Goal: Task Accomplishment & Management: Manage account settings

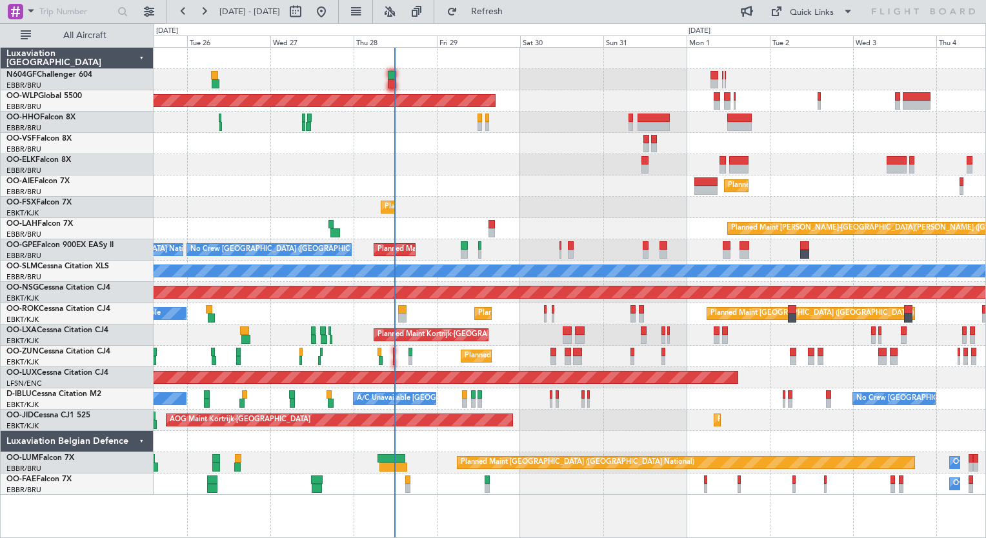
click at [537, 299] on div "Planned Maint Berlin (Brandenburg) Planned Maint London (Farnborough) Planned M…" at bounding box center [570, 271] width 832 height 447
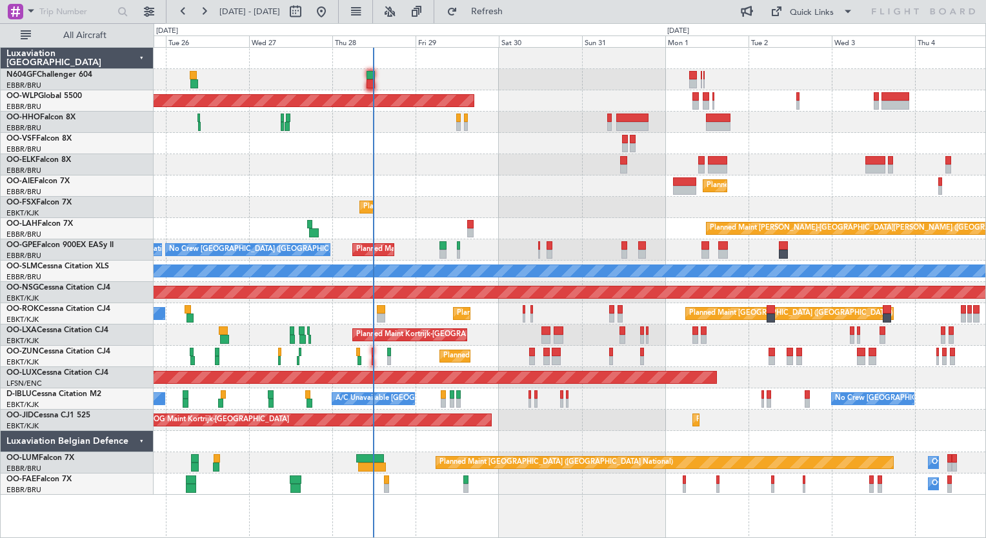
click at [416, 159] on div "Planned Maint Berlin (Brandenburg) Planned Maint London (Farnborough) Planned M…" at bounding box center [570, 271] width 832 height 447
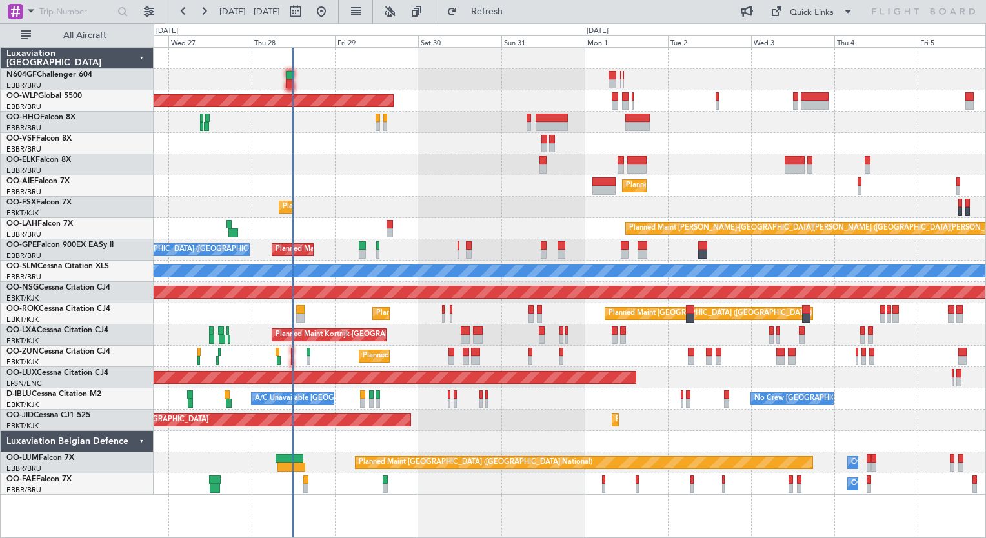
click at [527, 185] on div "Planned Maint [GEOGRAPHIC_DATA] ([GEOGRAPHIC_DATA])" at bounding box center [570, 185] width 832 height 21
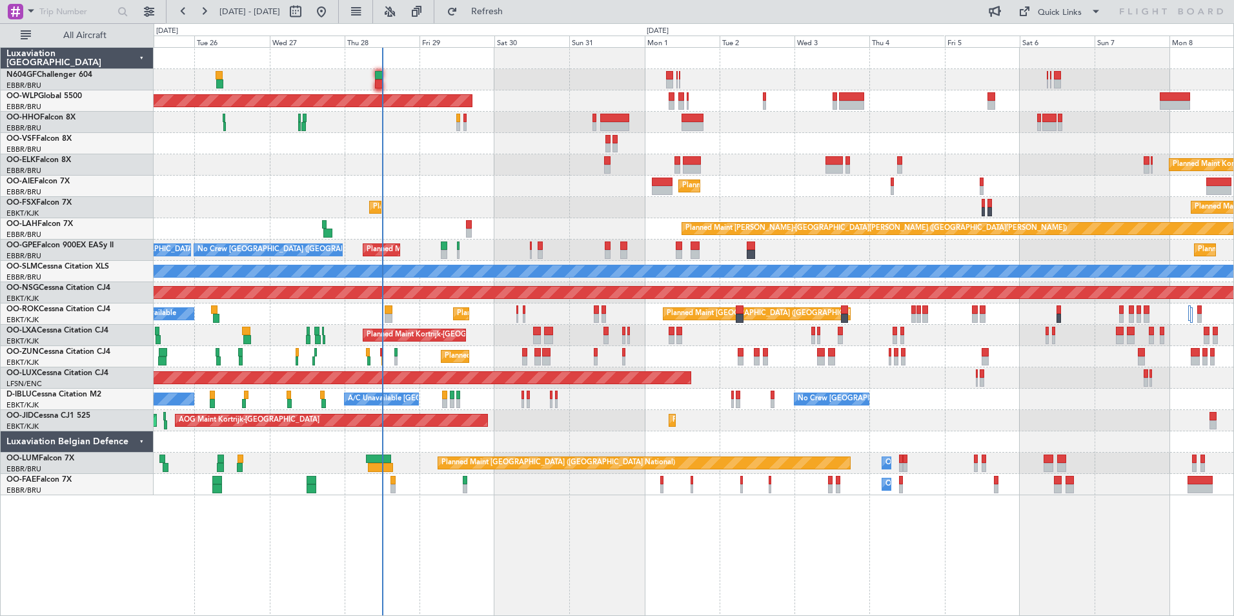
click at [480, 168] on div "Planned Maint Kortrijk-[GEOGRAPHIC_DATA]" at bounding box center [693, 164] width 1079 height 21
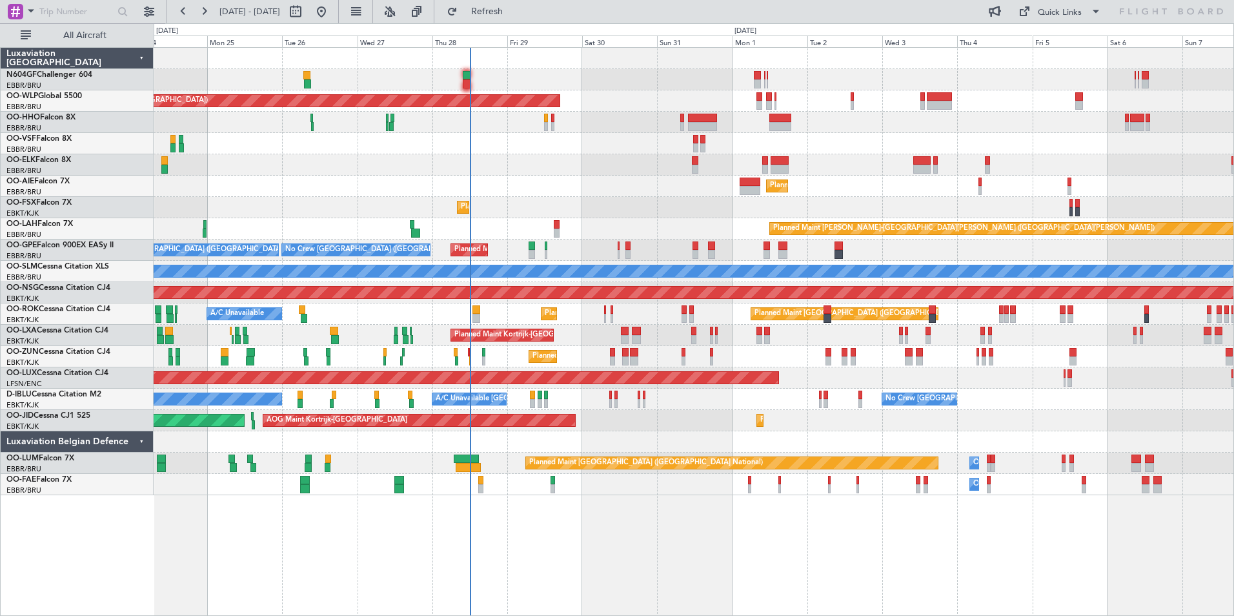
click at [492, 161] on div "Planned Maint Berlin (Brandenburg) Planned Maint Kortrijk-Wevelgem Planned Main…" at bounding box center [693, 271] width 1079 height 447
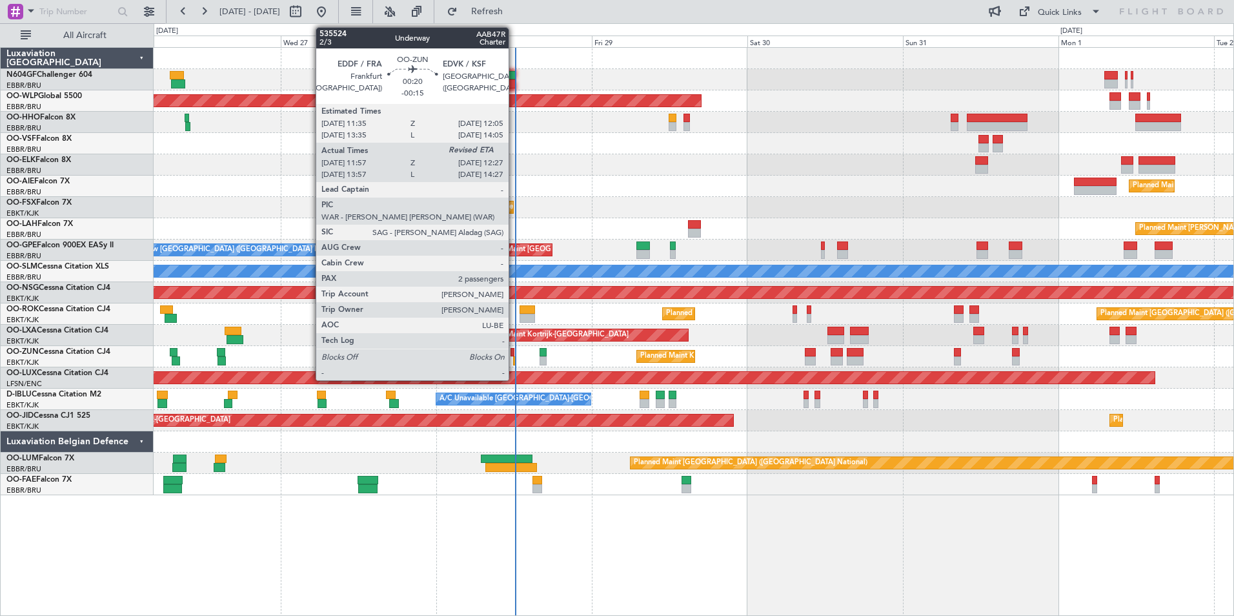
click at [514, 361] on div at bounding box center [515, 360] width 4 height 9
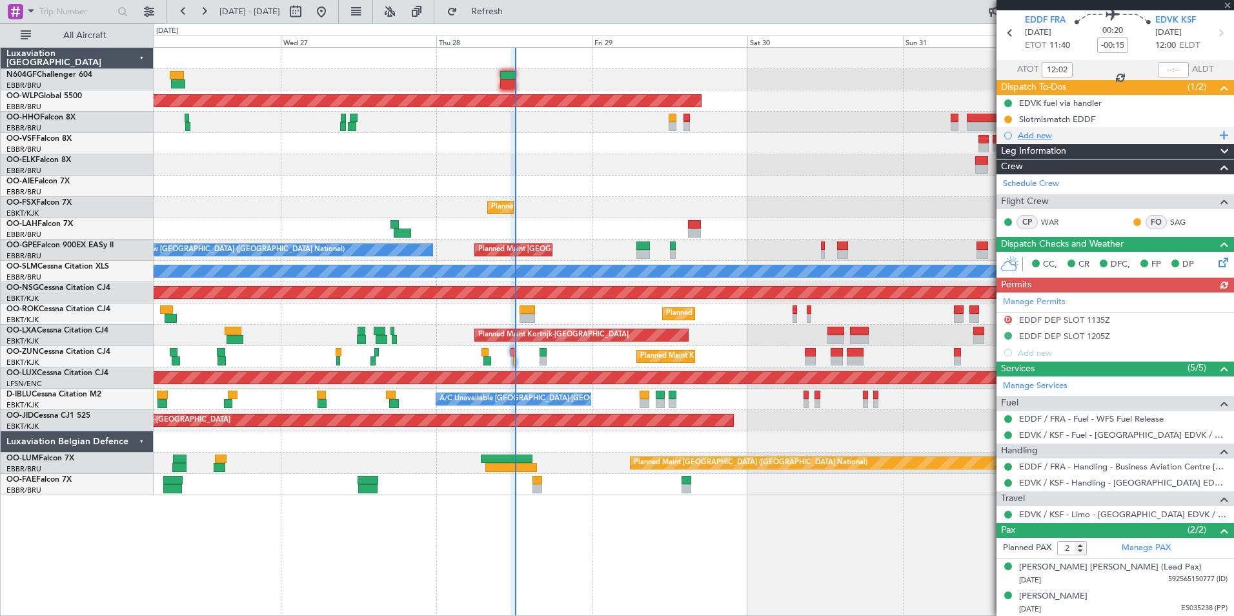
scroll to position [47, 0]
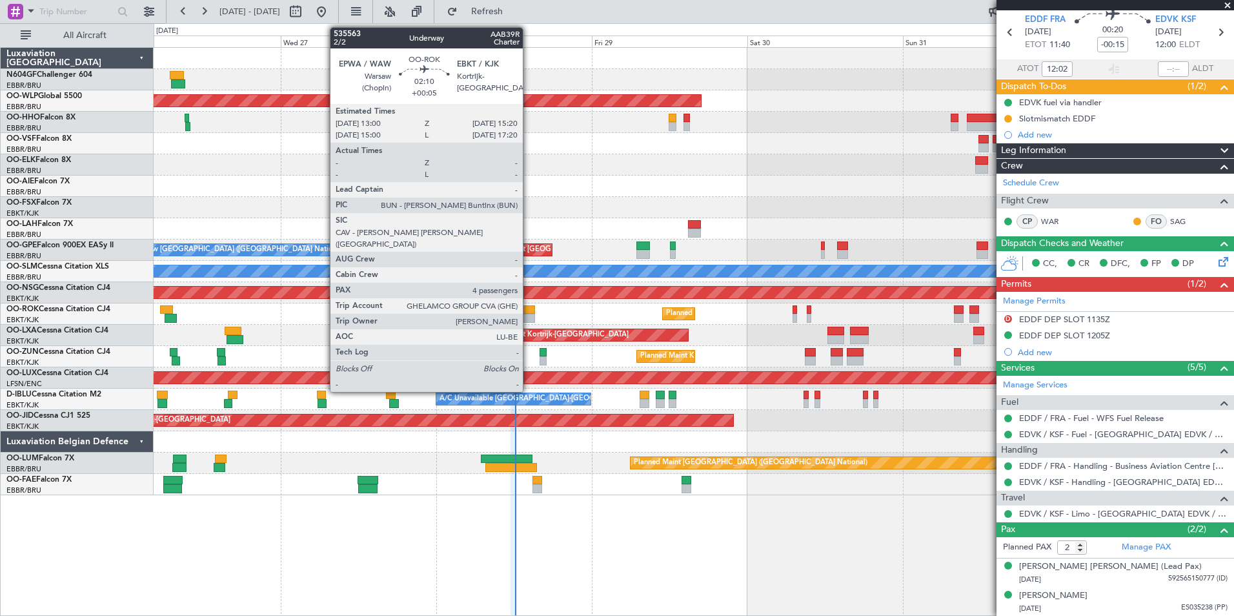
click at [528, 313] on div at bounding box center [526, 309] width 15 height 9
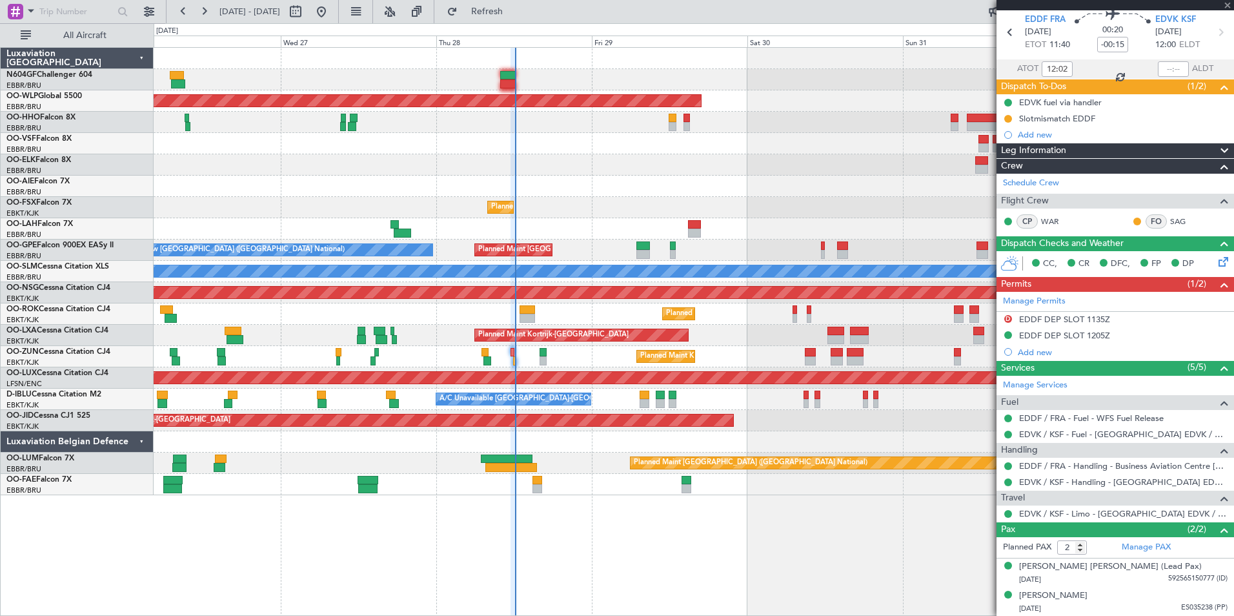
type input "+00:05"
type input "4"
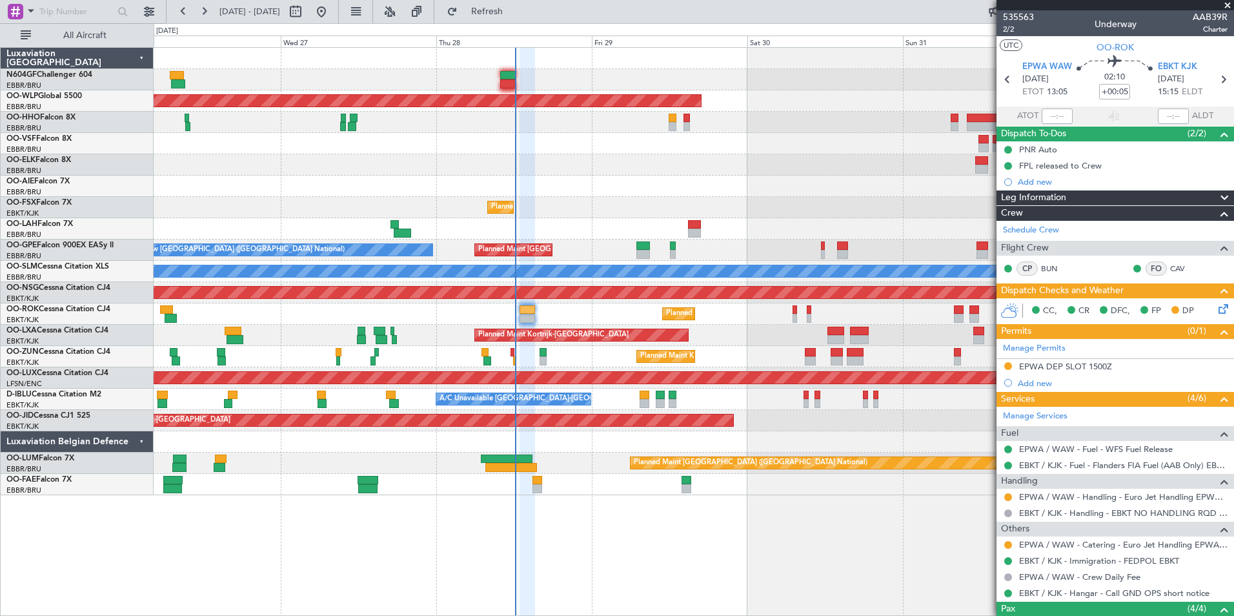
click at [985, 311] on icon at bounding box center [1221, 306] width 10 height 10
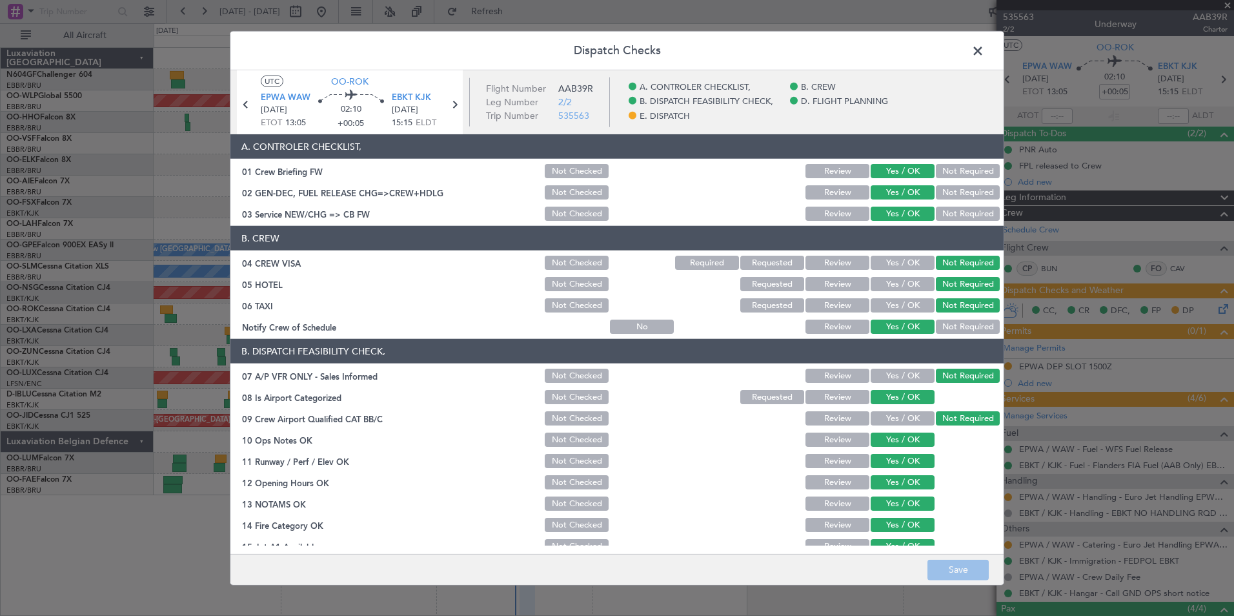
scroll to position [239, 0]
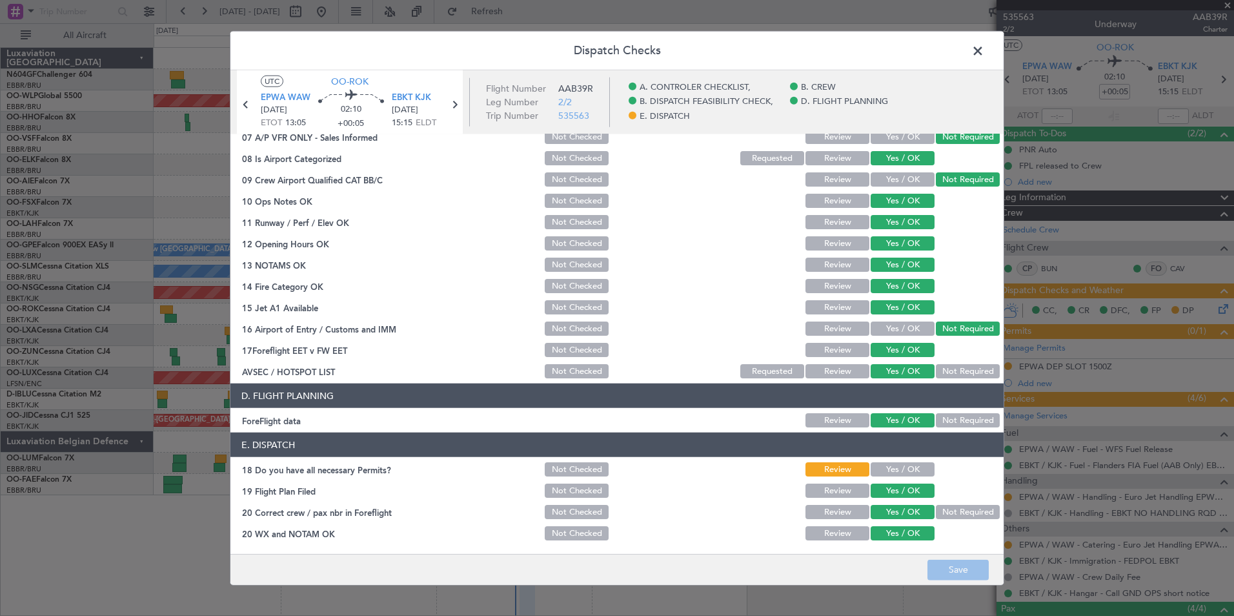
click at [984, 57] on span at bounding box center [984, 54] width 0 height 26
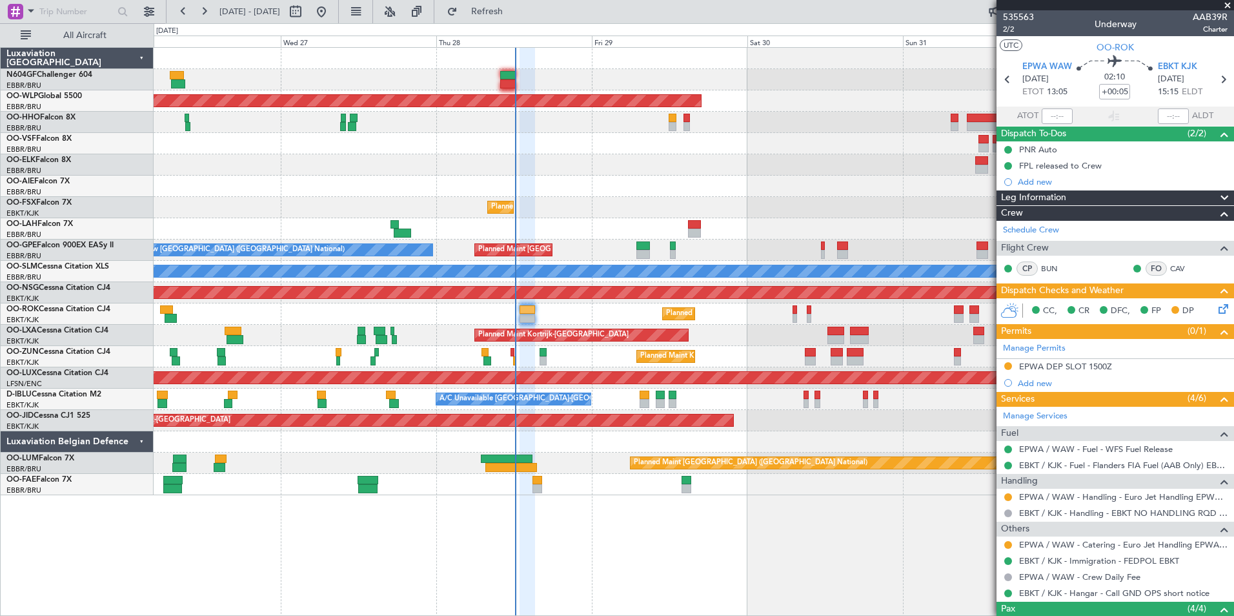
click at [776, 161] on div at bounding box center [693, 164] width 1079 height 21
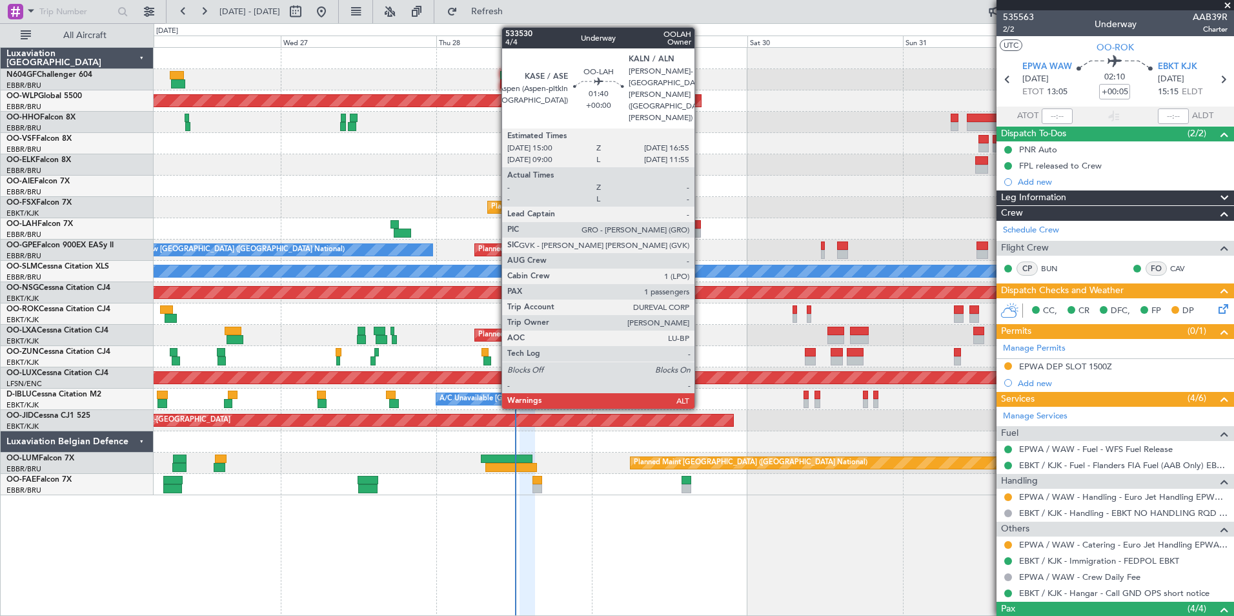
click at [699, 232] on div at bounding box center [694, 232] width 13 height 9
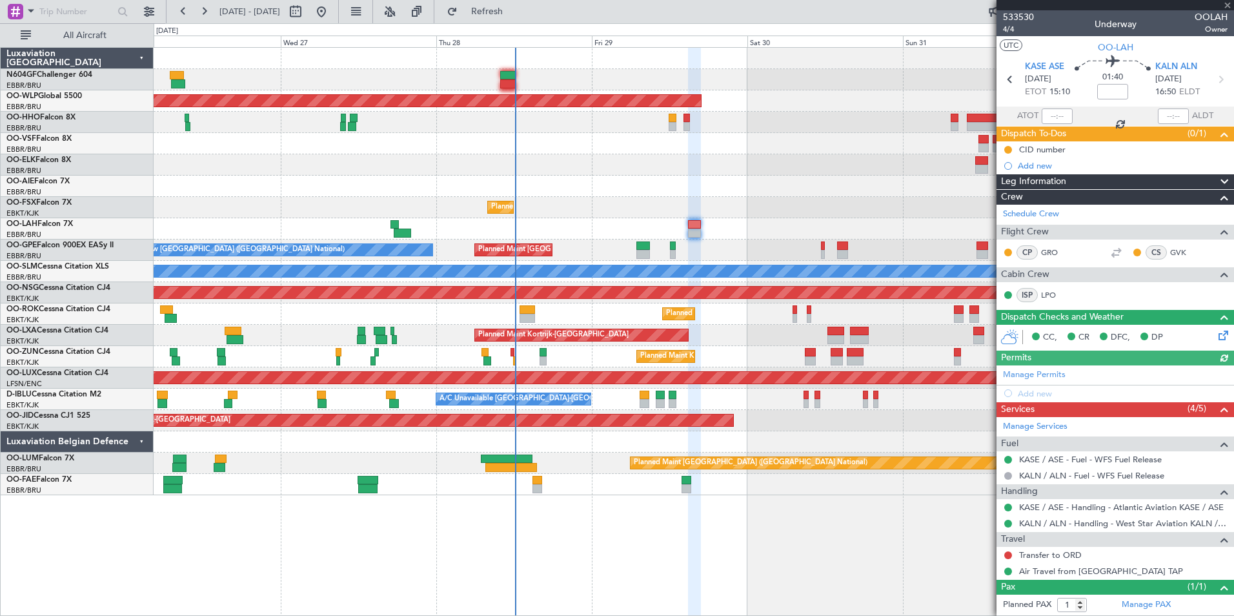
click at [688, 129] on div at bounding box center [686, 126] width 6 height 9
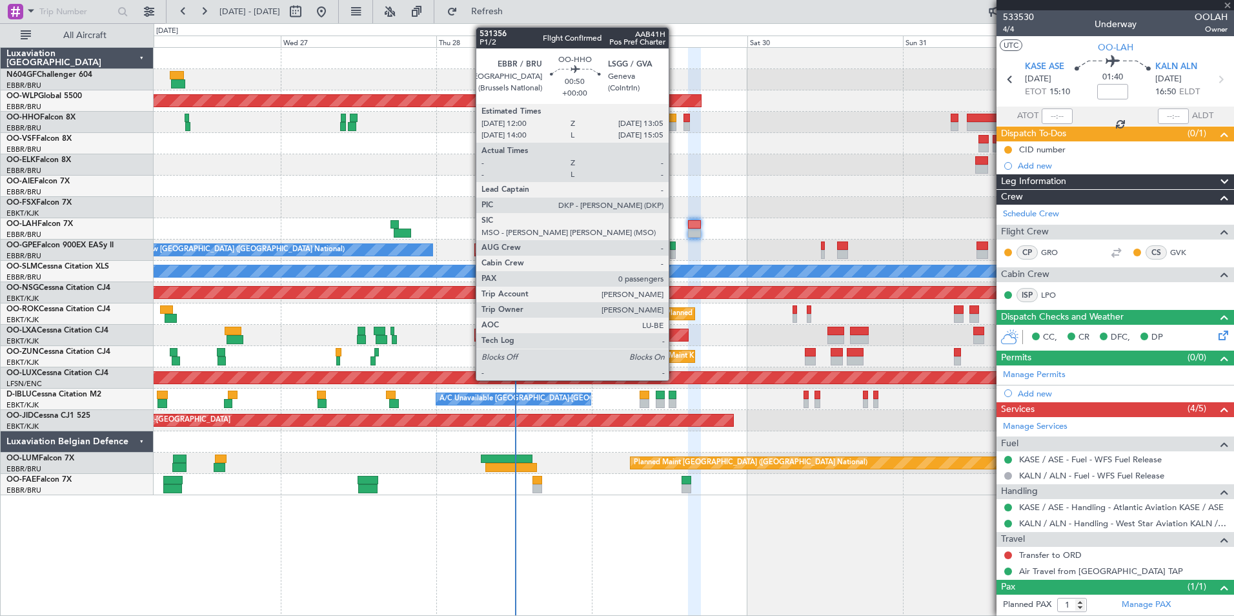
click at [674, 128] on div at bounding box center [671, 126] width 7 height 9
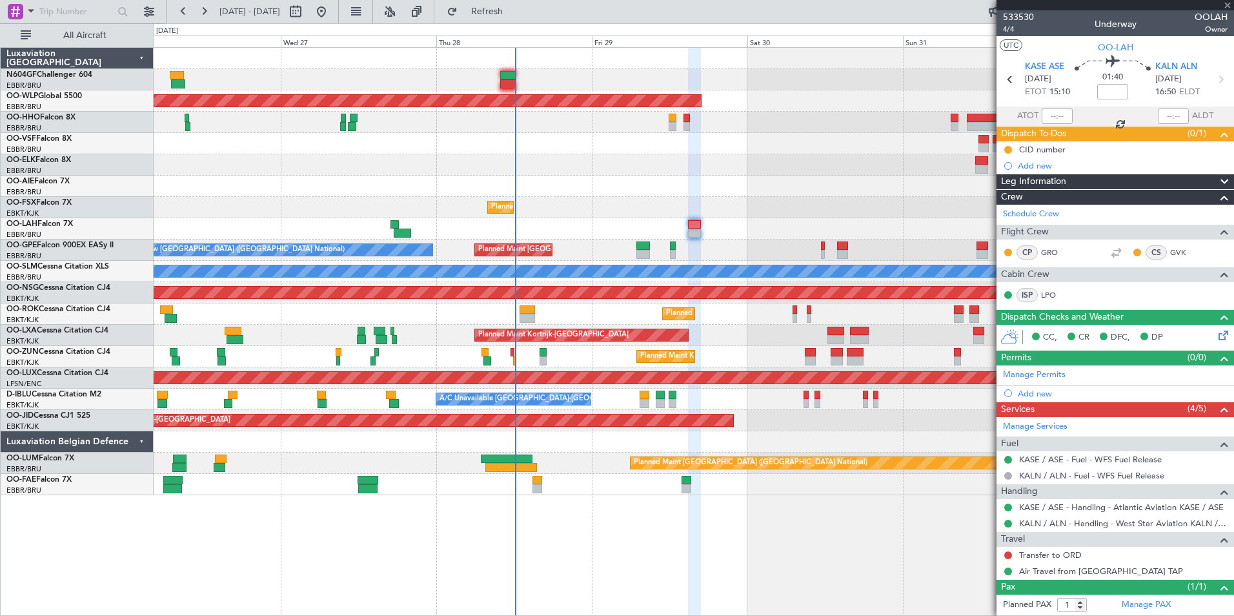
type input "0"
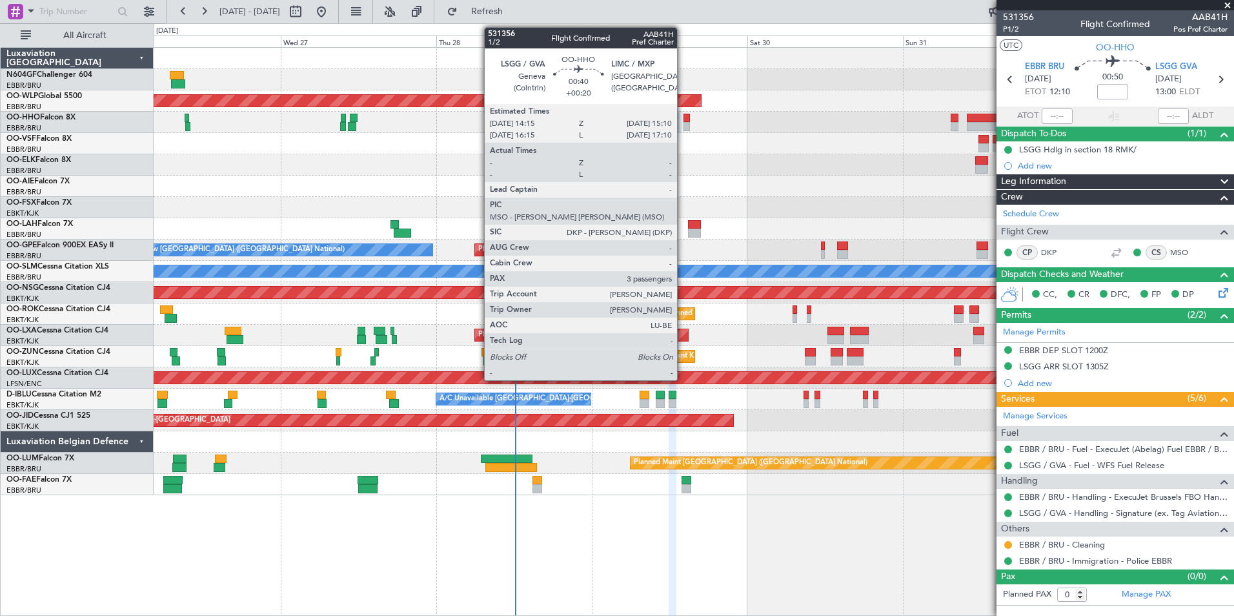
click at [683, 120] on div at bounding box center [686, 118] width 6 height 9
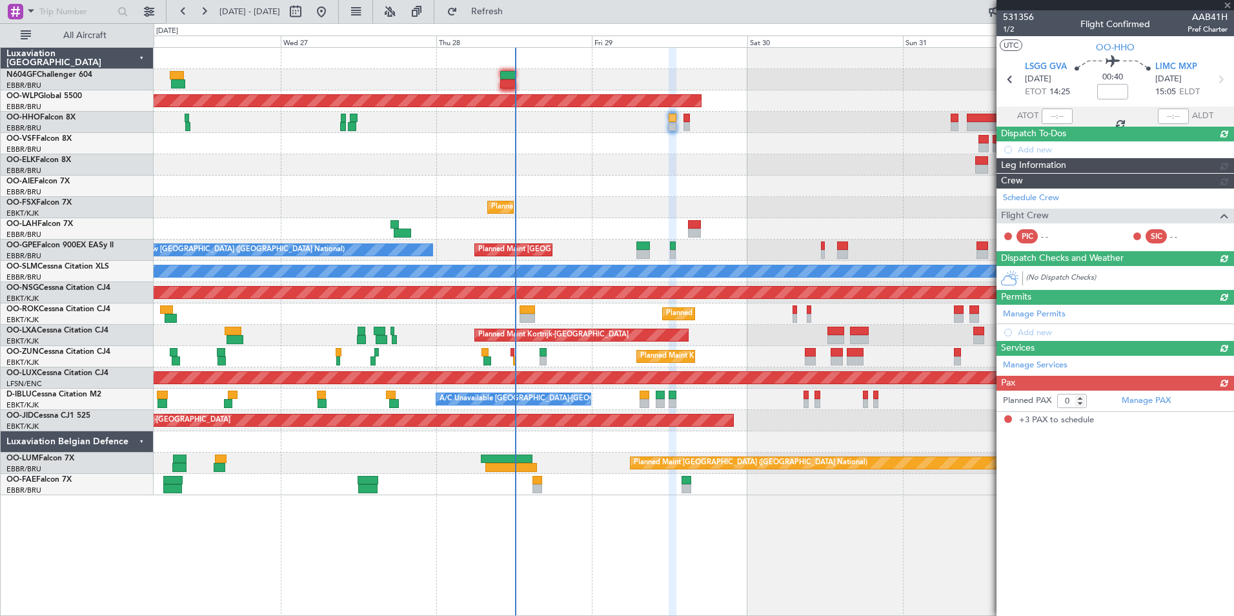
type input "+00:20"
type input "3"
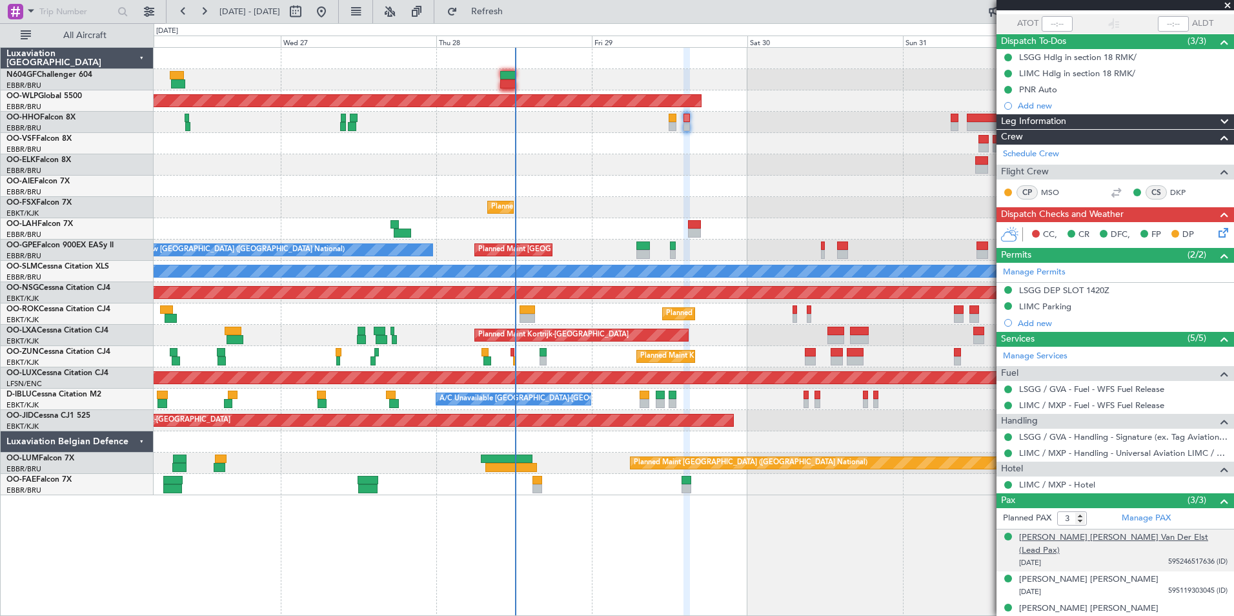
scroll to position [0, 0]
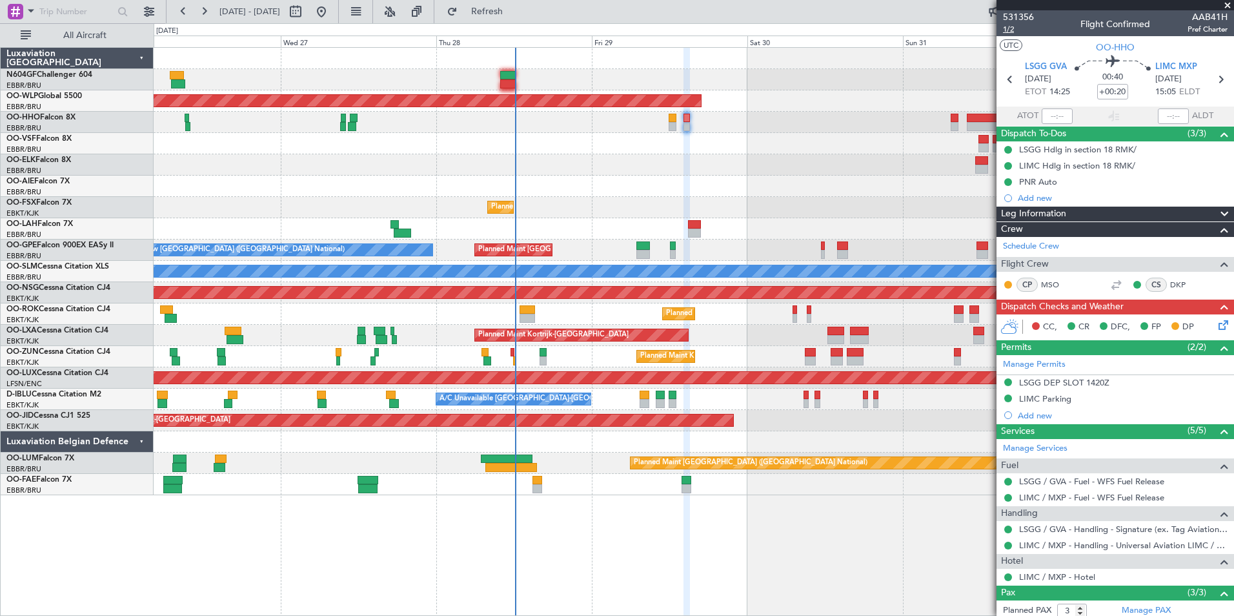
click at [985, 28] on span "1/2" at bounding box center [1018, 29] width 31 height 11
click at [985, 21] on span "531356" at bounding box center [1018, 17] width 31 height 14
click at [985, 29] on span "1/2" at bounding box center [1018, 29] width 31 height 11
click at [985, 321] on icon at bounding box center [1221, 322] width 10 height 10
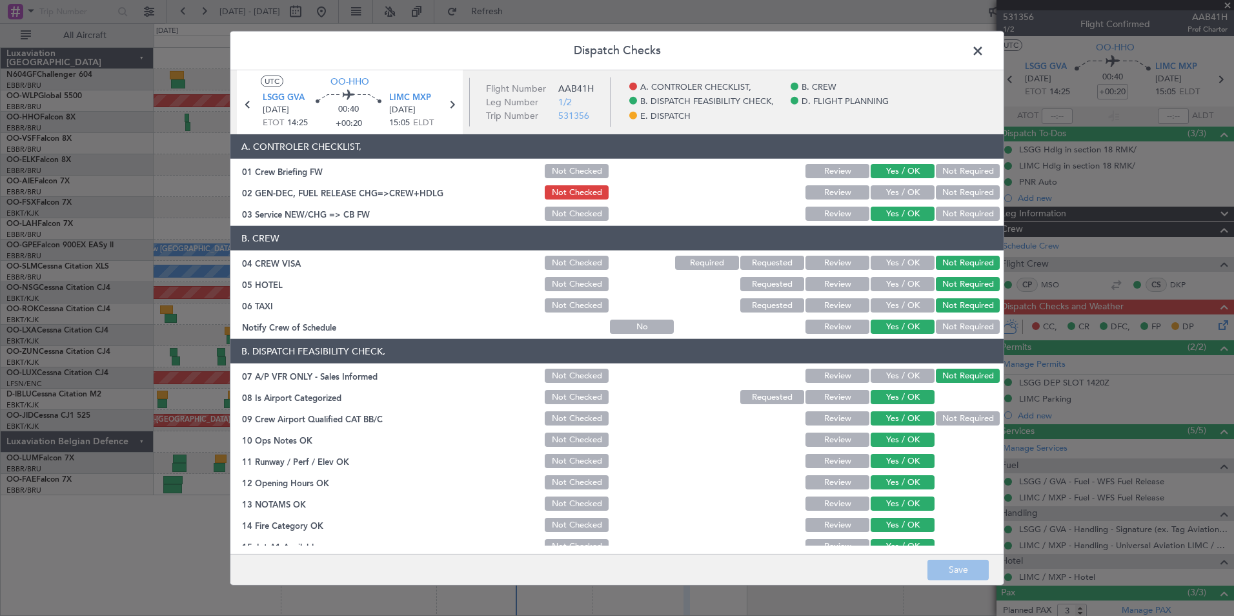
click at [901, 190] on button "Yes / OK" at bounding box center [902, 192] width 64 height 14
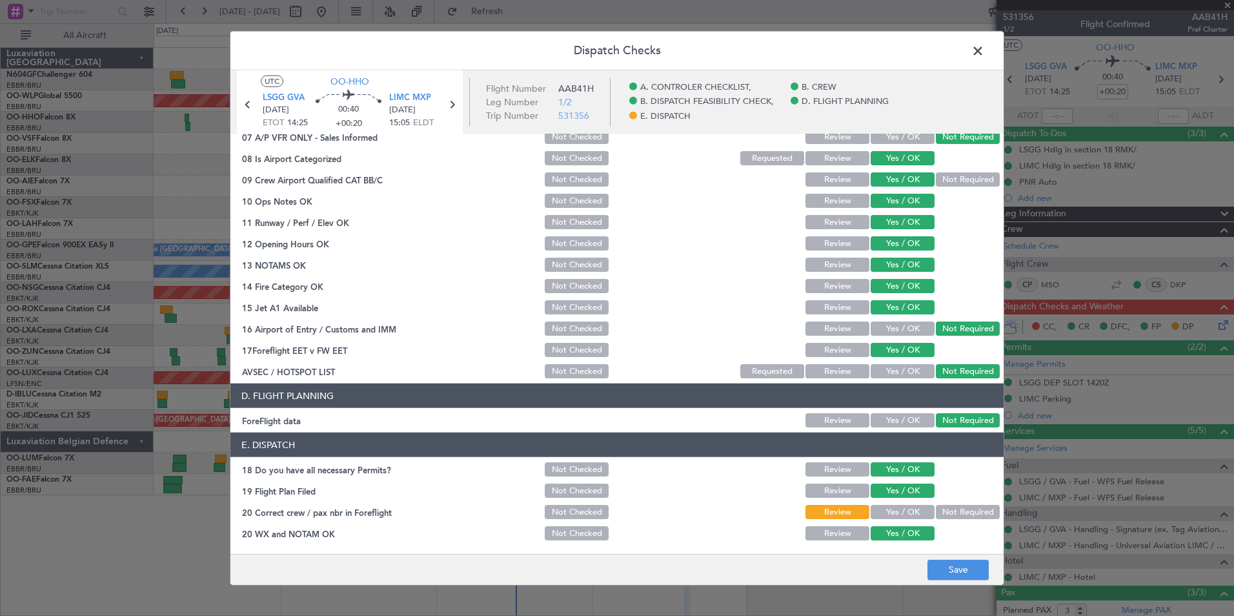
click at [897, 511] on button "Yes / OK" at bounding box center [902, 512] width 64 height 14
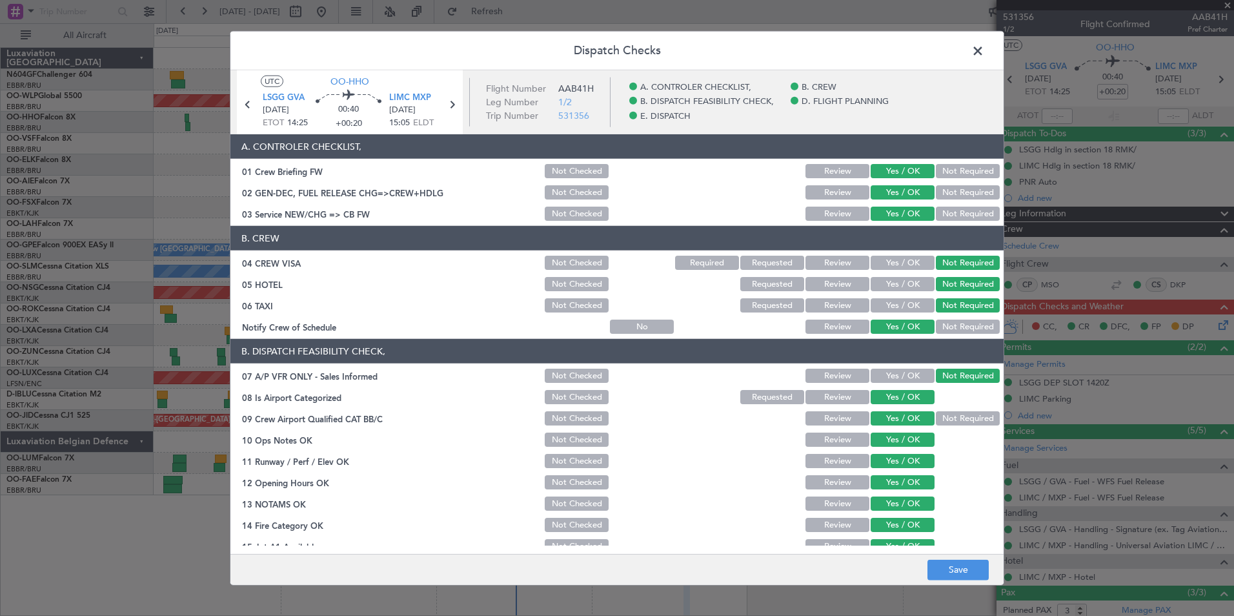
click at [973, 537] on footer "Save" at bounding box center [616, 568] width 773 height 31
click at [979, 537] on button "Save" at bounding box center [957, 569] width 61 height 21
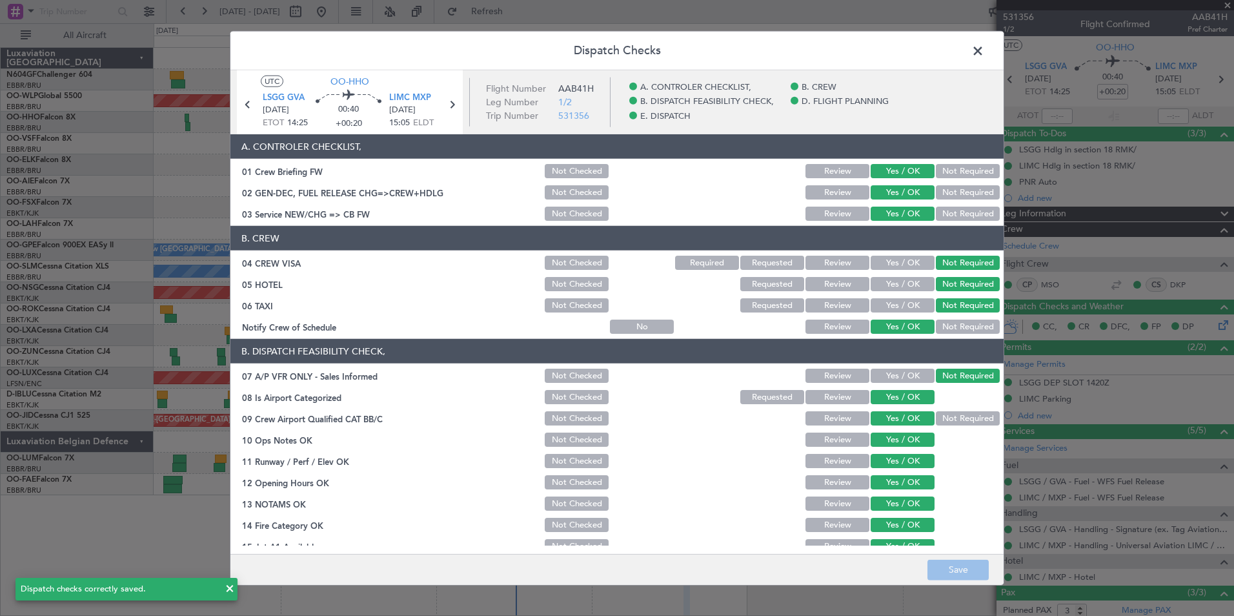
click at [984, 48] on span at bounding box center [984, 54] width 0 height 26
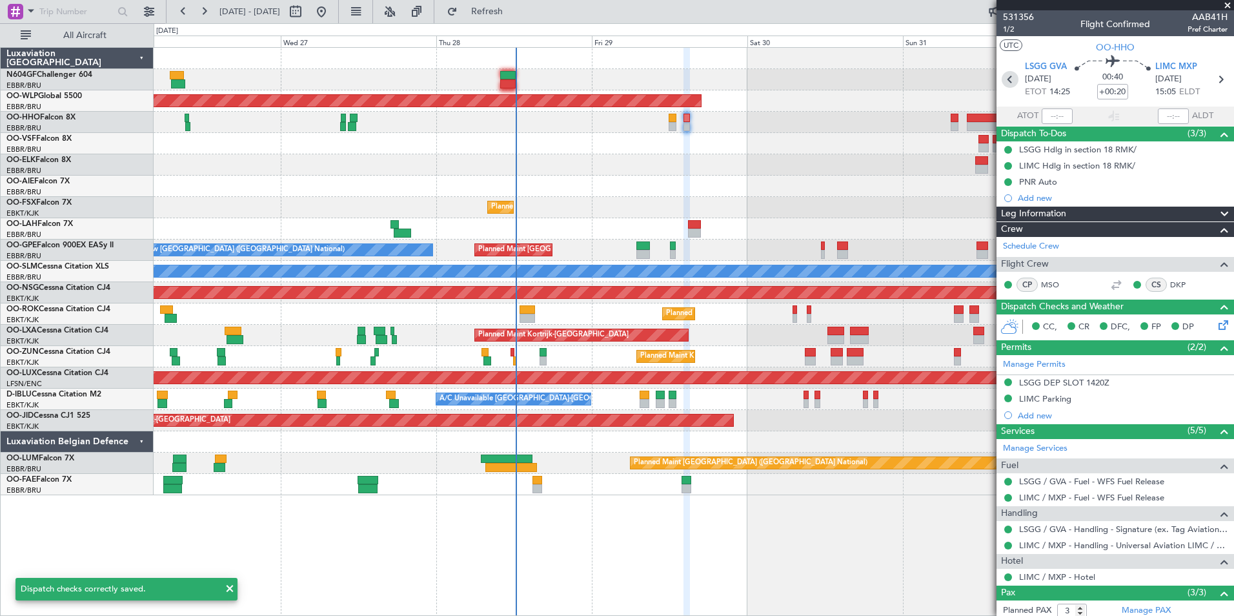
click at [985, 77] on icon at bounding box center [1009, 79] width 17 height 17
type input "0"
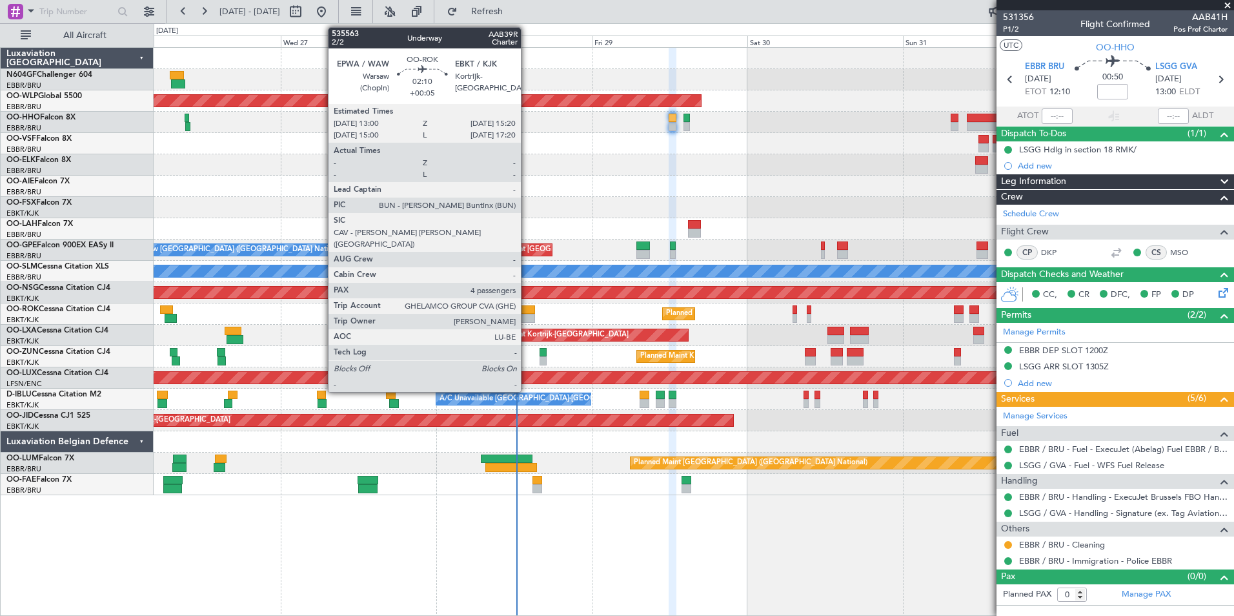
click at [528, 311] on div at bounding box center [526, 309] width 15 height 9
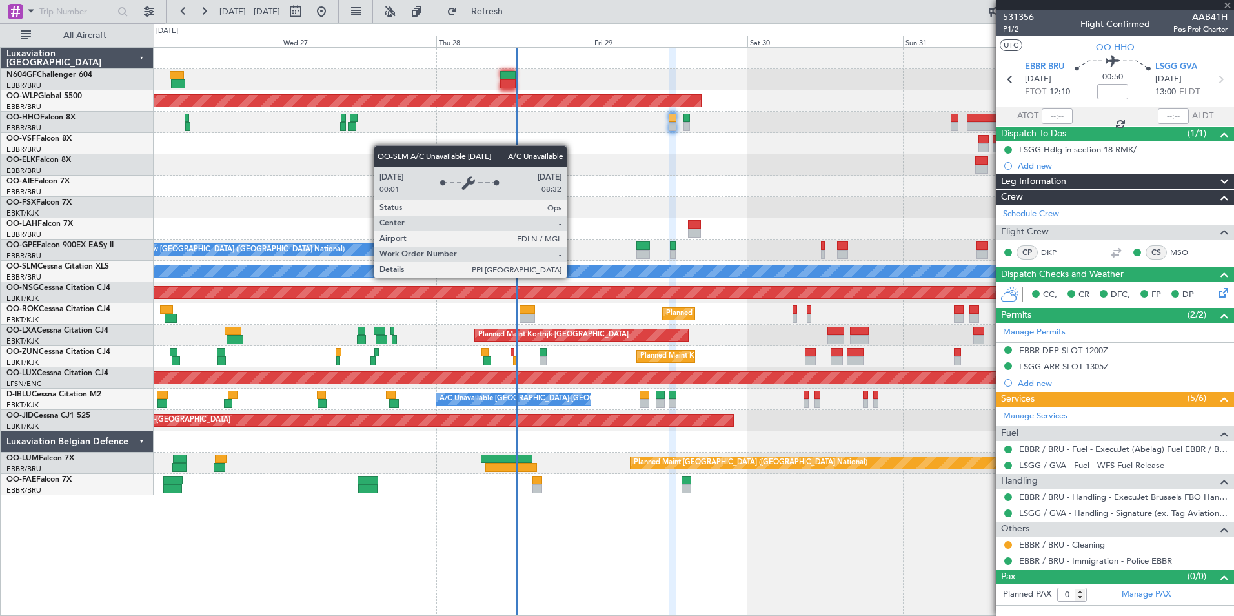
type input "+00:05"
type input "4"
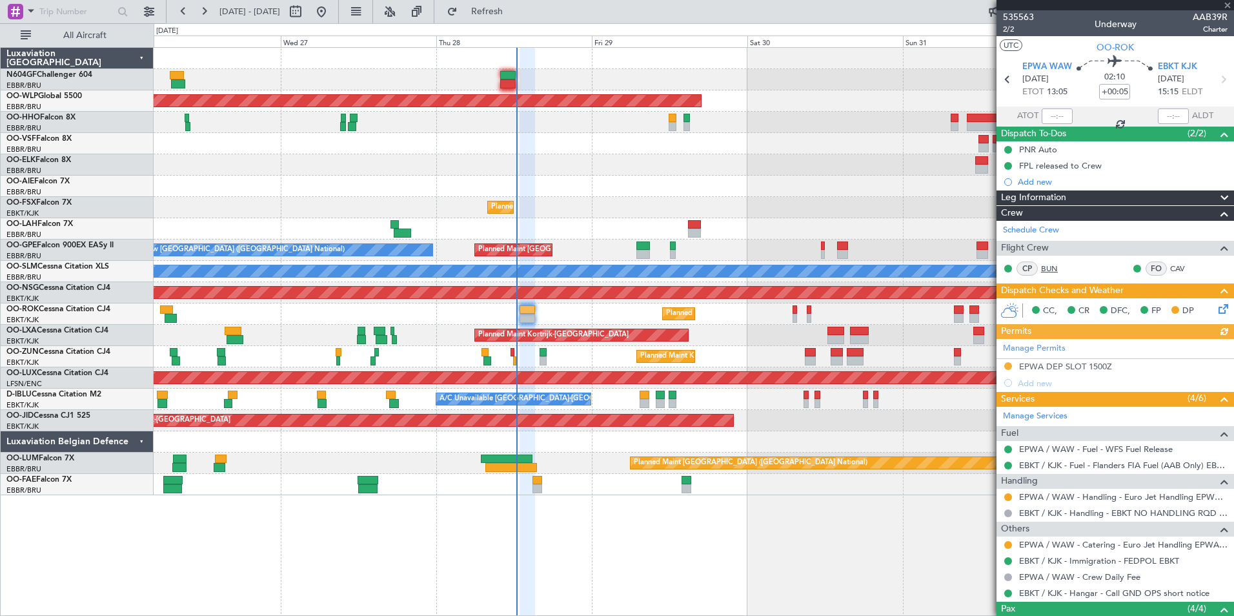
click at [985, 270] on link "BUN" at bounding box center [1055, 269] width 29 height 12
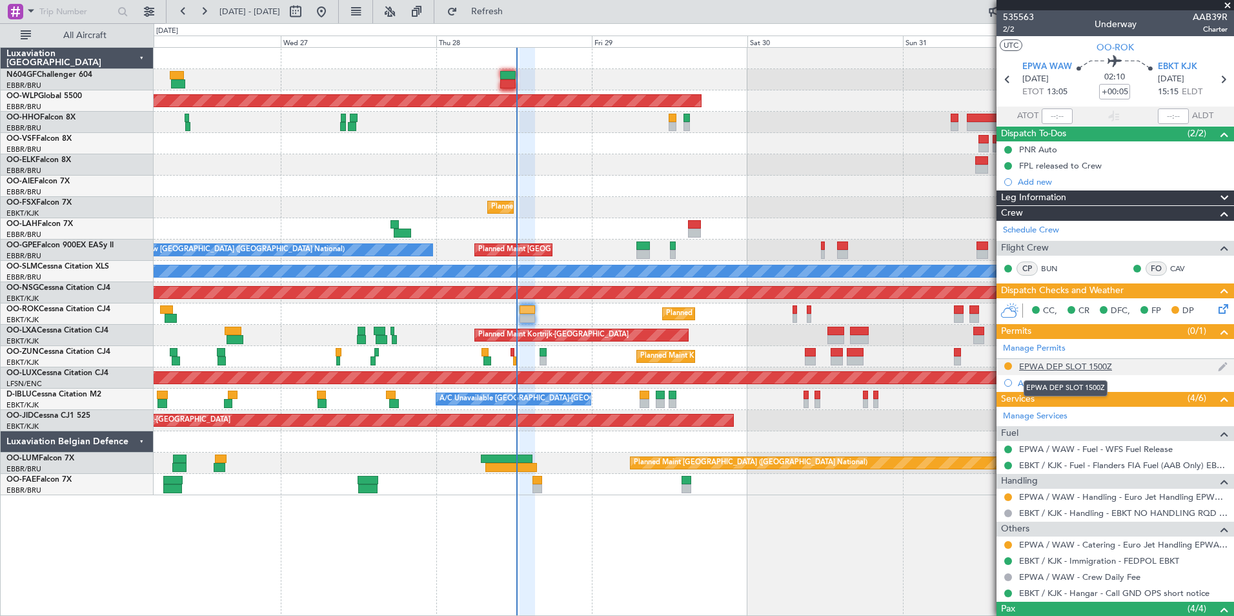
click at [985, 362] on div "EPWA DEP SLOT 1500Z" at bounding box center [1065, 366] width 93 height 11
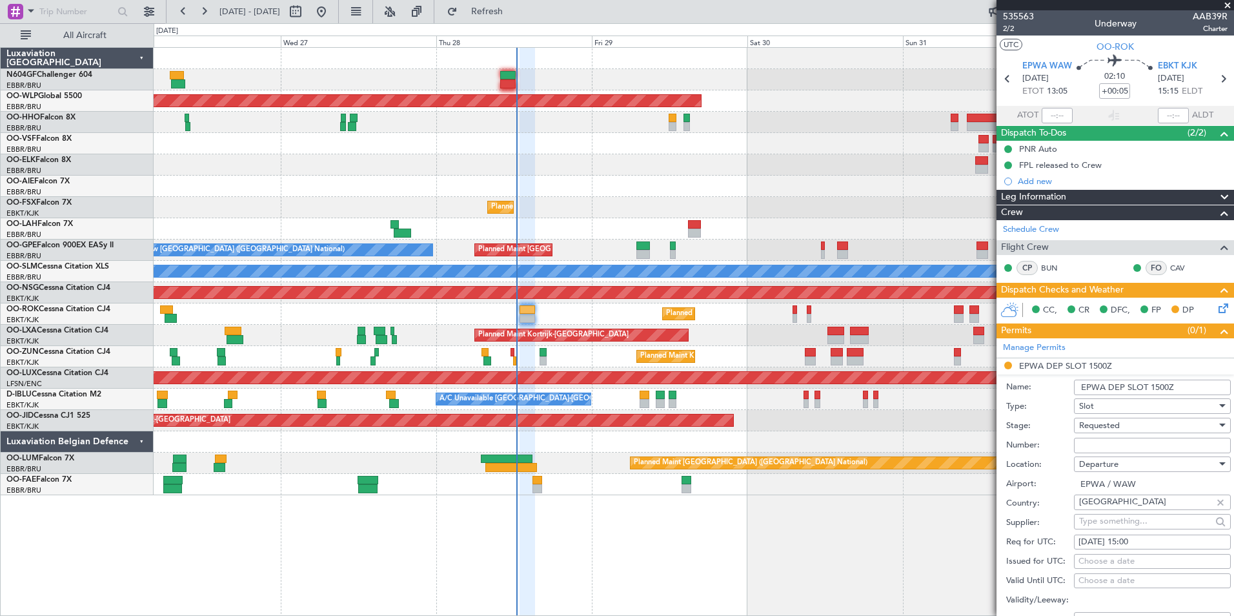
scroll to position [201, 0]
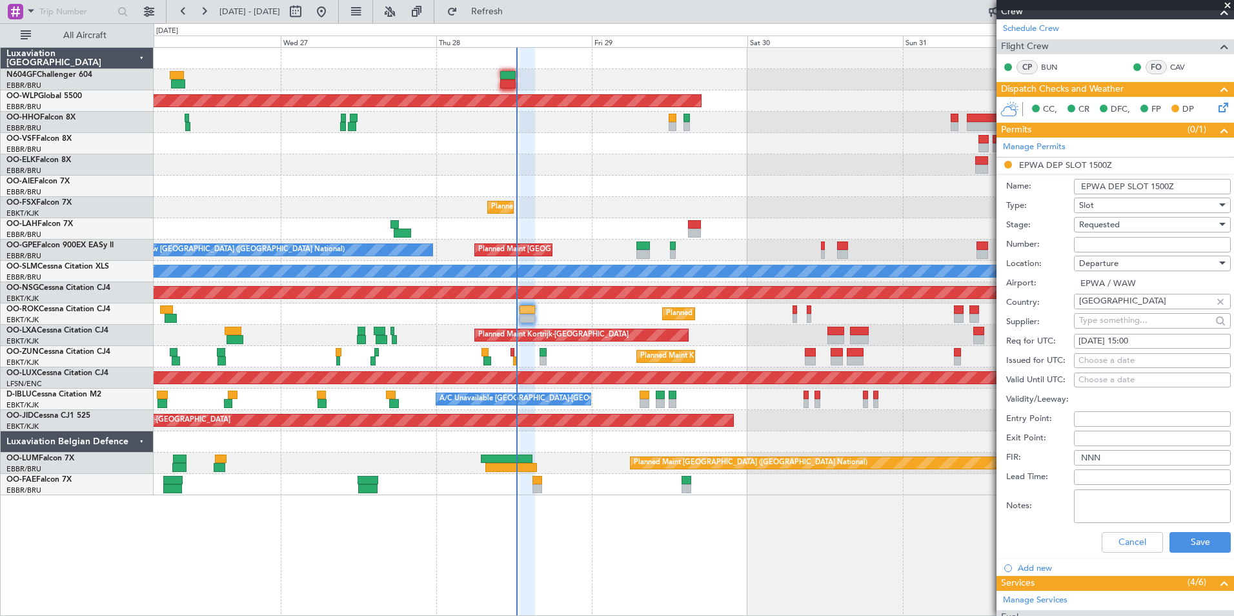
click at [985, 343] on div "27/08/2025 15:00" at bounding box center [1152, 341] width 148 height 13
select select "8"
select select "2025"
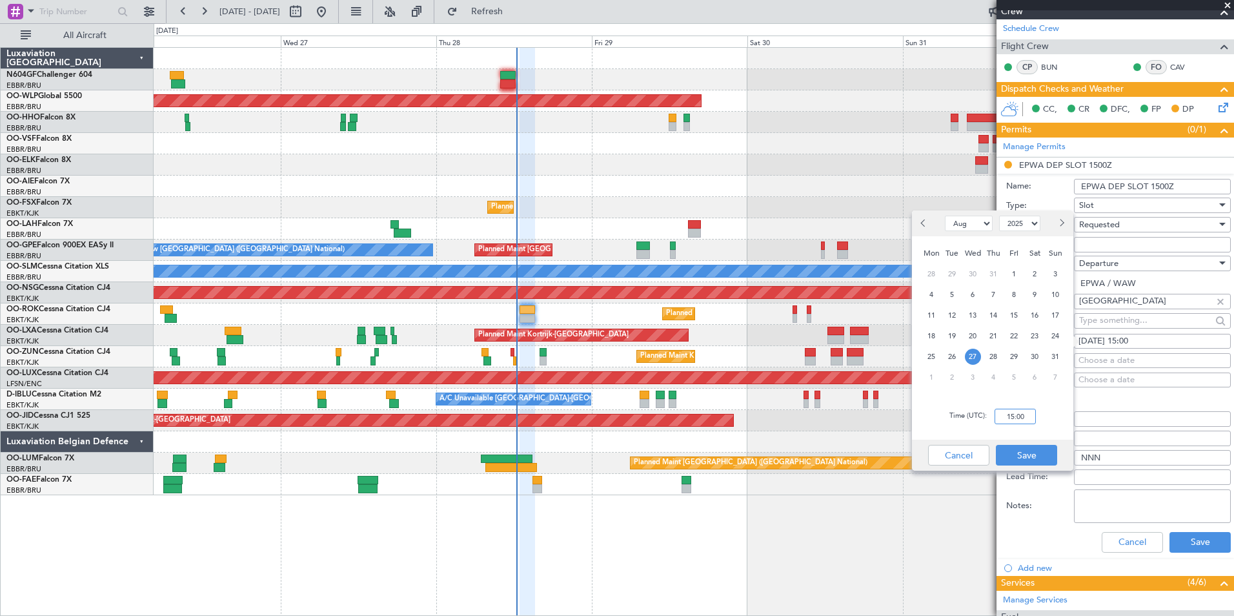
click at [985, 416] on input "15:00" at bounding box center [1014, 415] width 41 height 15
drag, startPoint x: 1017, startPoint y: 416, endPoint x: 991, endPoint y: 421, distance: 26.3
click at [985, 421] on div "Time (UTC): 15:00" at bounding box center [992, 416] width 161 height 46
click at [985, 417] on input "15:00" at bounding box center [1014, 415] width 41 height 15
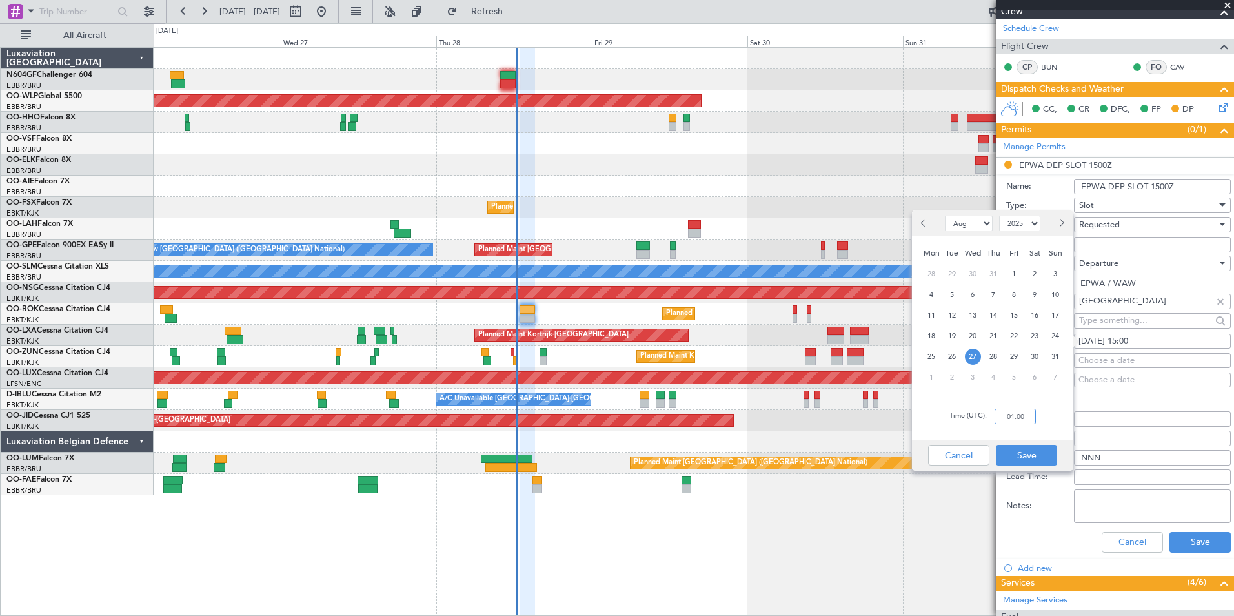
click at [985, 418] on input "01:00" at bounding box center [1014, 415] width 41 height 15
type input "14:00"
click at [985, 459] on button "Save" at bounding box center [1026, 455] width 61 height 21
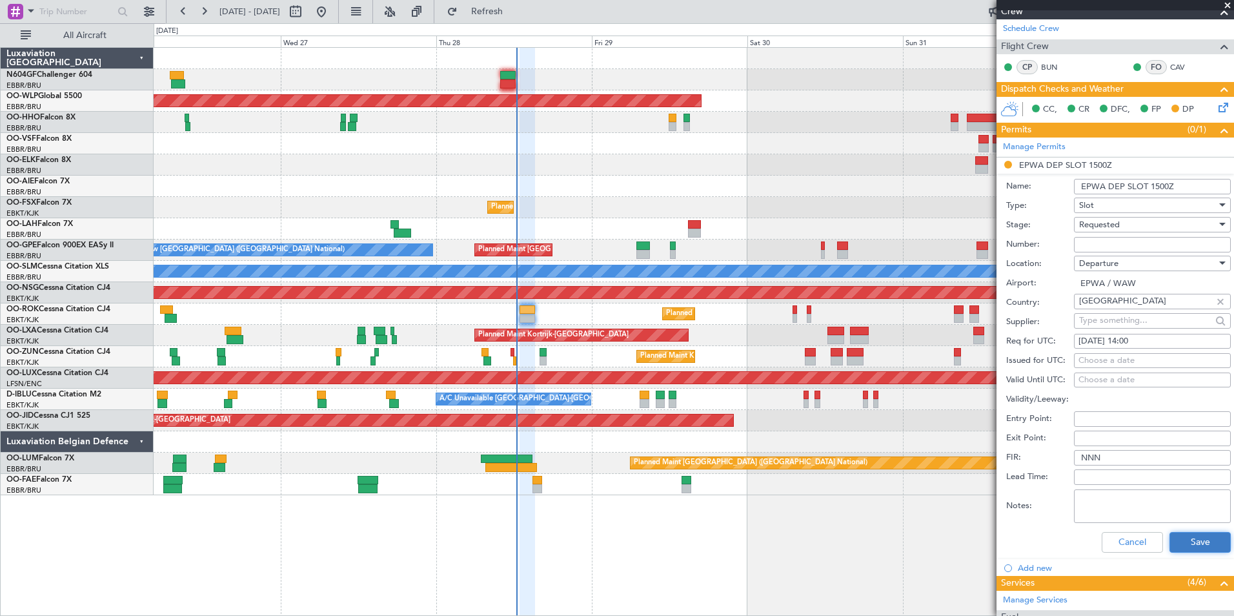
click at [985, 537] on button "Save" at bounding box center [1199, 542] width 61 height 21
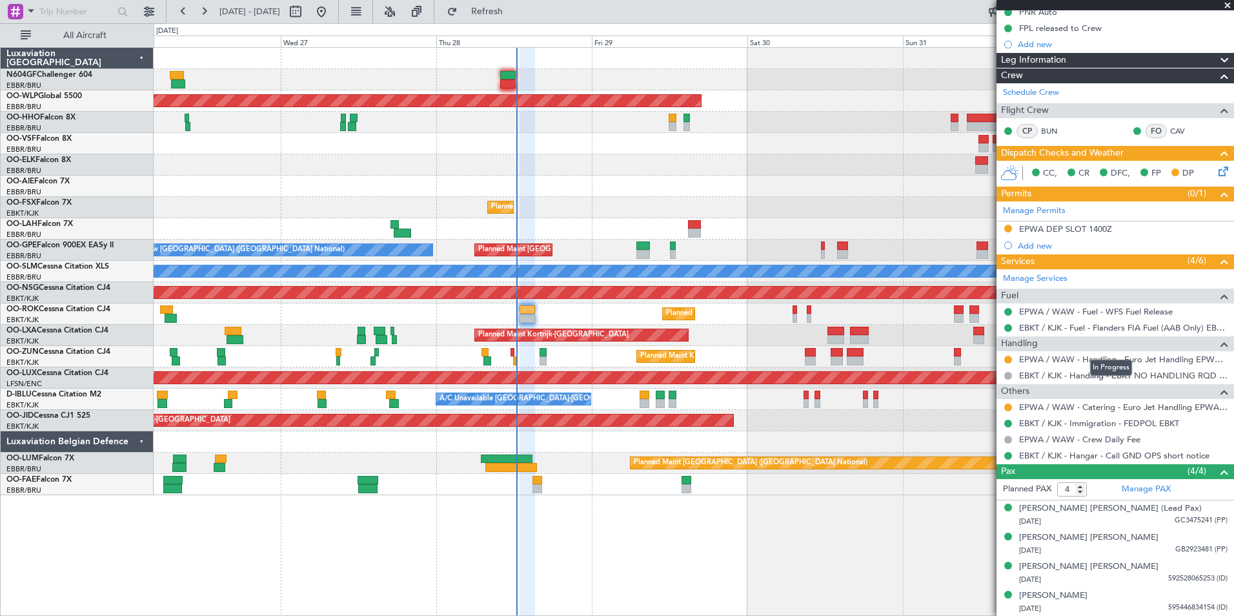
scroll to position [0, 0]
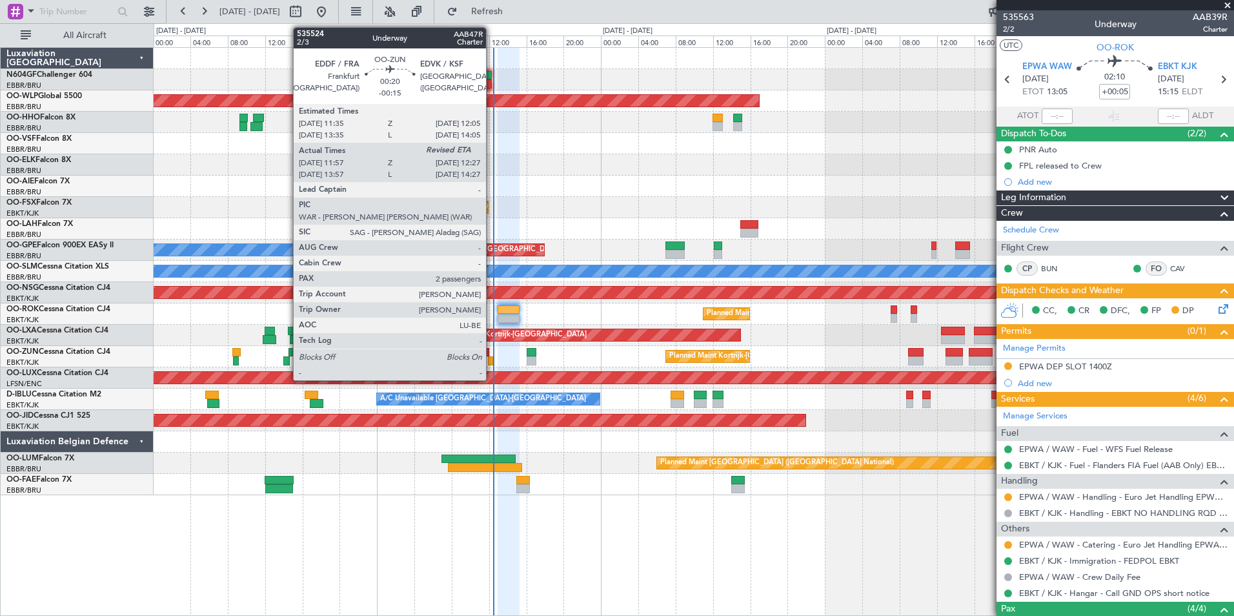
click at [490, 361] on div at bounding box center [490, 360] width 5 height 9
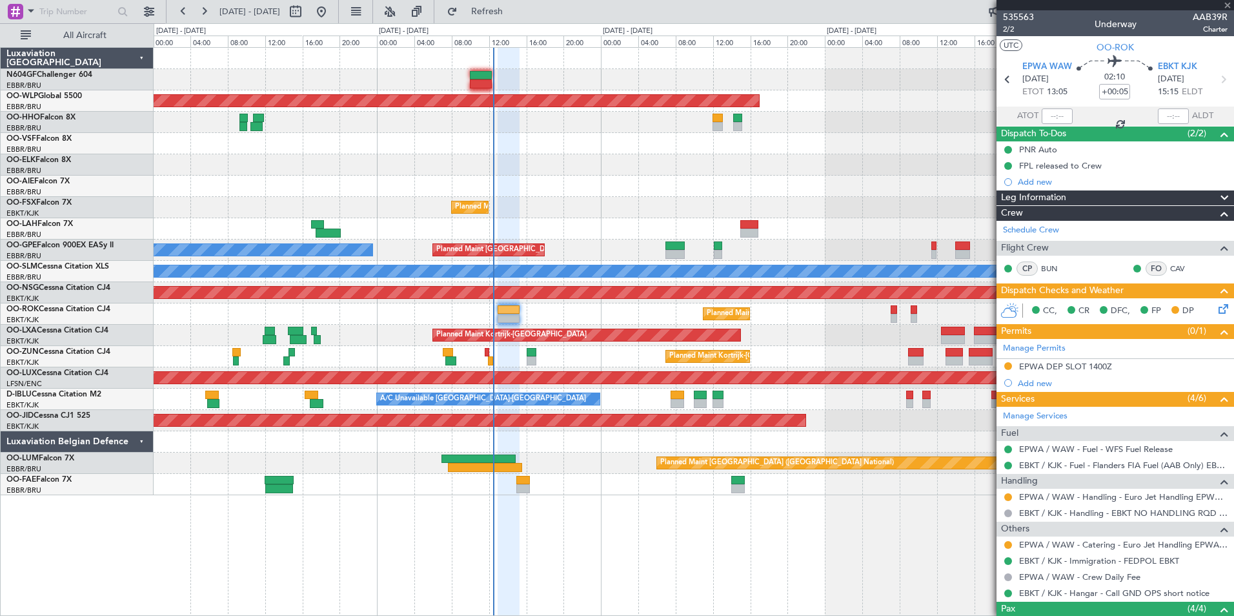
type input "-00:15"
type input "12:02"
type input "2"
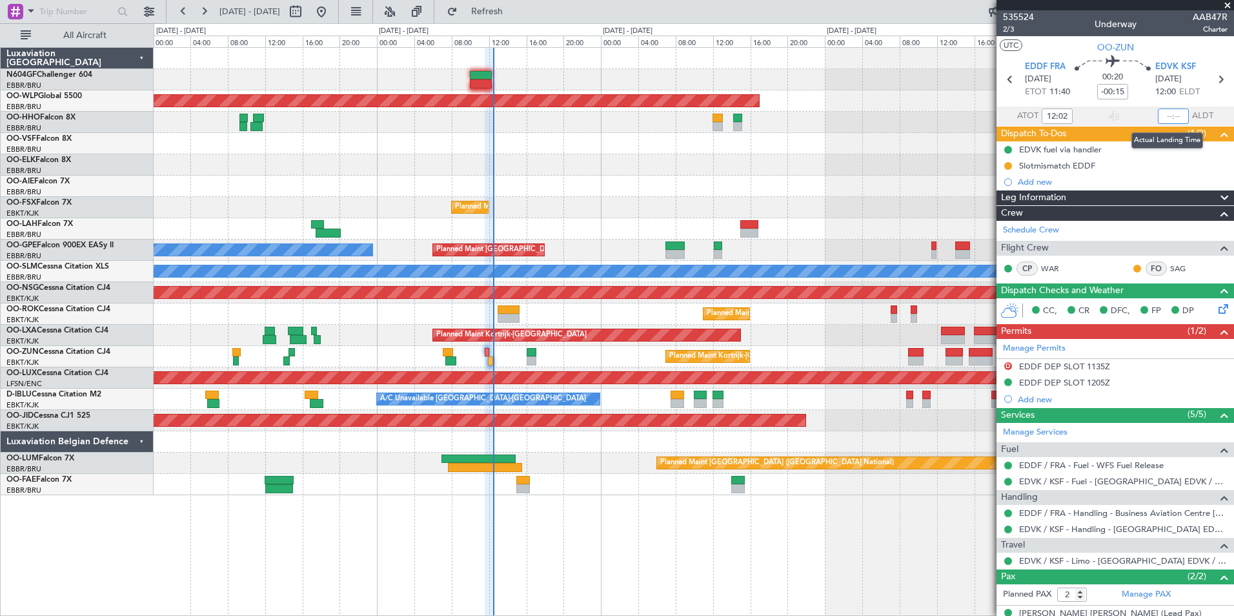
click at [985, 115] on input "text" at bounding box center [1173, 115] width 31 height 15
click at [788, 146] on div at bounding box center [693, 143] width 1079 height 21
type input "12:29"
click at [630, 293] on div "Planned Maint Berlin (Brandenburg) Planned Maint London (Farnborough) Planned M…" at bounding box center [693, 271] width 1079 height 447
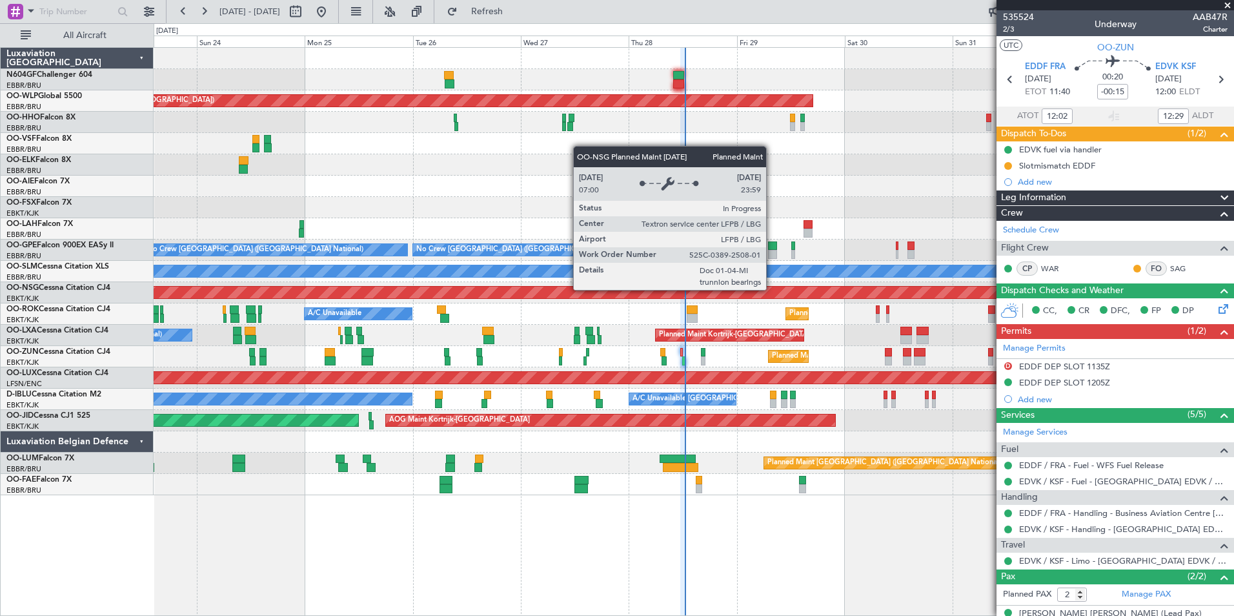
click at [658, 290] on div "Planned Maint [GEOGRAPHIC_DATA] ([GEOGRAPHIC_DATA])" at bounding box center [694, 292] width 3238 height 12
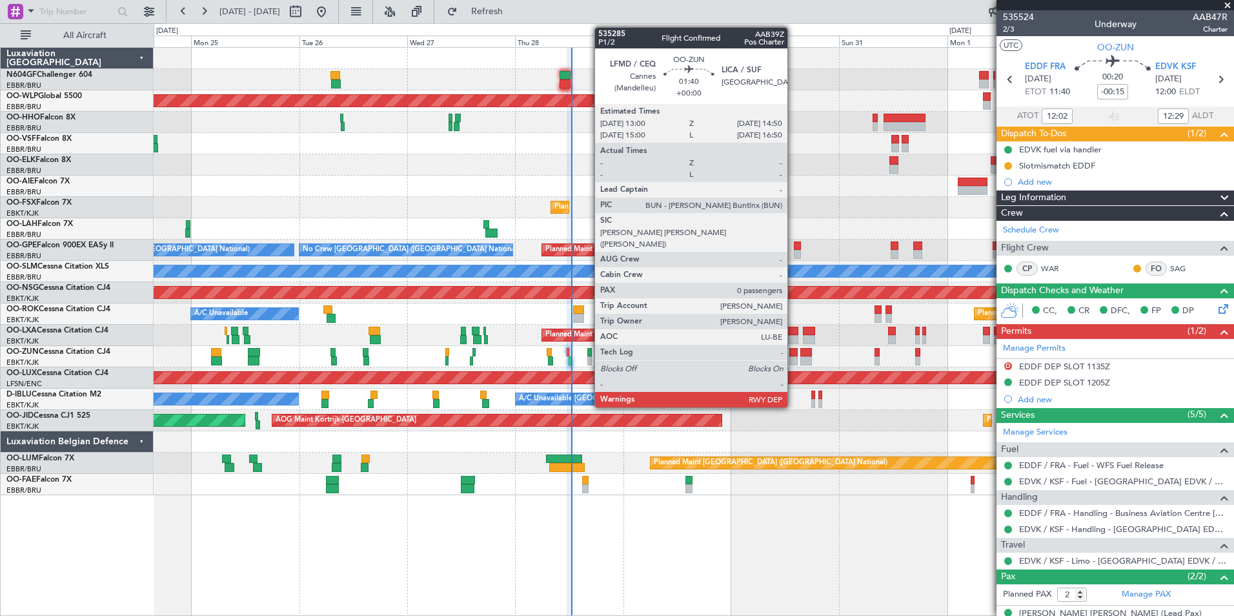
click at [793, 361] on div at bounding box center [793, 360] width 8 height 9
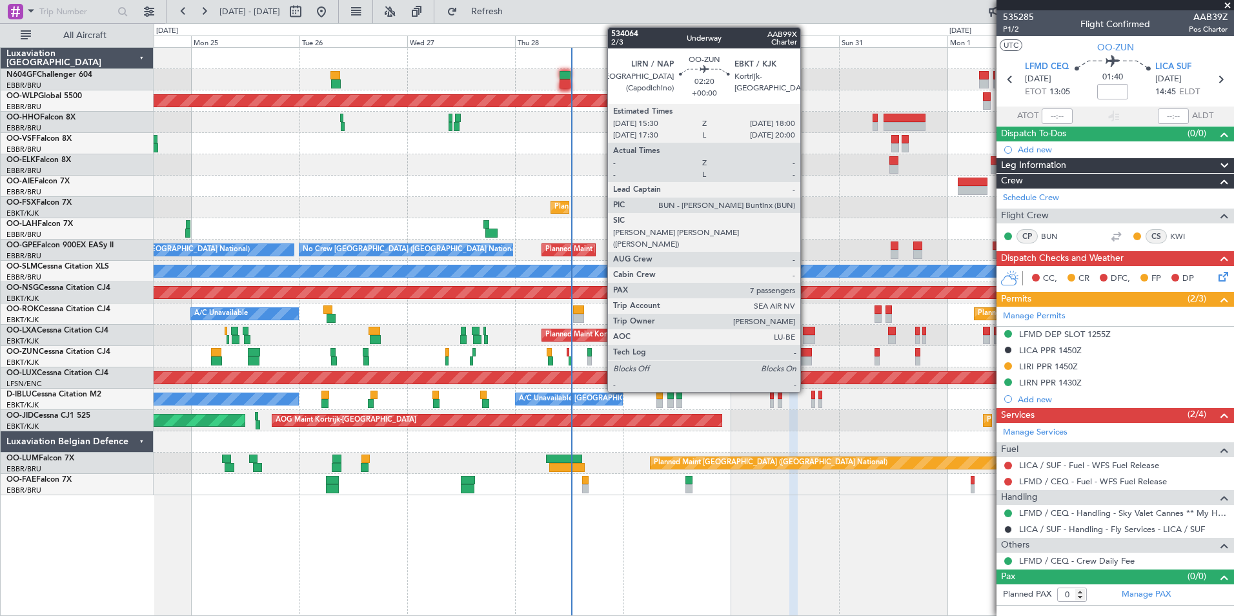
click at [806, 354] on div at bounding box center [806, 352] width 12 height 9
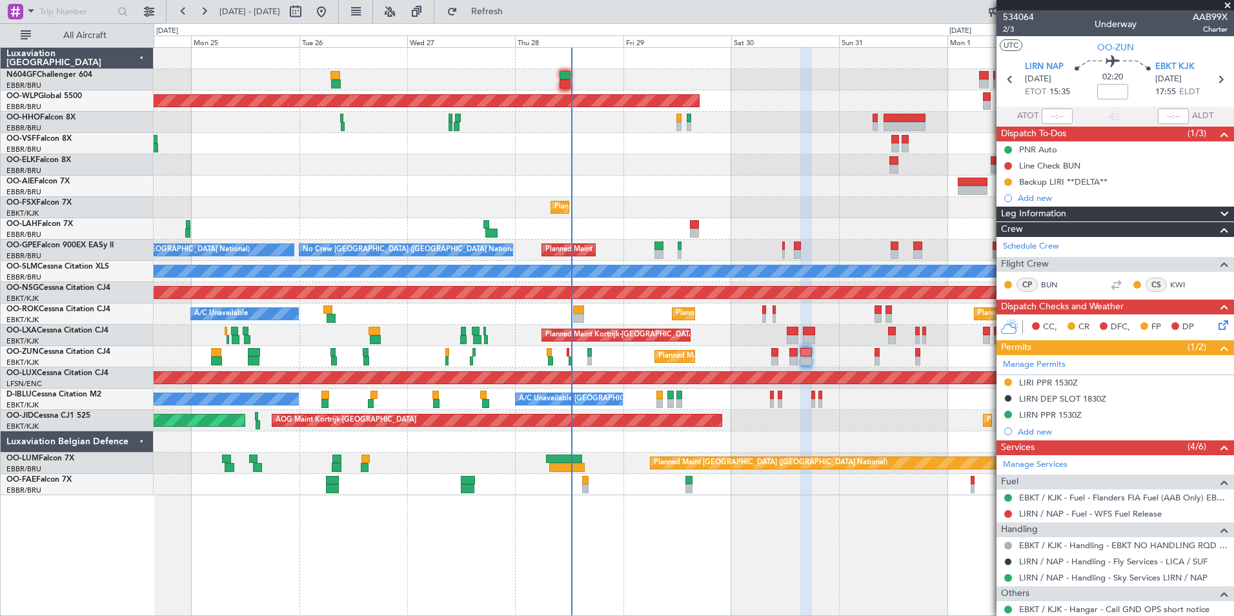
click at [563, 356] on div "Planned Maint Berlin (Brandenburg) Planned Maint London (Farnborough) Planned M…" at bounding box center [693, 271] width 1079 height 447
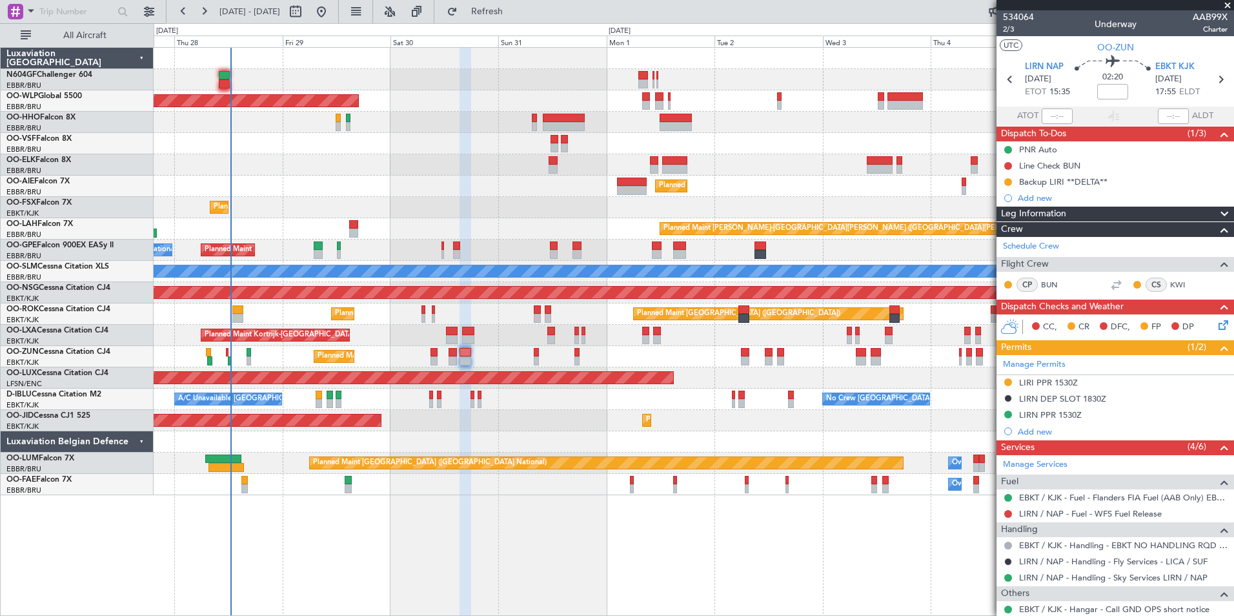
click at [497, 359] on div "Planned Maint Berlin (Brandenburg) Planned Maint Kortrijk-Wevelgem Planned Main…" at bounding box center [693, 271] width 1079 height 447
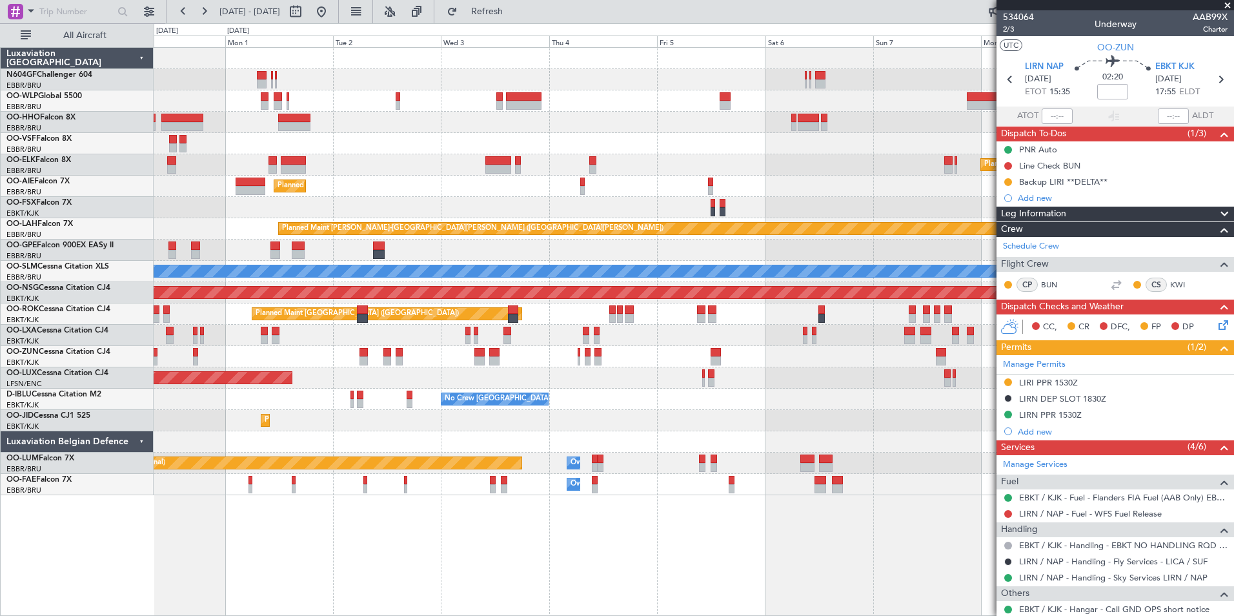
click at [485, 352] on div "Planned Maint Berlin (Brandenburg) Planned Maint Kortrijk-Wevelgem Planned Main…" at bounding box center [693, 271] width 1079 height 447
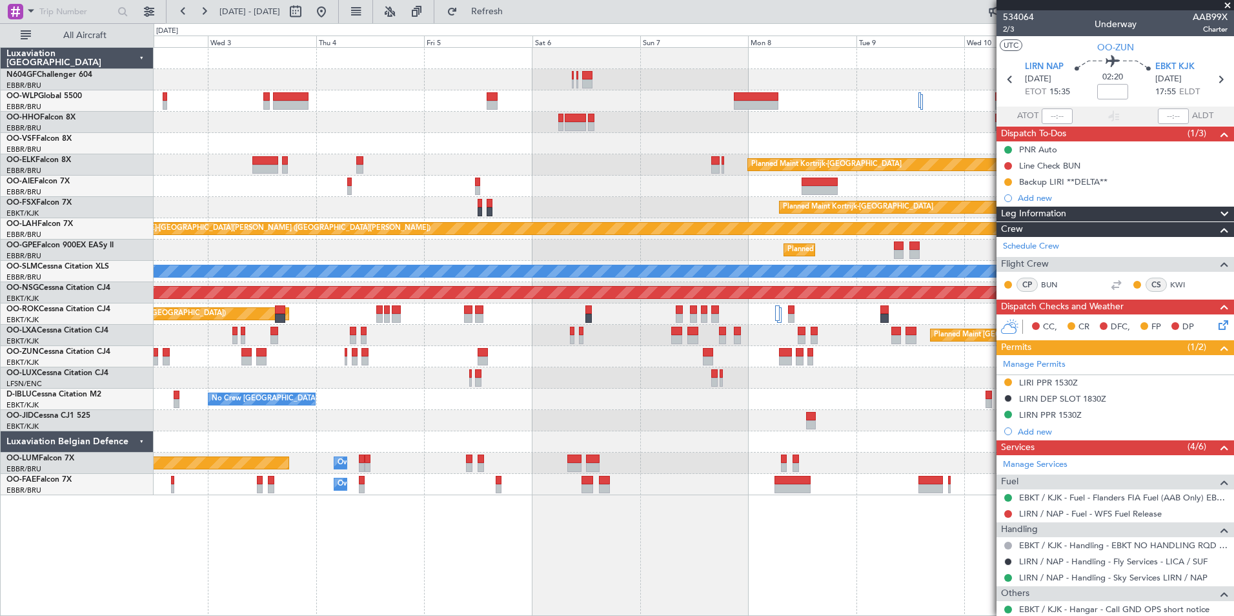
click at [377, 358] on div "Planned Maint Kortrijk-Wevelgem Planned Maint London (Farnborough) Planned Main…" at bounding box center [693, 271] width 1079 height 447
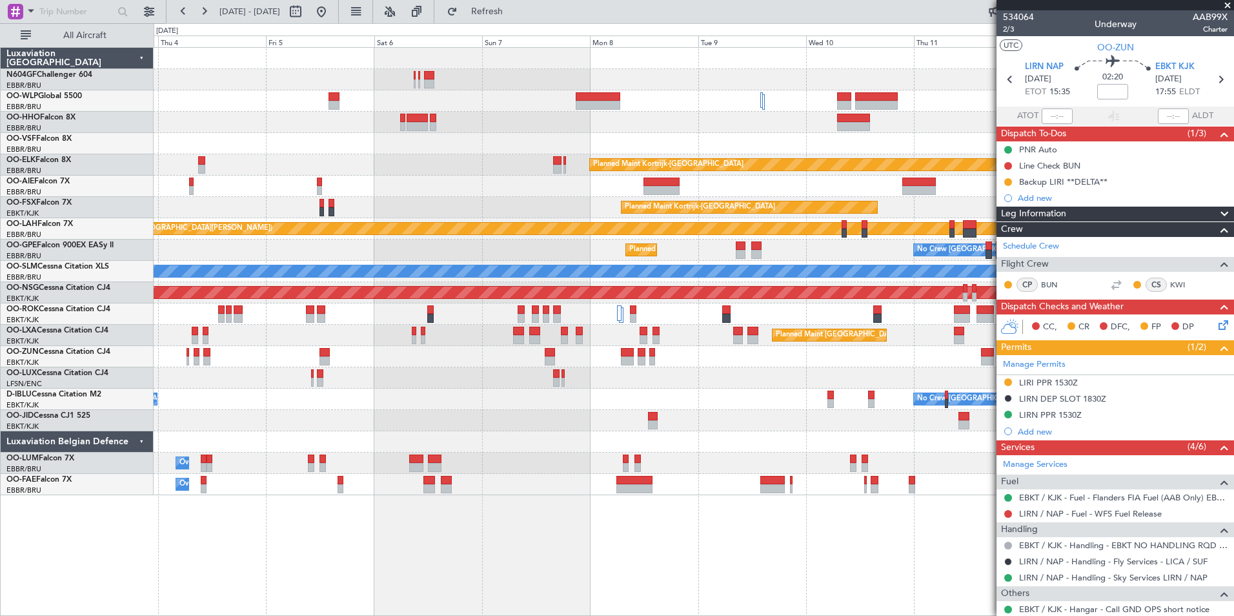
click at [410, 348] on div "Planned Maint Kortrijk-Wevelgem Planned Maint London (Farnborough) Planned Main…" at bounding box center [693, 271] width 1079 height 447
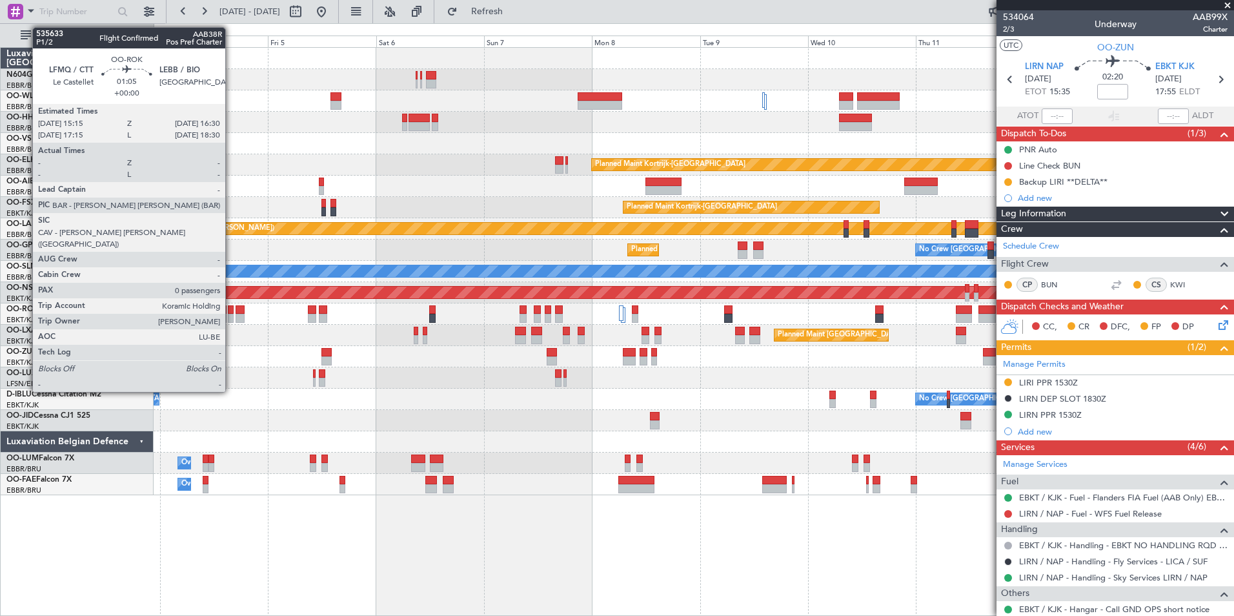
click at [231, 306] on div at bounding box center [231, 309] width 6 height 9
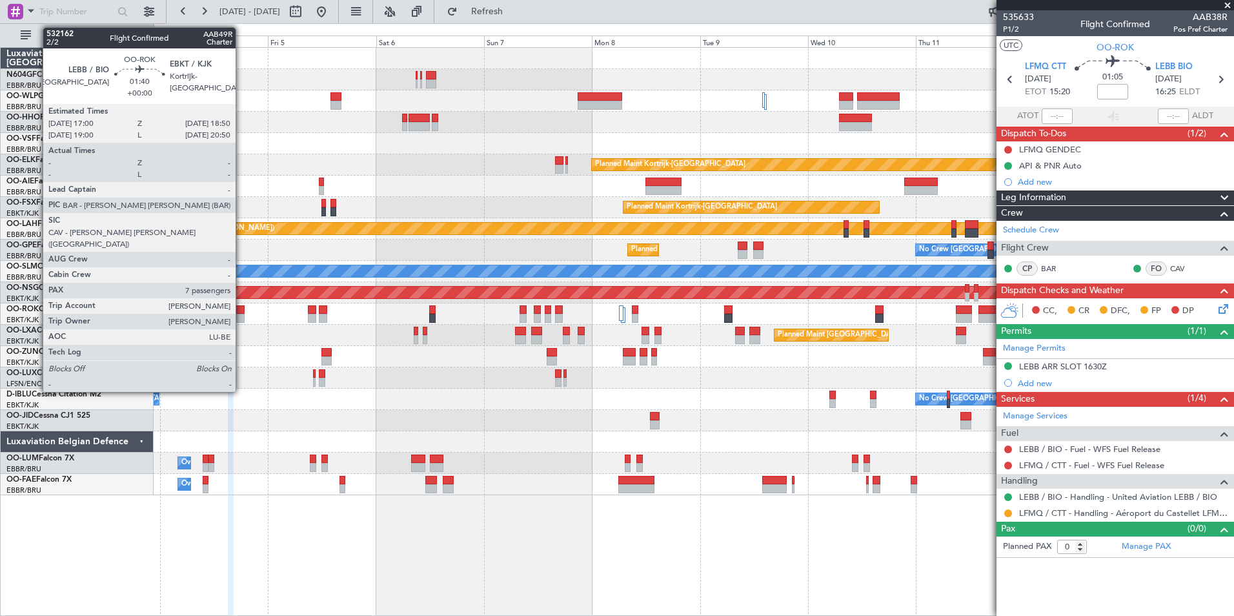
click at [241, 314] on div at bounding box center [240, 318] width 8 height 9
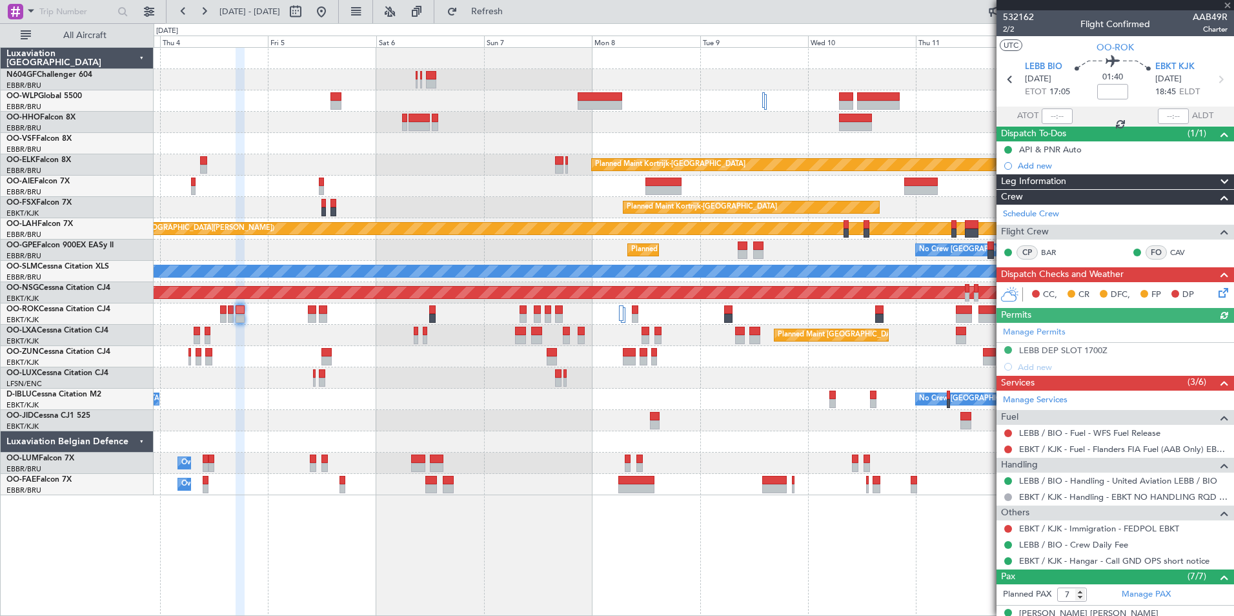
click at [721, 432] on div "Planned Maint Kortrijk-Wevelgem Planned Maint London (Farnborough) Planned Main…" at bounding box center [693, 271] width 1079 height 447
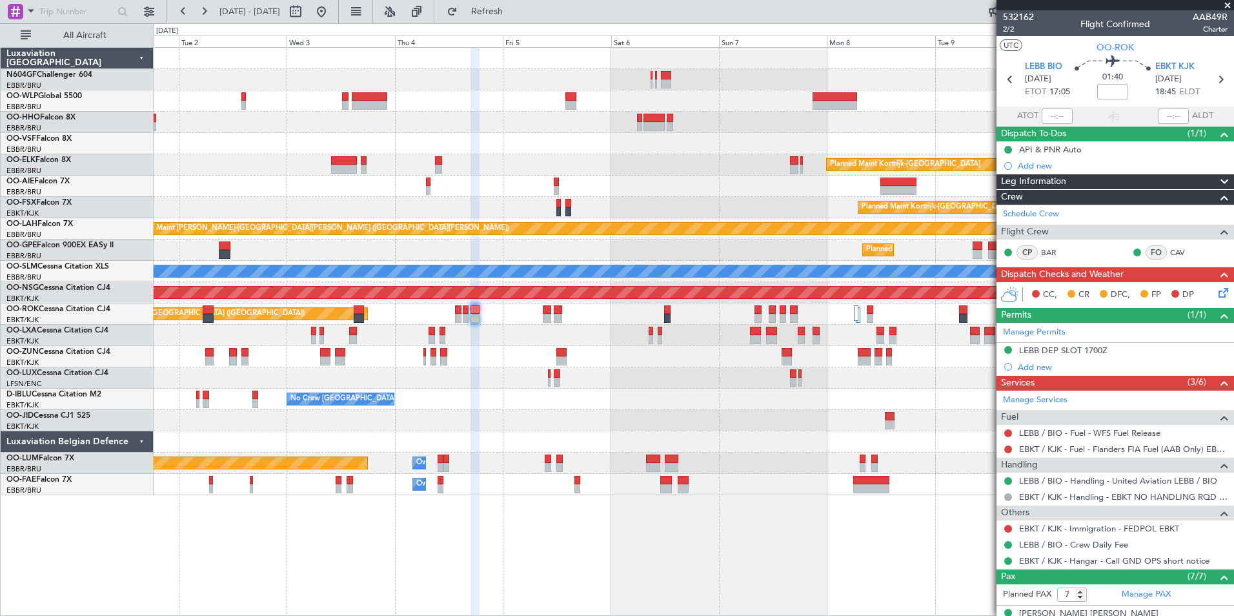
click at [695, 392] on div "Planned Maint Kortrijk-Wevelgem Planned Maint London (Farnborough) Planned Main…" at bounding box center [693, 271] width 1079 height 447
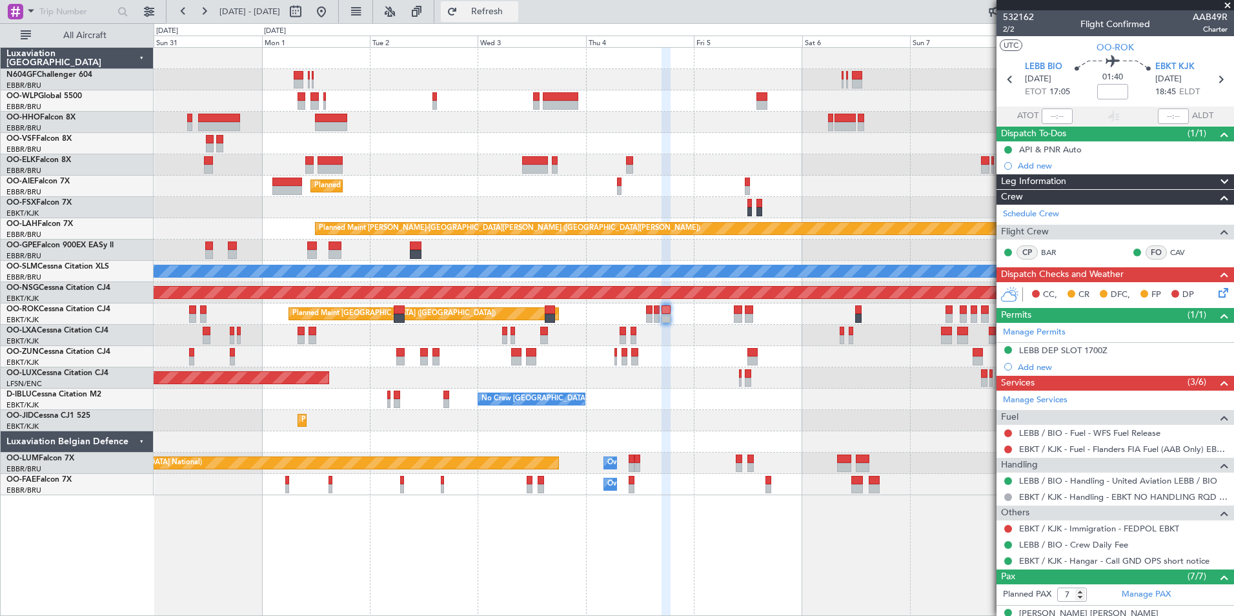
click at [518, 3] on button "Refresh" at bounding box center [479, 11] width 77 height 21
click at [339, 1] on fb-range-datepicker "31 Aug 2025 - 10 Sep 2025" at bounding box center [252, 11] width 173 height 23
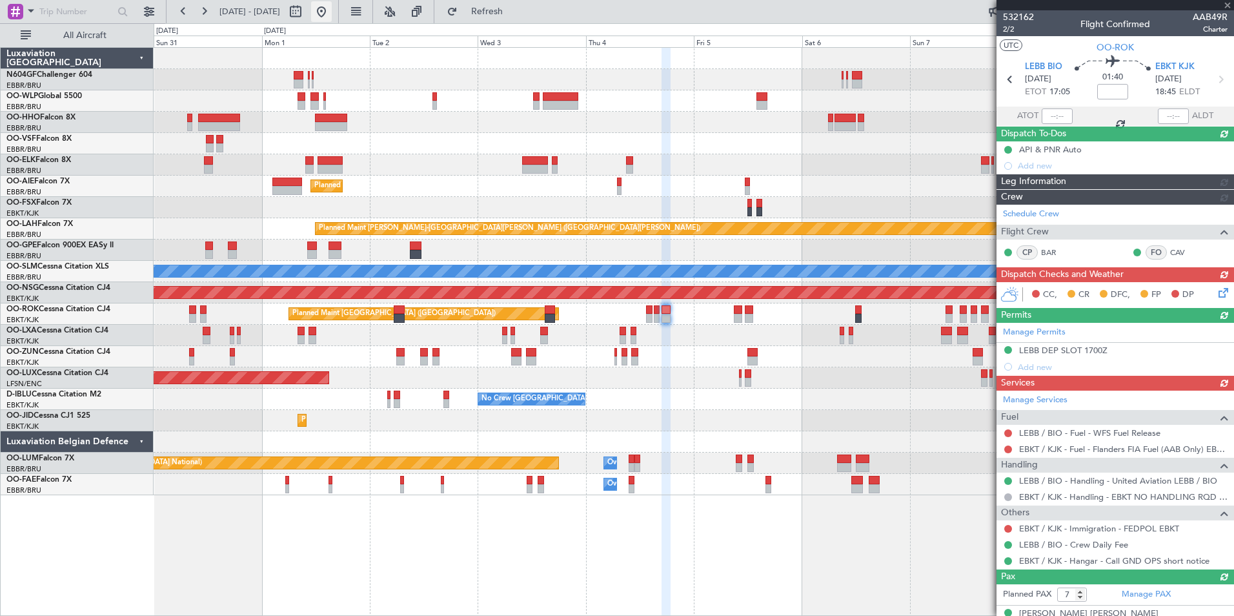
click at [332, 5] on button at bounding box center [321, 11] width 21 height 21
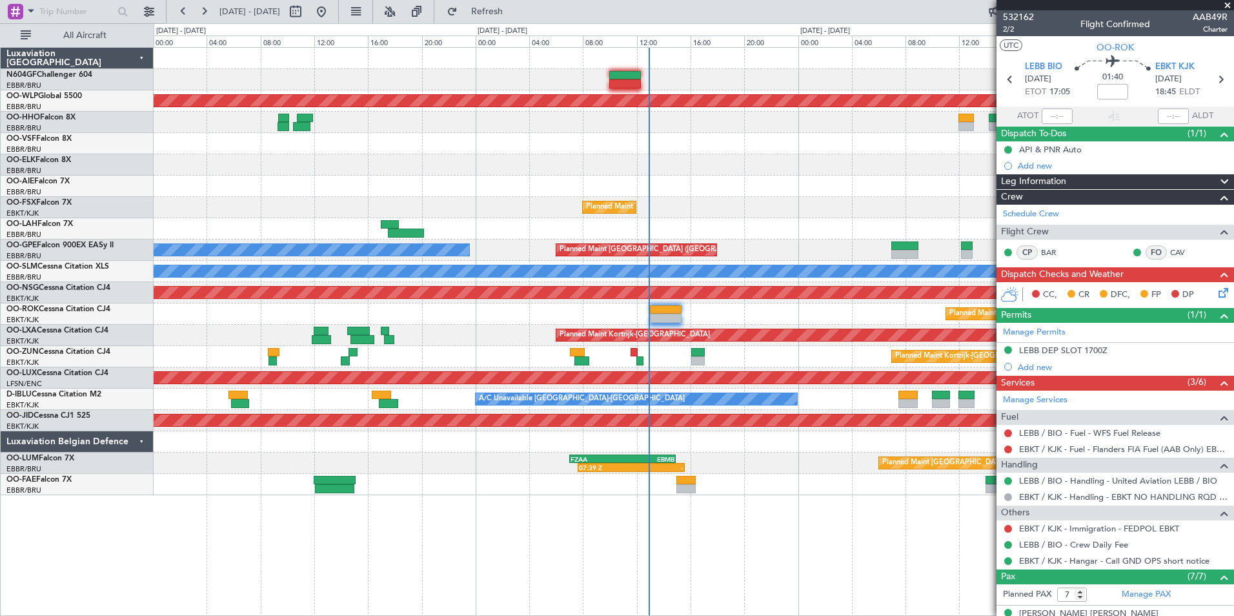
click at [812, 238] on div at bounding box center [693, 228] width 1079 height 21
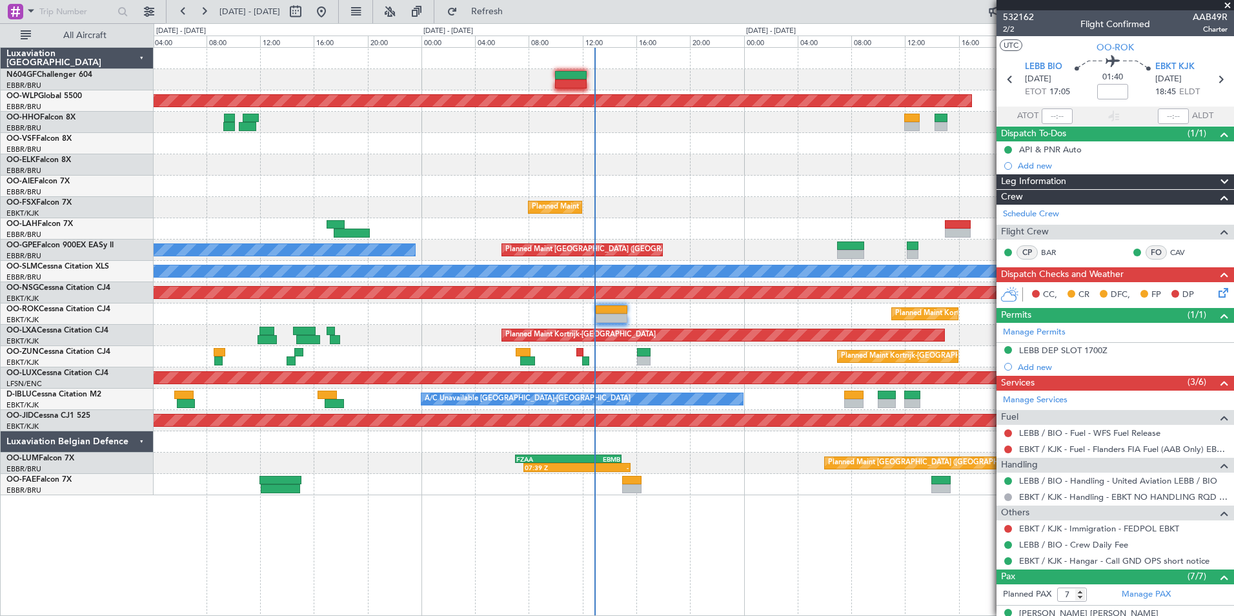
drag, startPoint x: 776, startPoint y: 326, endPoint x: 785, endPoint y: 326, distance: 9.0
click at [765, 324] on fb-app "27 Aug 2025 - 30 Aug 2025 Refresh Quick Links All Aircraft Planned Maint Berlin…" at bounding box center [617, 313] width 1234 height 606
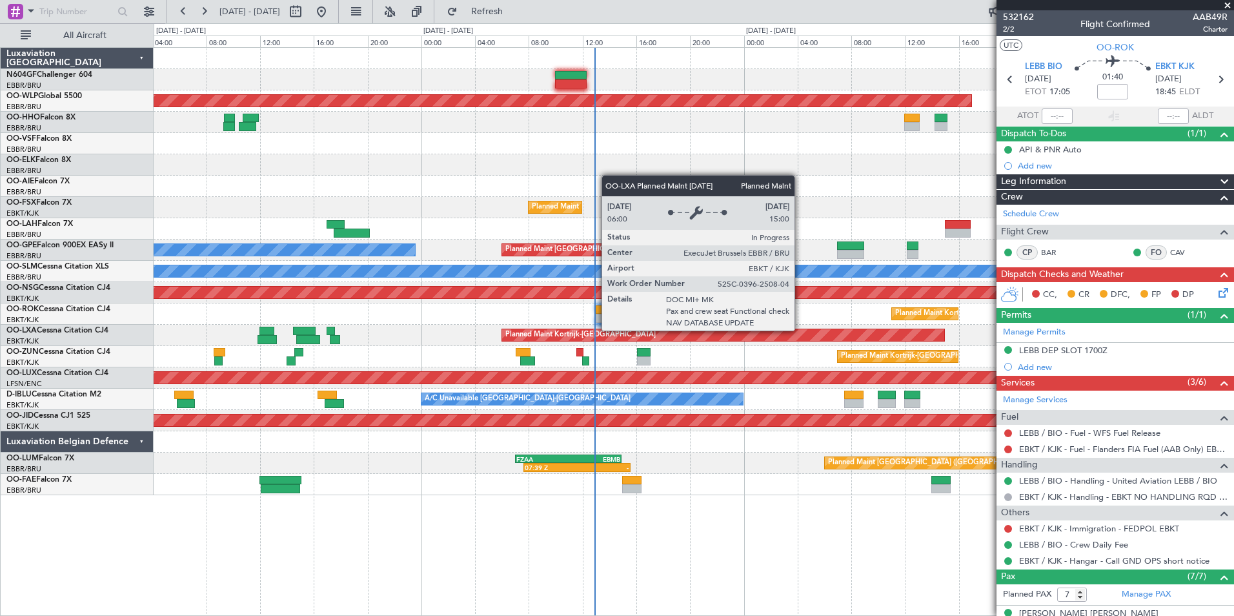
click at [531, 328] on div "Planned Maint Berlin (Brandenburg) Planned Maint Kortrijk-Wevelgem Planned Main…" at bounding box center [693, 271] width 1079 height 447
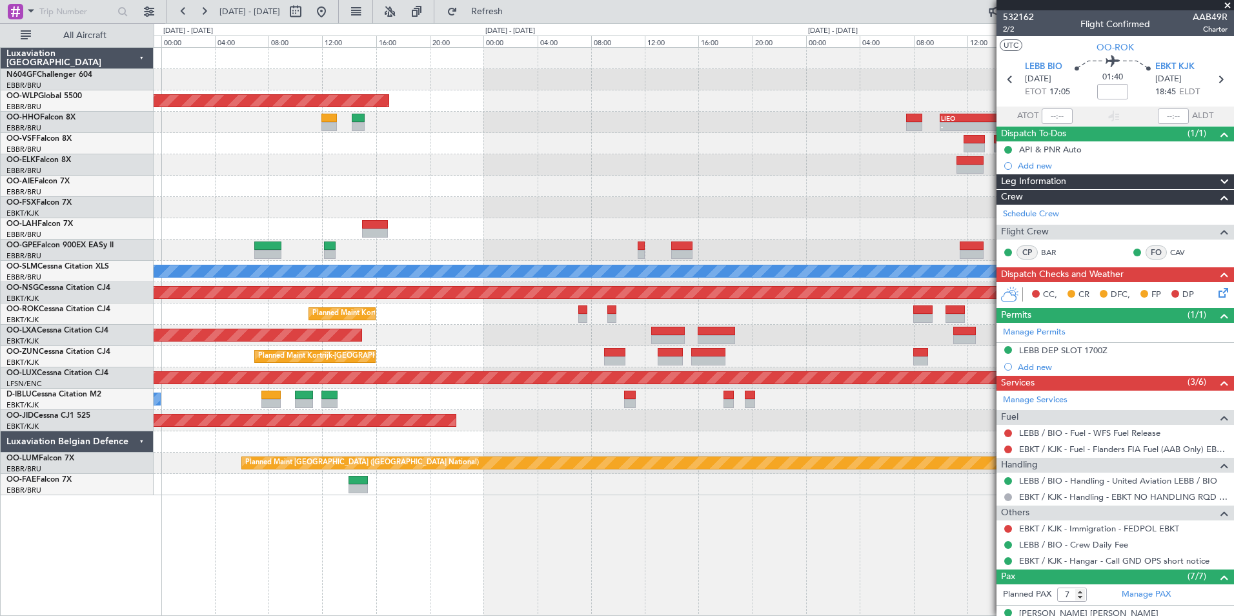
click at [455, 338] on div "Planned Maint Berlin (Brandenburg) - - LIEO 10:00 Z KTEB 19:15 Z KTEB 12:00 Z E…" at bounding box center [693, 271] width 1079 height 447
click at [450, 351] on div "Planned Maint Berlin (Brandenburg) - - LIEO 10:00 Z KTEB 19:15 Z KTEB 12:00 Z E…" at bounding box center [693, 271] width 1079 height 447
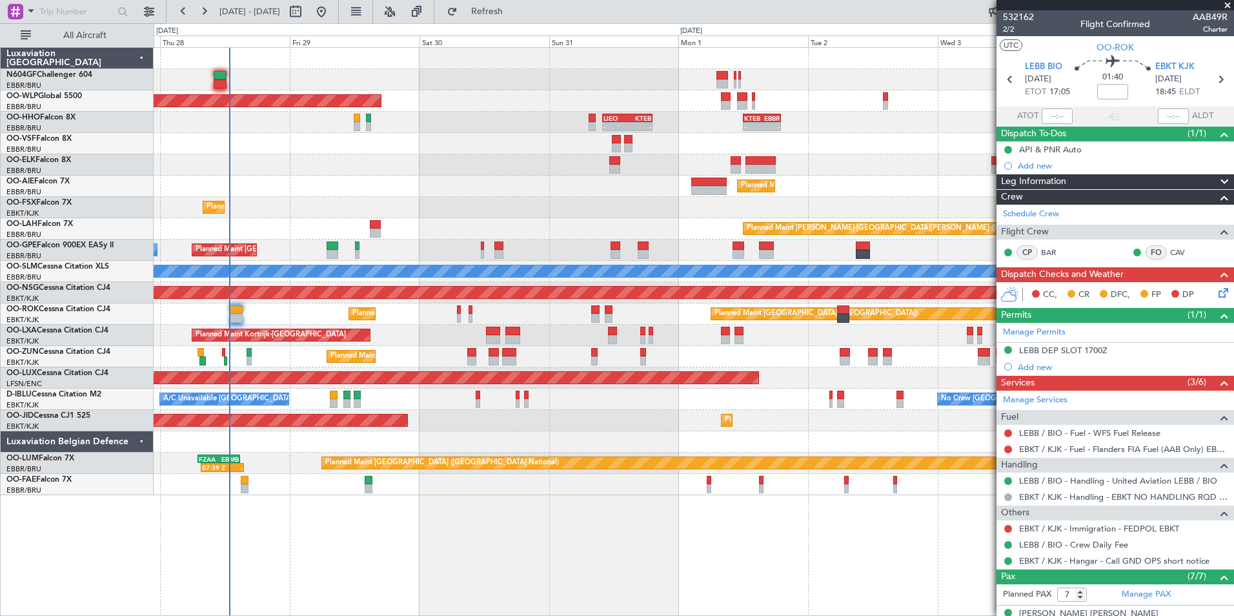
click at [355, 349] on div "Planned Maint Kortrijk-[GEOGRAPHIC_DATA]" at bounding box center [693, 356] width 1079 height 21
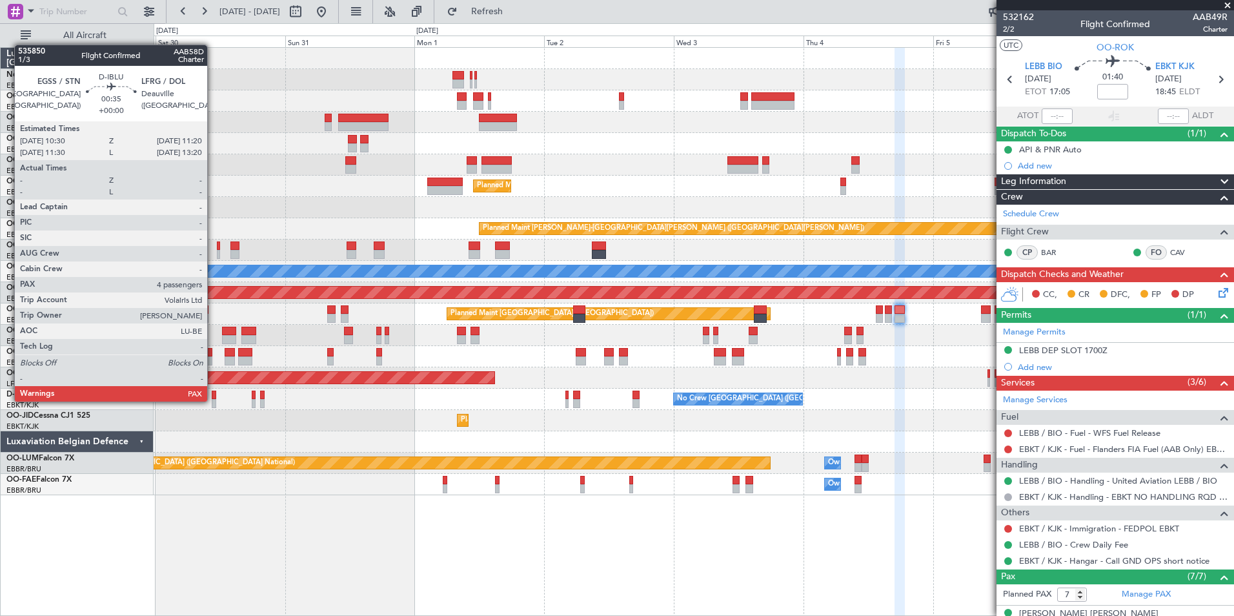
click at [213, 400] on div at bounding box center [214, 403] width 5 height 9
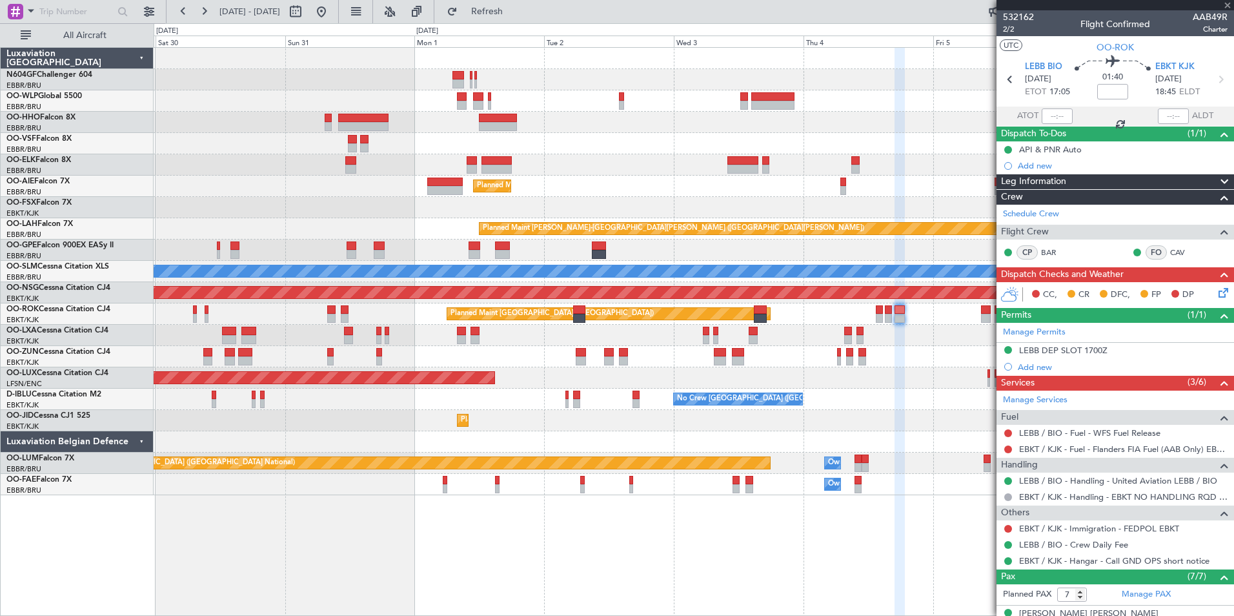
type input "4"
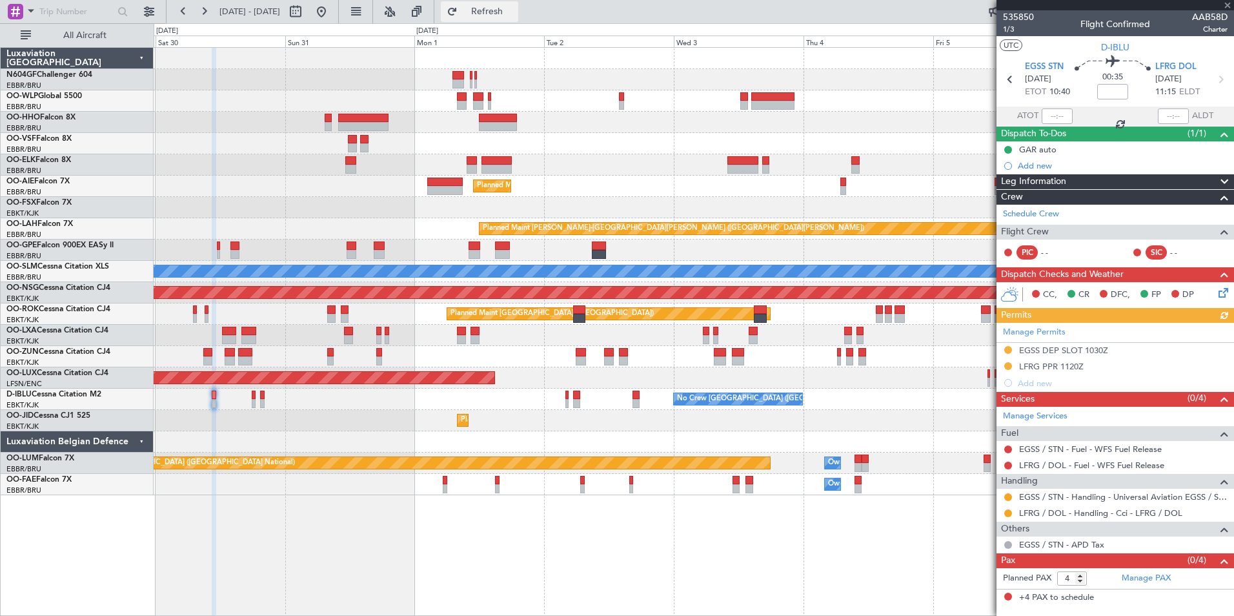
click at [514, 13] on span "Refresh" at bounding box center [487, 11] width 54 height 9
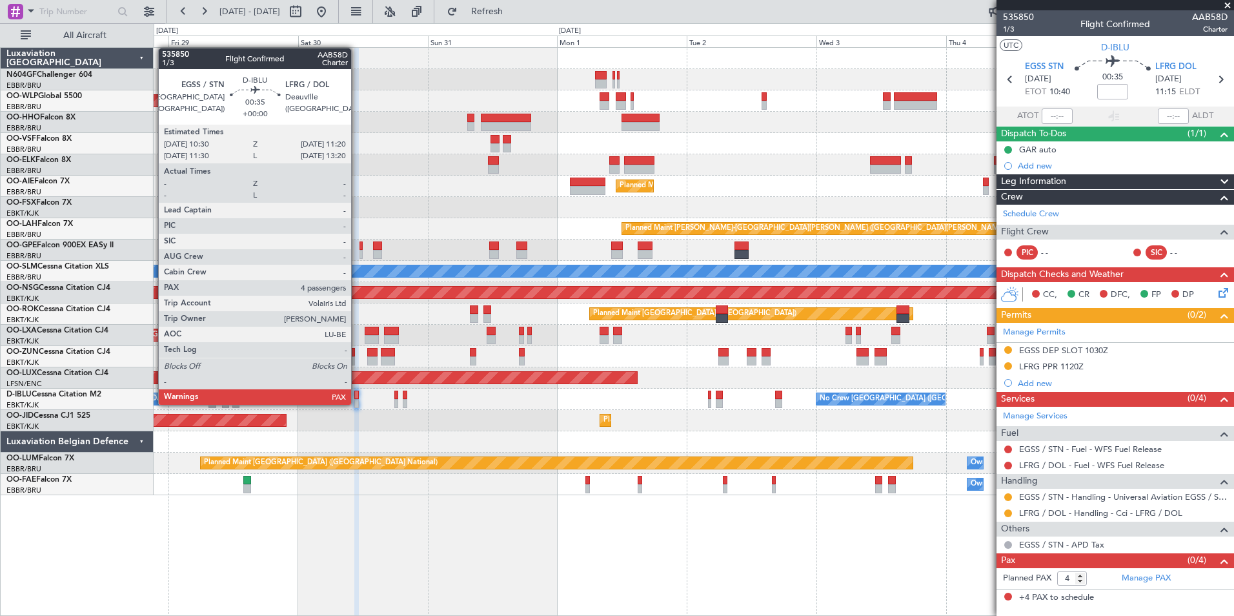
click at [357, 403] on div at bounding box center [356, 403] width 5 height 9
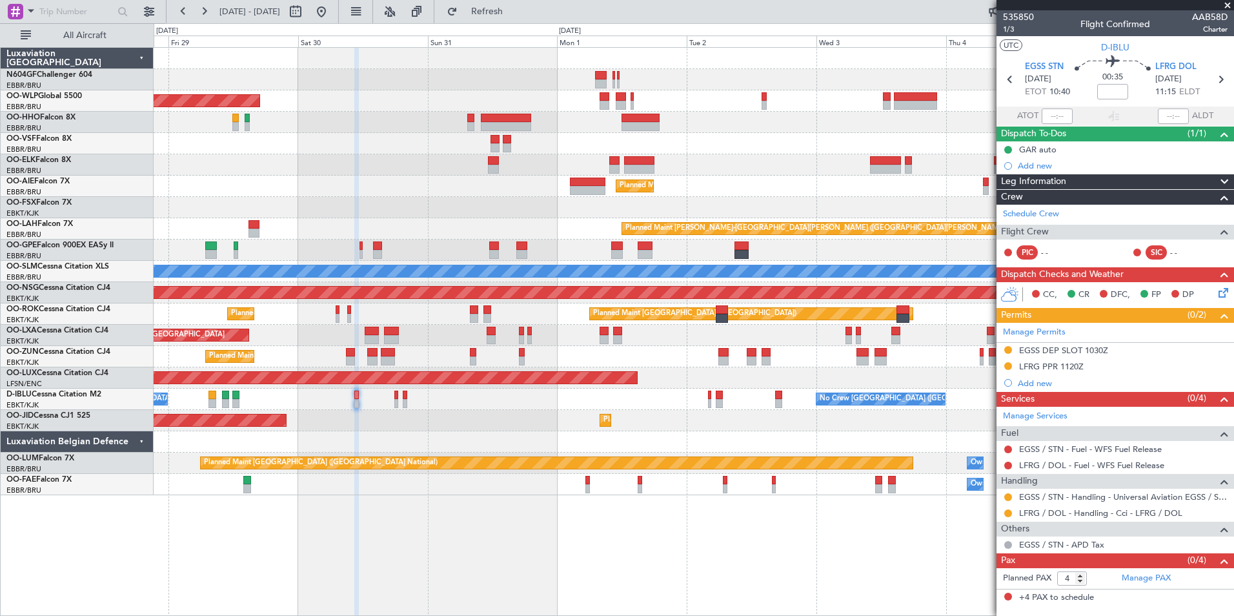
click at [701, 159] on div "Planned Maint Kortrijk-[GEOGRAPHIC_DATA]" at bounding box center [693, 164] width 1079 height 21
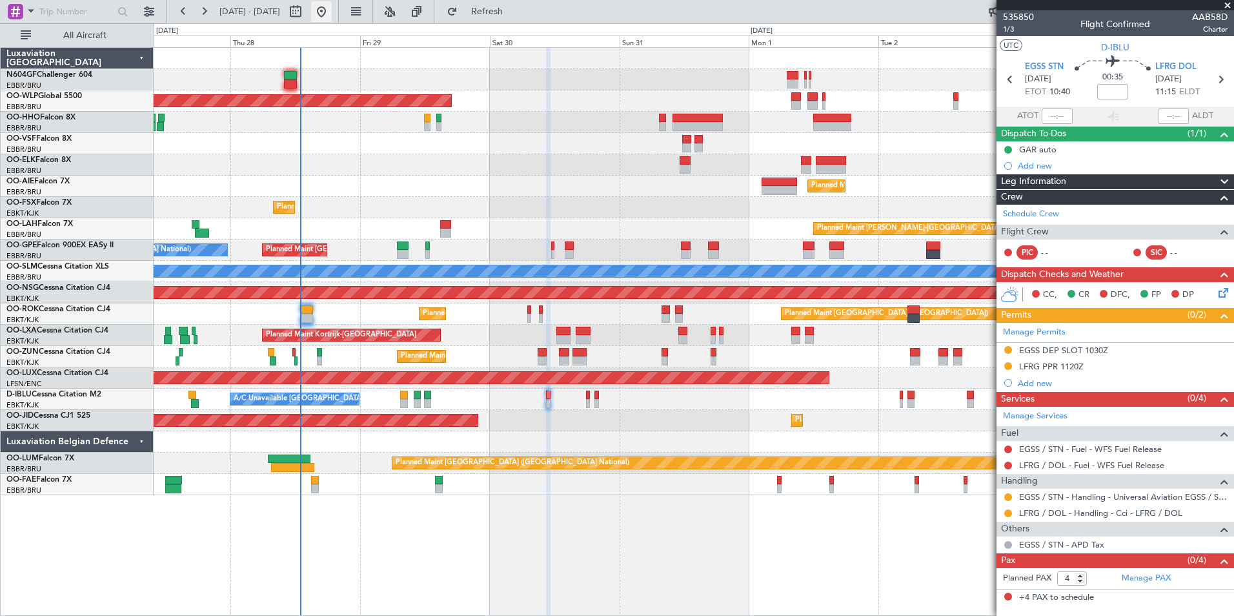
click at [332, 9] on button at bounding box center [321, 11] width 21 height 21
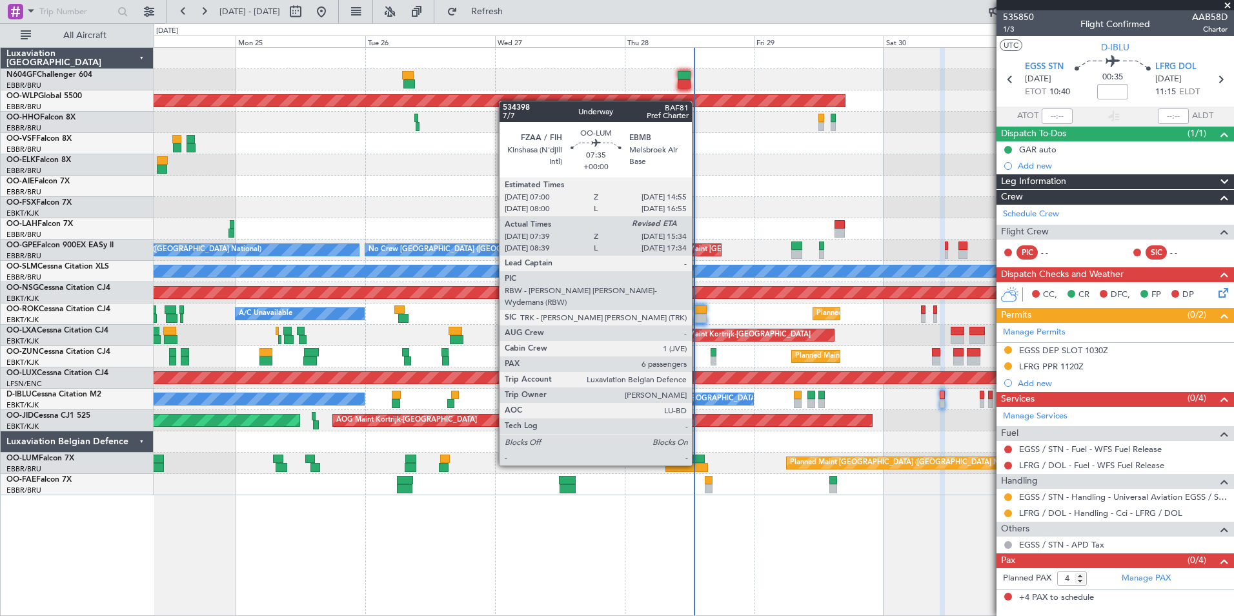
click at [697, 464] on div at bounding box center [686, 467] width 43 height 9
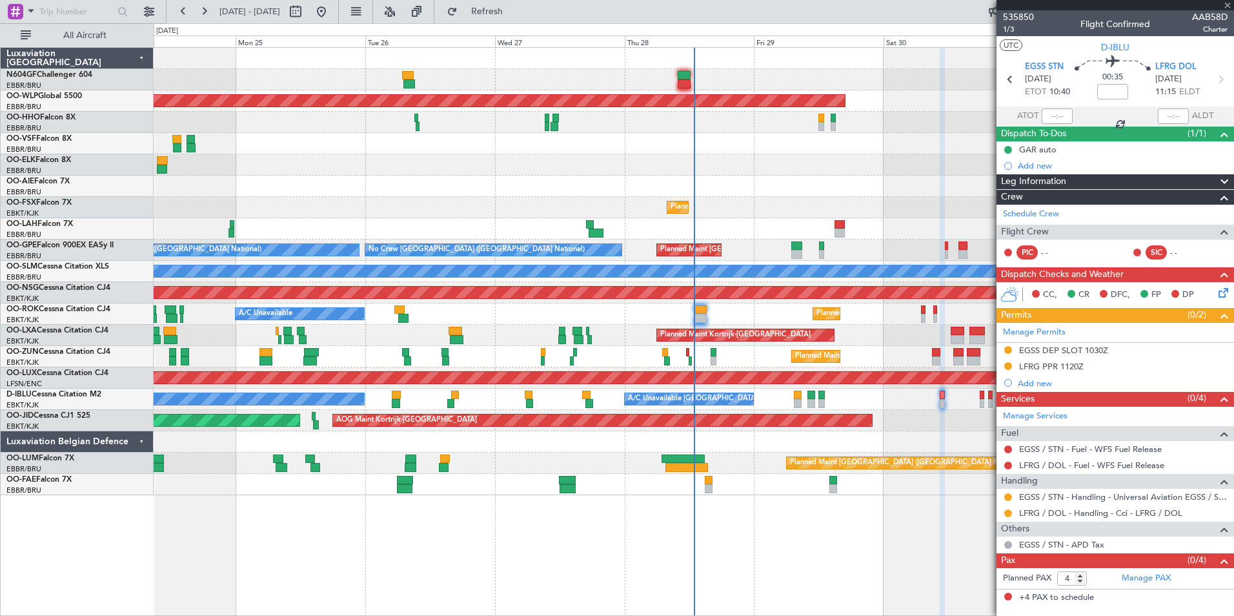
type input "07:49"
type input "6"
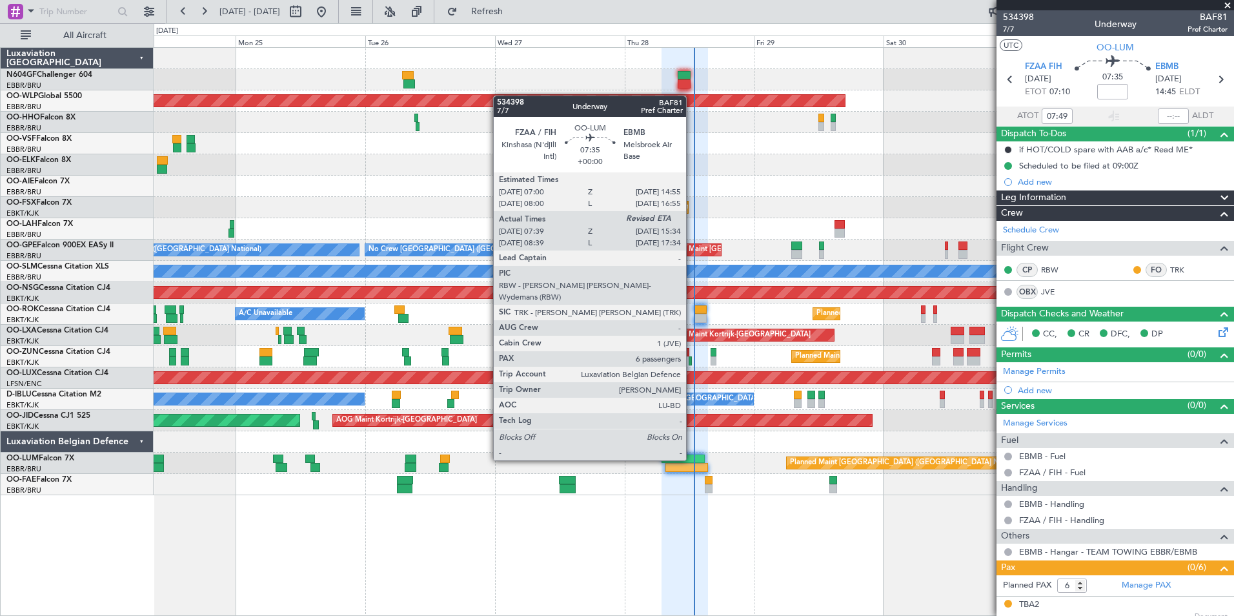
click at [692, 459] on div at bounding box center [682, 458] width 43 height 9
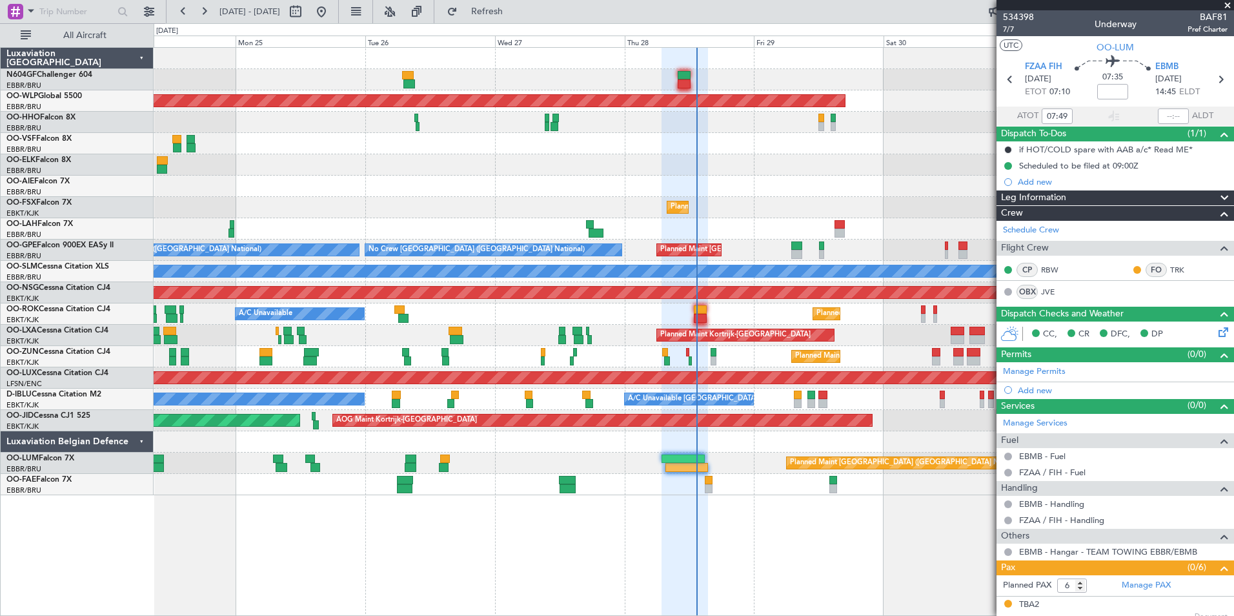
click at [597, 417] on div "AOG Maint Kortrijk-[GEOGRAPHIC_DATA] Planned Maint [GEOGRAPHIC_DATA] ([GEOGRAPH…" at bounding box center [693, 420] width 1079 height 21
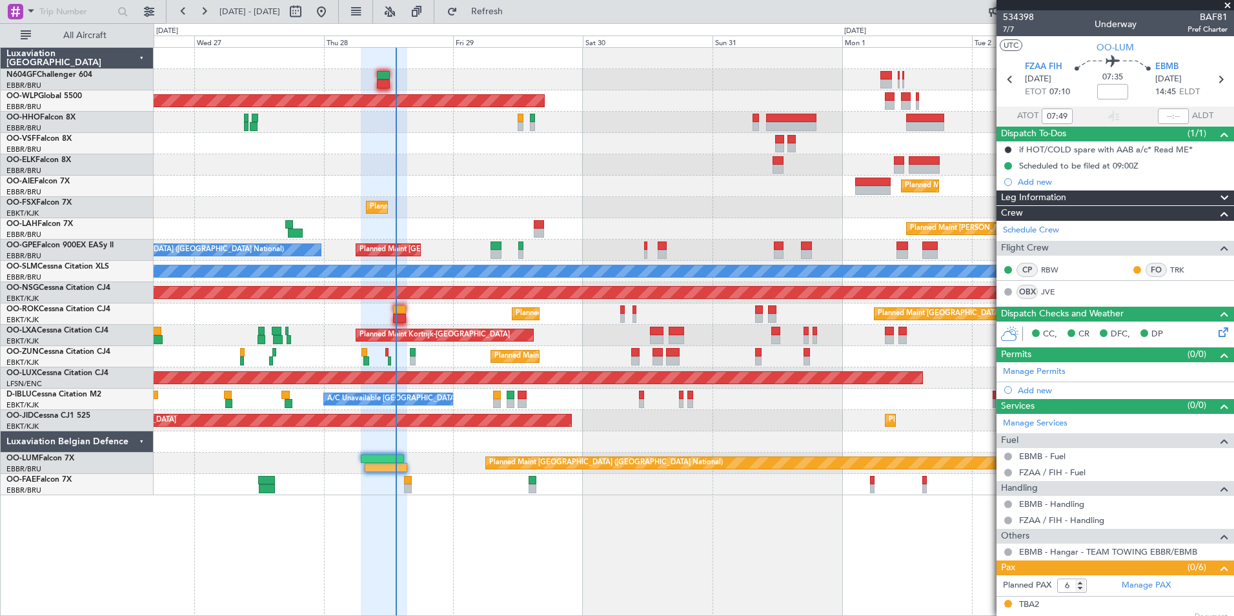
click at [586, 441] on div at bounding box center [693, 441] width 1079 height 21
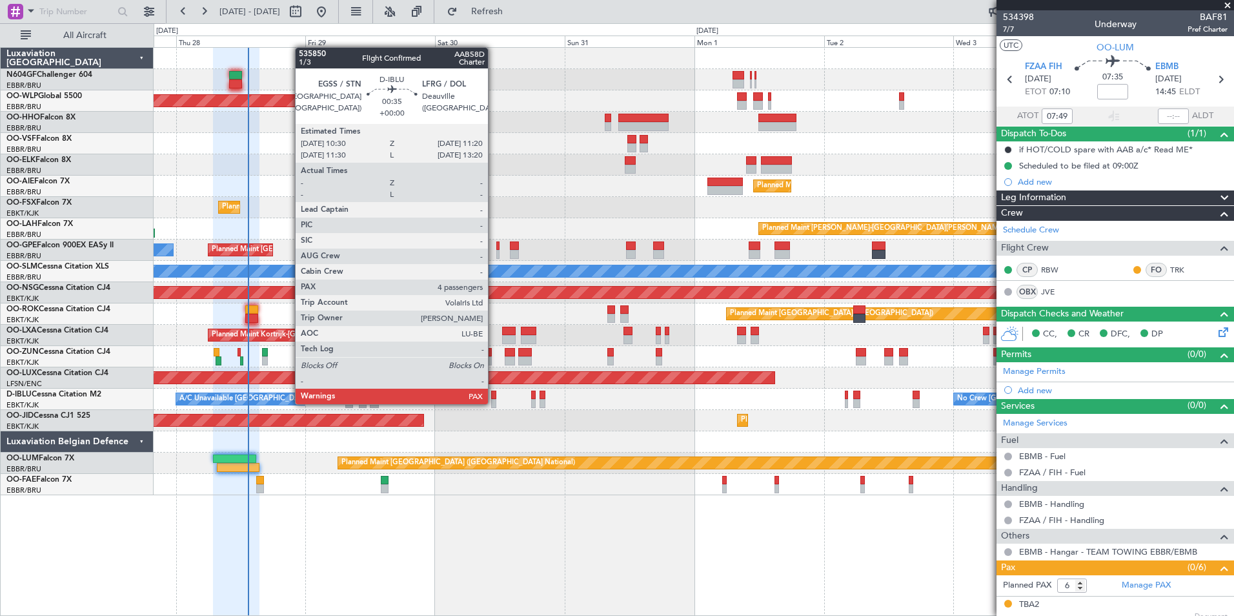
click at [494, 402] on div at bounding box center [493, 403] width 5 height 9
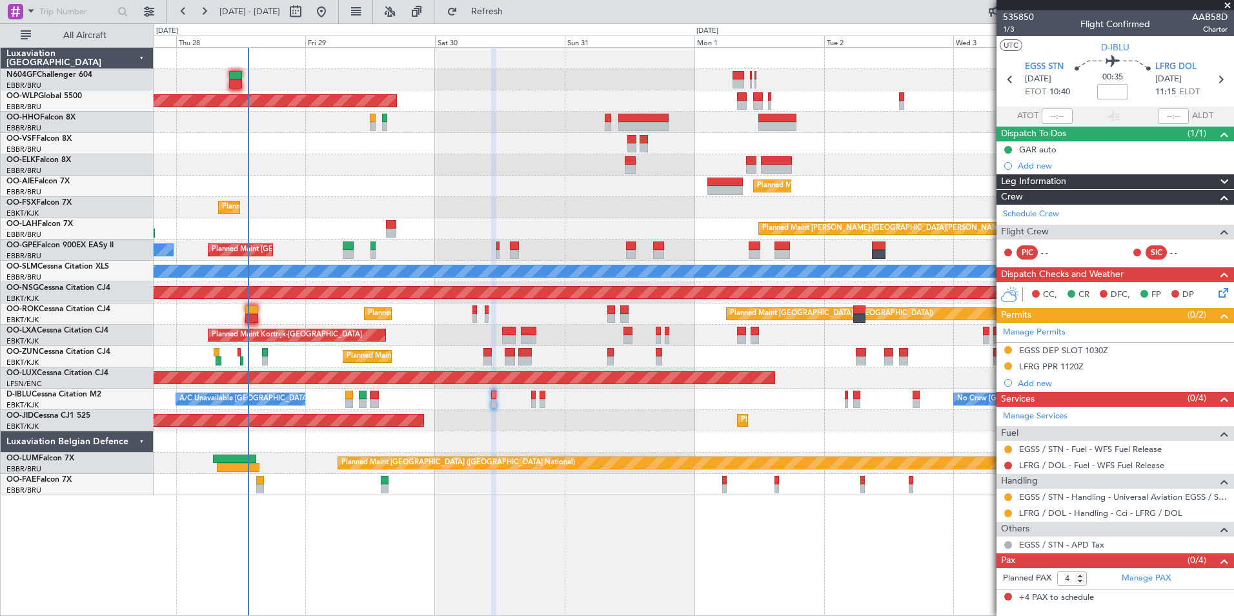
click at [564, 426] on div "AOG Maint Kortrijk-Wevelgem Planned Maint Kortrijk-Wevelgem" at bounding box center [693, 420] width 1079 height 21
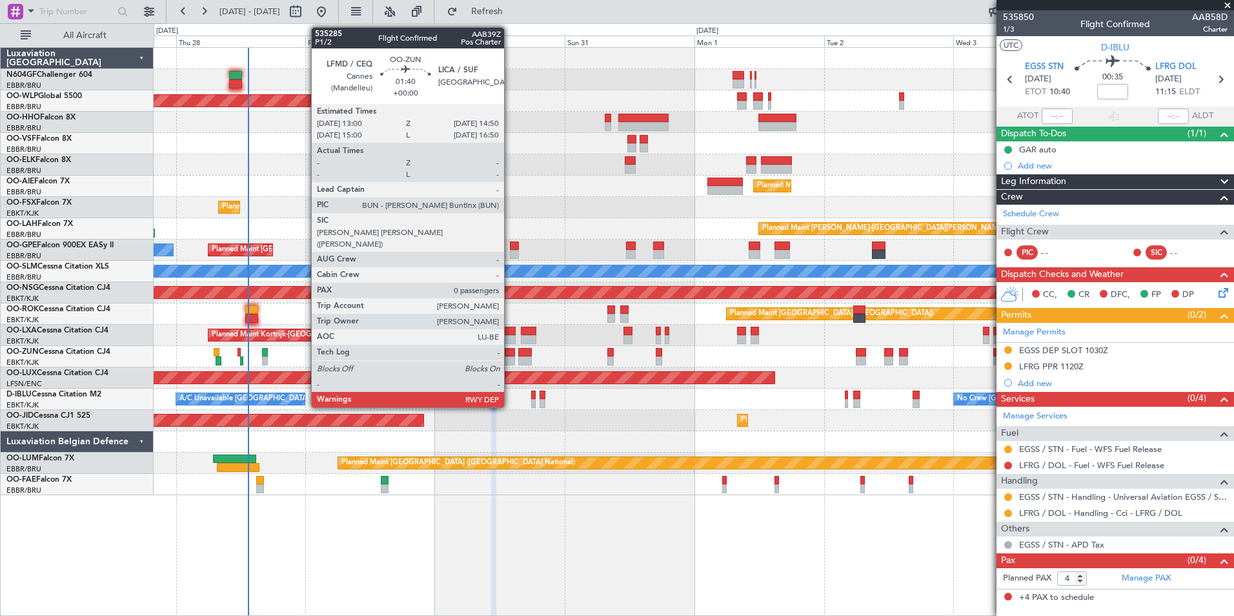
click at [510, 355] on div at bounding box center [510, 352] width 10 height 9
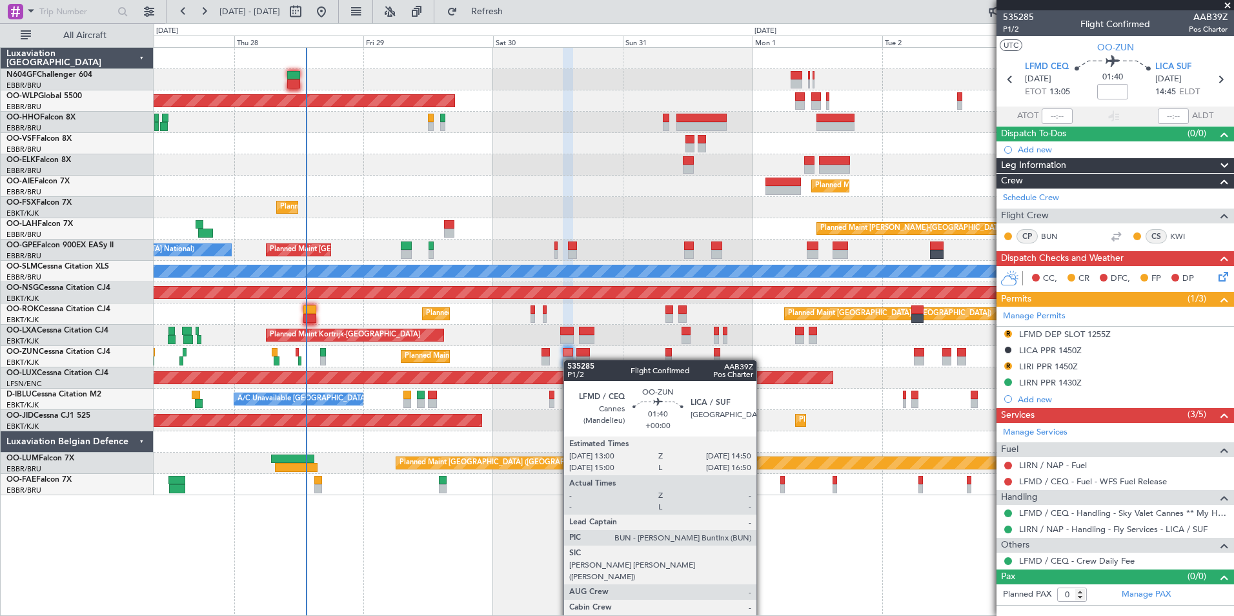
click at [571, 359] on div at bounding box center [568, 360] width 10 height 9
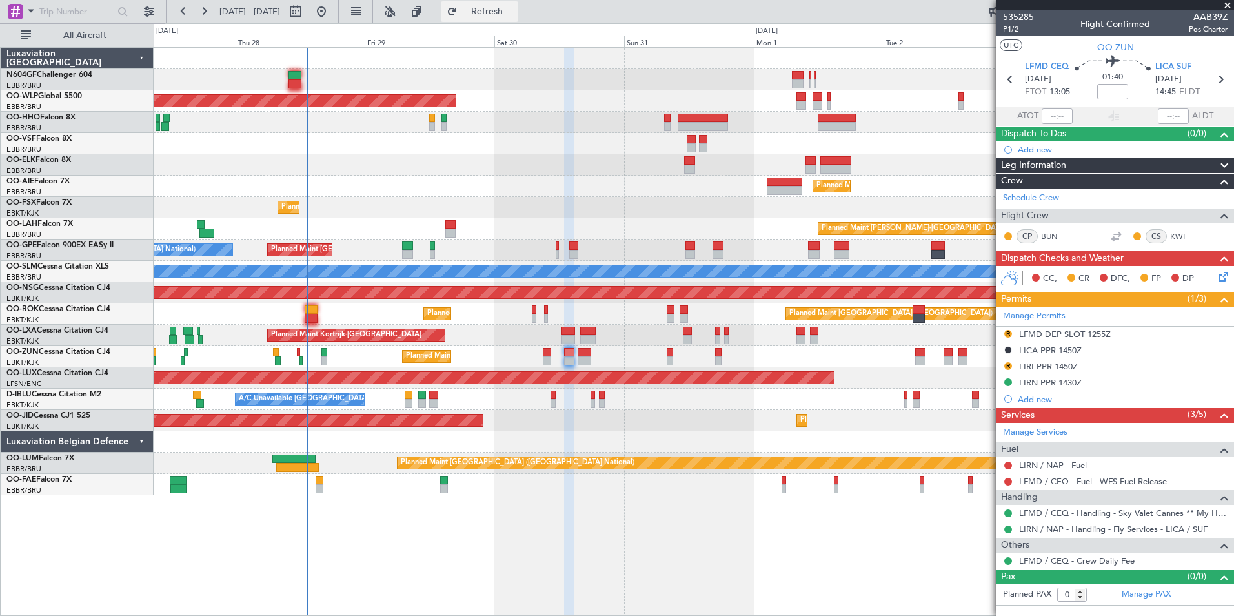
click at [514, 10] on span "Refresh" at bounding box center [487, 11] width 54 height 9
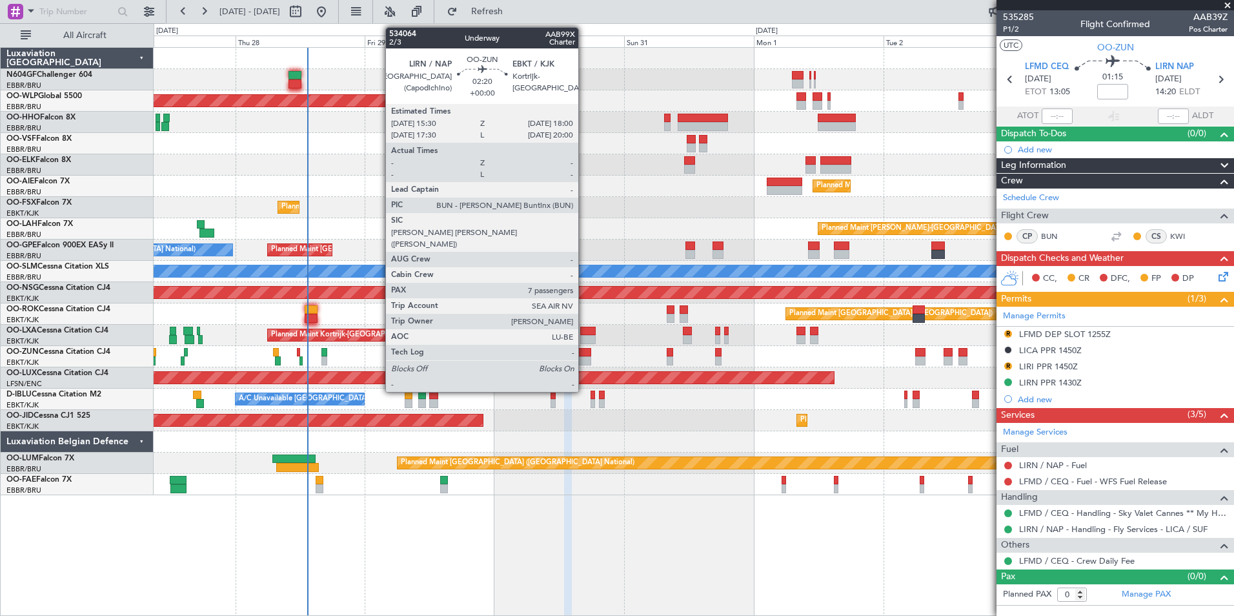
click at [584, 354] on div at bounding box center [584, 352] width 14 height 9
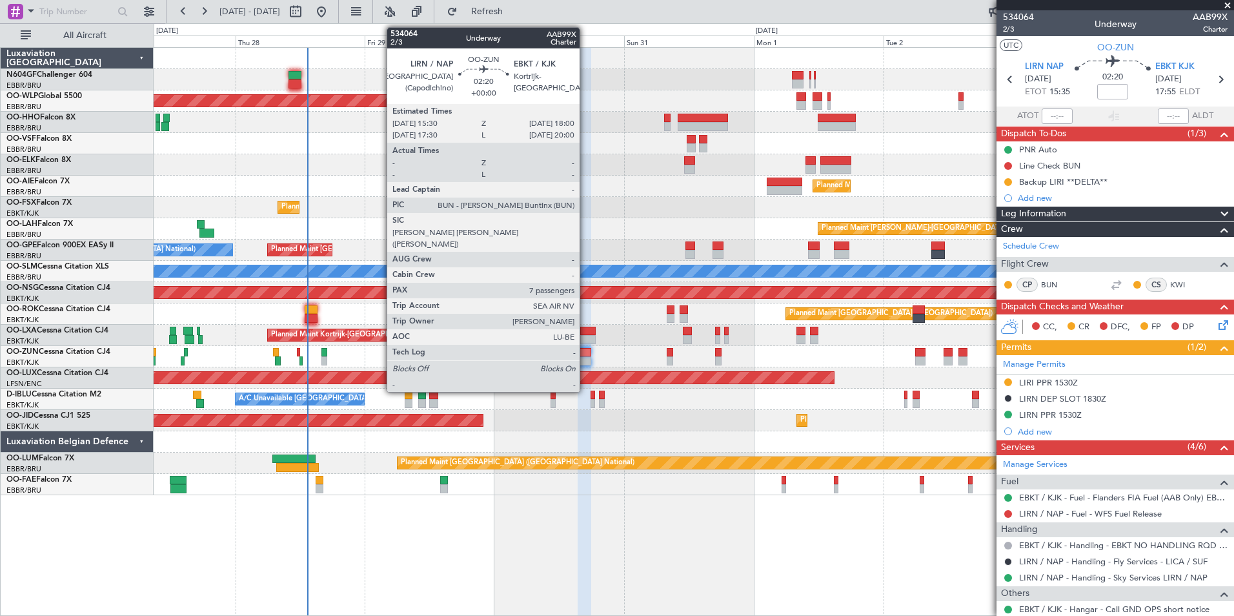
click at [641, 426] on div "Planned Maint Kortrijk-Wevelgem AOG Maint Kortrijk-Wevelgem Planned Maint Paris…" at bounding box center [693, 420] width 1079 height 21
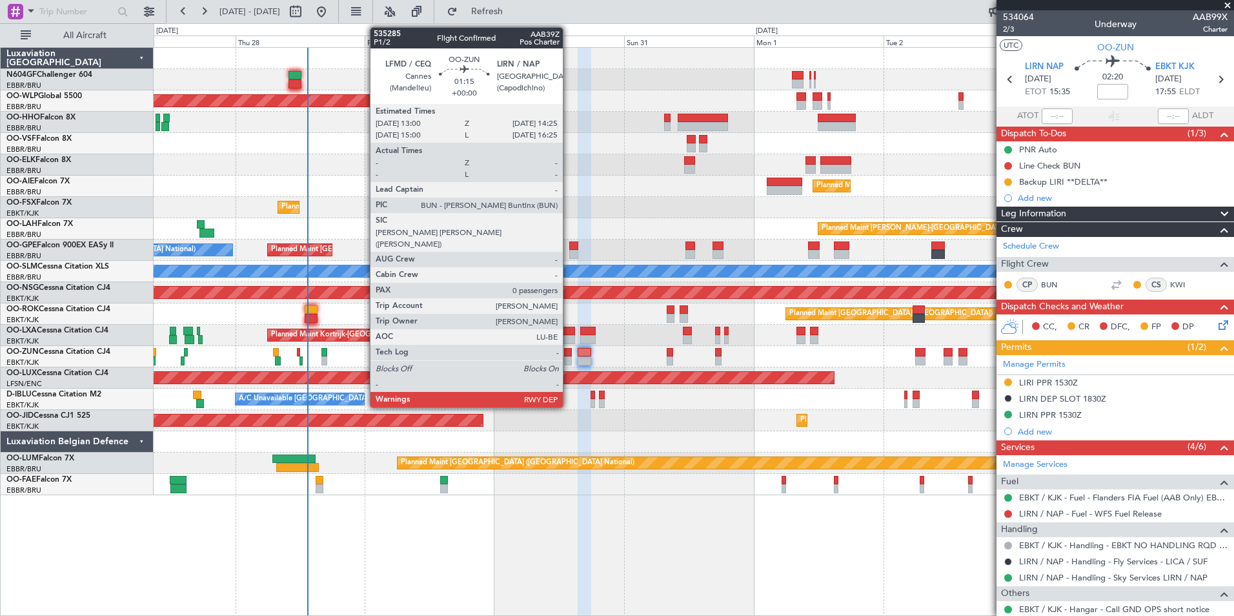
click at [568, 359] on div at bounding box center [568, 360] width 8 height 9
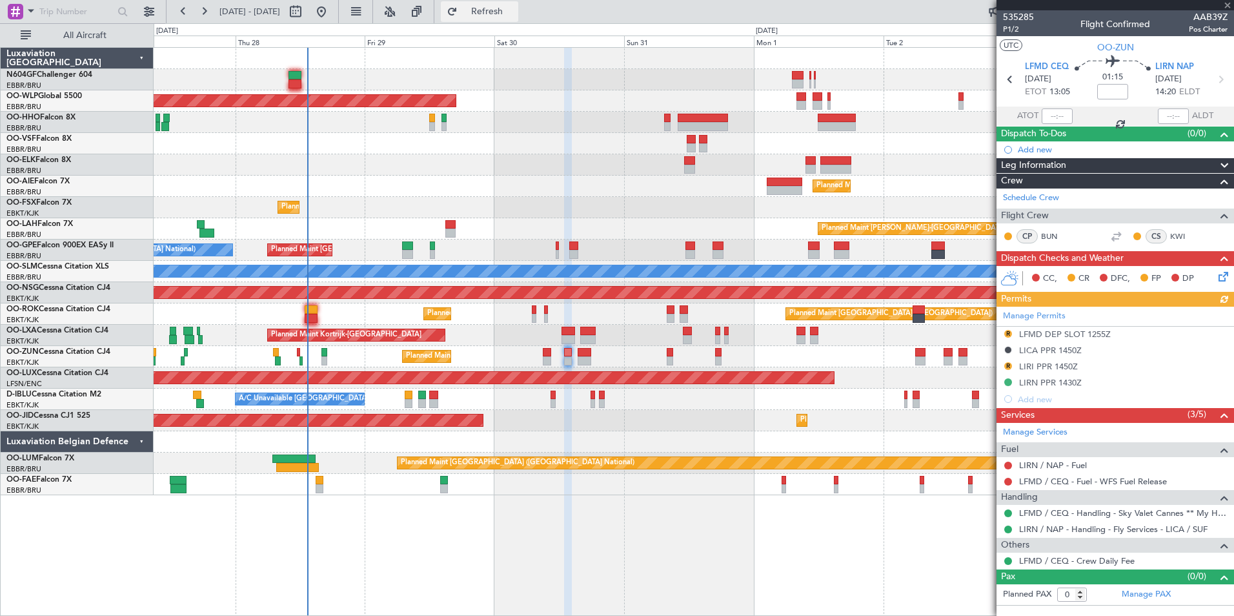
click at [514, 10] on span "Refresh" at bounding box center [487, 11] width 54 height 9
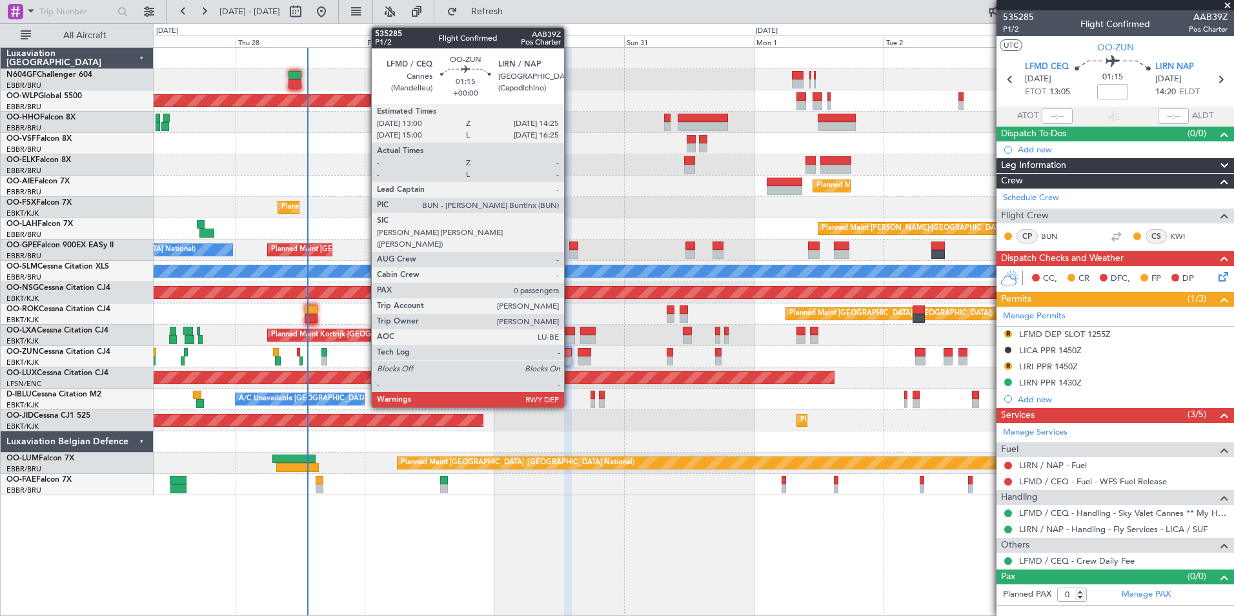
click at [613, 437] on div at bounding box center [693, 441] width 1079 height 21
click at [568, 362] on div at bounding box center [568, 360] width 8 height 9
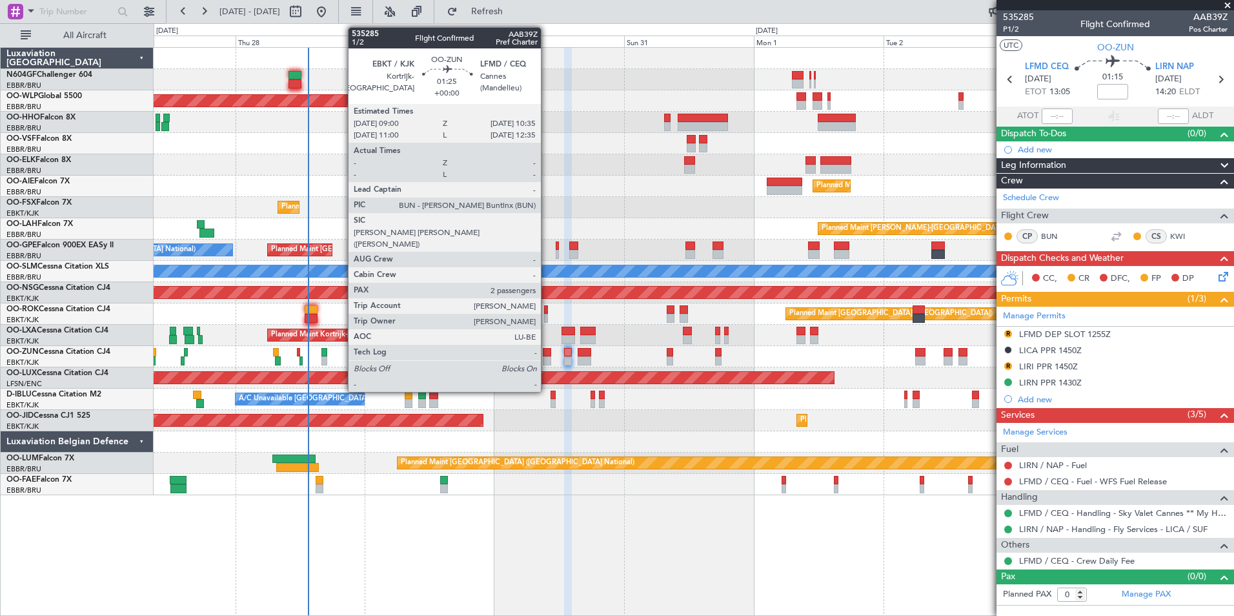
click at [546, 362] on div at bounding box center [547, 360] width 9 height 9
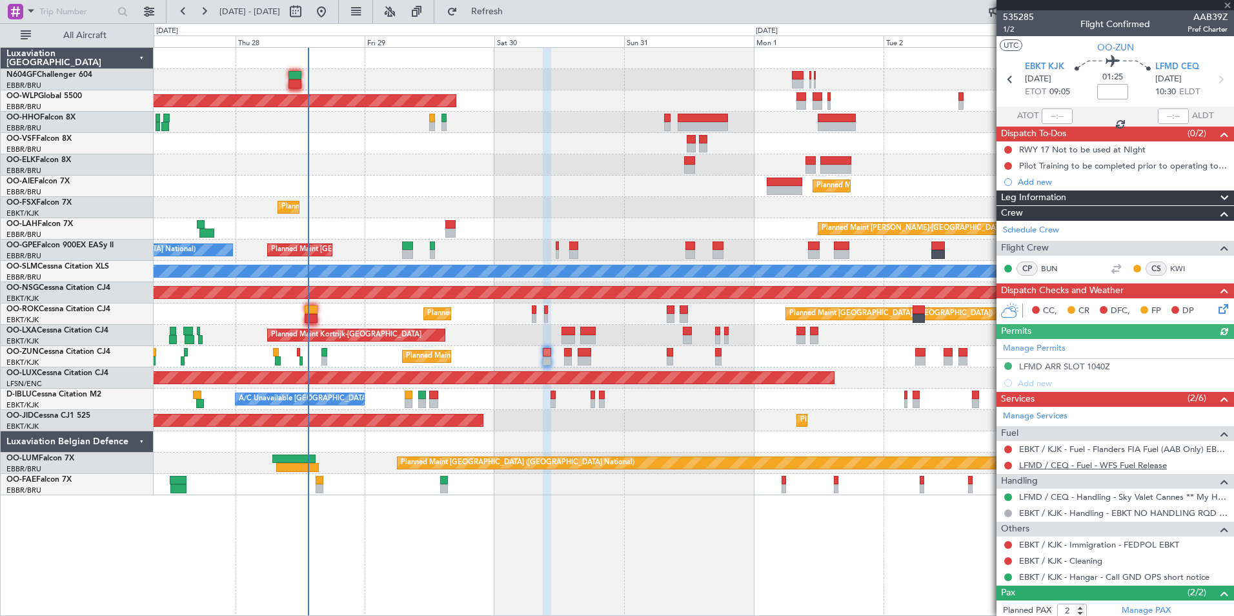
scroll to position [63, 0]
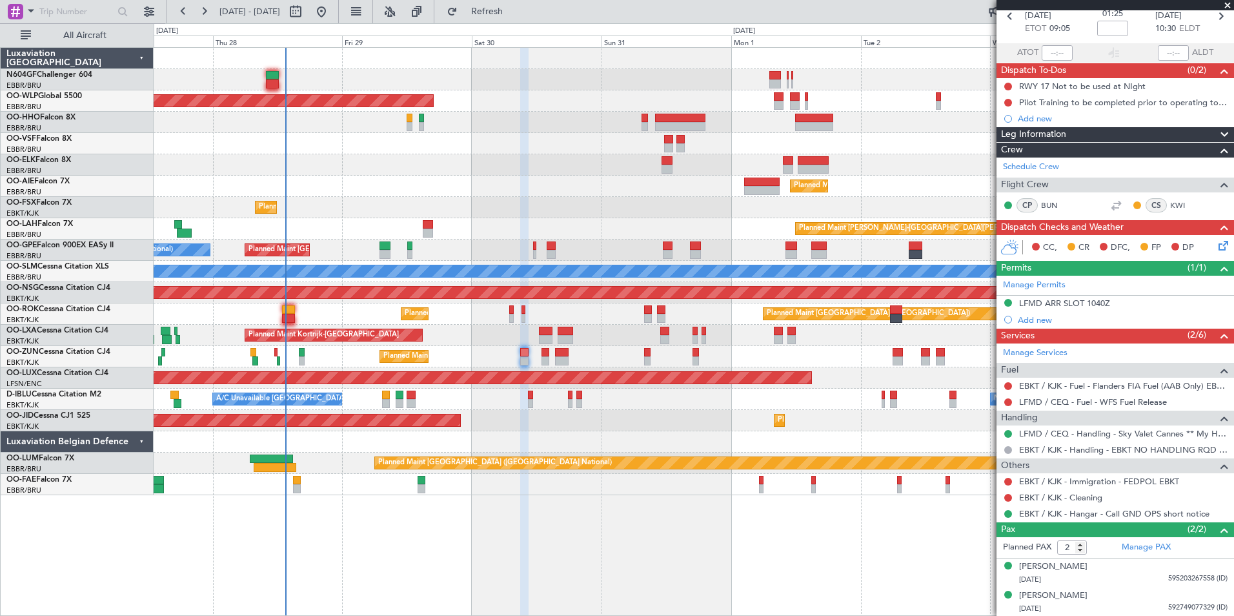
click at [821, 209] on div "Planned Maint Berlin (Brandenburg) Planned Maint London (Farnborough) Planned M…" at bounding box center [693, 271] width 1079 height 447
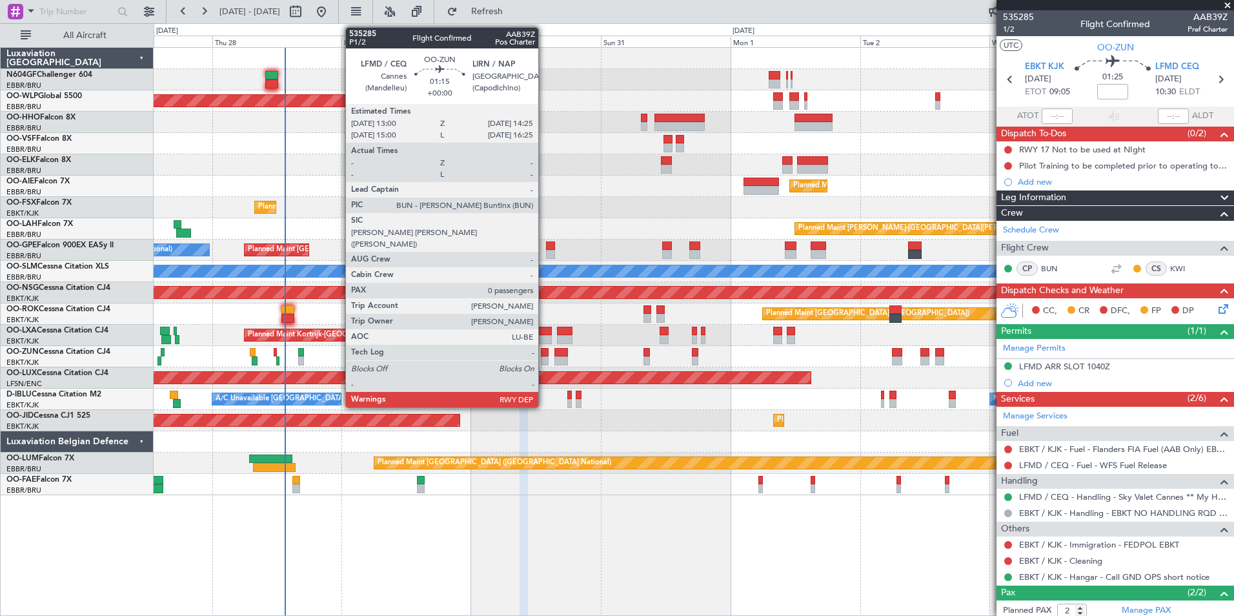
click at [544, 356] on div at bounding box center [545, 360] width 8 height 9
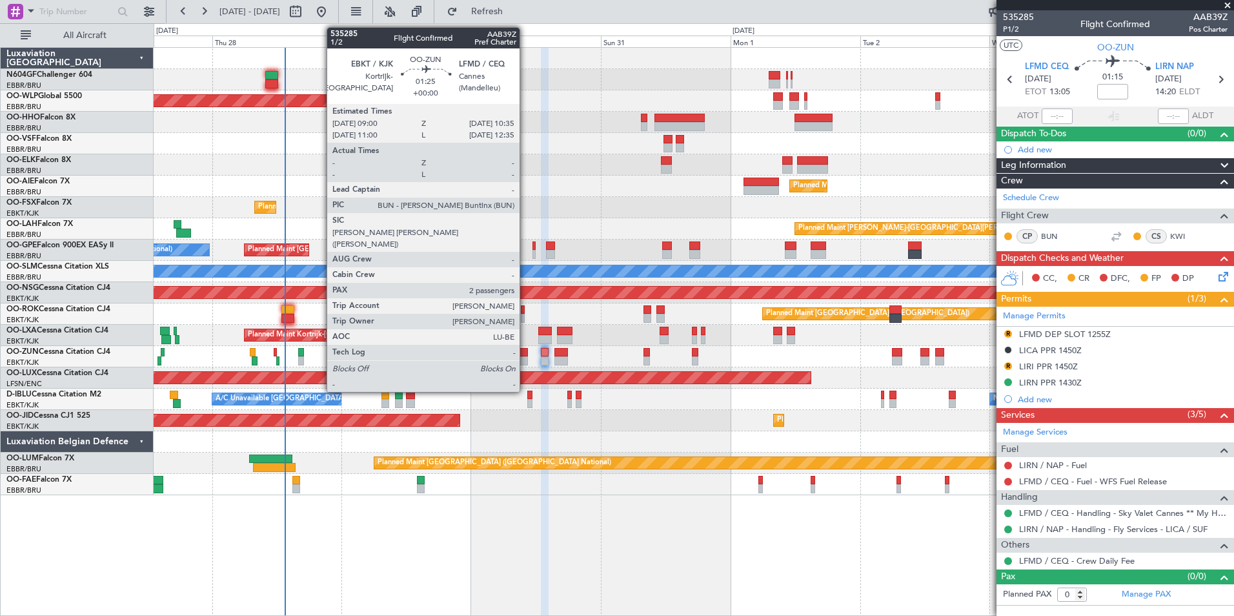
click at [525, 357] on div at bounding box center [523, 360] width 9 height 9
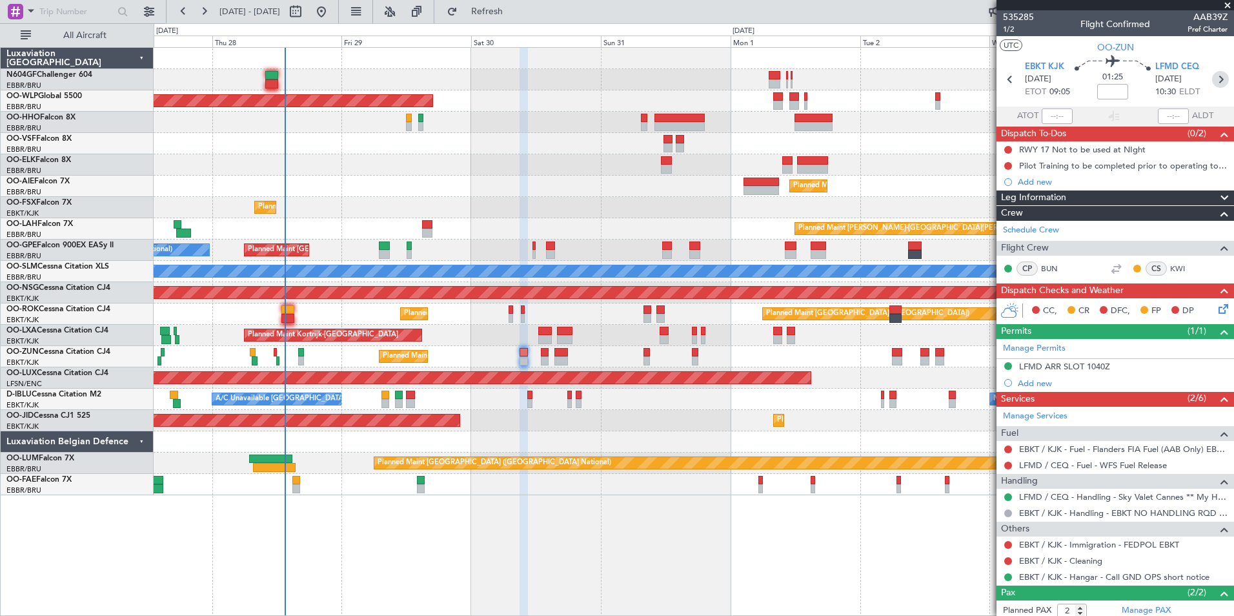
click at [1212, 77] on icon at bounding box center [1220, 79] width 17 height 17
type input "0"
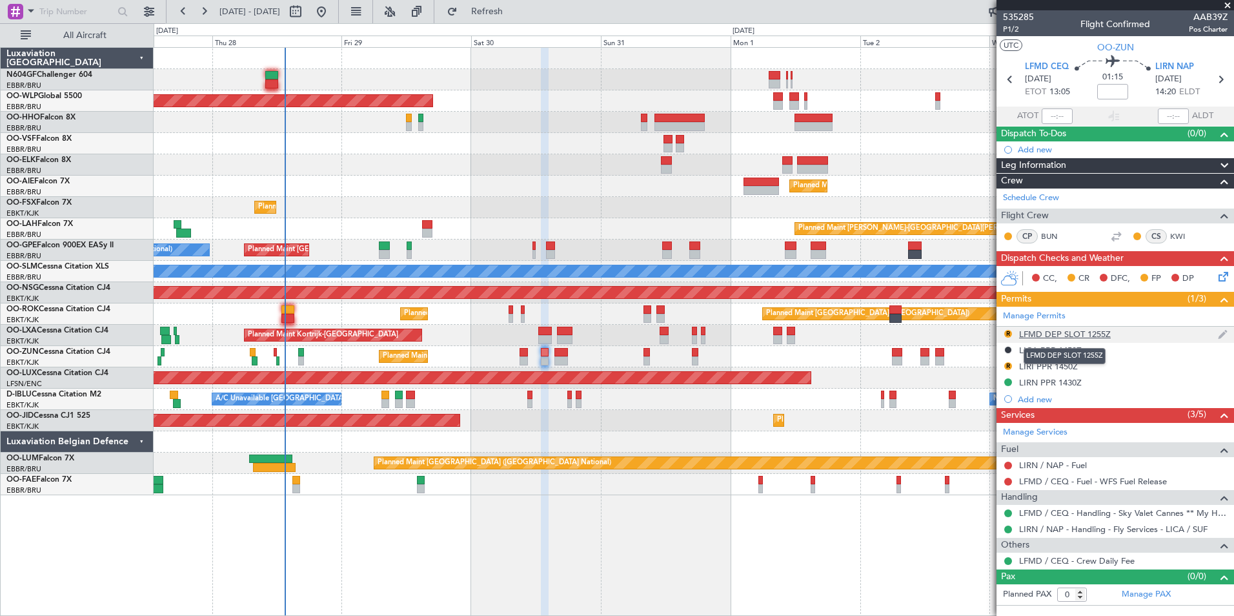
click at [1070, 332] on div "LFMD DEP SLOT 1255Z" at bounding box center [1065, 333] width 92 height 11
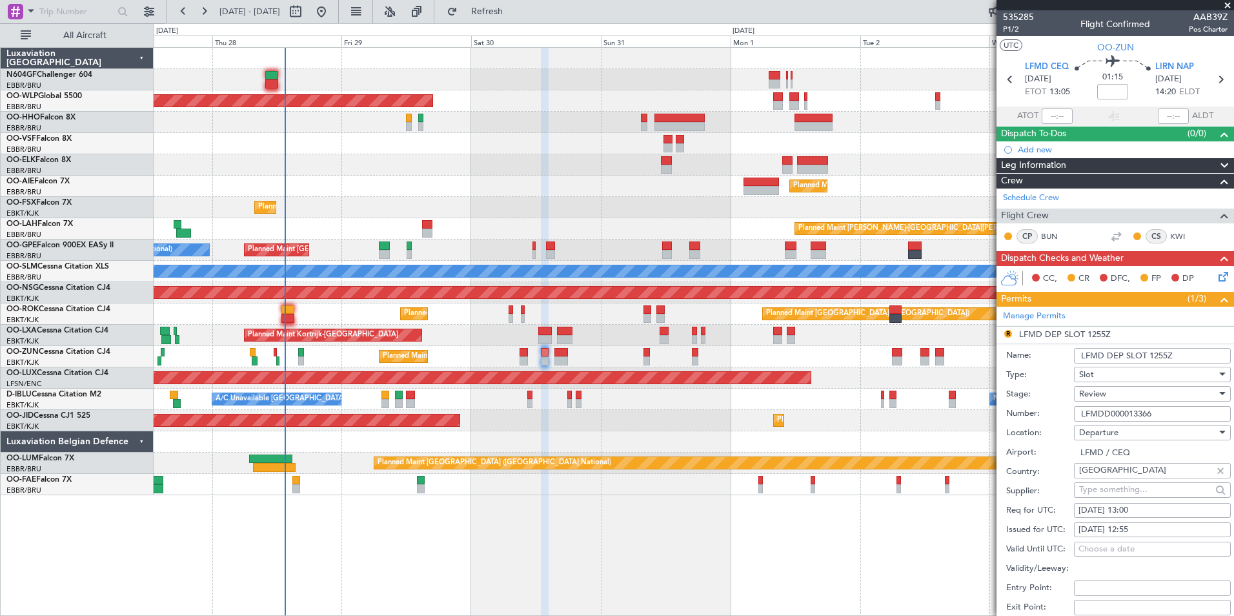
click at [1166, 512] on div "30/08/2025 13:00" at bounding box center [1152, 510] width 148 height 13
select select "8"
select select "2025"
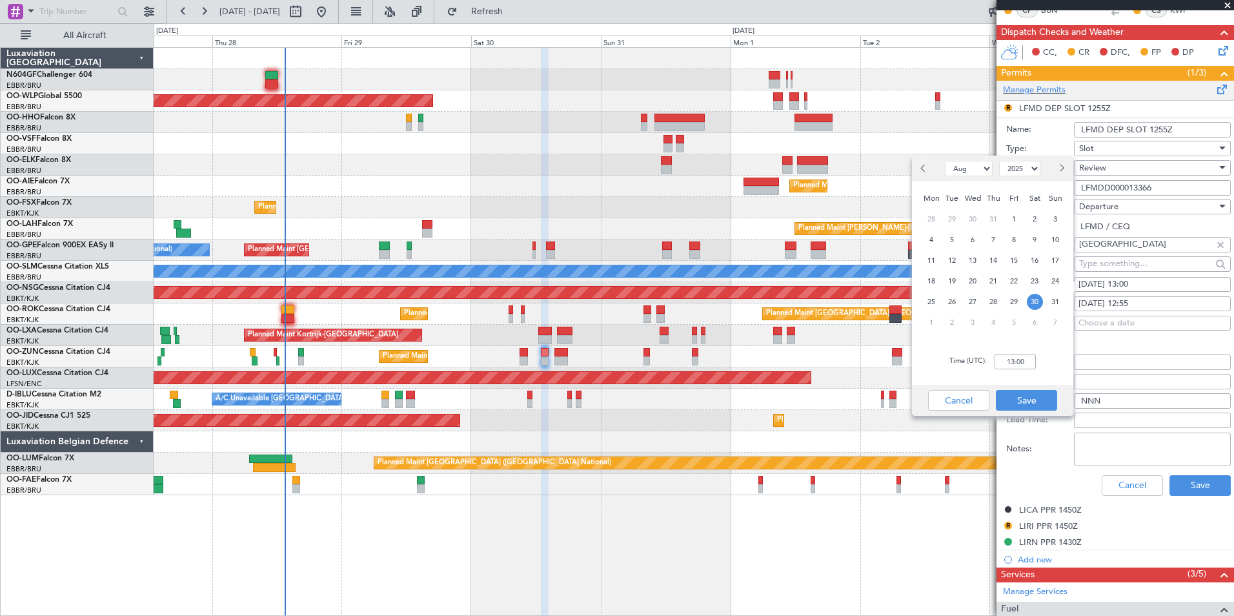
scroll to position [226, 0]
click at [1012, 360] on input "13:00" at bounding box center [1014, 359] width 41 height 15
type input "13:30"
click at [1032, 397] on button "Save" at bounding box center [1026, 398] width 61 height 21
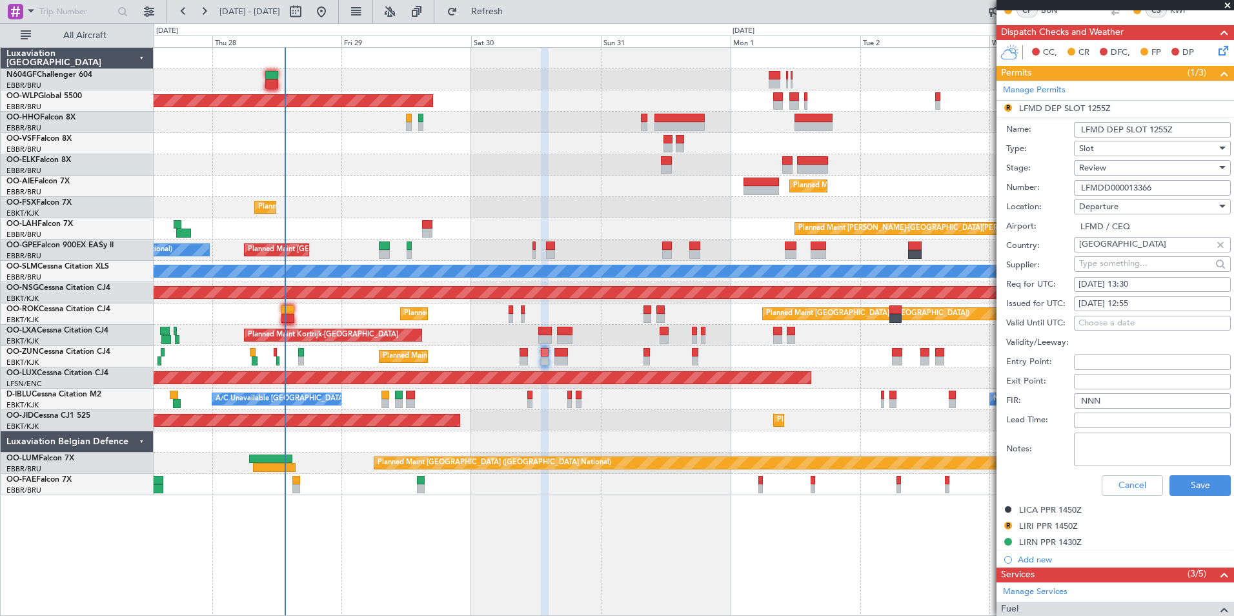
click at [1172, 301] on div "30/08/2025 12:55" at bounding box center [1152, 303] width 148 height 13
select select "8"
select select "2025"
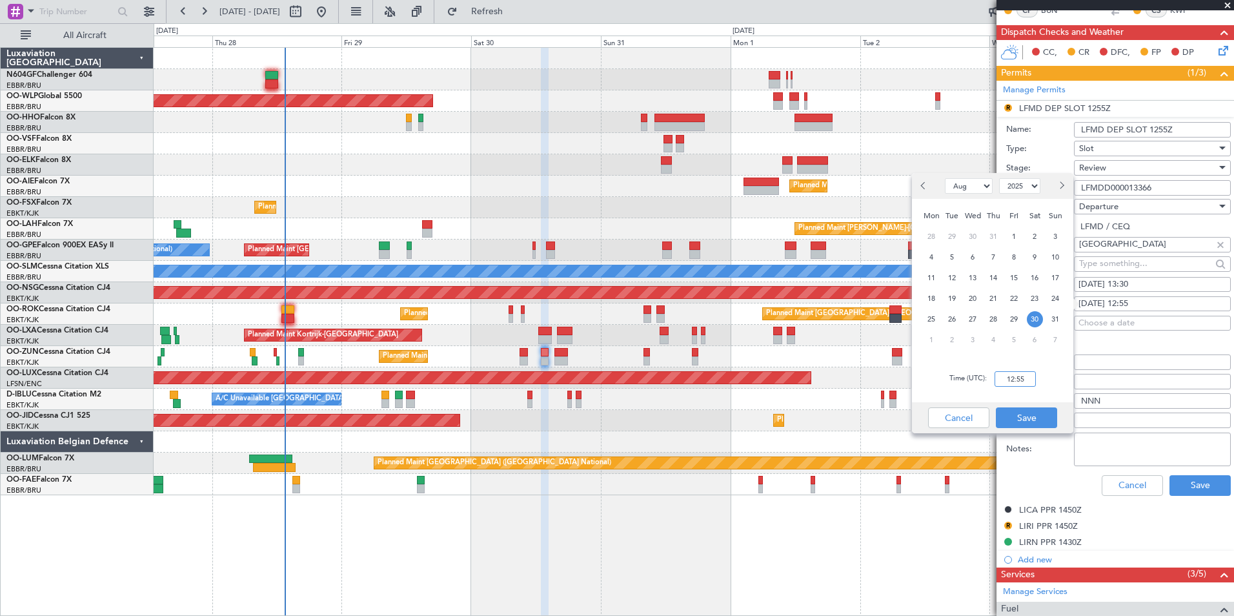
click at [1021, 376] on input "12:55" at bounding box center [1014, 378] width 41 height 15
type input "13:30"
click at [1028, 423] on button "Save" at bounding box center [1026, 417] width 61 height 21
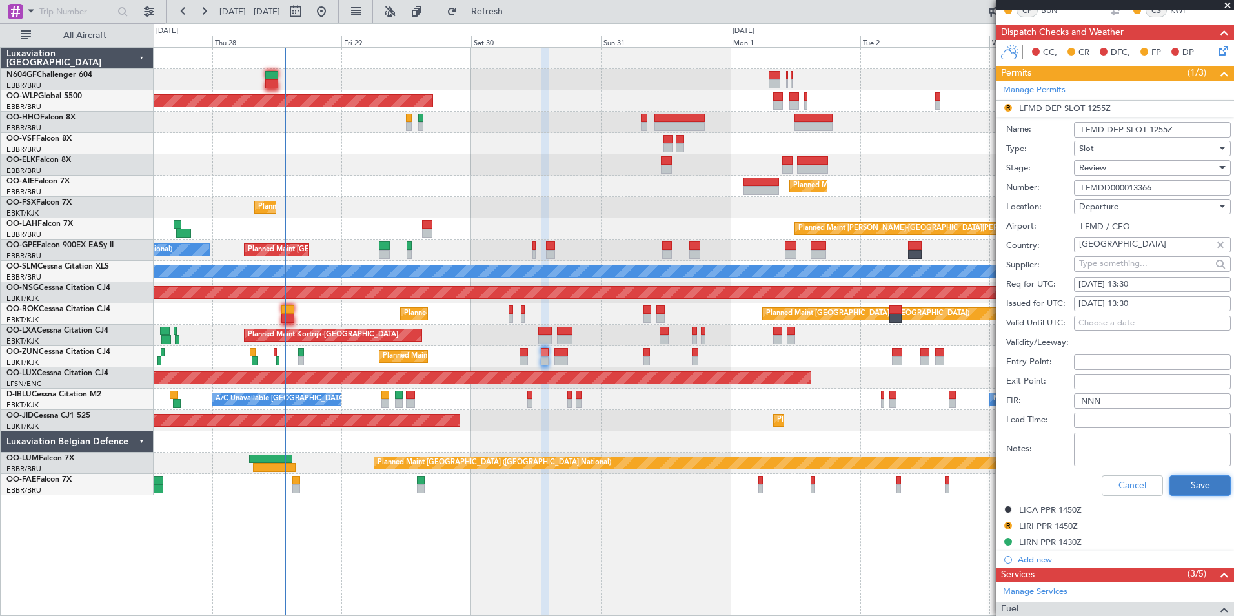
click at [1187, 483] on button "Save" at bounding box center [1199, 485] width 61 height 21
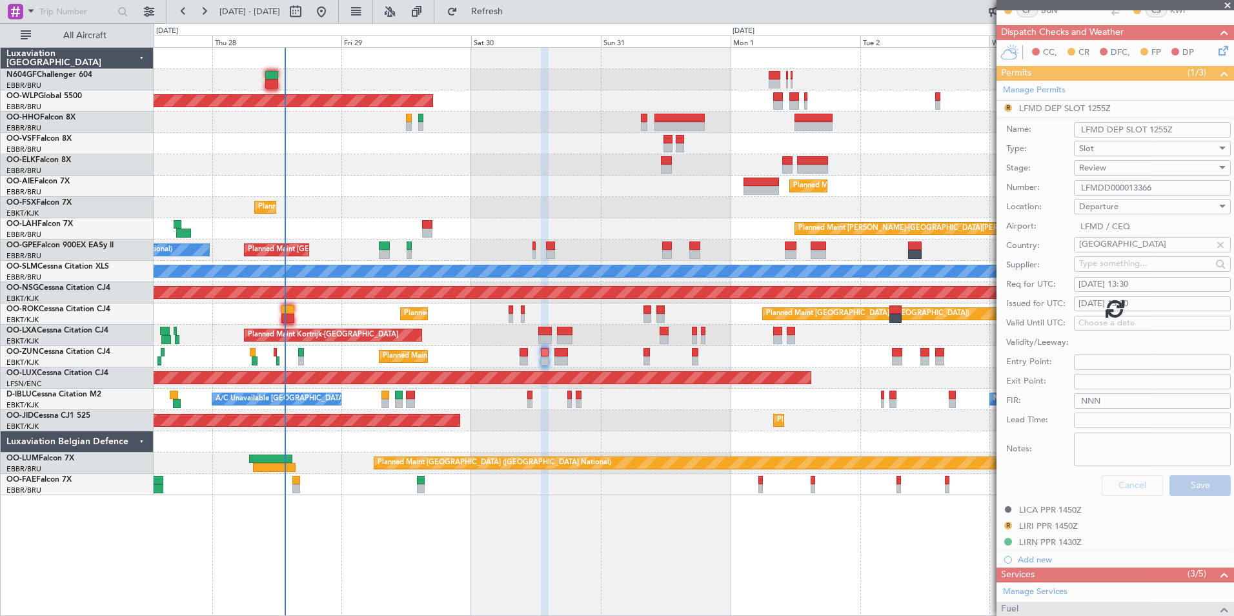
scroll to position [0, 0]
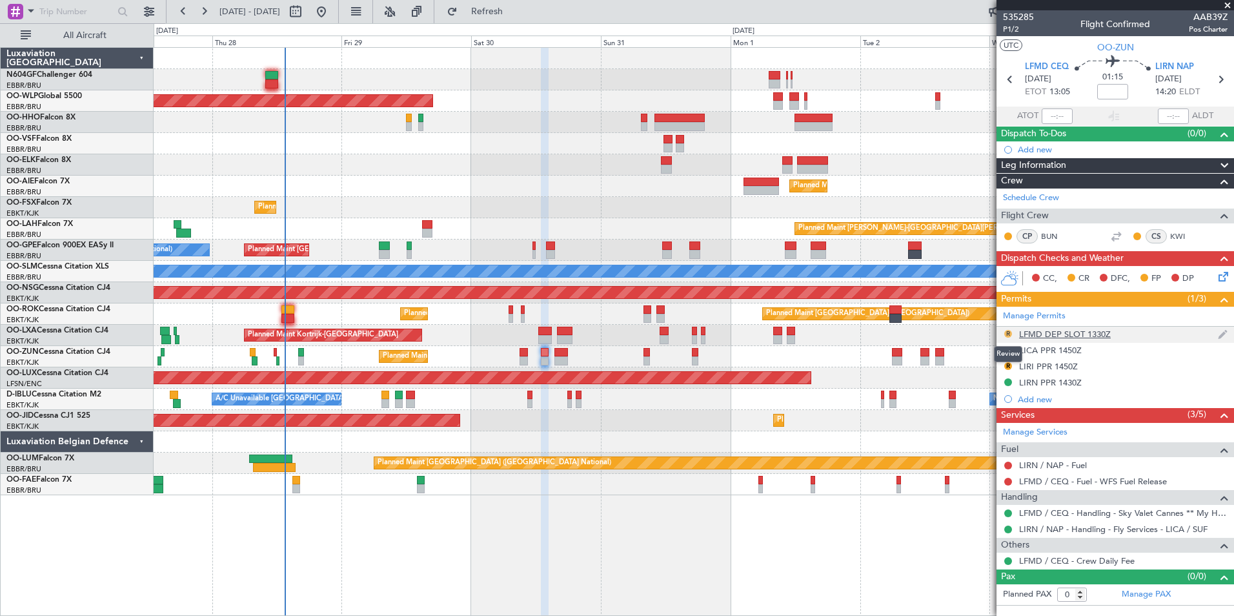
click at [1008, 330] on button "R" at bounding box center [1008, 334] width 8 height 8
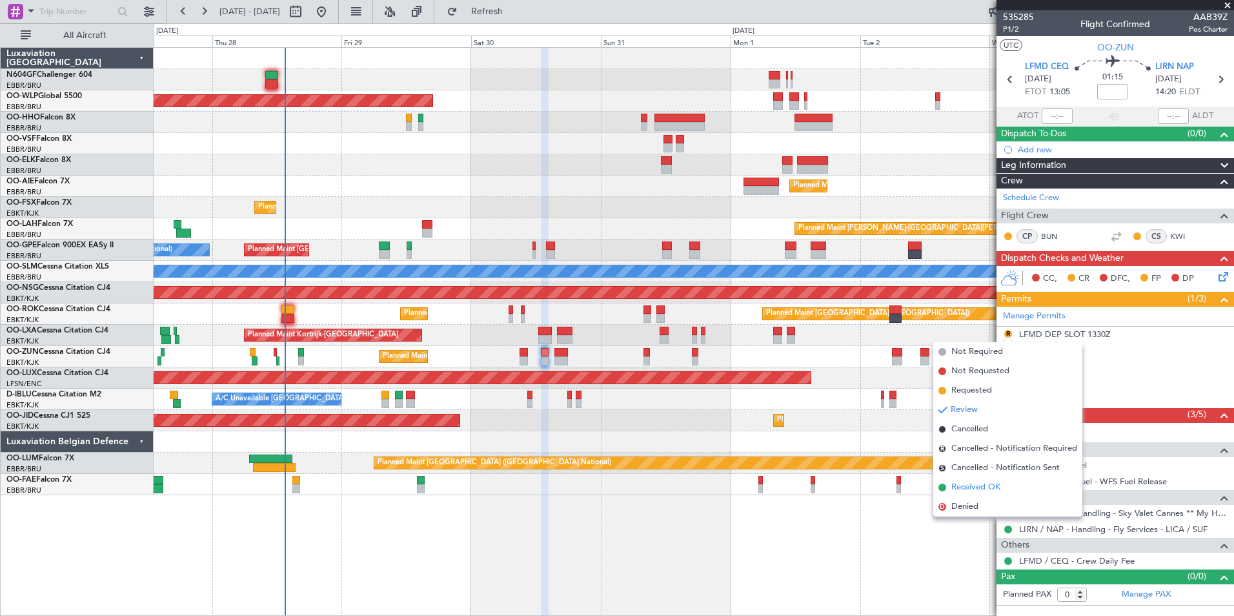
click at [985, 484] on span "Received OK" at bounding box center [975, 487] width 49 height 13
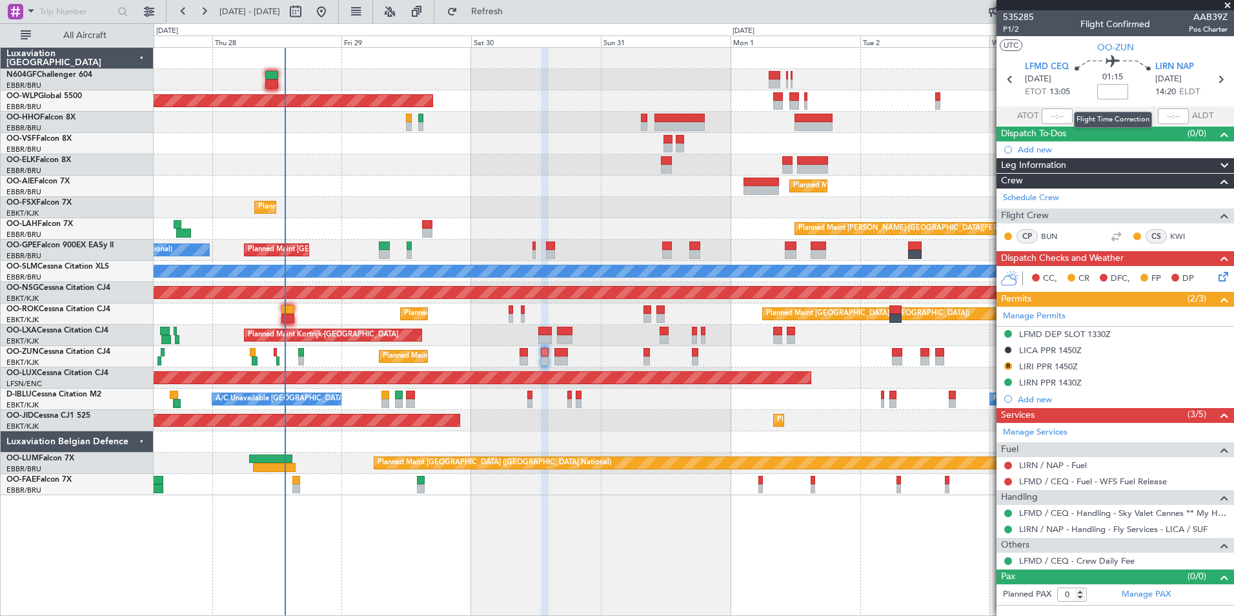
click at [1114, 93] on input at bounding box center [1112, 91] width 31 height 15
click at [1136, 99] on div "01:15 -15" at bounding box center [1112, 79] width 85 height 48
type input "-00:15"
click at [1010, 365] on button "R" at bounding box center [1008, 366] width 8 height 8
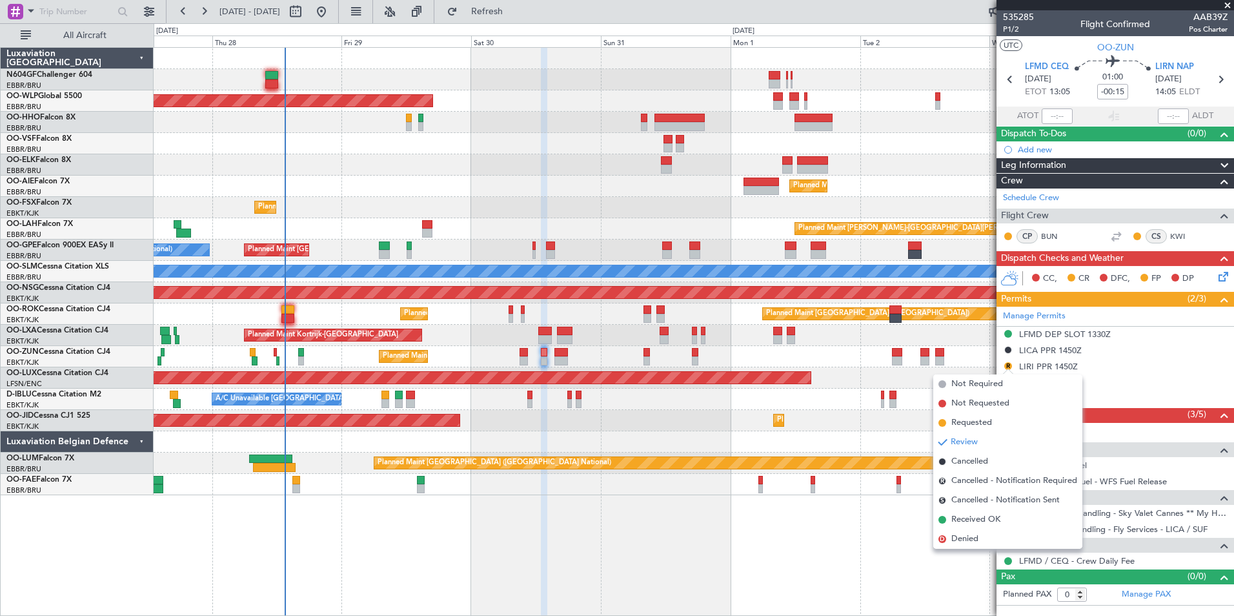
click at [947, 339] on div "Planned Maint Kortrijk-[GEOGRAPHIC_DATA]" at bounding box center [693, 335] width 1079 height 21
click at [953, 325] on div "Planned Maint Kortrijk-[GEOGRAPHIC_DATA]" at bounding box center [693, 335] width 1079 height 21
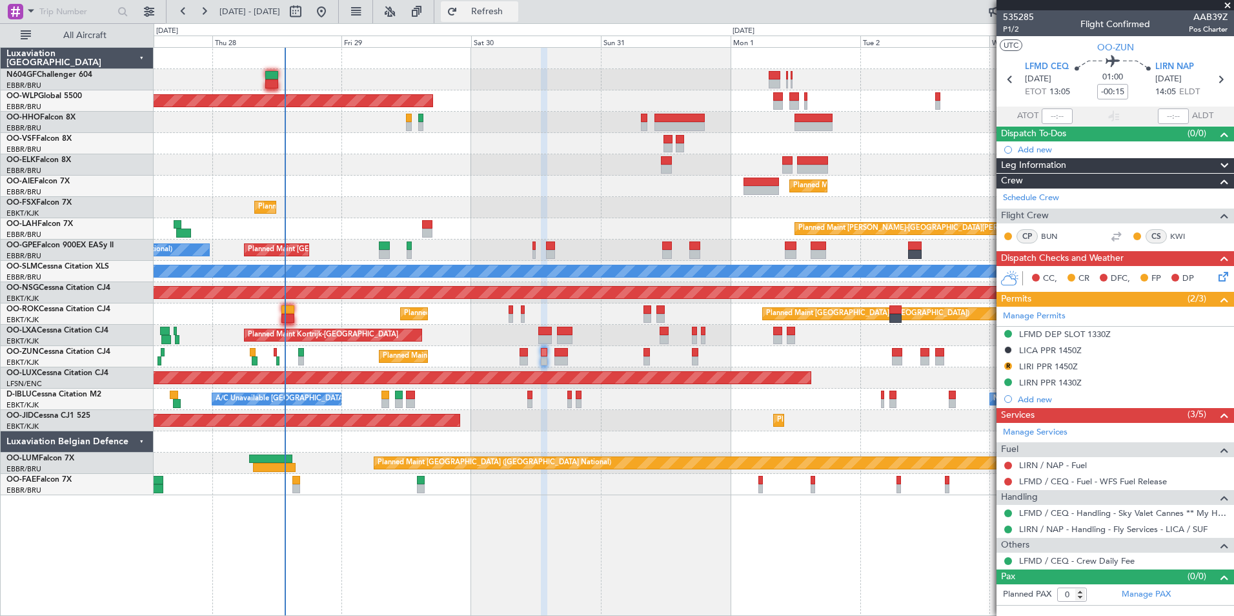
click at [514, 12] on span "Refresh" at bounding box center [487, 11] width 54 height 9
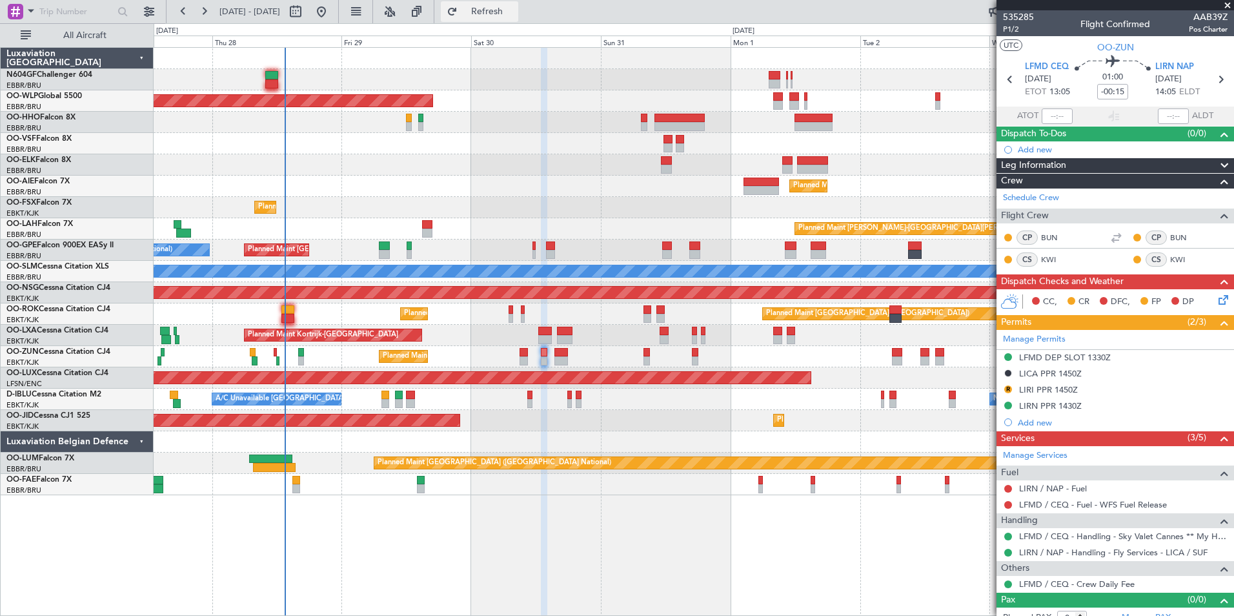
click at [518, 17] on button "Refresh" at bounding box center [479, 11] width 77 height 21
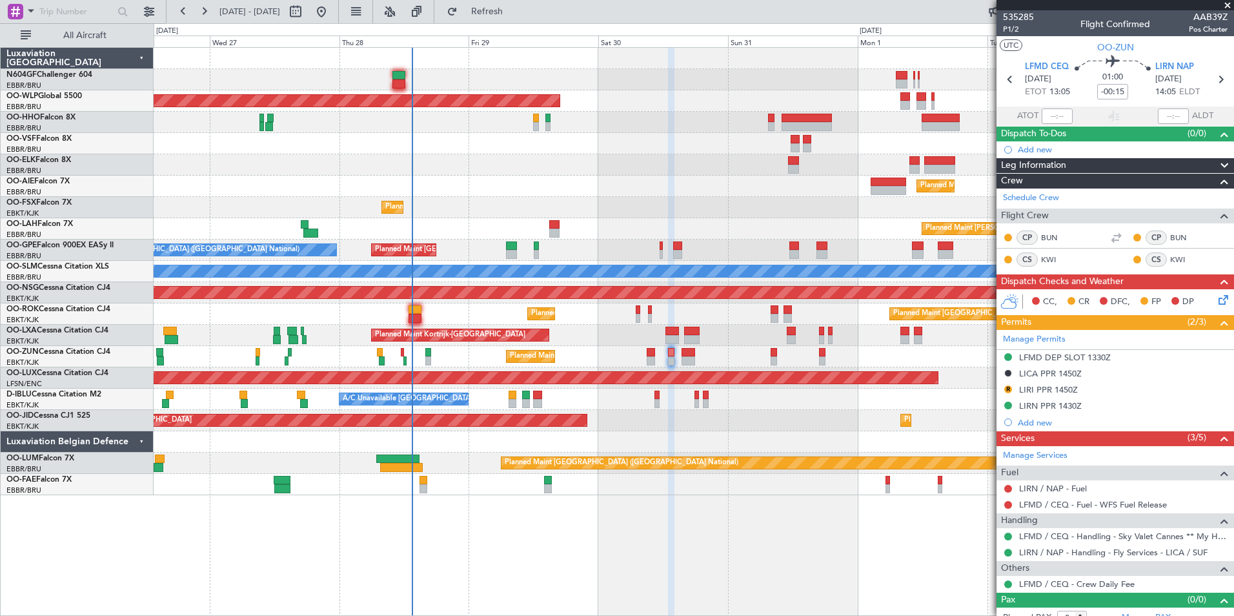
click at [544, 212] on div "Planned Maint Berlin (Brandenburg) Planned Maint London (Farnborough) Planned M…" at bounding box center [693, 271] width 1079 height 447
click at [655, 359] on div "Planned Maint Kortrijk-[GEOGRAPHIC_DATA]" at bounding box center [693, 356] width 1079 height 21
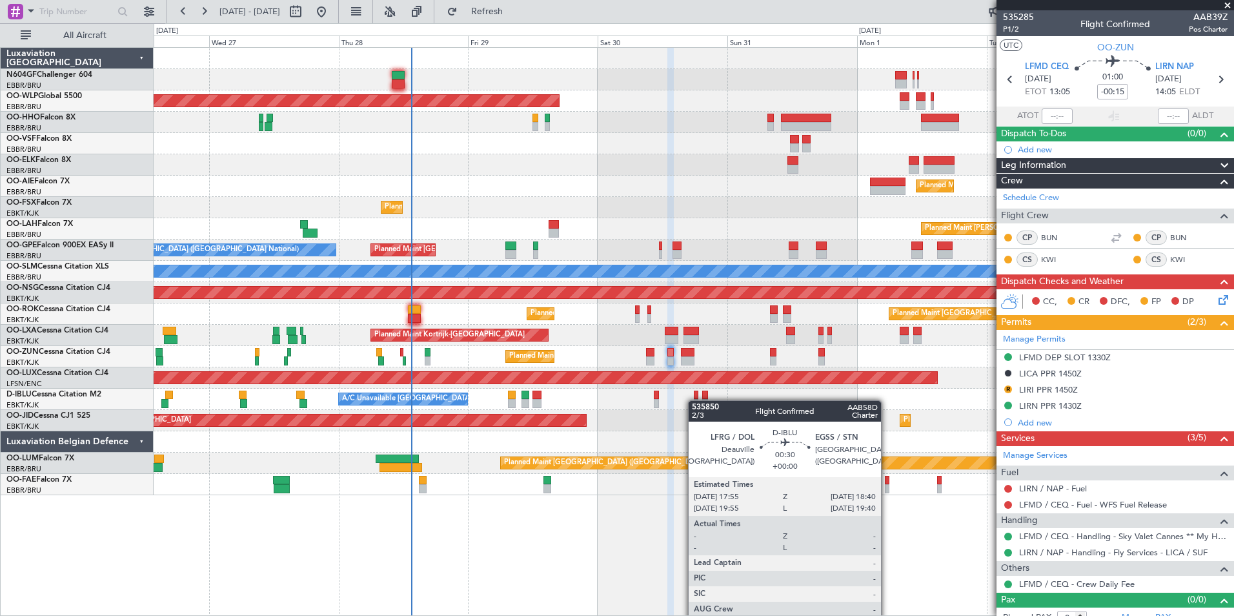
click at [694, 400] on div at bounding box center [696, 403] width 5 height 9
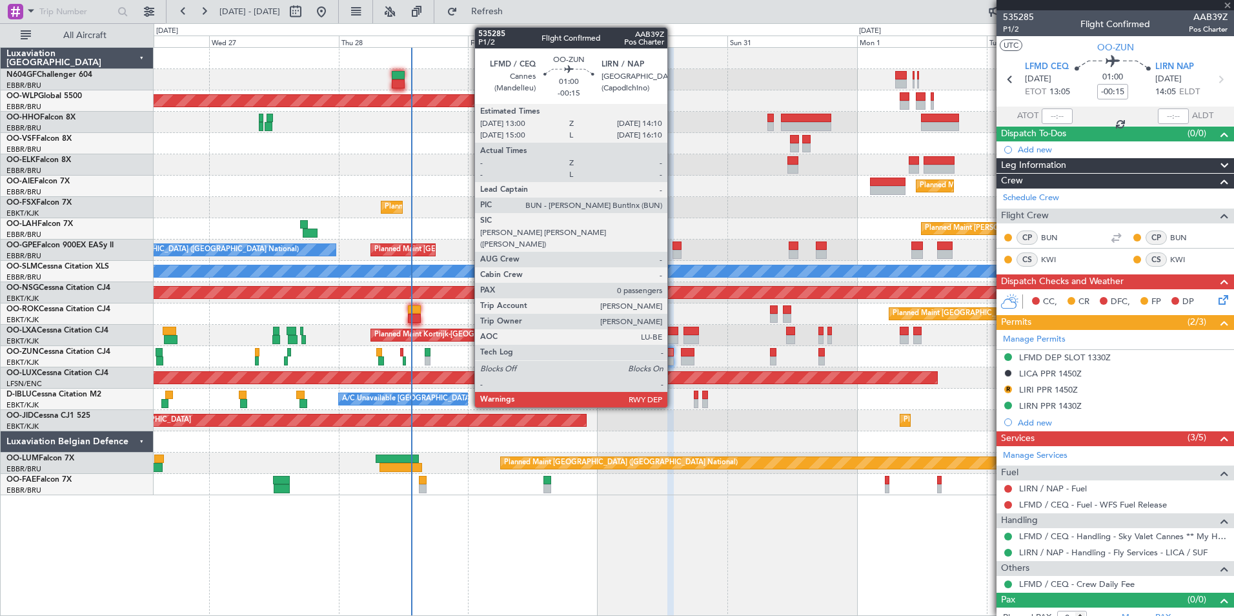
click at [673, 357] on div at bounding box center [670, 360] width 6 height 9
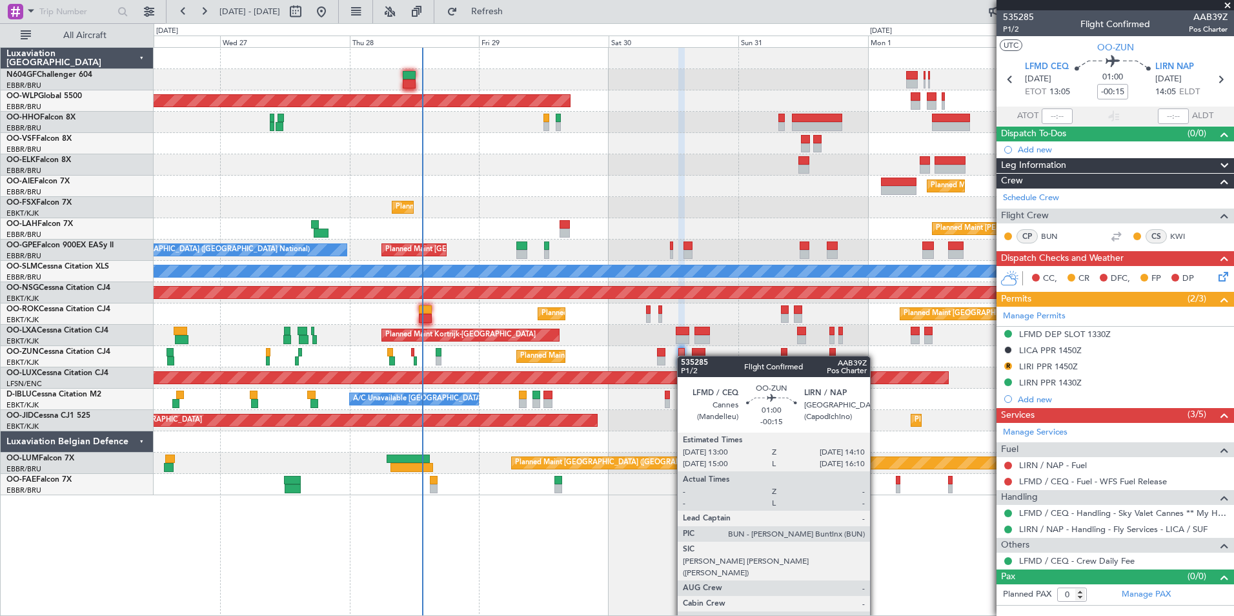
click at [685, 356] on div "Planned Maint Kortrijk-[GEOGRAPHIC_DATA]" at bounding box center [693, 356] width 1079 height 21
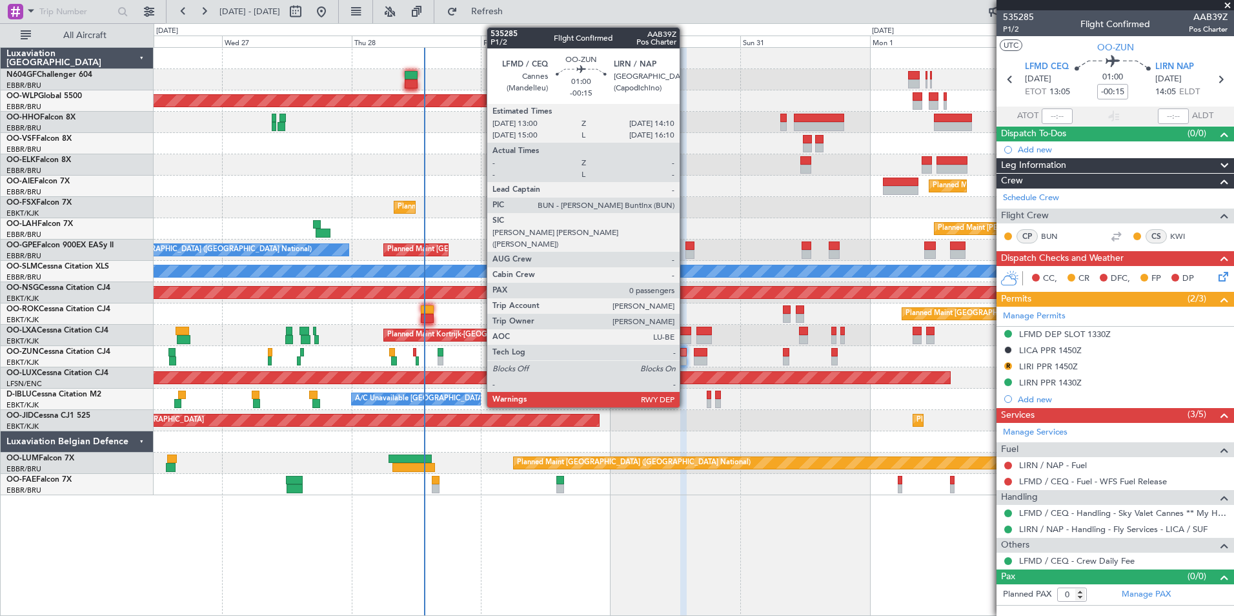
click at [685, 356] on div at bounding box center [683, 352] width 6 height 9
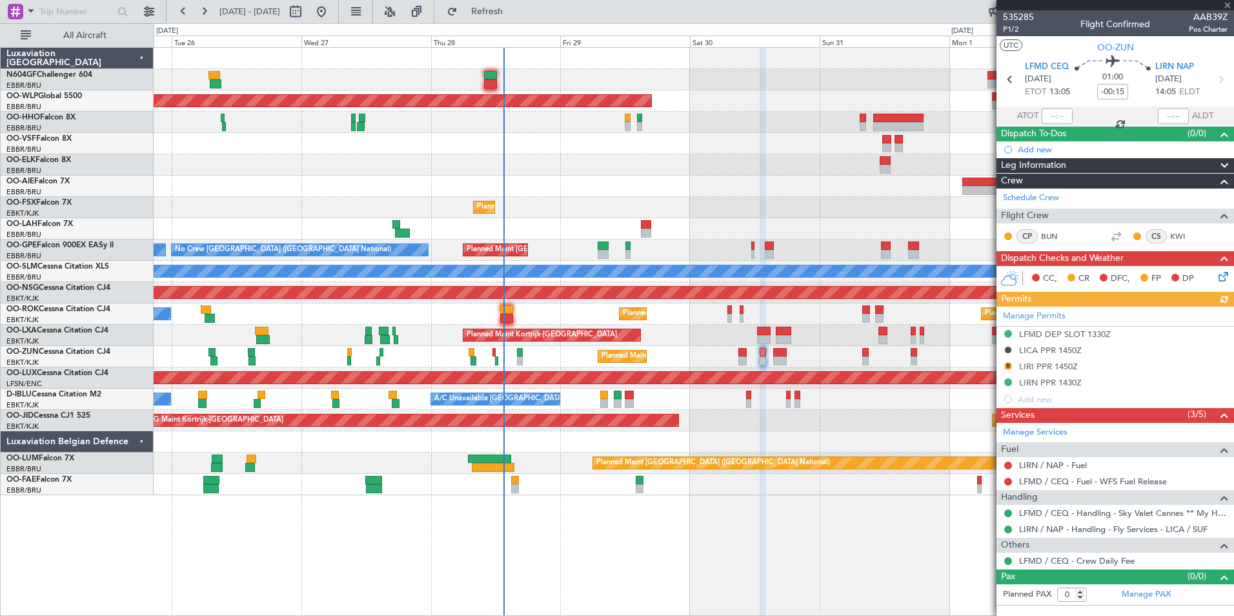
click at [812, 364] on div "Planned Maint Kortrijk-[GEOGRAPHIC_DATA]" at bounding box center [693, 356] width 1079 height 21
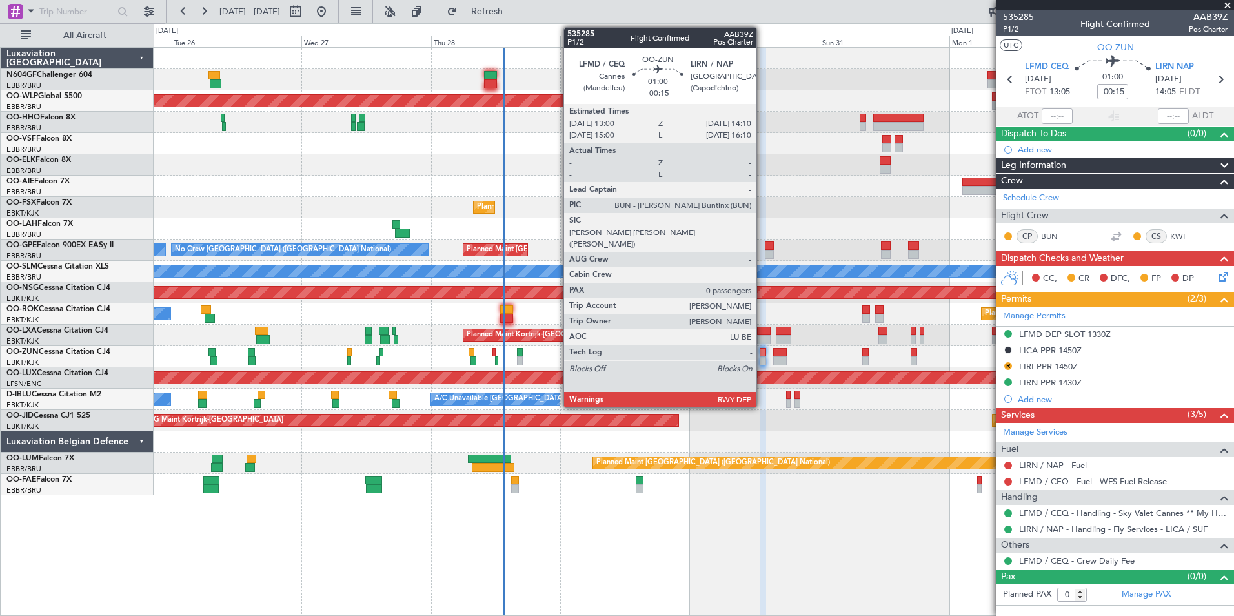
click at [762, 356] on div at bounding box center [762, 360] width 6 height 9
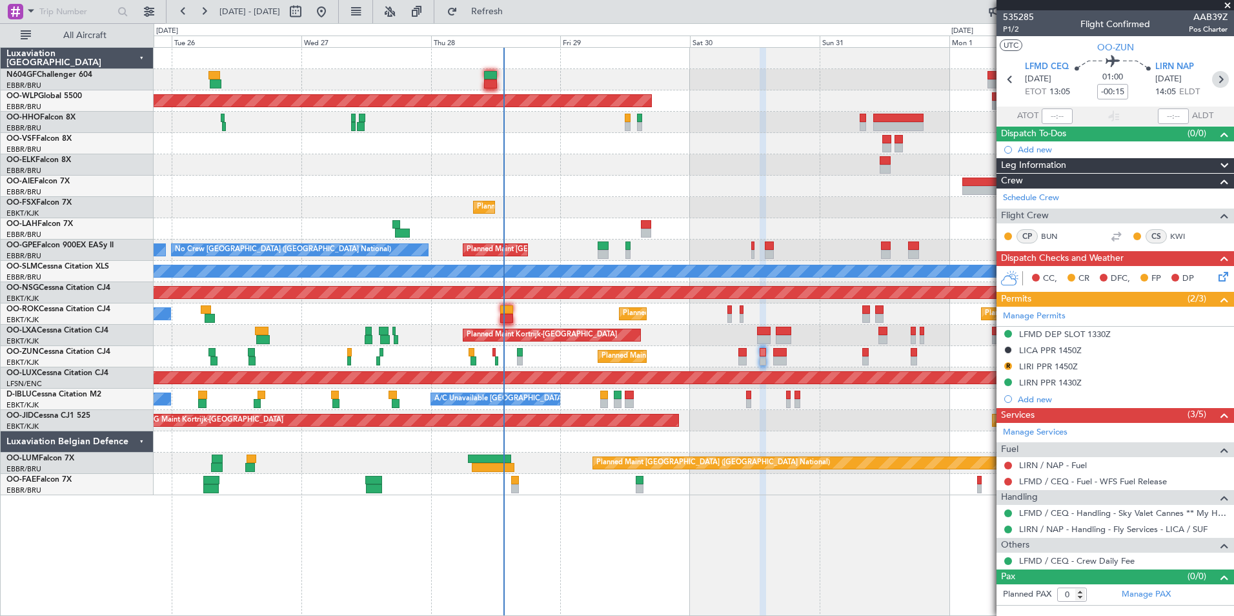
click at [1218, 78] on icon at bounding box center [1220, 79] width 17 height 17
type input "7"
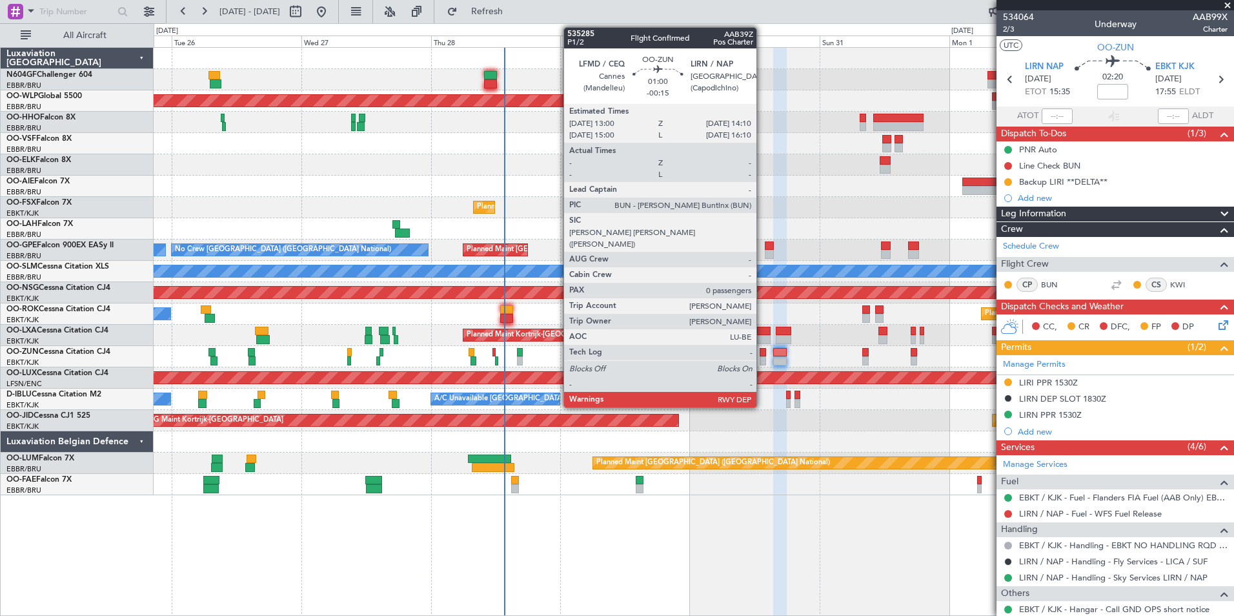
click at [762, 357] on div at bounding box center [762, 360] width 6 height 9
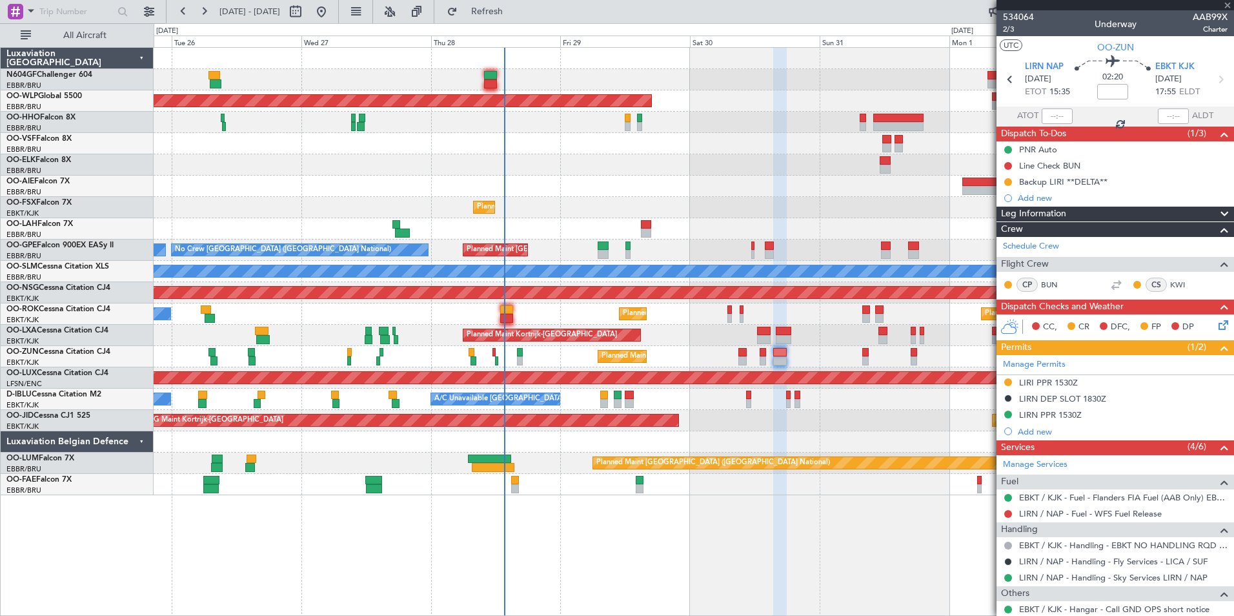
type input "-00:15"
type input "0"
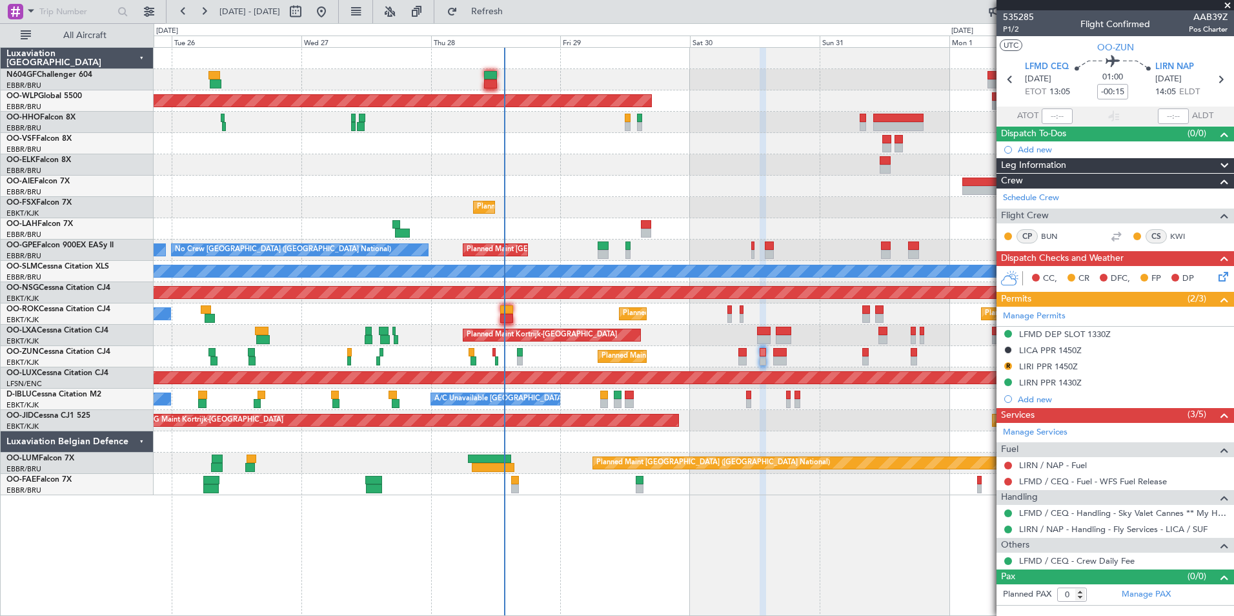
click at [912, 443] on div at bounding box center [693, 441] width 1079 height 21
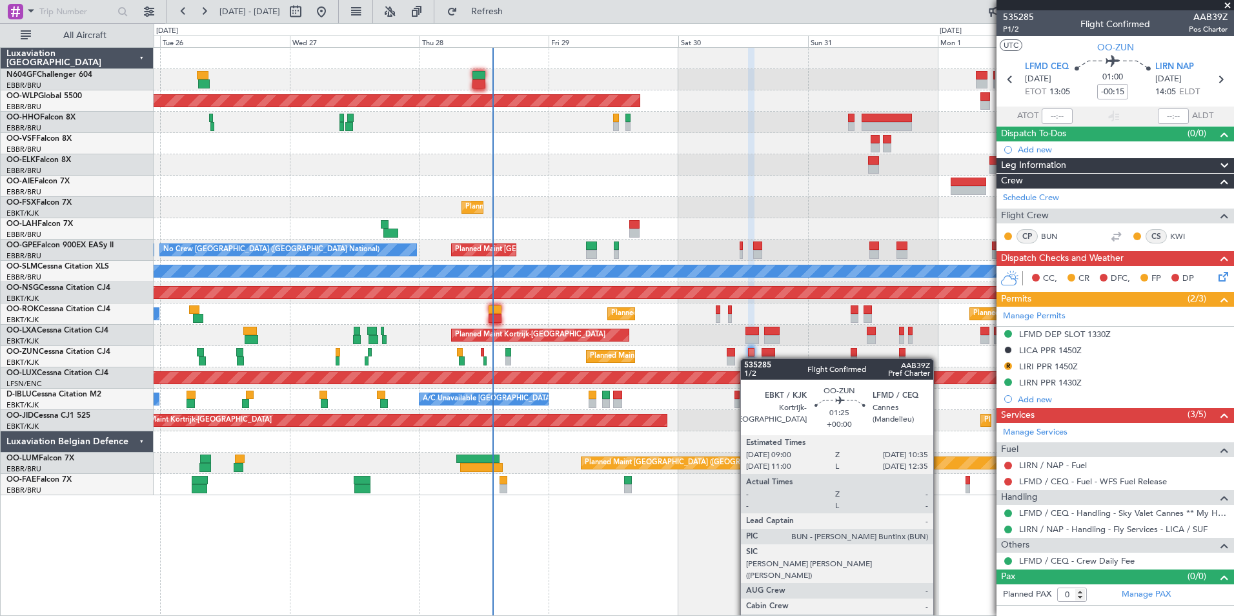
click at [736, 358] on div "Planned Maint Kortrijk-[GEOGRAPHIC_DATA]" at bounding box center [693, 356] width 1079 height 21
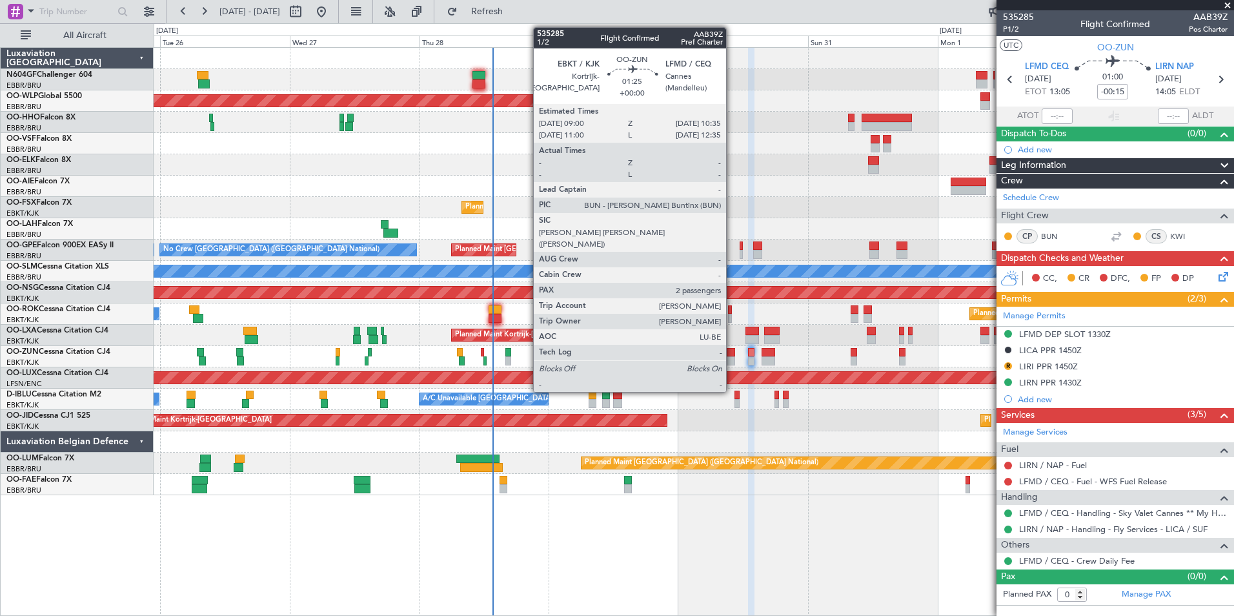
click at [732, 357] on div at bounding box center [731, 360] width 9 height 9
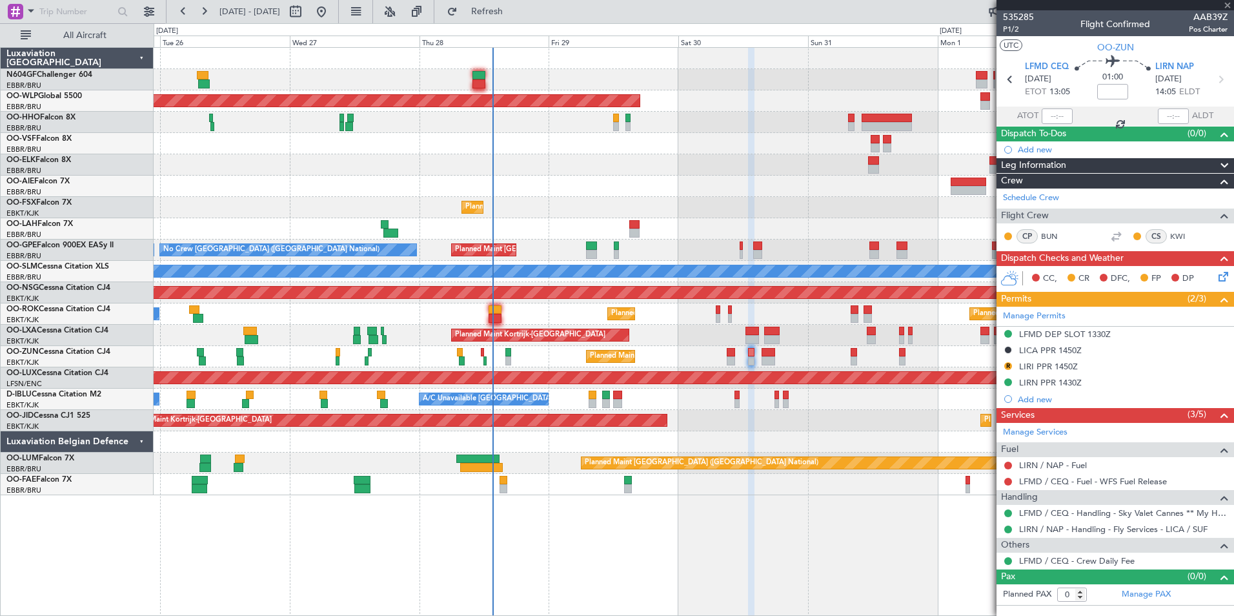
type input "2"
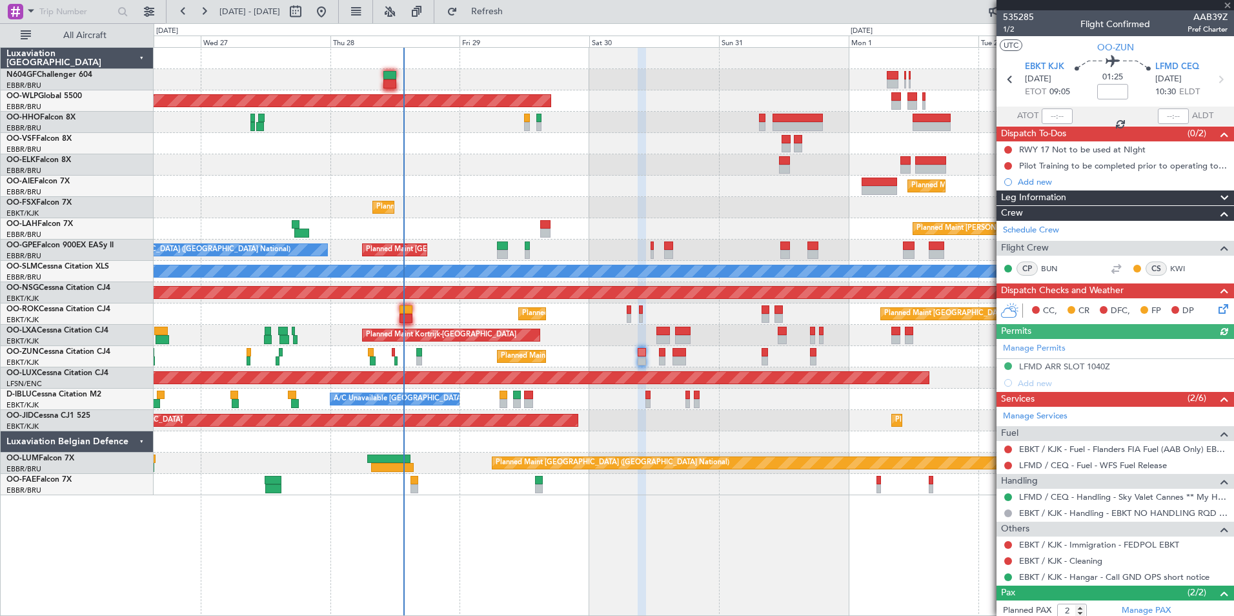
click at [659, 364] on div at bounding box center [662, 360] width 6 height 9
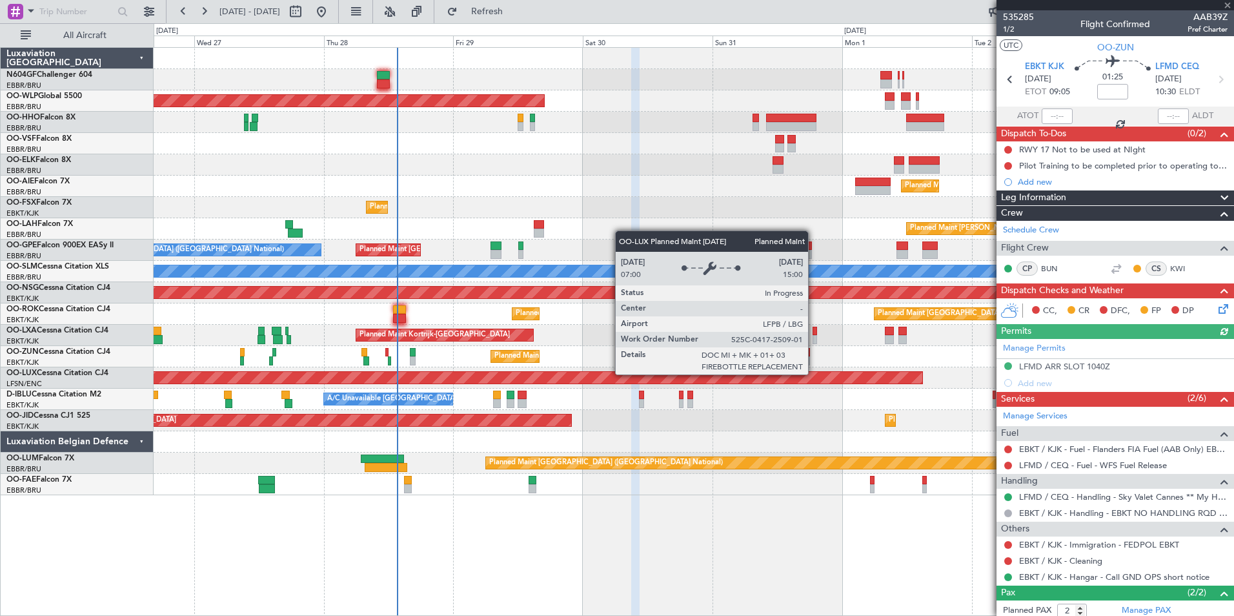
click at [699, 357] on div "Planned Maint Berlin (Brandenburg) Planned Maint London (Farnborough) Planned M…" at bounding box center [693, 271] width 1079 height 447
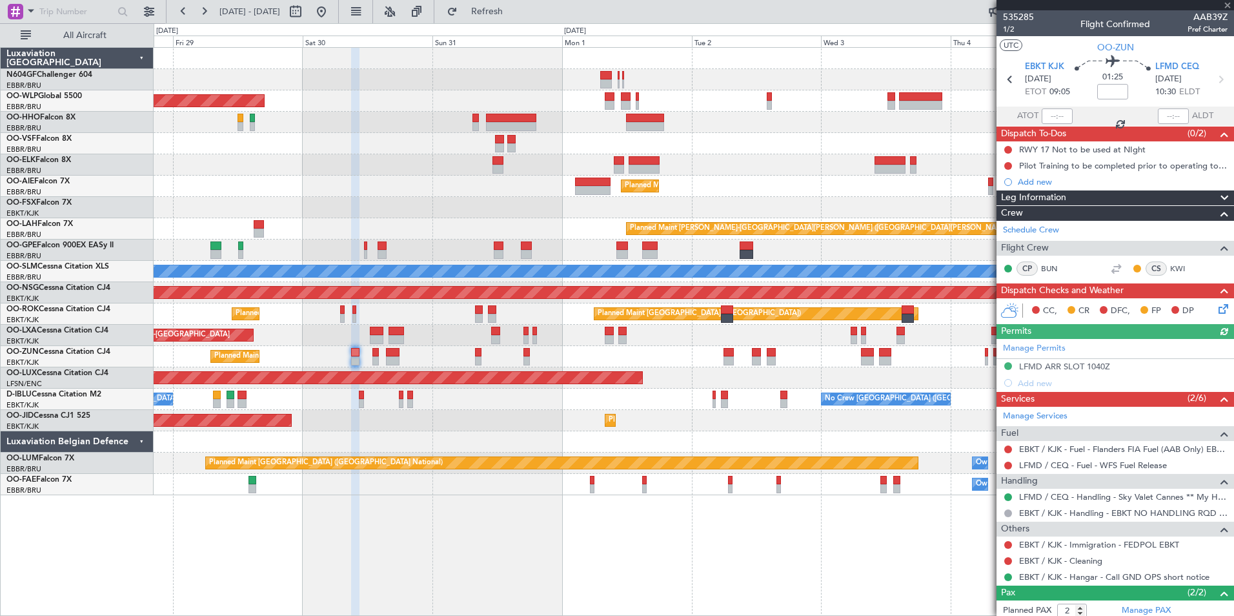
click at [748, 390] on div "Planned Maint Berlin (Brandenburg) Planned Maint Kortrijk-Wevelgem Planned Main…" at bounding box center [693, 271] width 1079 height 447
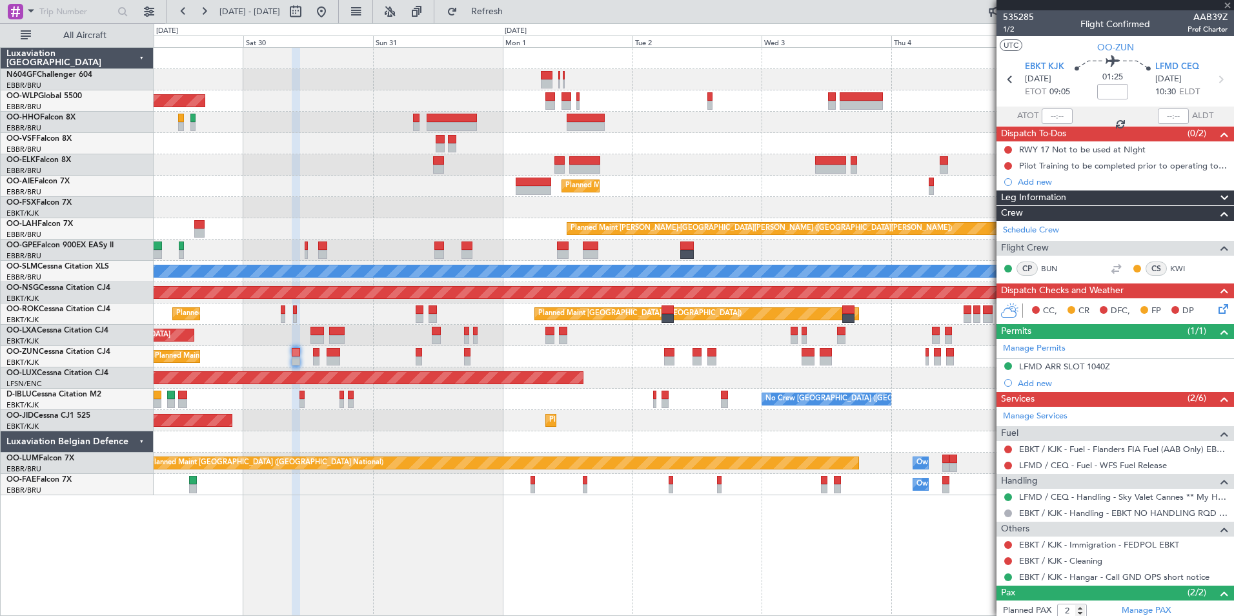
click at [674, 394] on div "No Crew Brussels (Brussels National) A/C Unavailable Kortrijk-Wevelgem" at bounding box center [693, 398] width 1079 height 21
type input "-00:15"
type input "0"
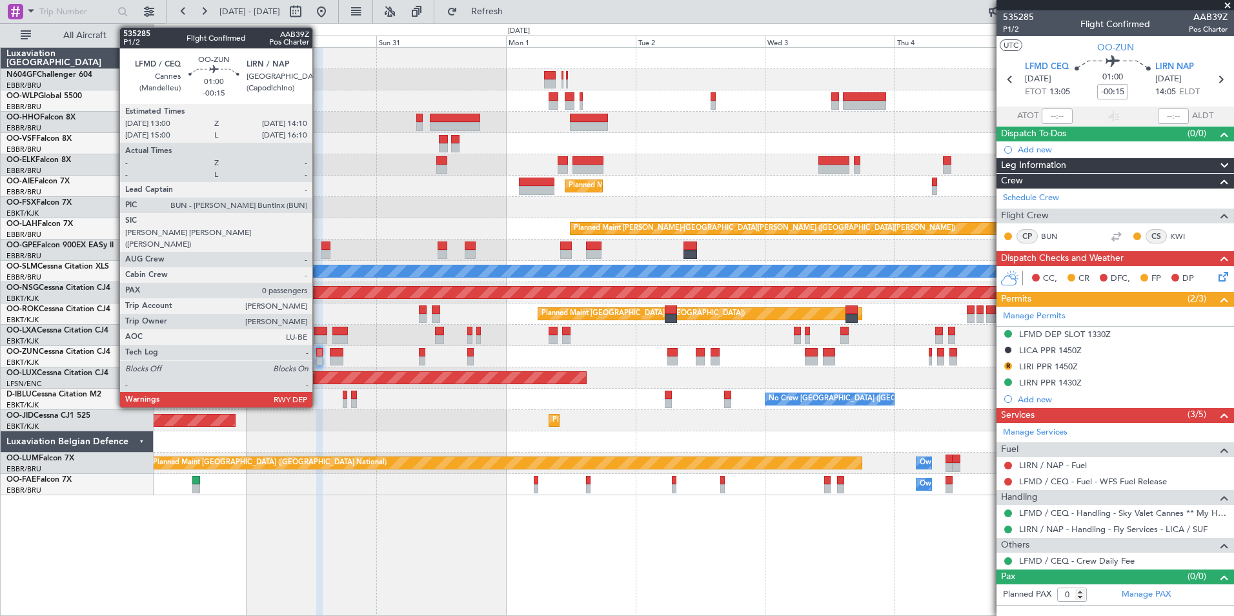
click at [319, 352] on div at bounding box center [319, 352] width 6 height 9
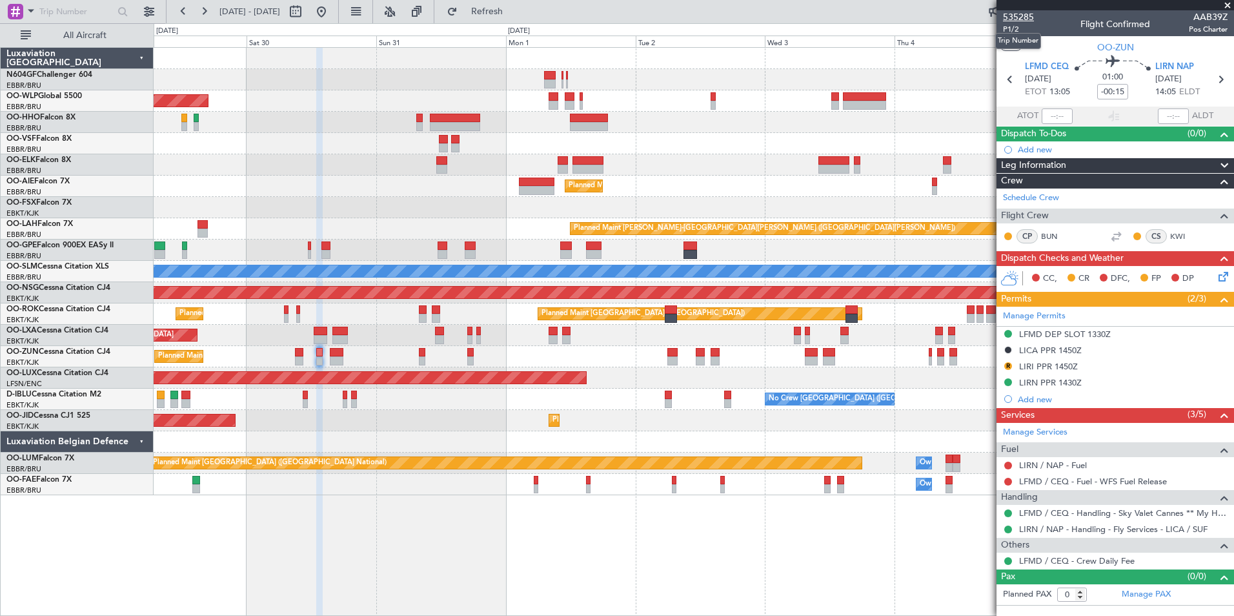
click at [1017, 18] on span "535285" at bounding box center [1018, 17] width 31 height 14
click at [514, 7] on span "Refresh" at bounding box center [487, 11] width 54 height 9
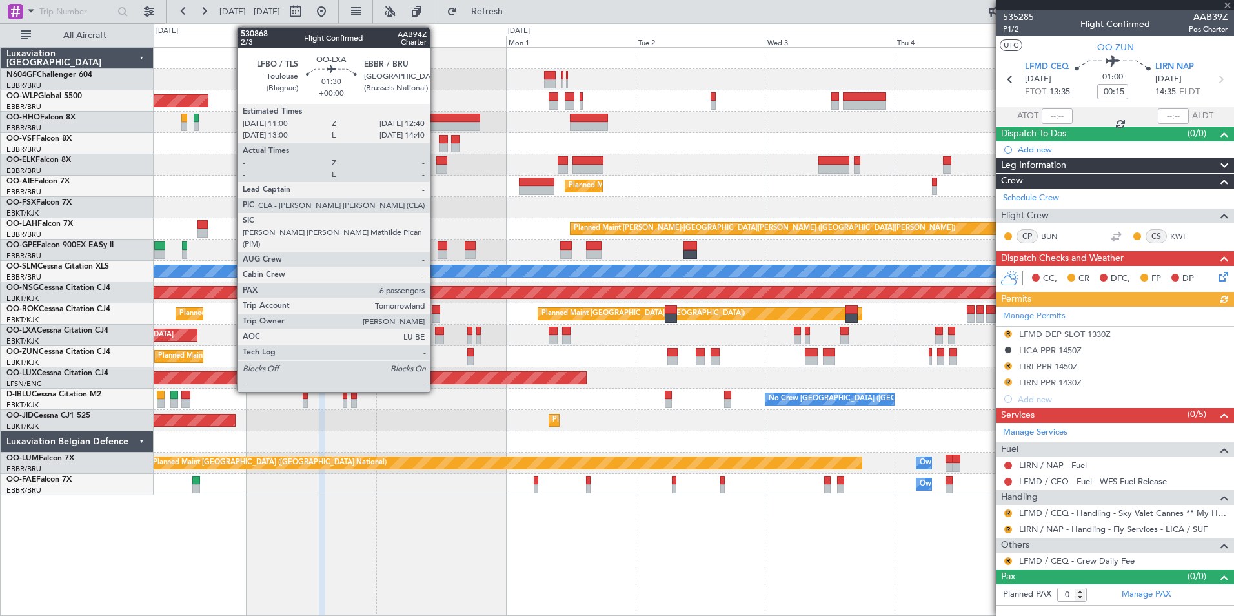
click at [507, 354] on div "Planned Maint Berlin (Brandenburg) Planned Maint Kortrijk-Wevelgem Planned Main…" at bounding box center [693, 271] width 1079 height 447
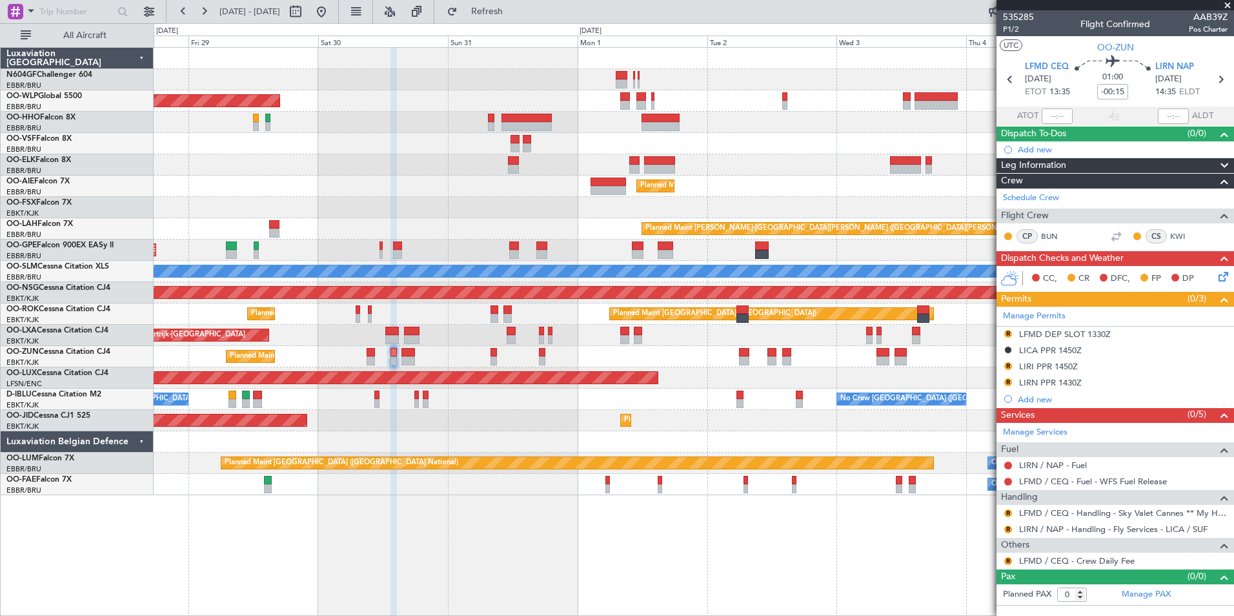
click at [430, 428] on div "Planned Maint Kortrijk-Wevelgem AOG Maint Kortrijk-Wevelgem" at bounding box center [693, 420] width 1079 height 21
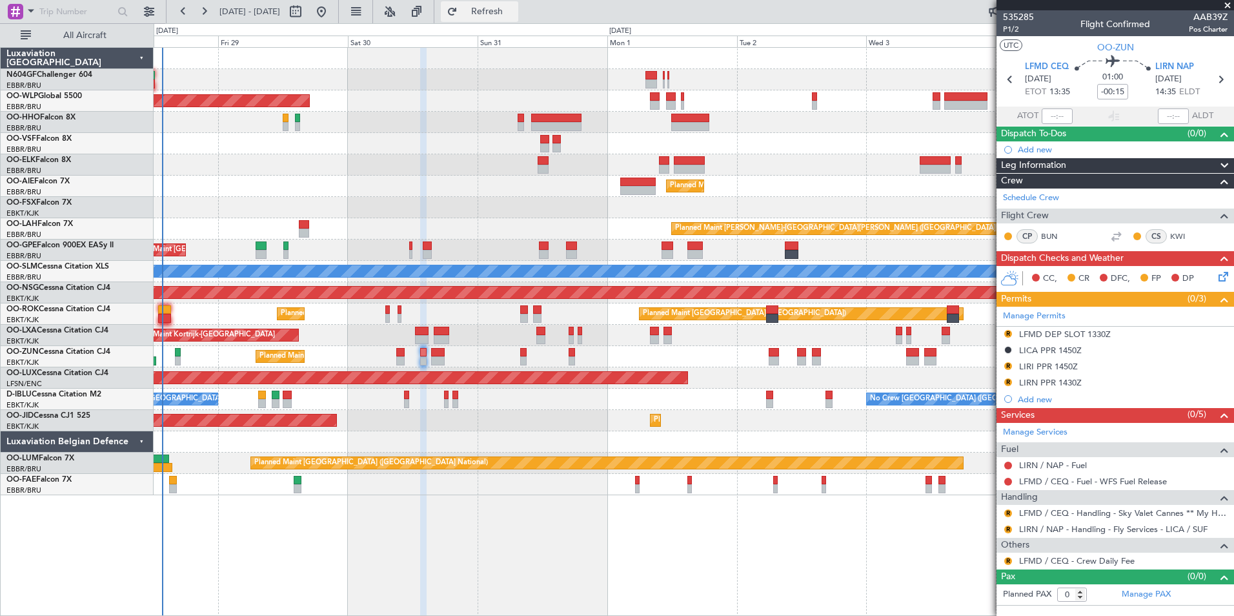
click at [514, 11] on span "Refresh" at bounding box center [487, 11] width 54 height 9
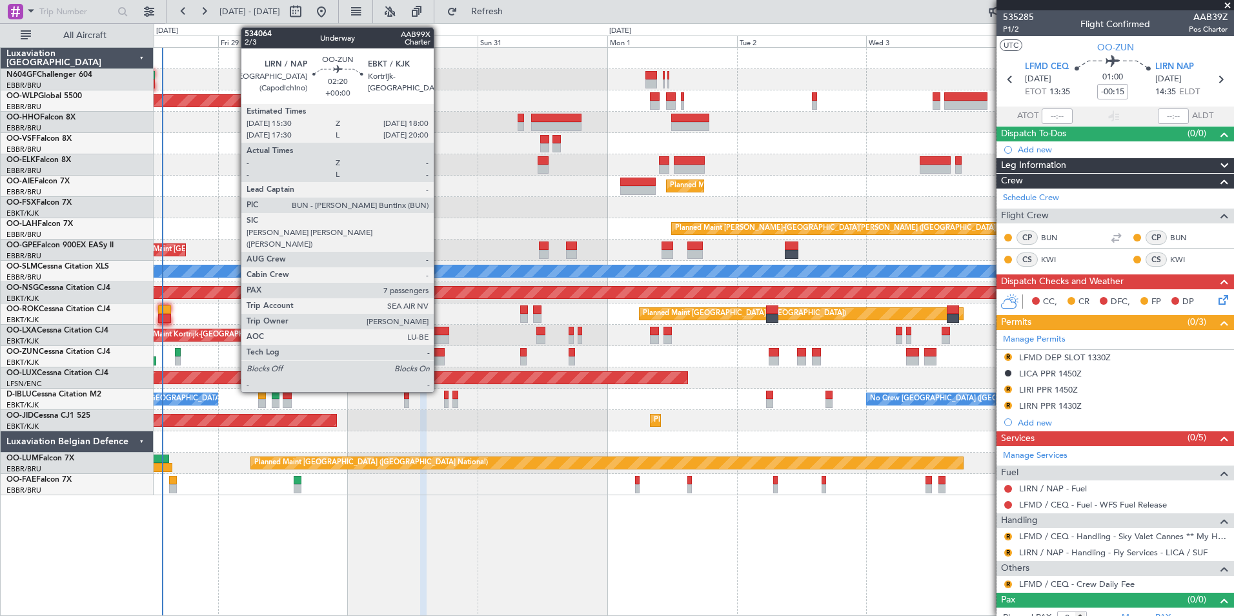
click at [443, 359] on div at bounding box center [438, 360] width 14 height 9
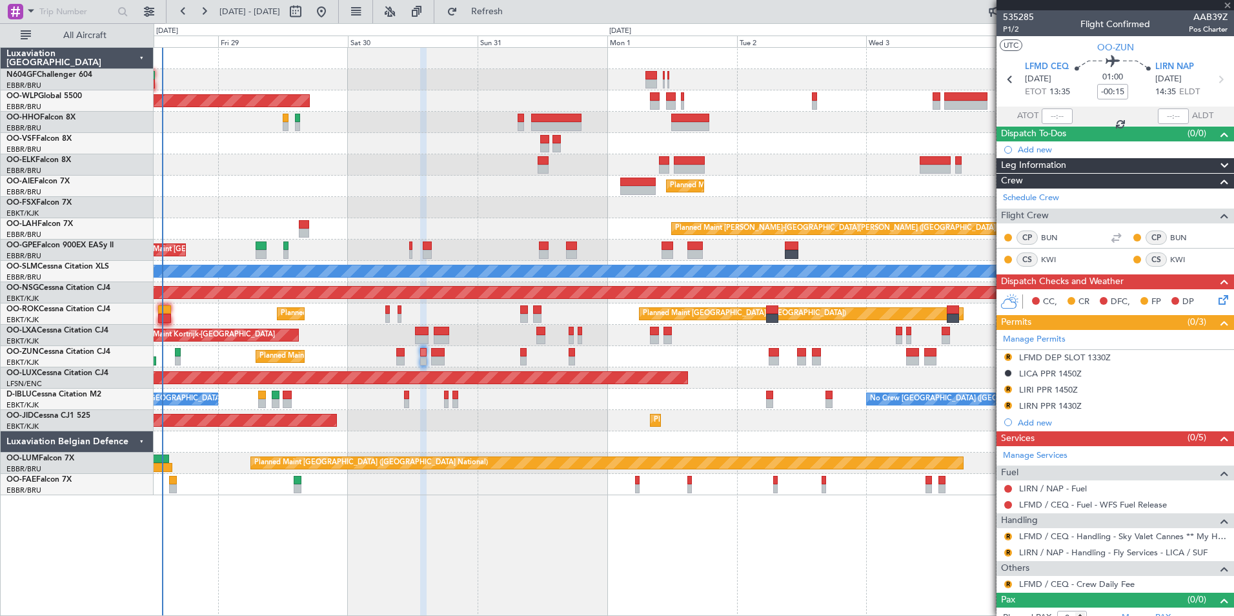
type input "7"
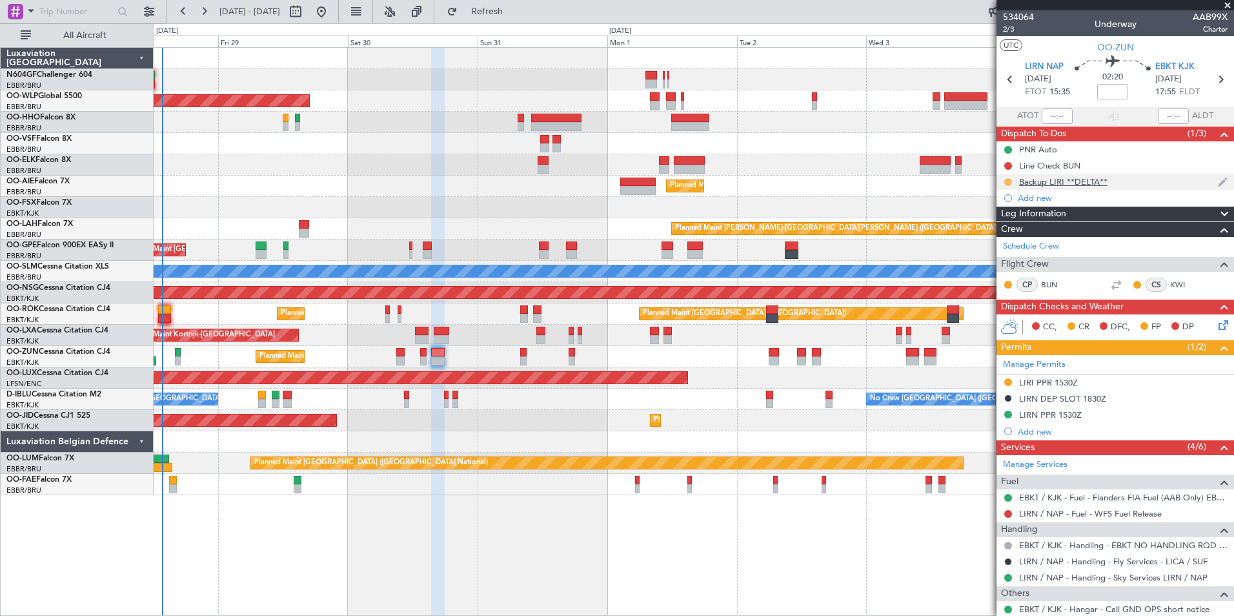
click at [1011, 182] on button at bounding box center [1008, 182] width 8 height 8
click at [1014, 252] on span "Cancelled" at bounding box center [1010, 258] width 37 height 13
click at [1008, 383] on button at bounding box center [1008, 382] width 8 height 8
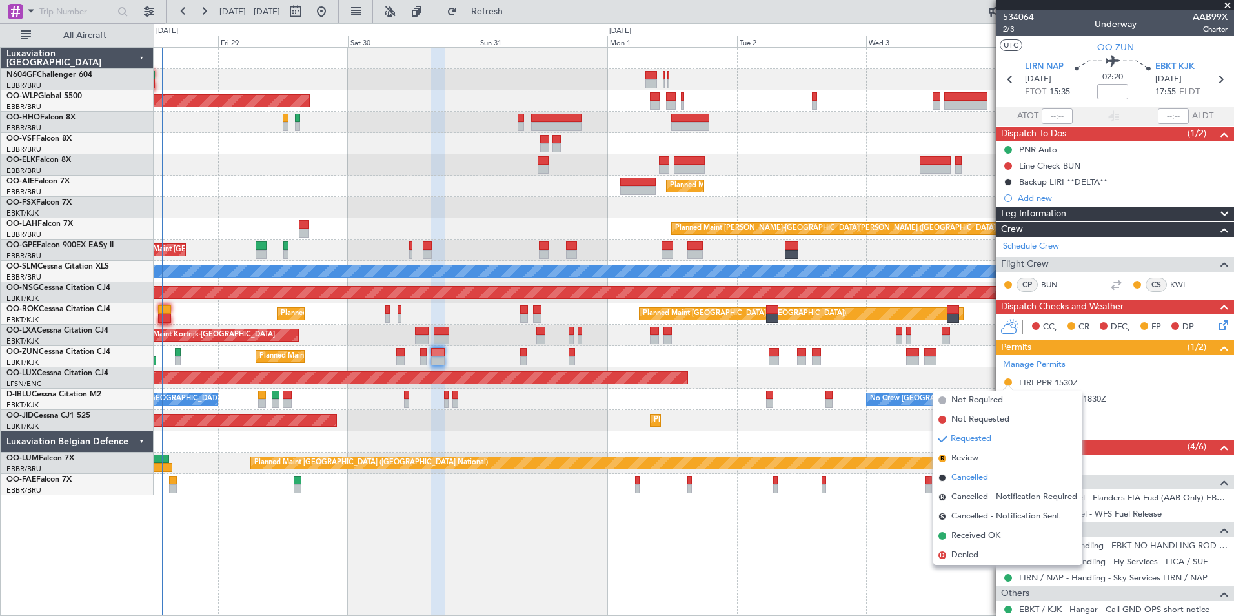
click at [1001, 479] on li "Cancelled" at bounding box center [1007, 477] width 149 height 19
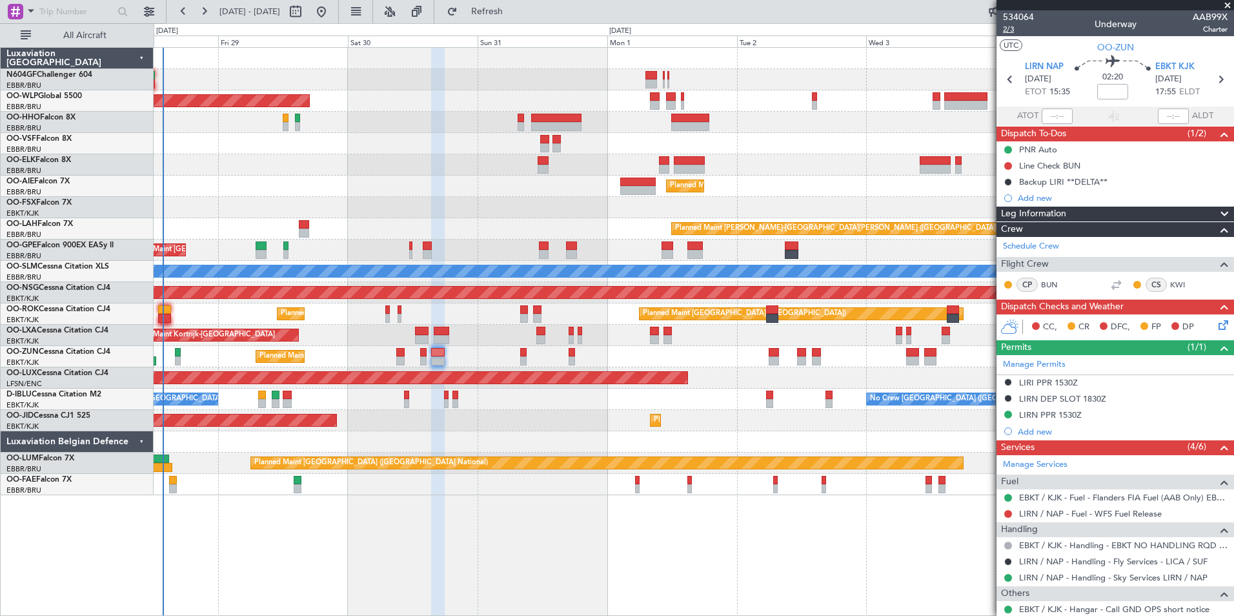
click at [1016, 34] on span "2/3" at bounding box center [1018, 29] width 31 height 11
click at [514, 14] on span "Refresh" at bounding box center [487, 11] width 54 height 9
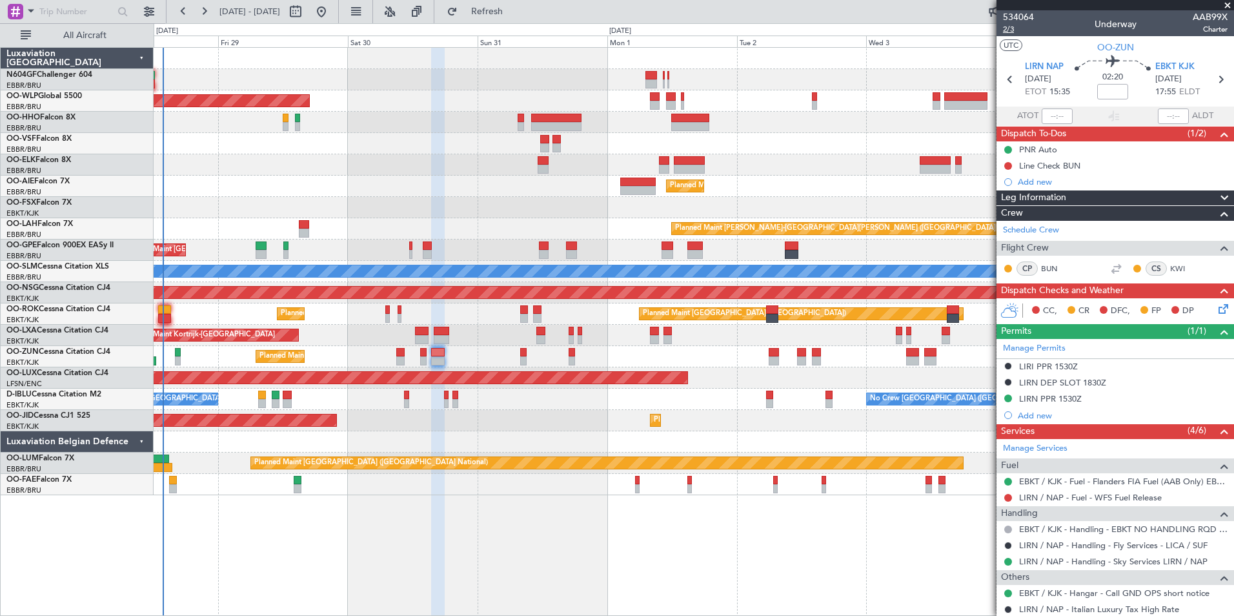
click at [1011, 28] on span "2/3" at bounding box center [1018, 29] width 31 height 11
click at [516, 4] on button "Refresh" at bounding box center [479, 11] width 77 height 21
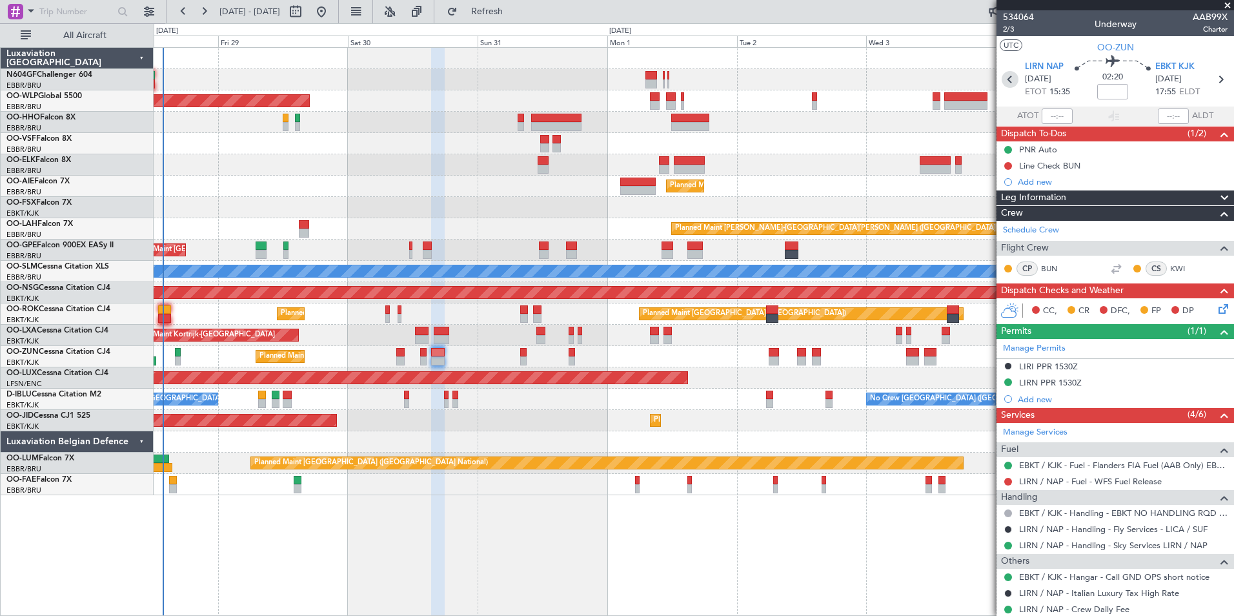
click at [1006, 74] on icon at bounding box center [1009, 79] width 17 height 17
type input "-00:15"
type input "0"
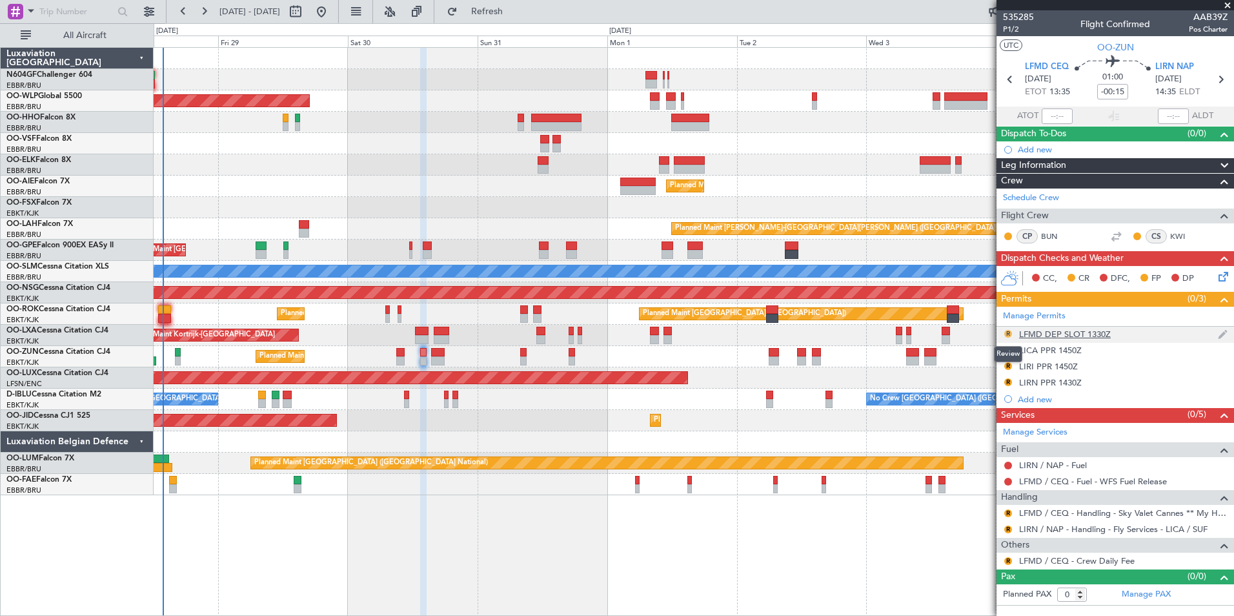
click at [1008, 334] on button "R" at bounding box center [1008, 334] width 8 height 8
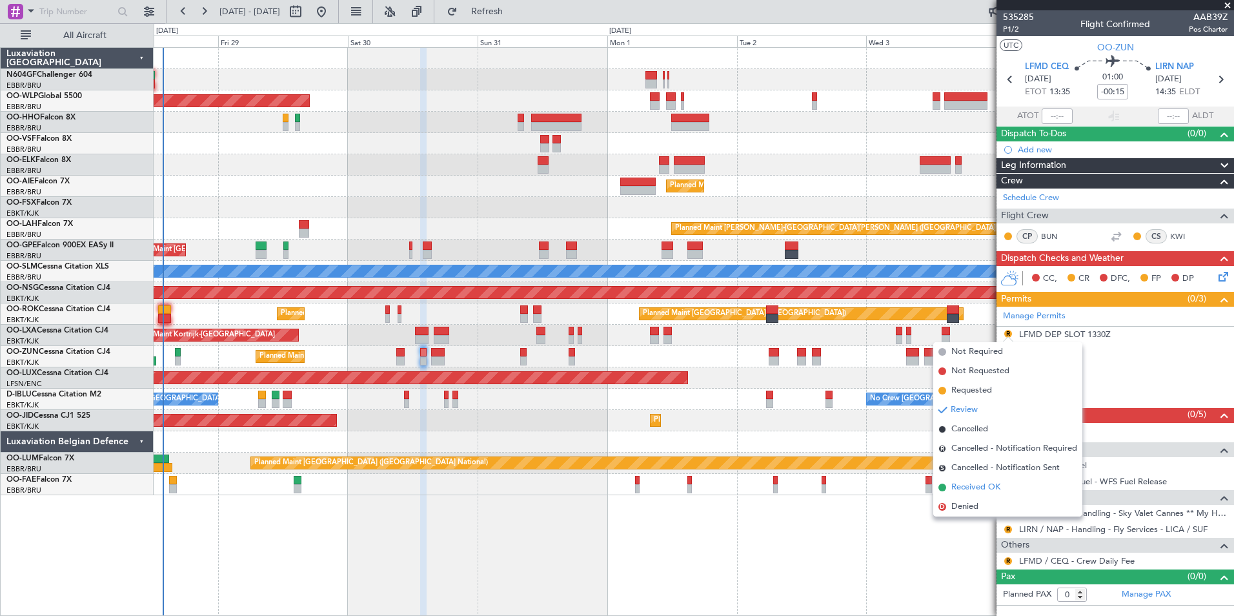
click at [997, 486] on span "Received OK" at bounding box center [975, 487] width 49 height 13
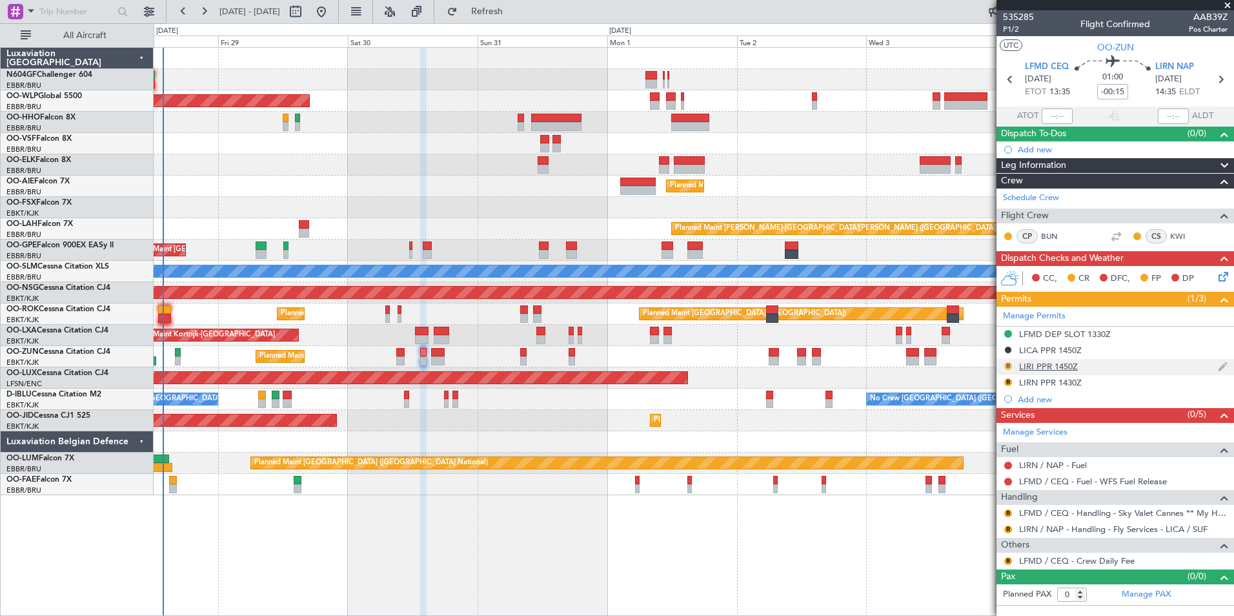
click at [1007, 363] on button "R" at bounding box center [1008, 366] width 8 height 8
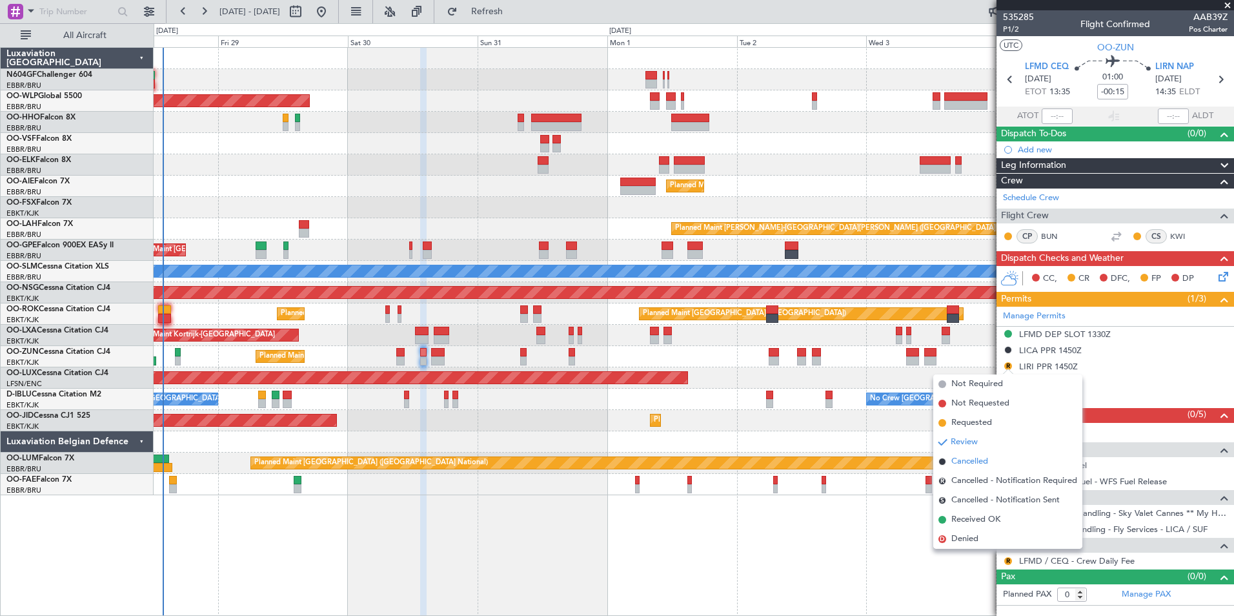
click at [976, 463] on span "Cancelled" at bounding box center [969, 461] width 37 height 13
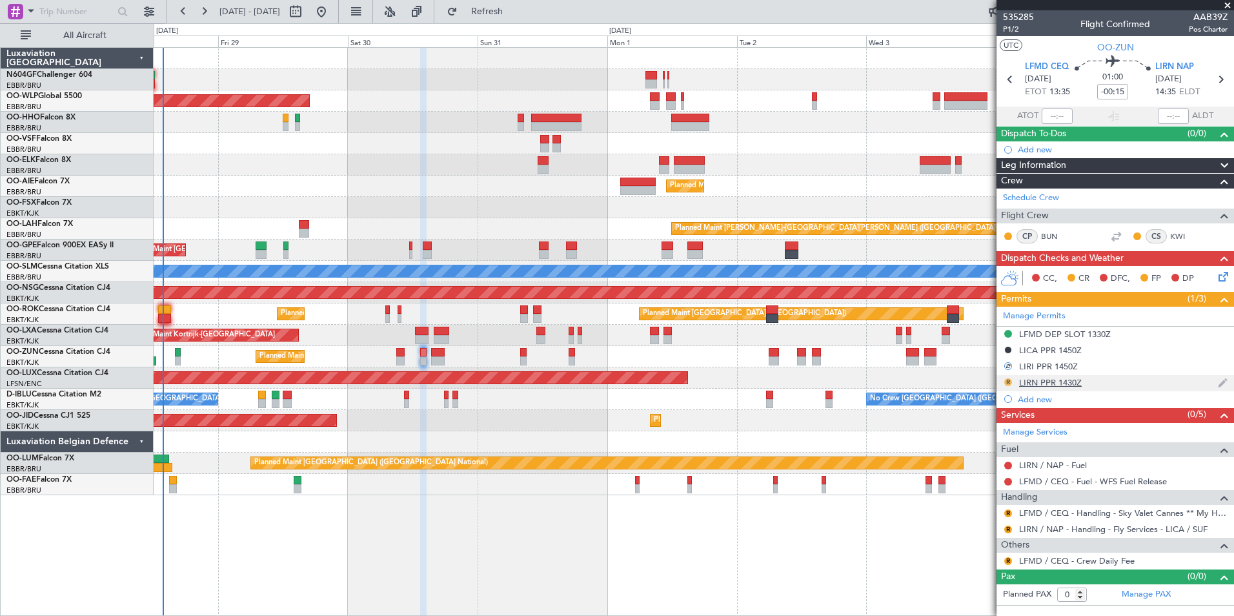
click at [1008, 380] on button "R" at bounding box center [1008, 382] width 8 height 8
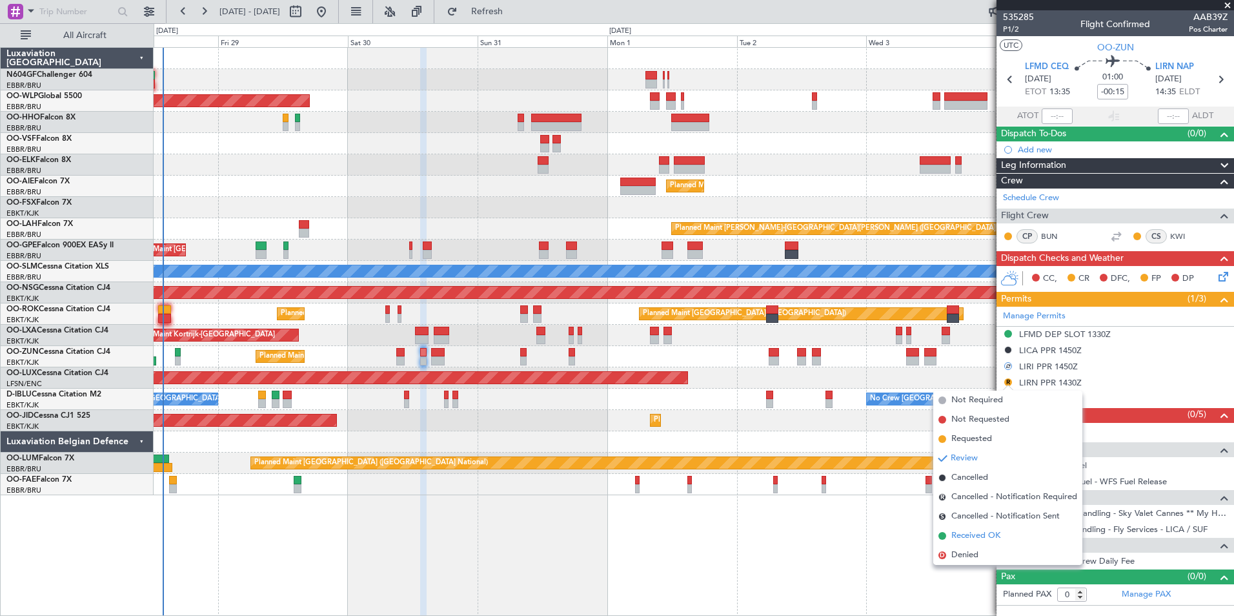
click at [988, 530] on span "Received OK" at bounding box center [975, 535] width 49 height 13
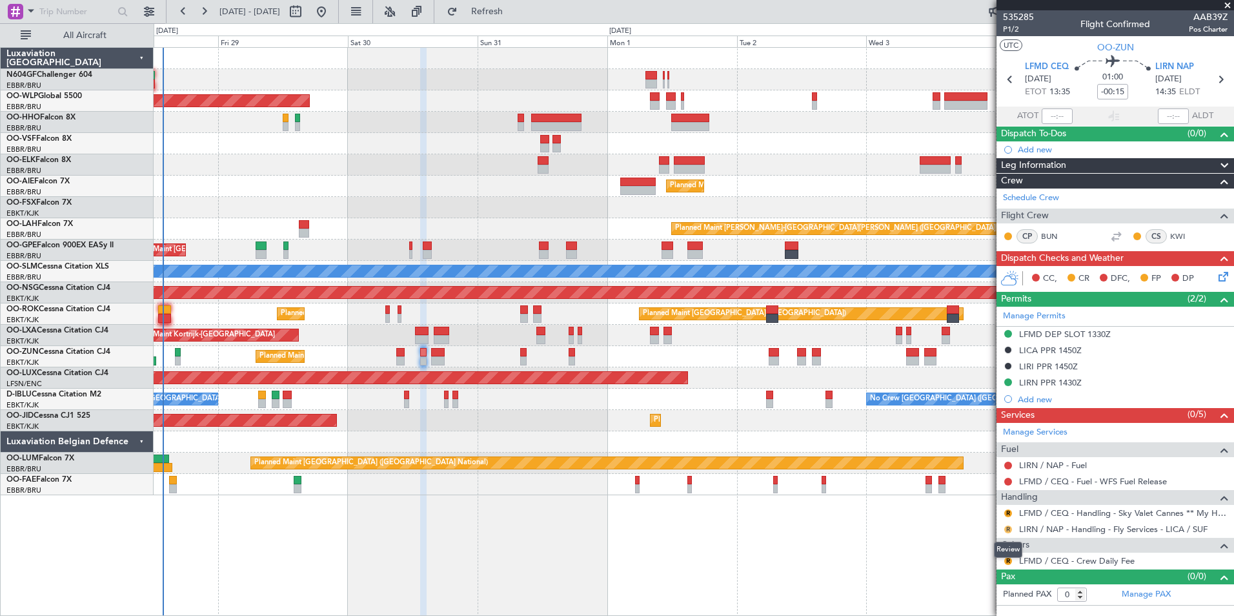
click at [1007, 525] on button "R" at bounding box center [1008, 529] width 8 height 8
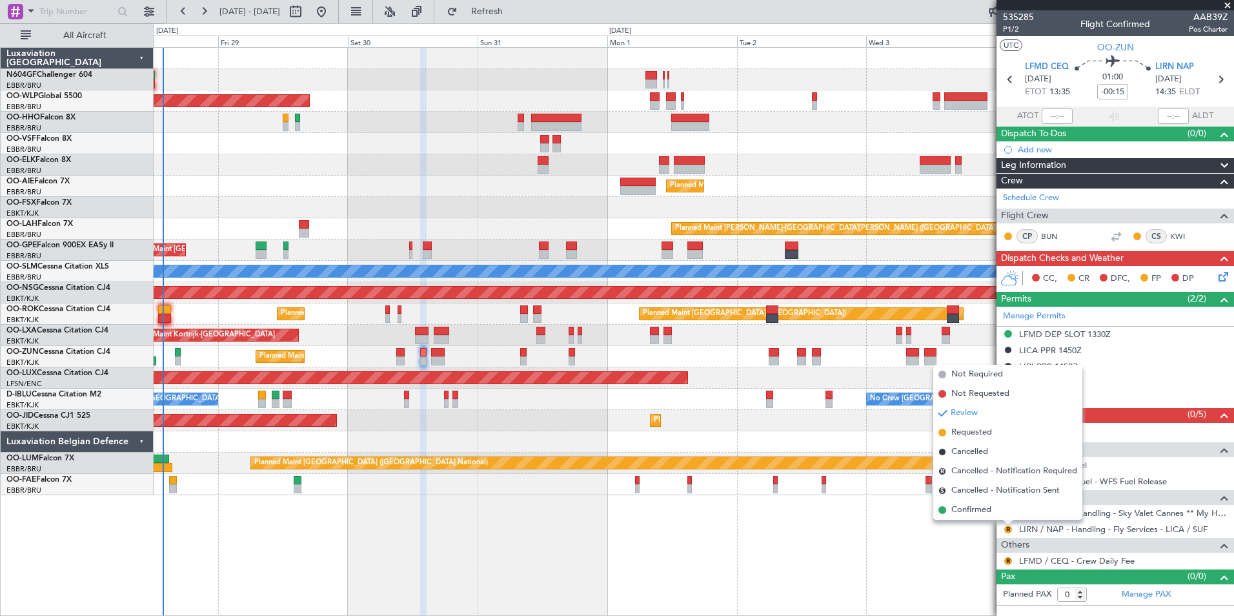
click at [963, 558] on div "Planned Maint Berlin (Brandenburg) Planned Maint London (Farnborough) Planned M…" at bounding box center [694, 331] width 1080 height 568
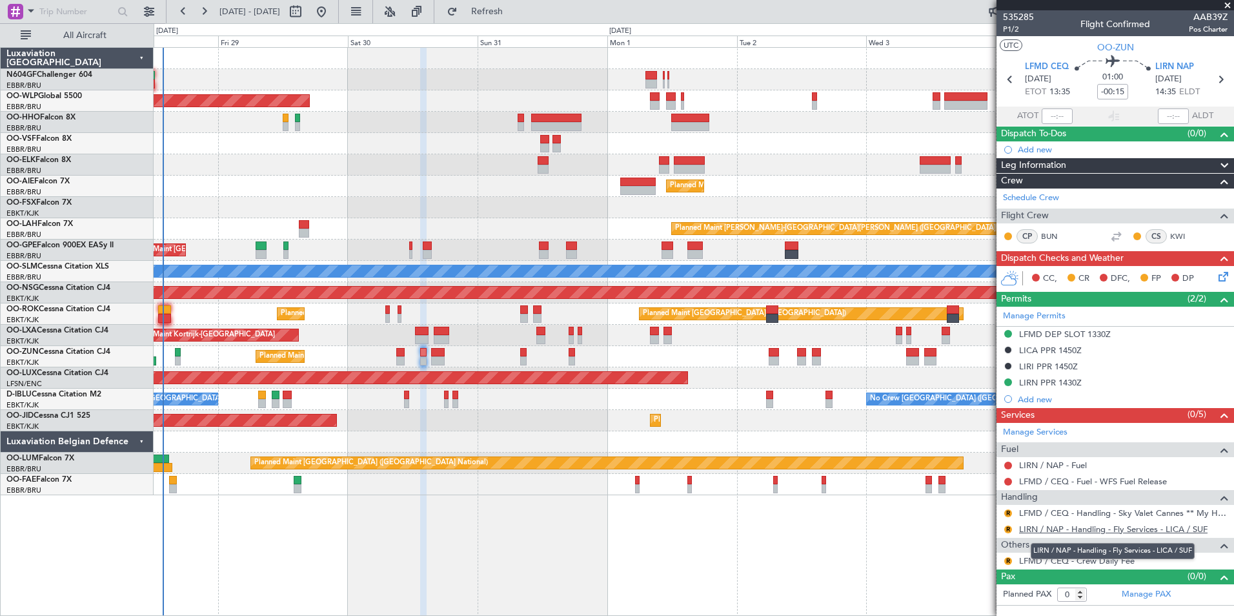
click at [1087, 530] on link "LIRN / NAP - Handling - Fly Services - LICA / SUF" at bounding box center [1113, 528] width 188 height 11
click at [503, 4] on button "Refresh" at bounding box center [479, 11] width 77 height 21
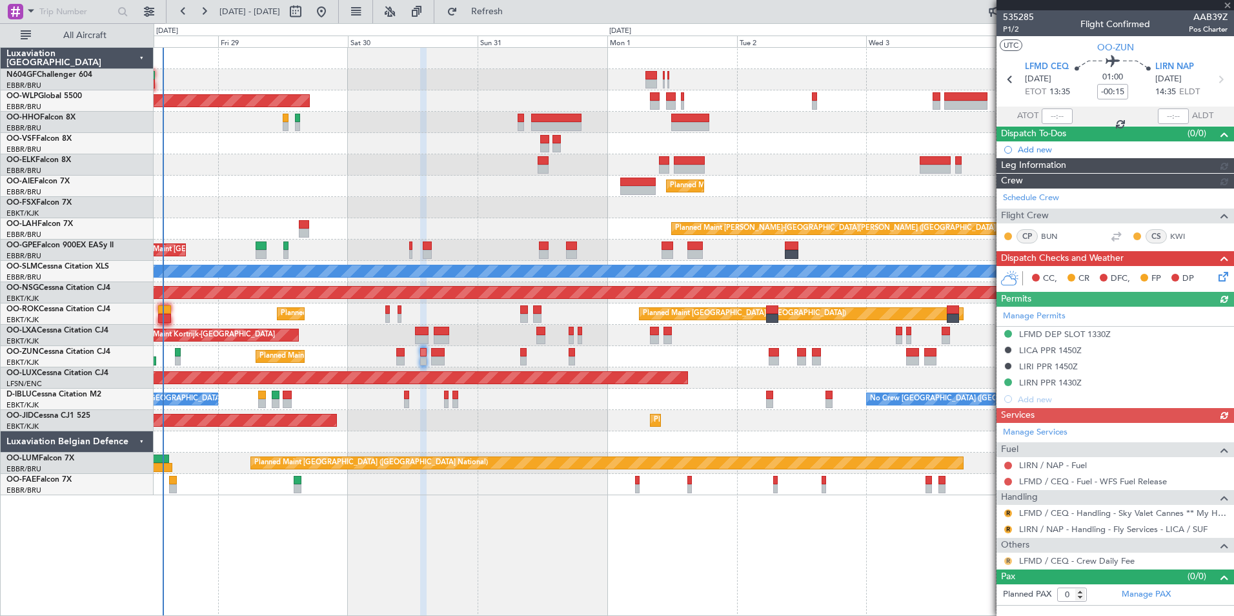
click at [1007, 562] on button "R" at bounding box center [1008, 561] width 8 height 8
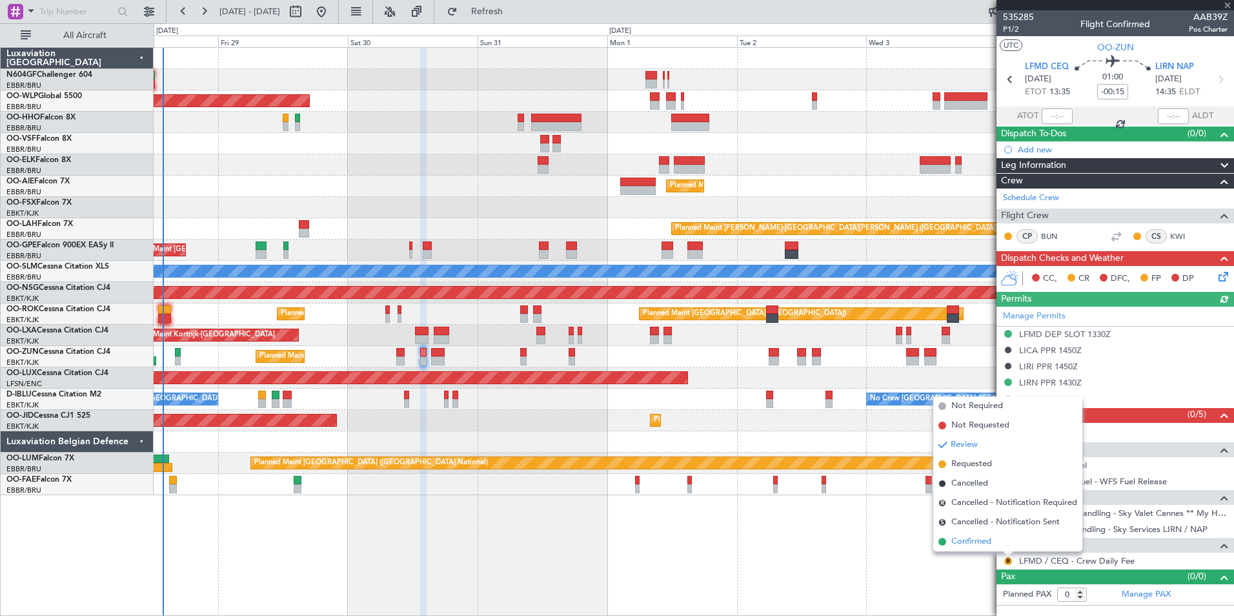
click at [993, 540] on li "Confirmed" at bounding box center [1007, 541] width 149 height 19
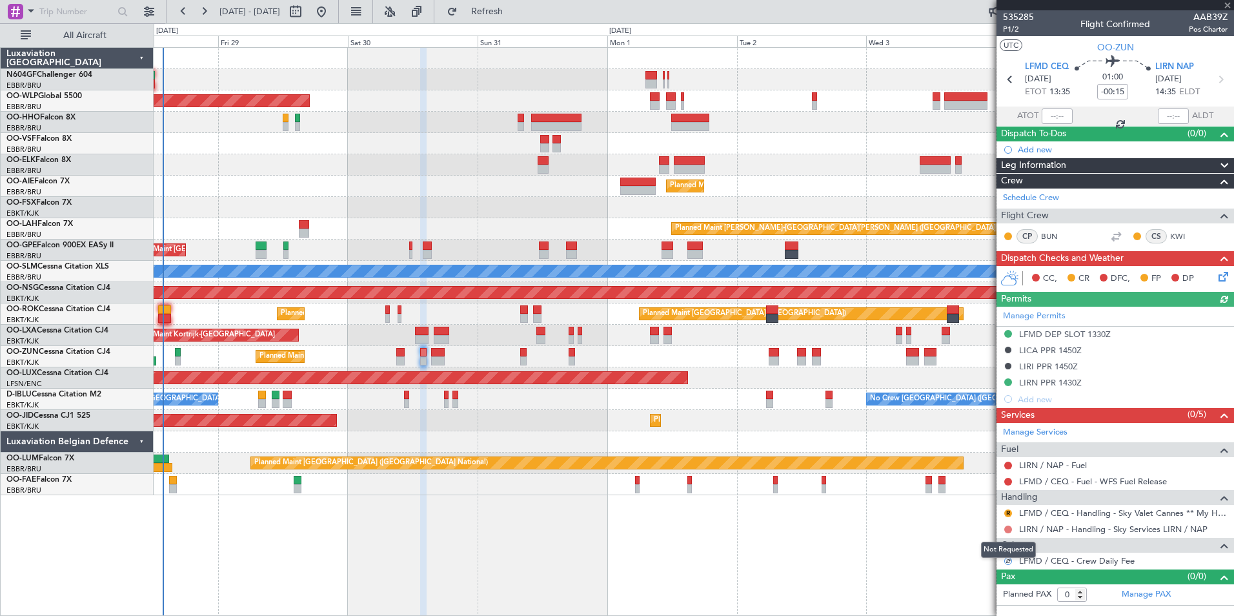
click at [1008, 526] on button at bounding box center [1008, 529] width 8 height 8
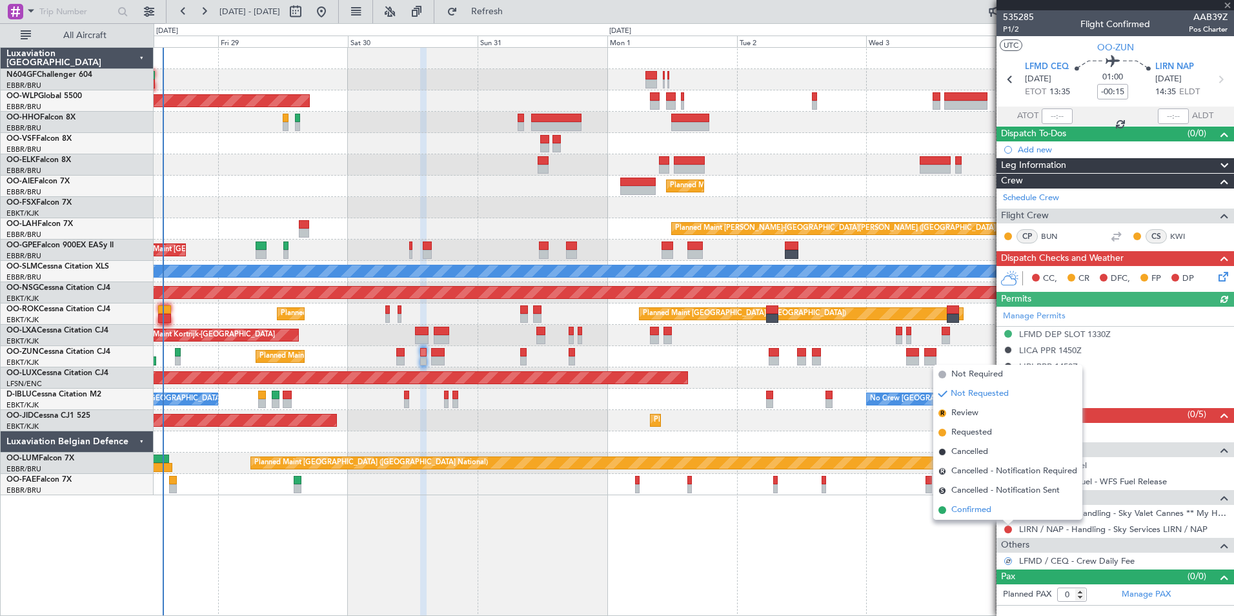
click at [999, 514] on li "Confirmed" at bounding box center [1007, 509] width 149 height 19
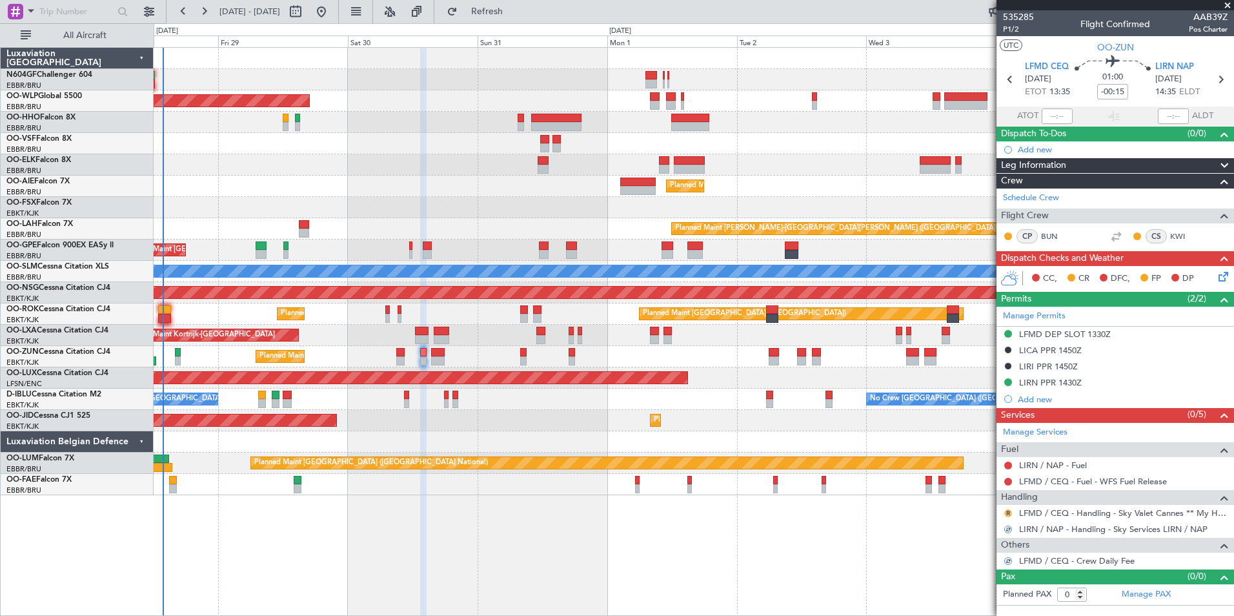
click at [1007, 512] on button "R" at bounding box center [1008, 513] width 8 height 8
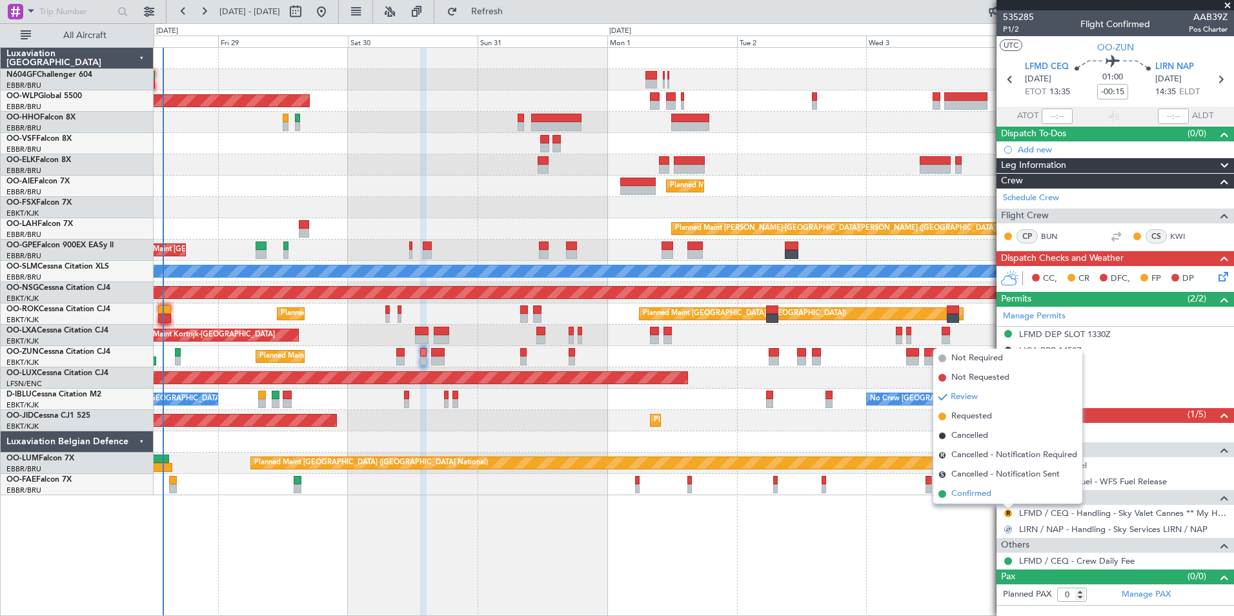
click at [992, 495] on li "Confirmed" at bounding box center [1007, 493] width 149 height 19
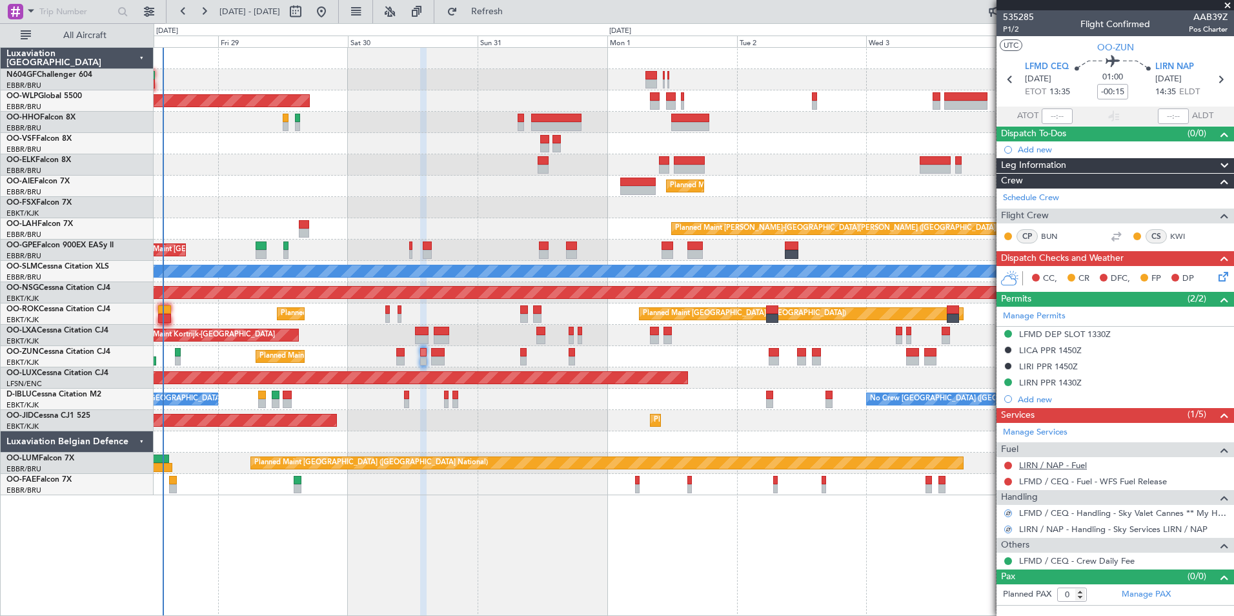
click at [1056, 466] on link "LIRN / NAP - Fuel" at bounding box center [1053, 464] width 68 height 11
click at [496, 23] on div "Planned Maint [GEOGRAPHIC_DATA] ([GEOGRAPHIC_DATA]) Planned Maint [GEOGRAPHIC_D…" at bounding box center [617, 319] width 1234 height 592
click at [499, 17] on button "Refresh" at bounding box center [479, 11] width 77 height 21
click at [1016, 27] on span "P1/2" at bounding box center [1018, 29] width 31 height 11
click at [514, 16] on span "Refresh" at bounding box center [487, 11] width 54 height 9
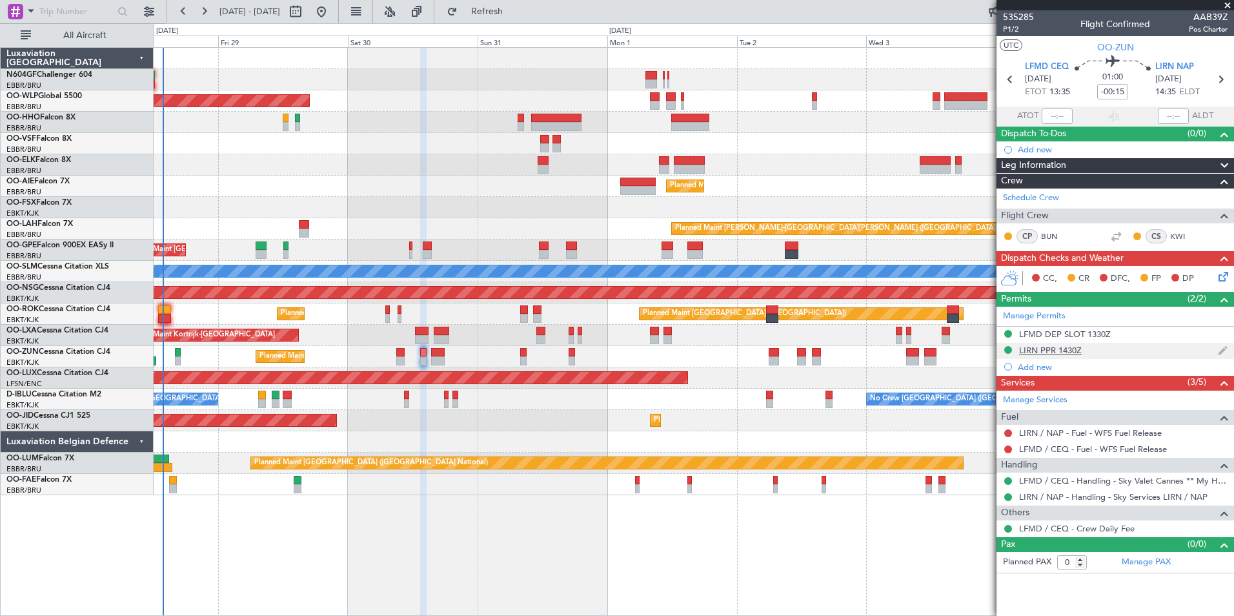
click at [1067, 348] on div "LIRN PPR 1430Z" at bounding box center [1050, 350] width 63 height 11
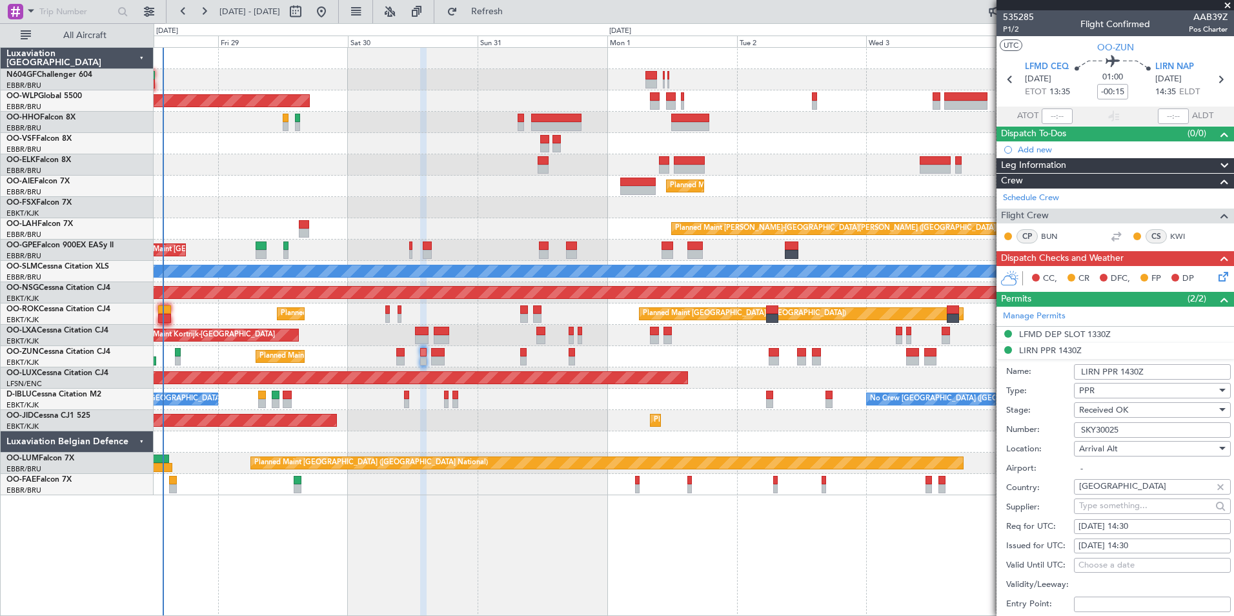
scroll to position [191, 0]
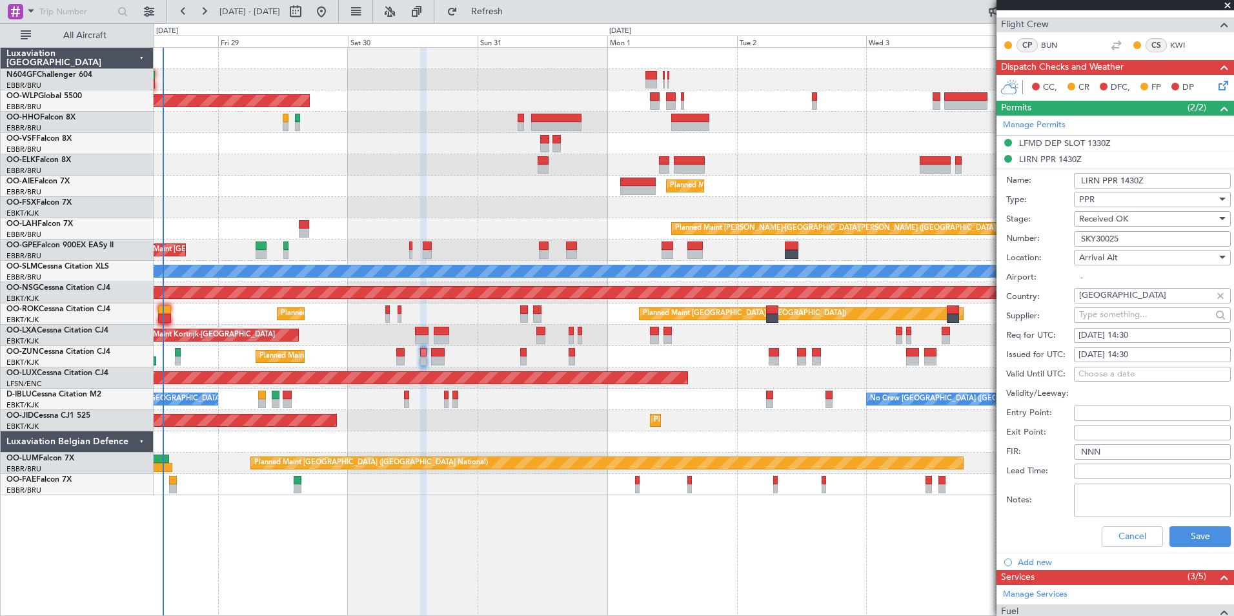
click at [1141, 257] on div "Arrival Alt" at bounding box center [1147, 257] width 137 height 19
click at [1123, 322] on span "Arrival" at bounding box center [1146, 321] width 135 height 19
type input "LIRN / NAP"
click at [1194, 536] on button "Save" at bounding box center [1199, 536] width 61 height 21
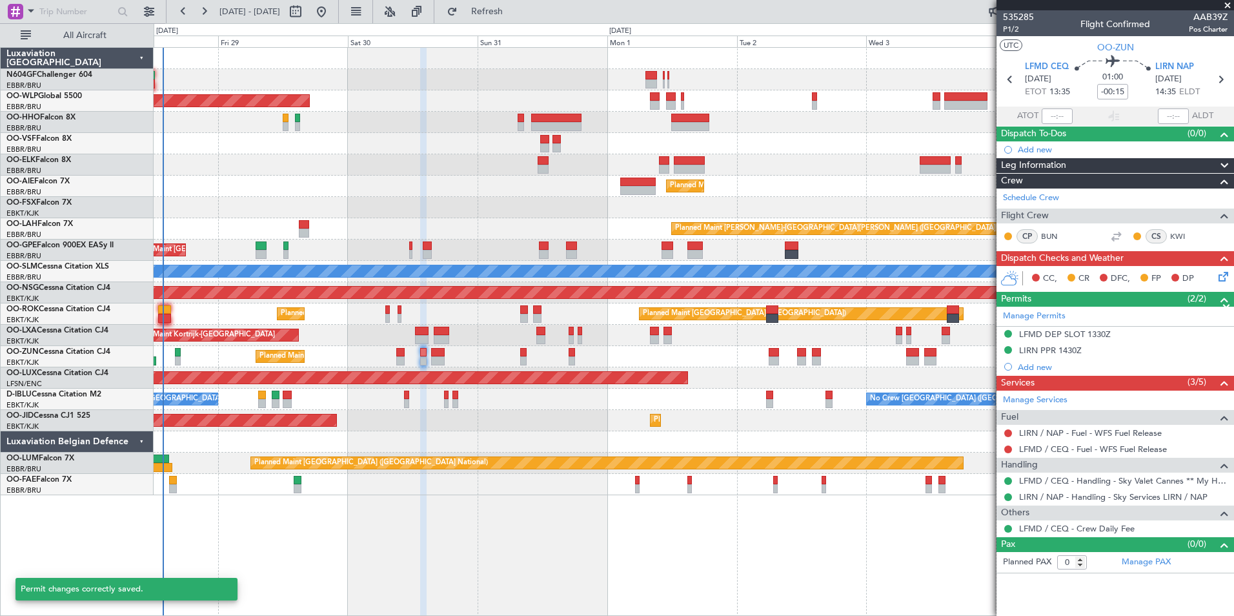
scroll to position [0, 0]
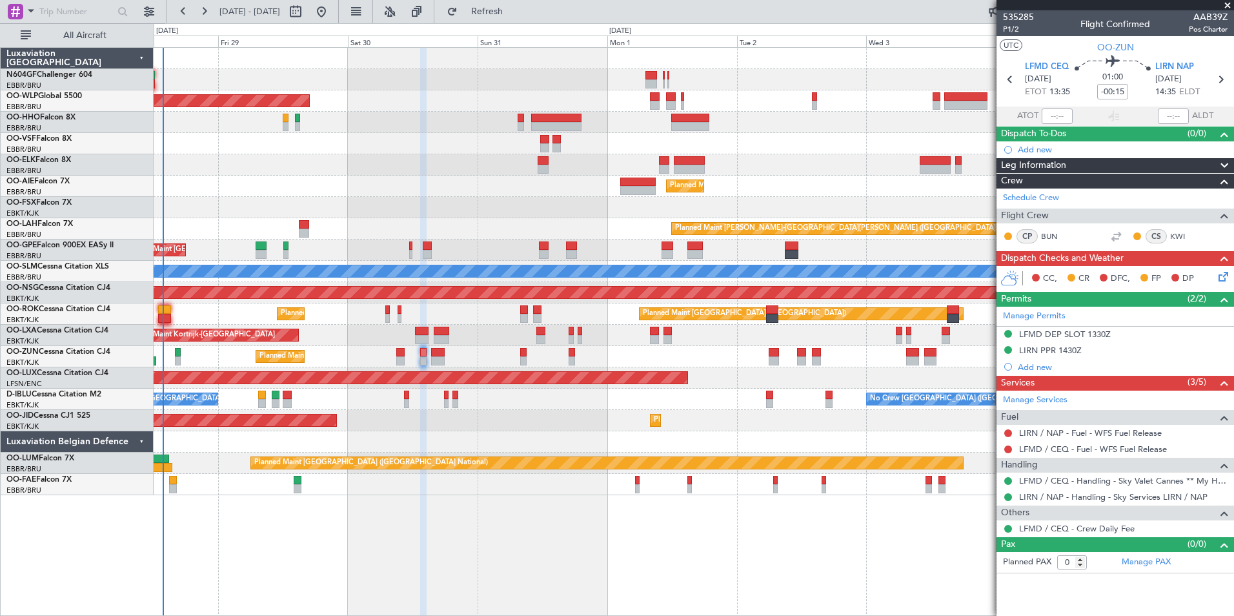
click at [406, 357] on div "Planned Maint Kortrijk-[GEOGRAPHIC_DATA]" at bounding box center [693, 356] width 1079 height 21
click at [405, 357] on div at bounding box center [400, 360] width 9 height 9
type input "2"
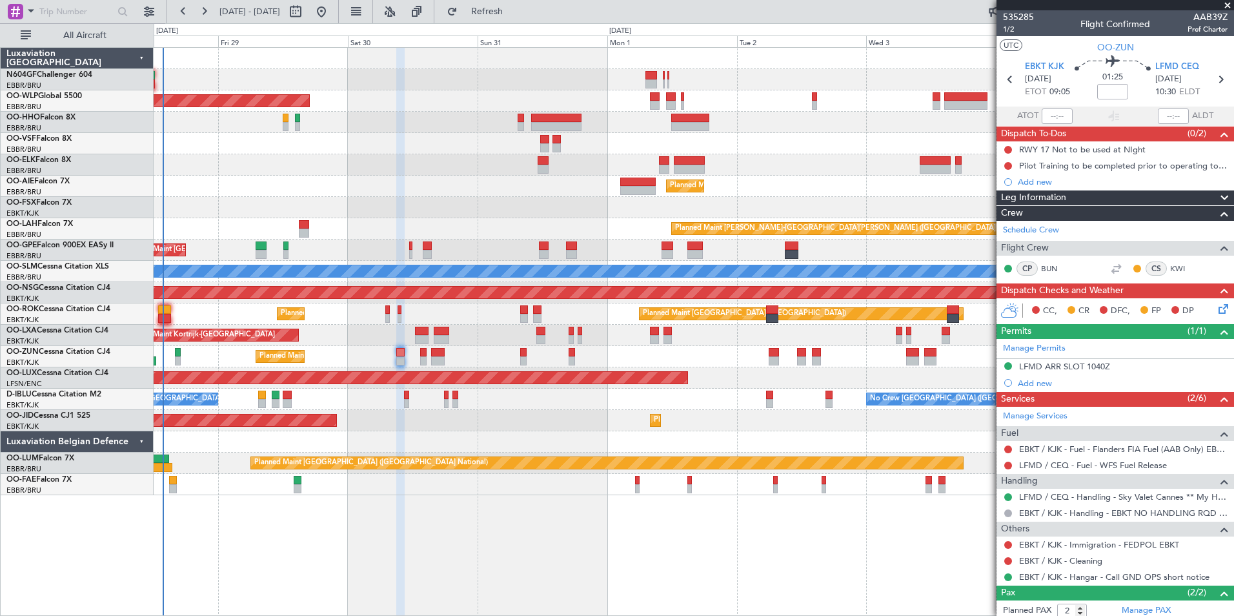
scroll to position [63, 0]
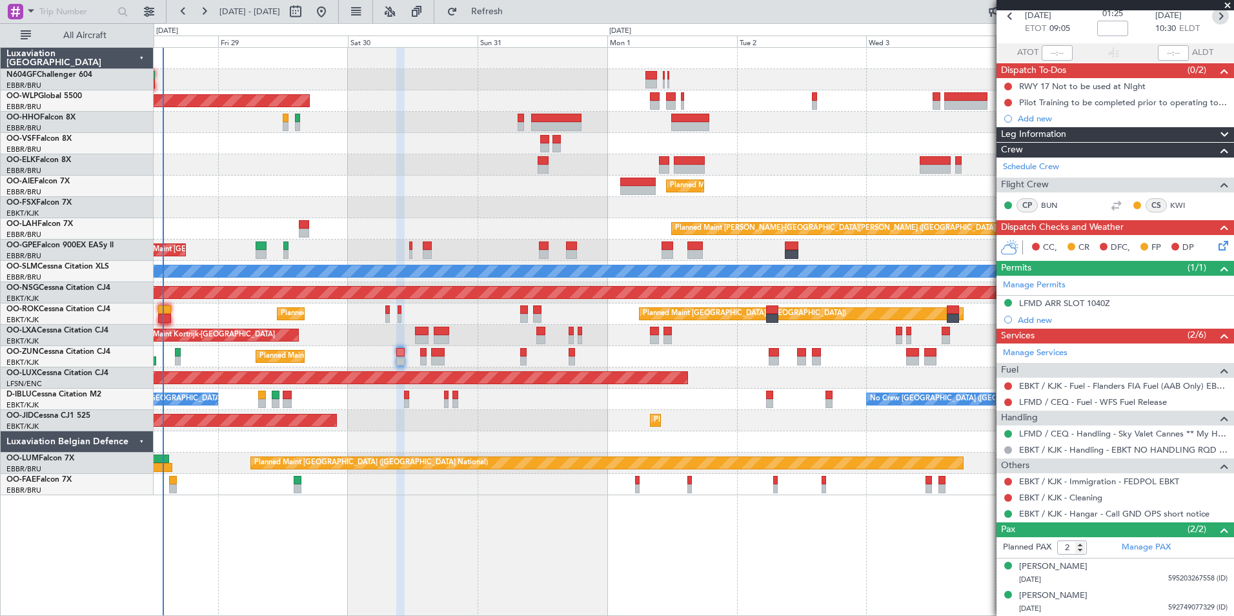
click at [1214, 15] on icon at bounding box center [1220, 16] width 17 height 17
type input "-00:15"
type input "0"
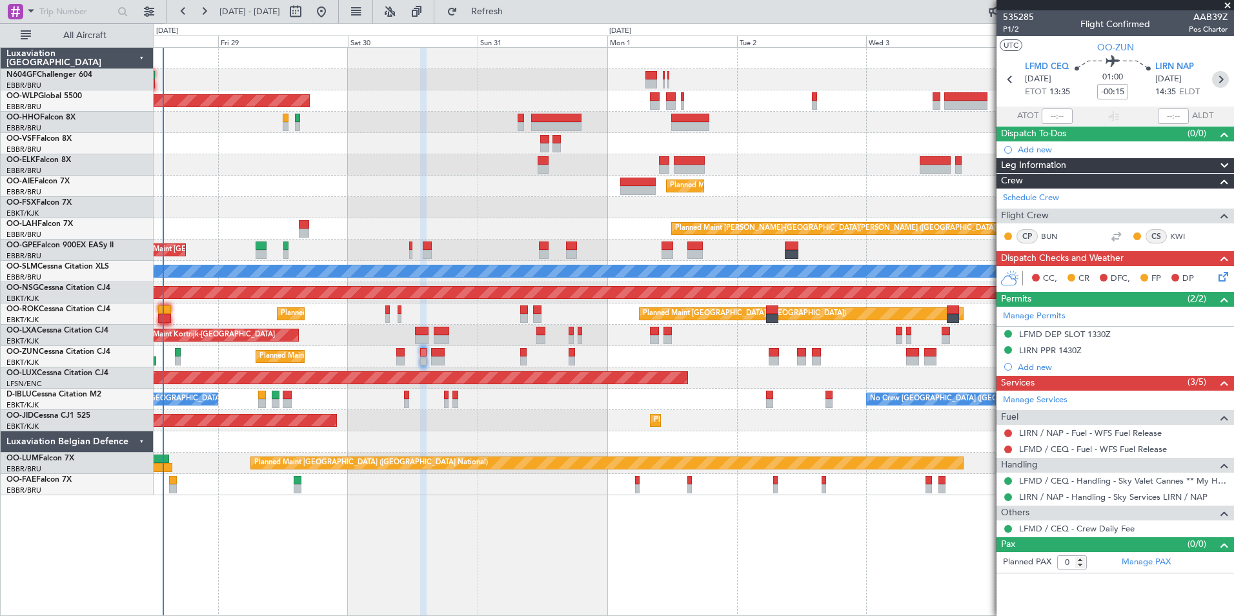
click at [1222, 83] on icon at bounding box center [1220, 79] width 17 height 17
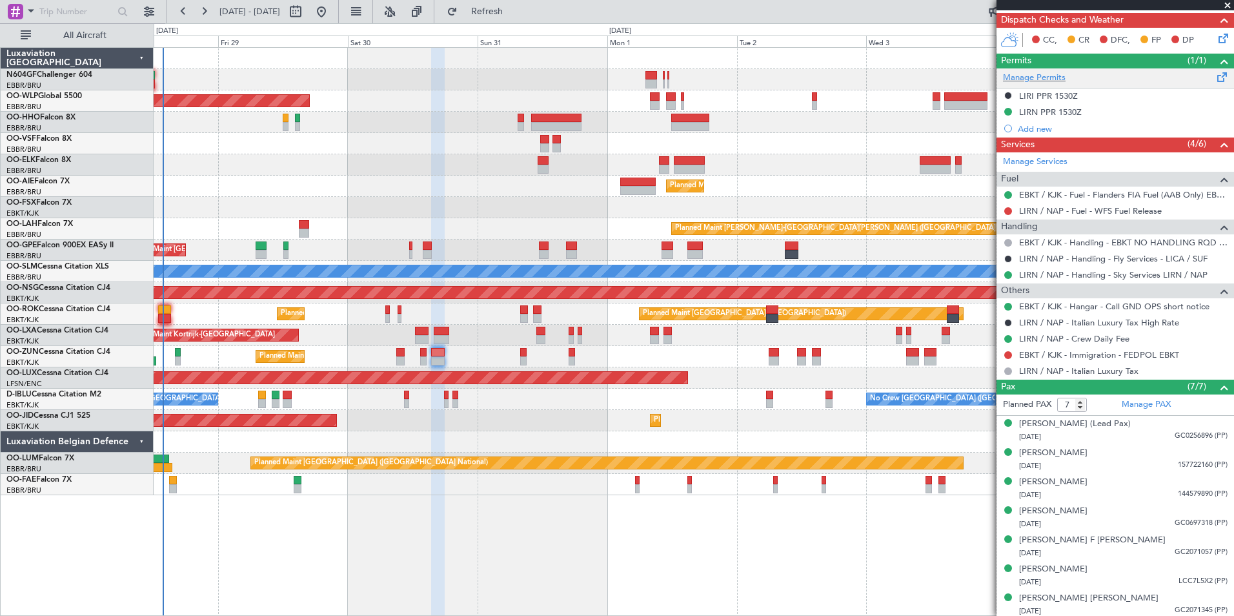
scroll to position [273, 0]
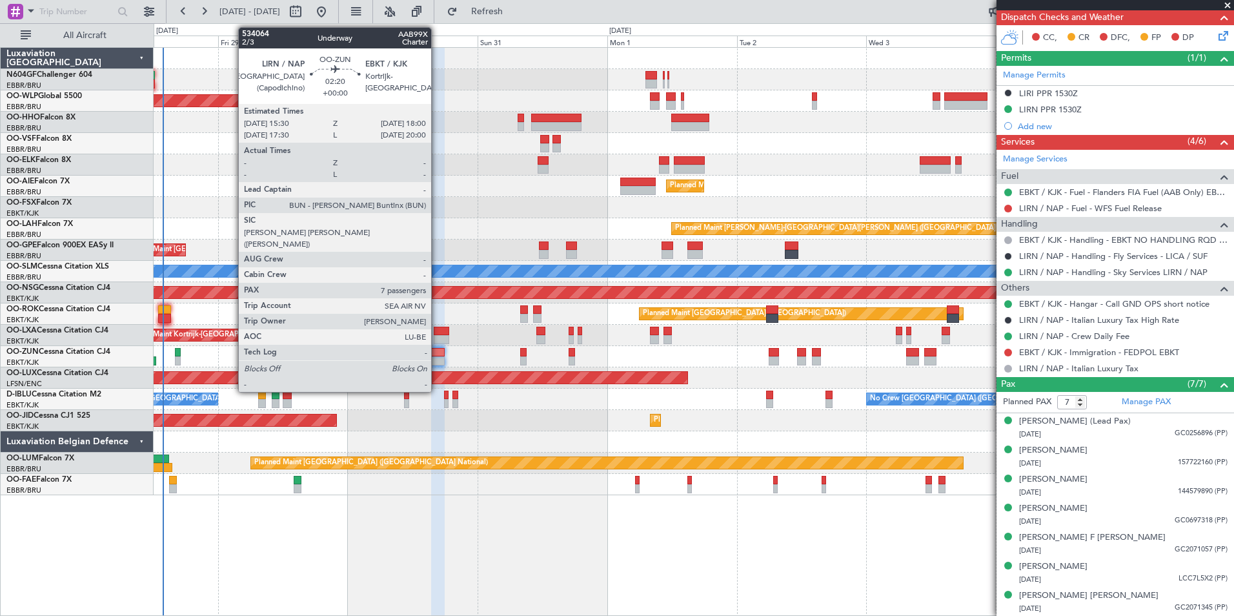
click at [437, 359] on div at bounding box center [438, 360] width 14 height 9
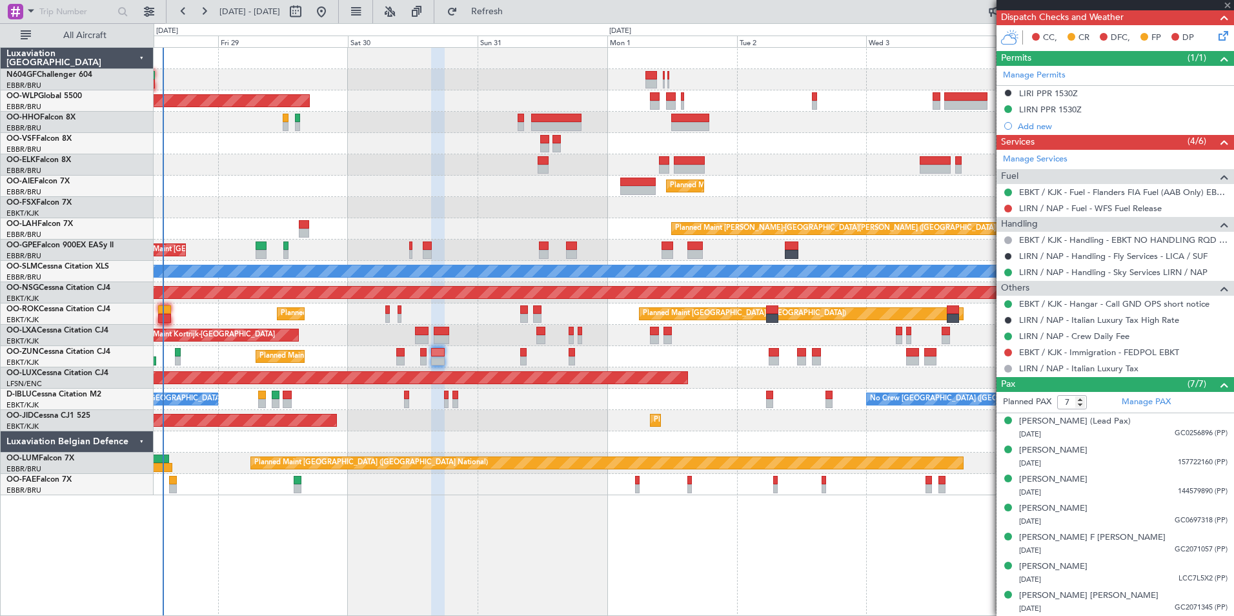
scroll to position [0, 0]
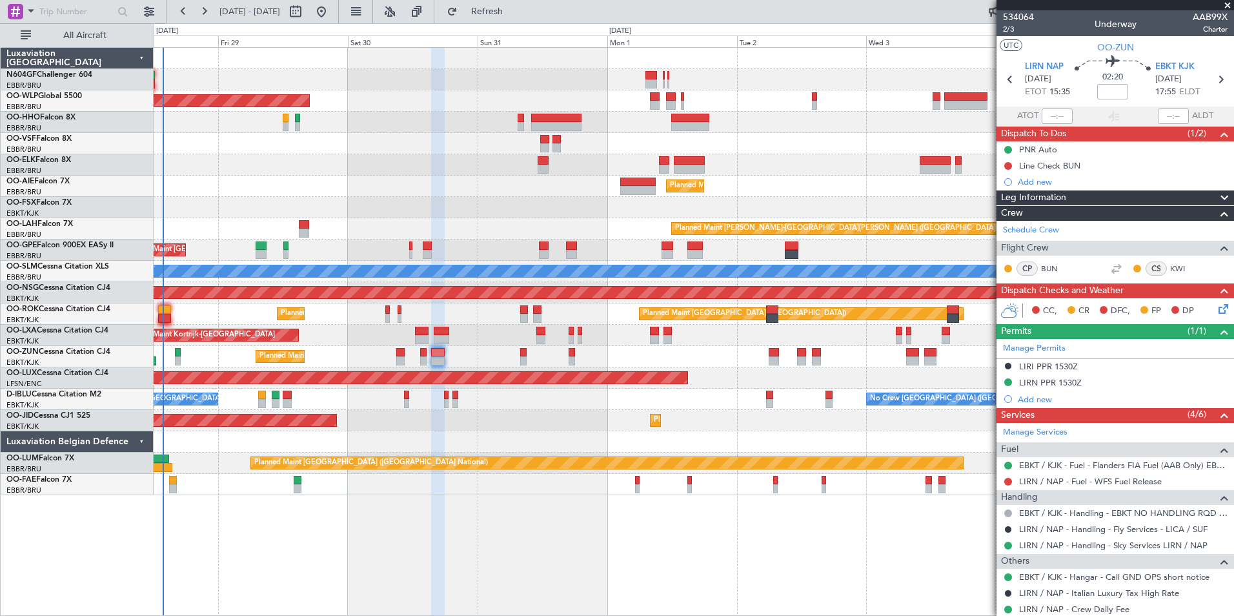
click at [476, 365] on div "Planned Maint Kortrijk-[GEOGRAPHIC_DATA]" at bounding box center [693, 356] width 1079 height 21
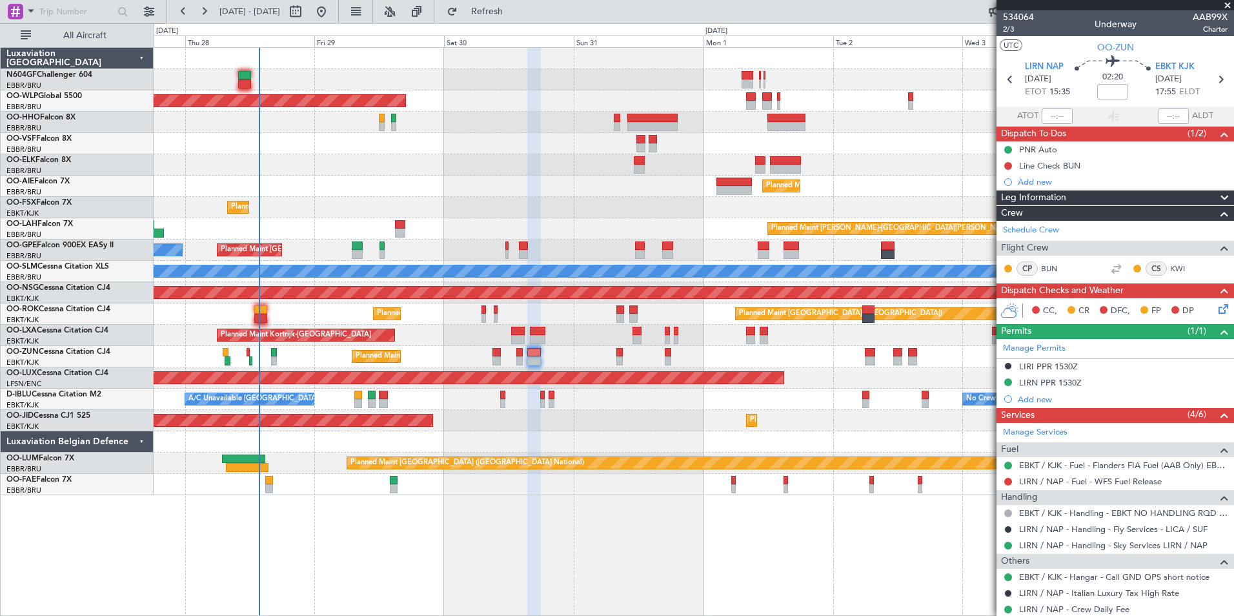
click at [533, 368] on div "Planned Maint Berlin (Brandenburg) Planned Maint London (Farnborough) Planned M…" at bounding box center [693, 271] width 1079 height 447
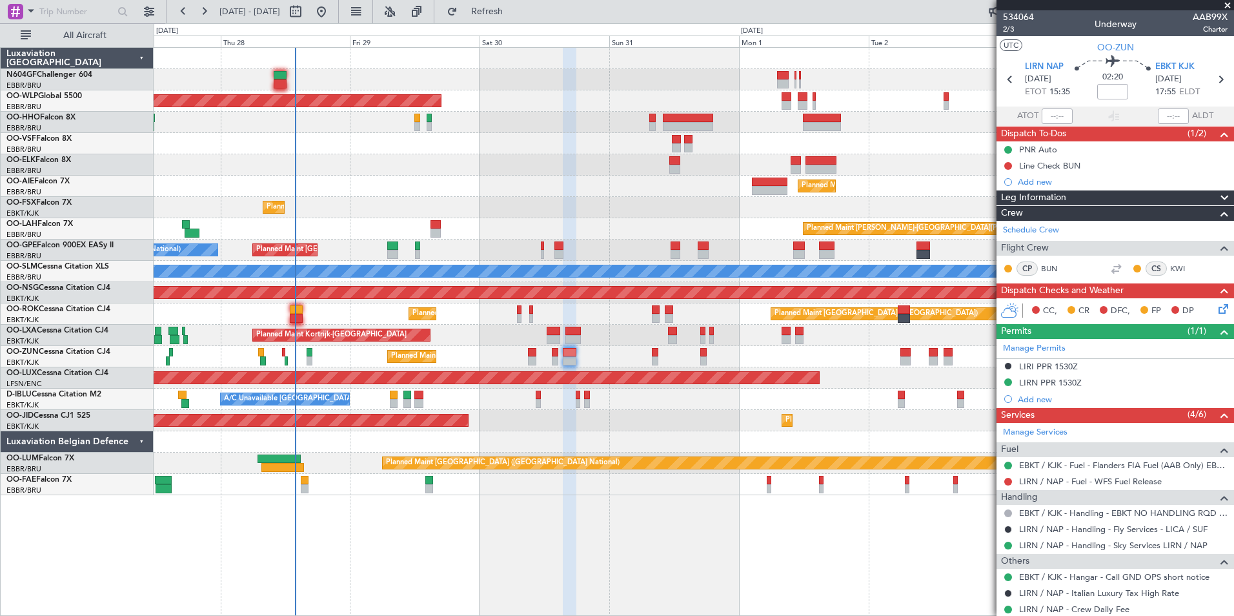
click at [570, 210] on div "Planned Maint Kortrijk-[GEOGRAPHIC_DATA]" at bounding box center [693, 207] width 1079 height 21
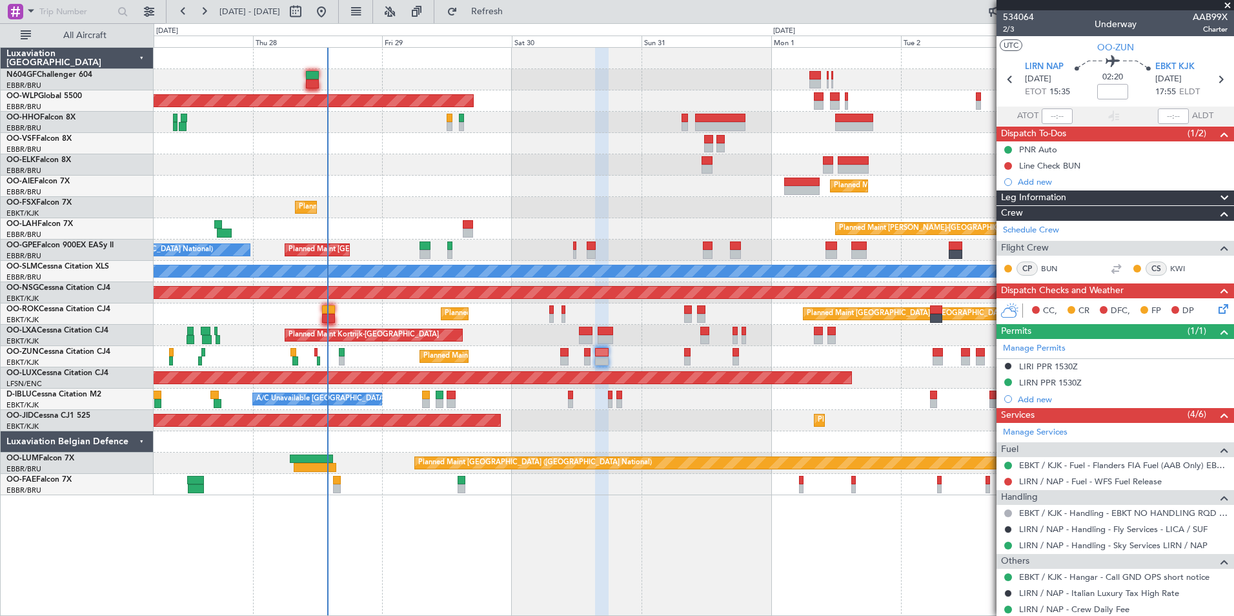
click at [638, 235] on div "Planned Maint [PERSON_NAME]-[GEOGRAPHIC_DATA][PERSON_NAME] ([GEOGRAPHIC_DATA][P…" at bounding box center [693, 228] width 1079 height 21
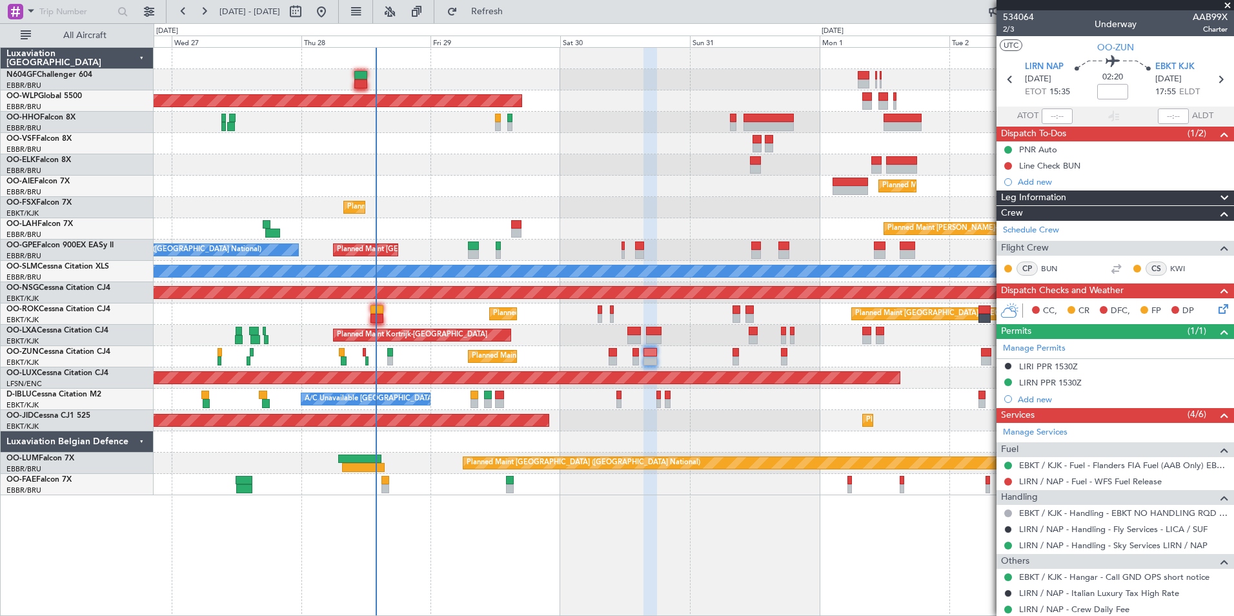
click at [418, 325] on div "Planned Maint Kortrijk-[GEOGRAPHIC_DATA]" at bounding box center [693, 335] width 1079 height 21
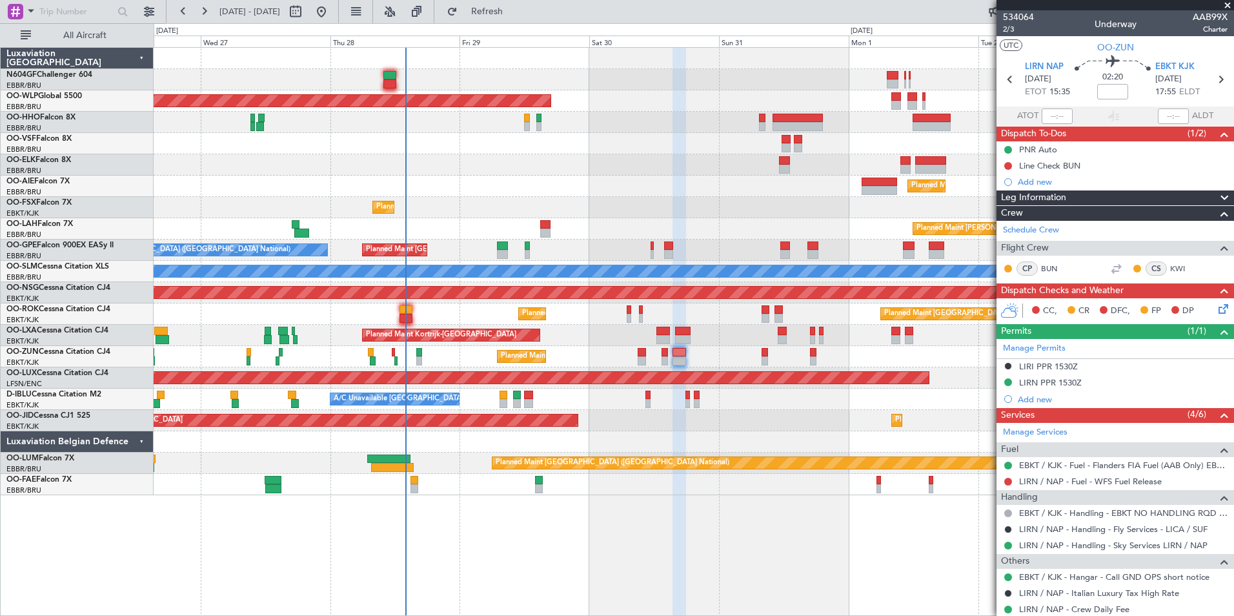
click at [519, 385] on div "Planned Maint [GEOGRAPHIC_DATA] ([GEOGRAPHIC_DATA])" at bounding box center [693, 377] width 1079 height 21
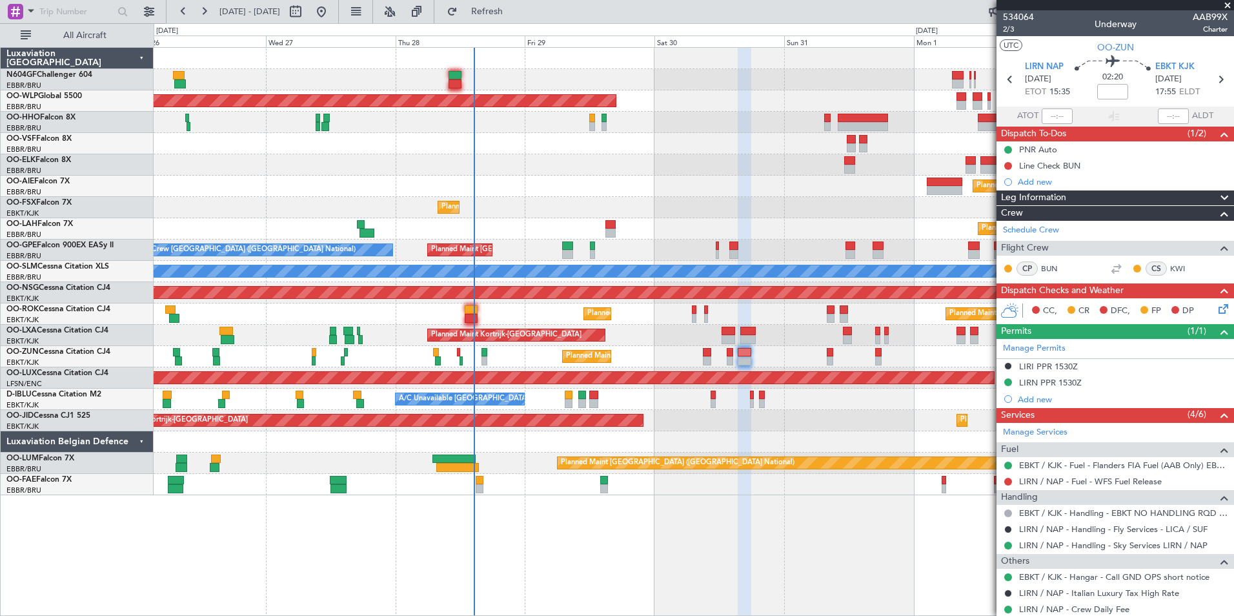
click at [481, 212] on div "Planned Maint Berlin (Brandenburg) Planned Maint London (Farnborough) Planned M…" at bounding box center [693, 271] width 1079 height 447
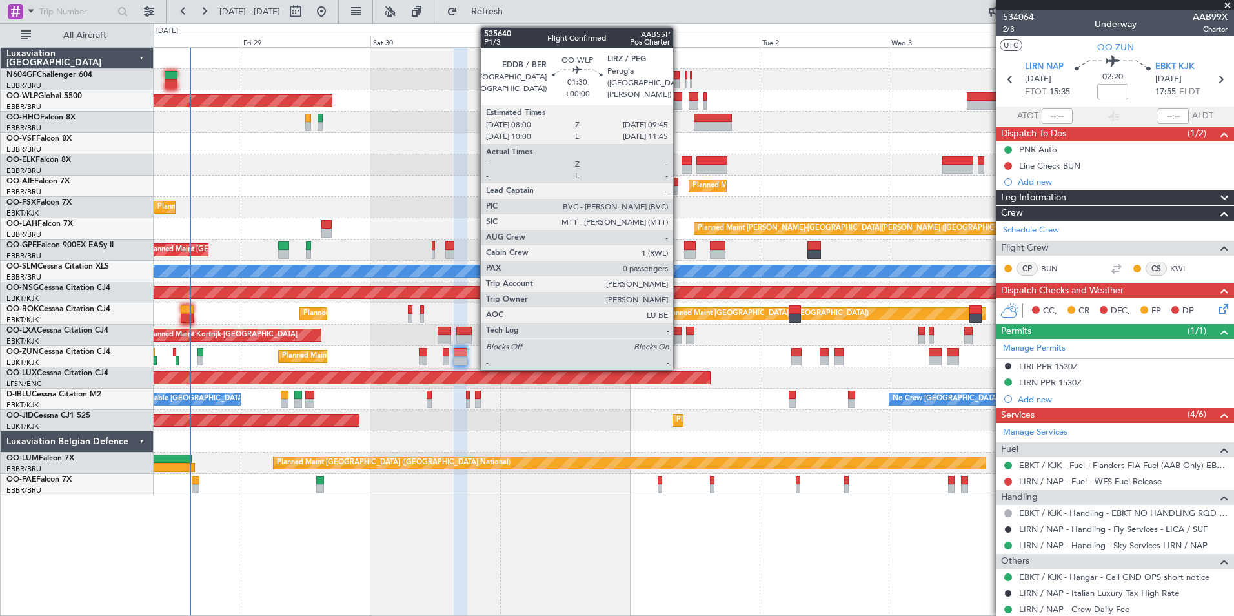
click at [677, 101] on div at bounding box center [677, 105] width 10 height 9
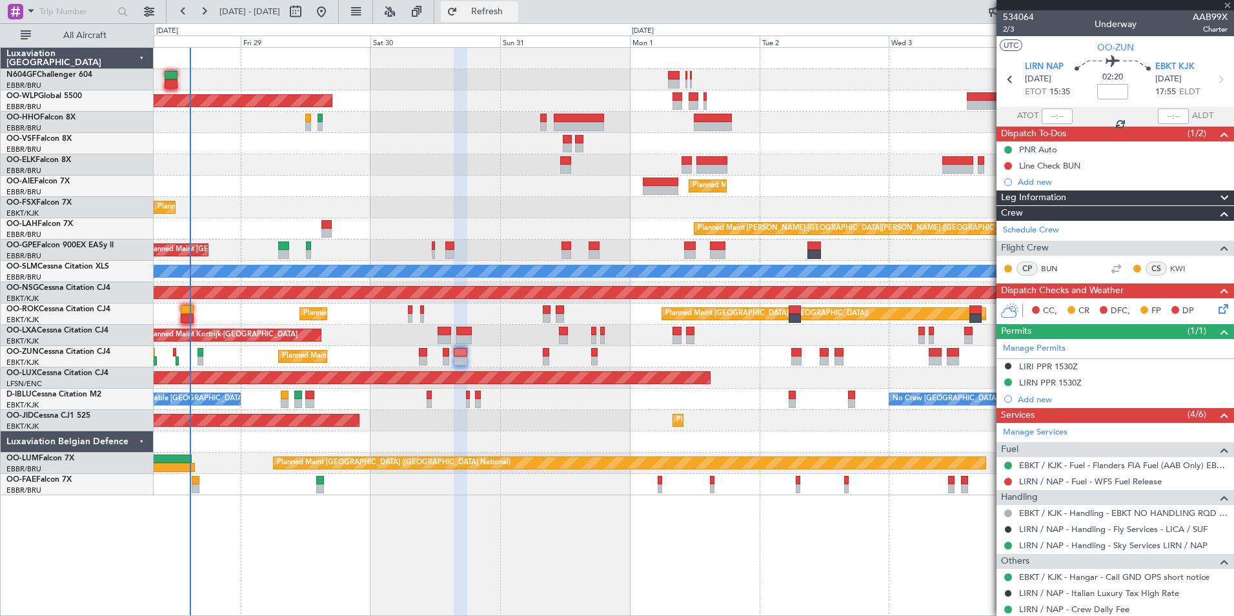
click at [502, 5] on button "Refresh" at bounding box center [479, 11] width 77 height 21
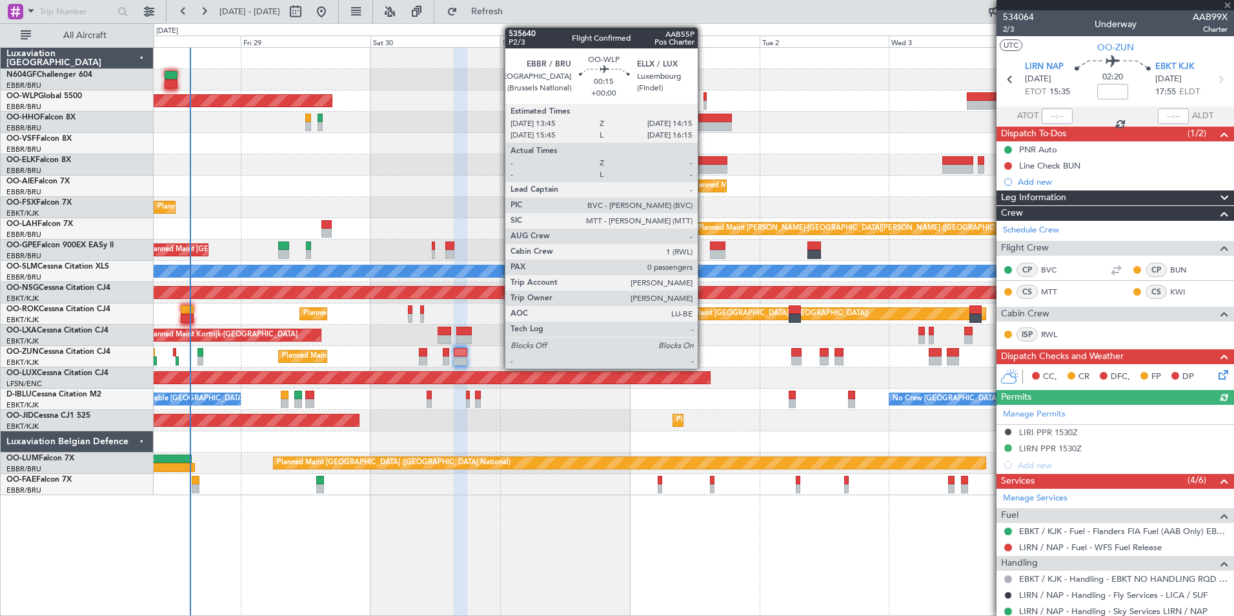
click at [703, 98] on div at bounding box center [704, 96] width 3 height 9
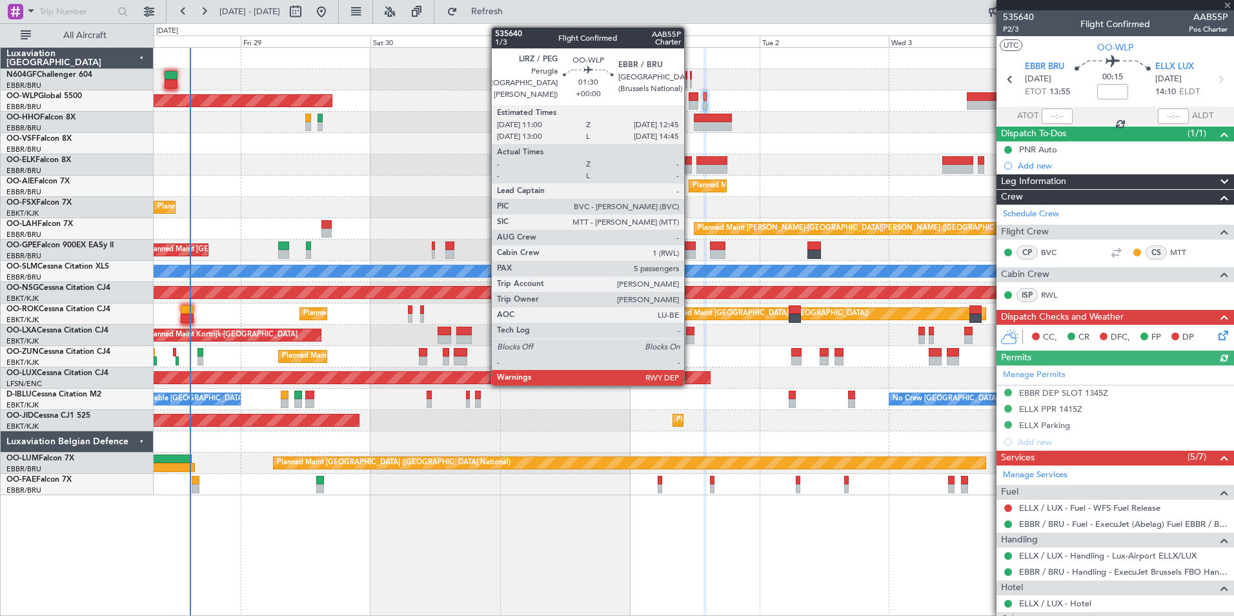
click at [690, 100] on div at bounding box center [693, 96] width 10 height 9
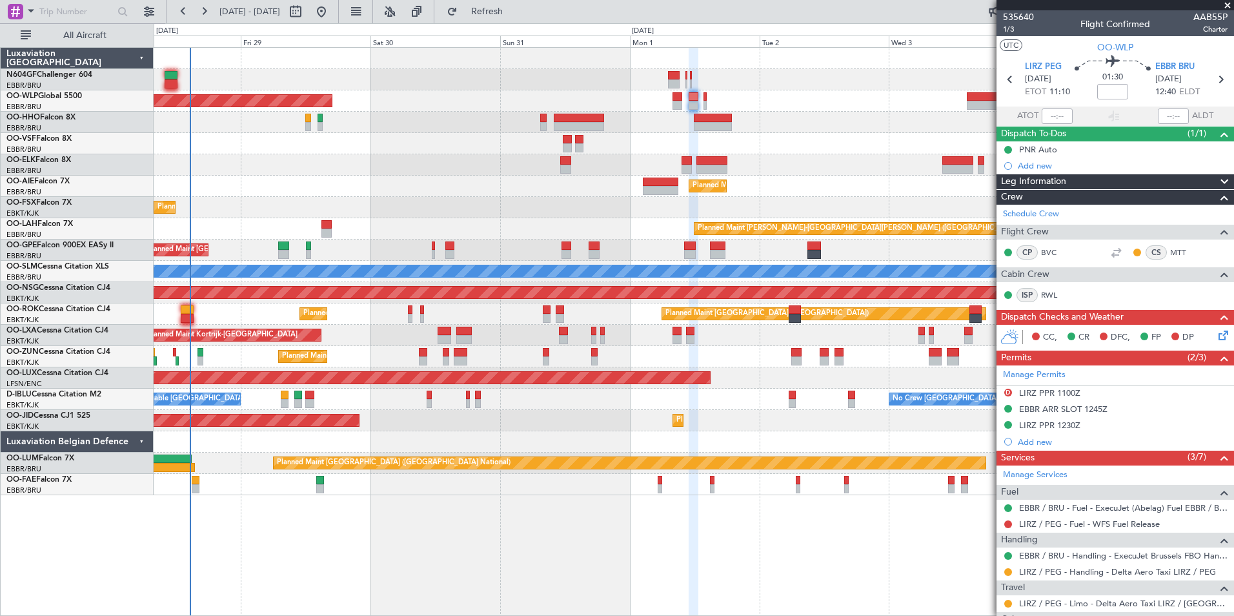
click at [654, 356] on div "Planned Maint Kortrijk-[GEOGRAPHIC_DATA]" at bounding box center [693, 356] width 1079 height 21
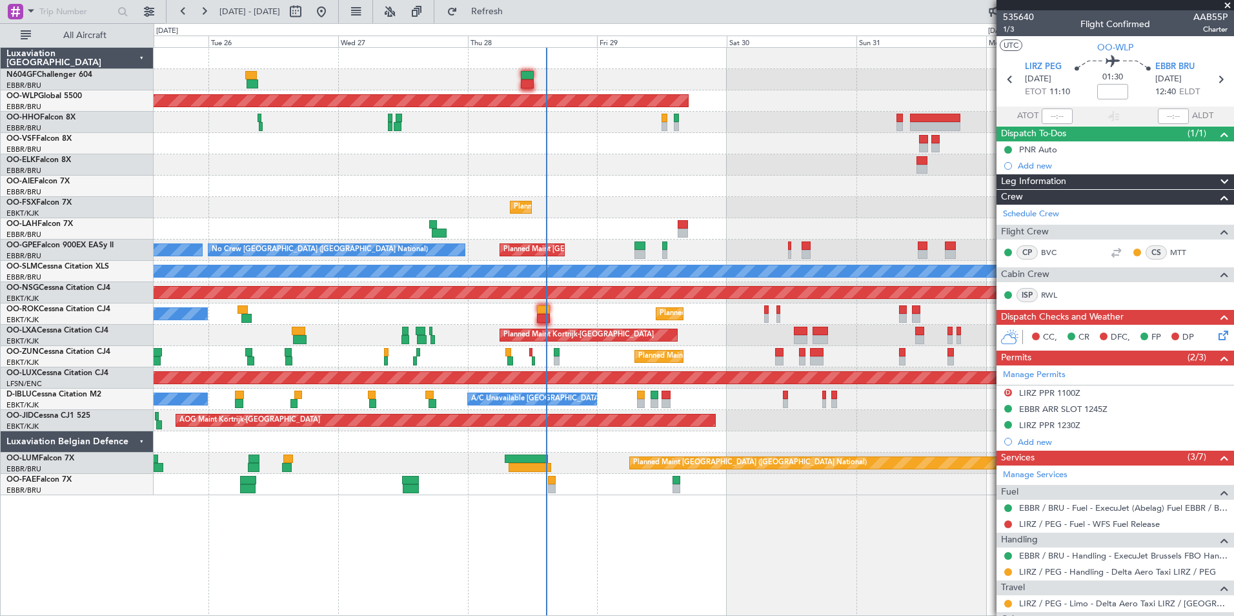
click at [560, 345] on div "Planned Maint Kortrijk-Wevelgem A/C Unavailable Brussels (Brussels National)" at bounding box center [693, 335] width 1079 height 21
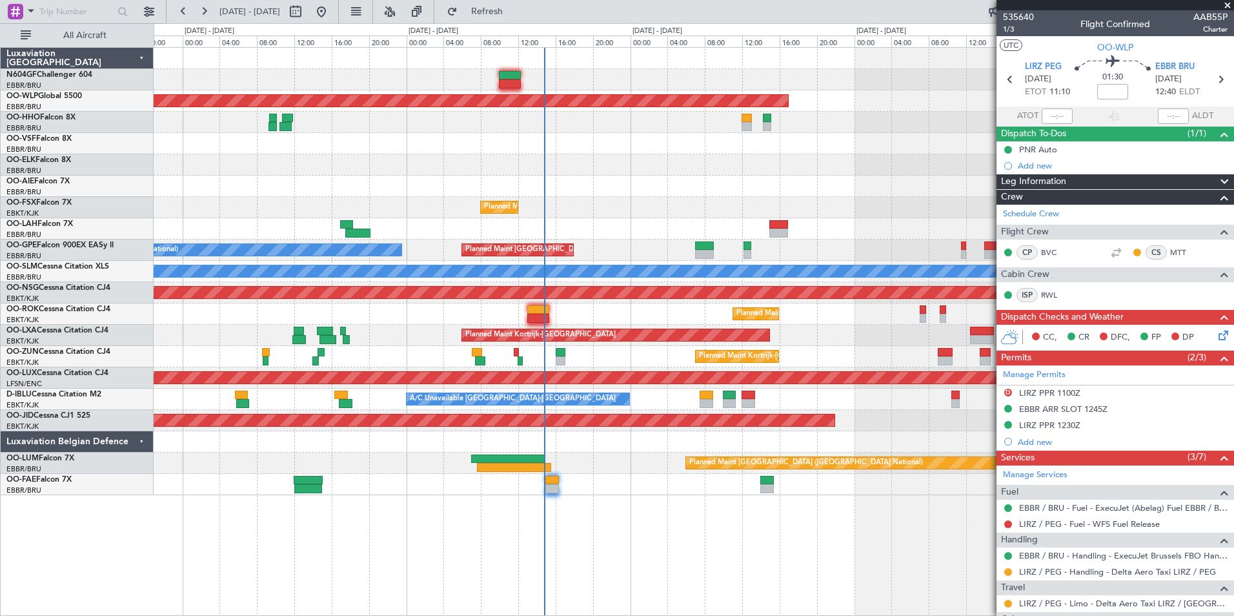
click at [546, 163] on div "Planned Maint Berlin (Brandenburg) Planned Maint London (Farnborough) Planned M…" at bounding box center [693, 271] width 1079 height 447
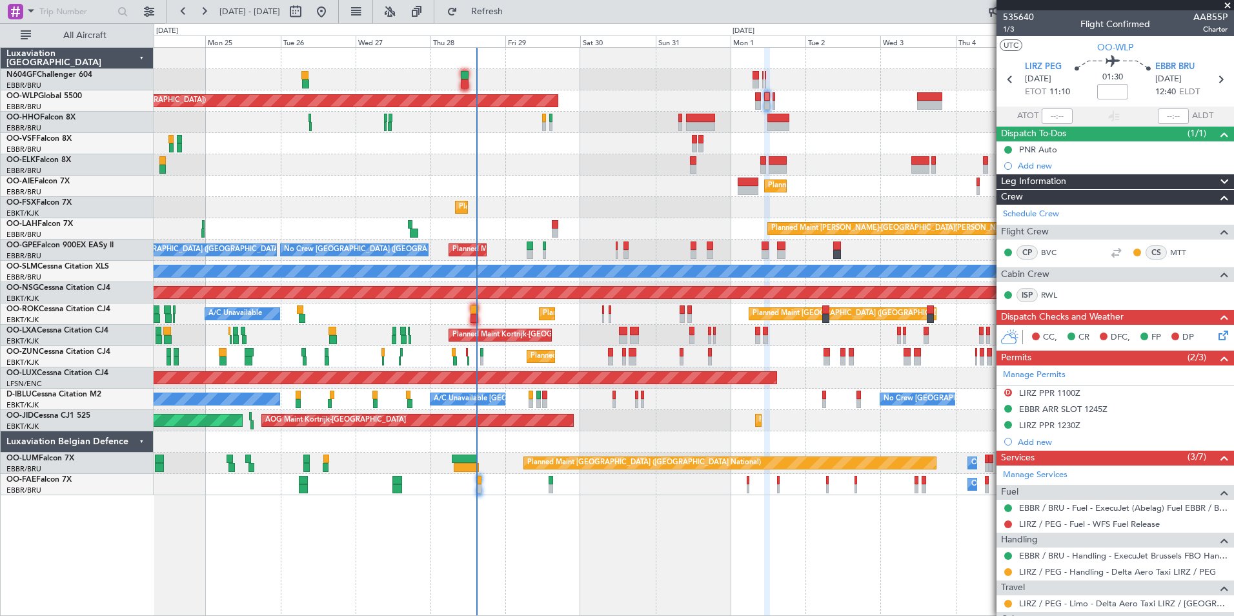
click at [386, 233] on div "Planned Maint [PERSON_NAME]-[GEOGRAPHIC_DATA][PERSON_NAME] ([GEOGRAPHIC_DATA][P…" at bounding box center [693, 228] width 1079 height 21
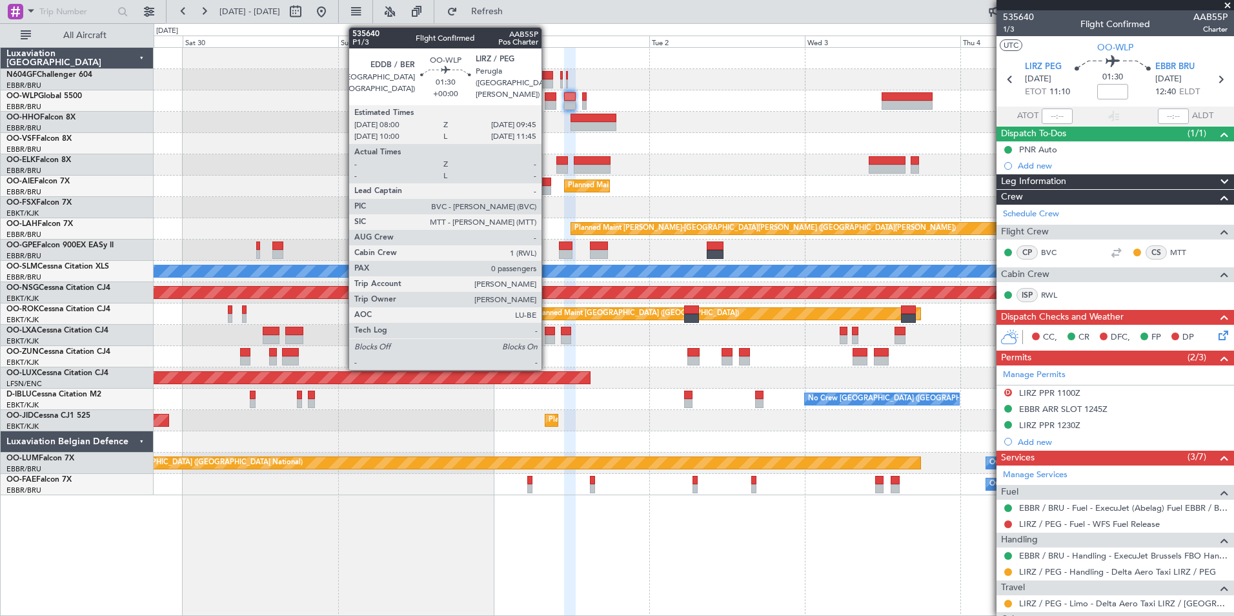
click at [547, 102] on div at bounding box center [551, 105] width 12 height 9
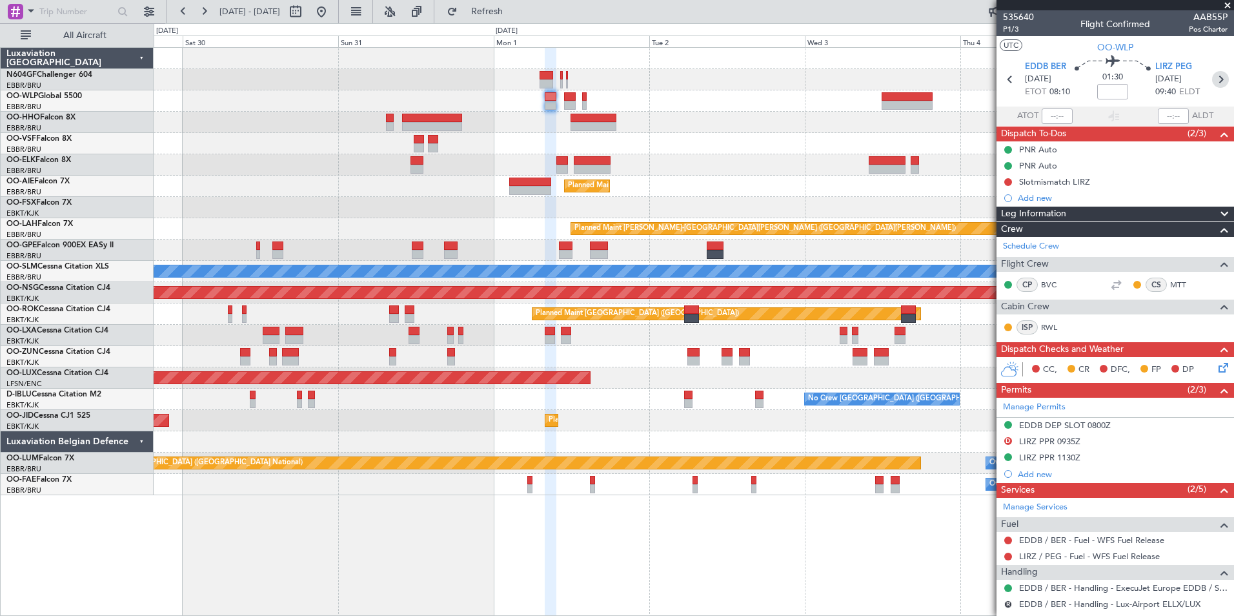
click at [1218, 85] on icon at bounding box center [1220, 79] width 17 height 17
type input "5"
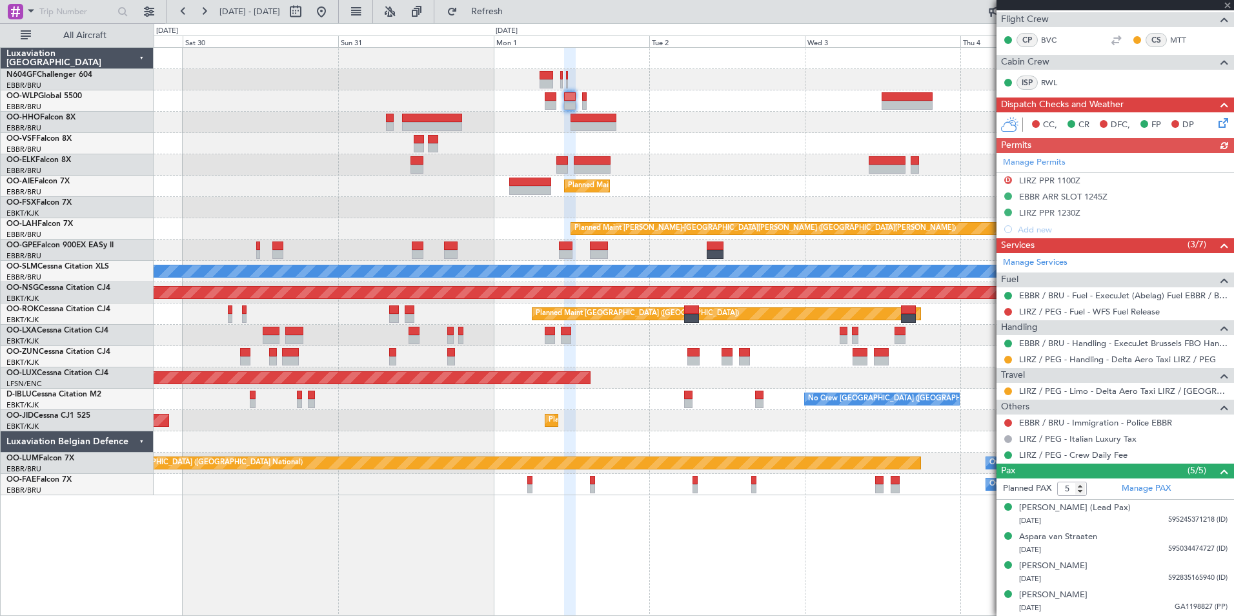
scroll to position [226, 0]
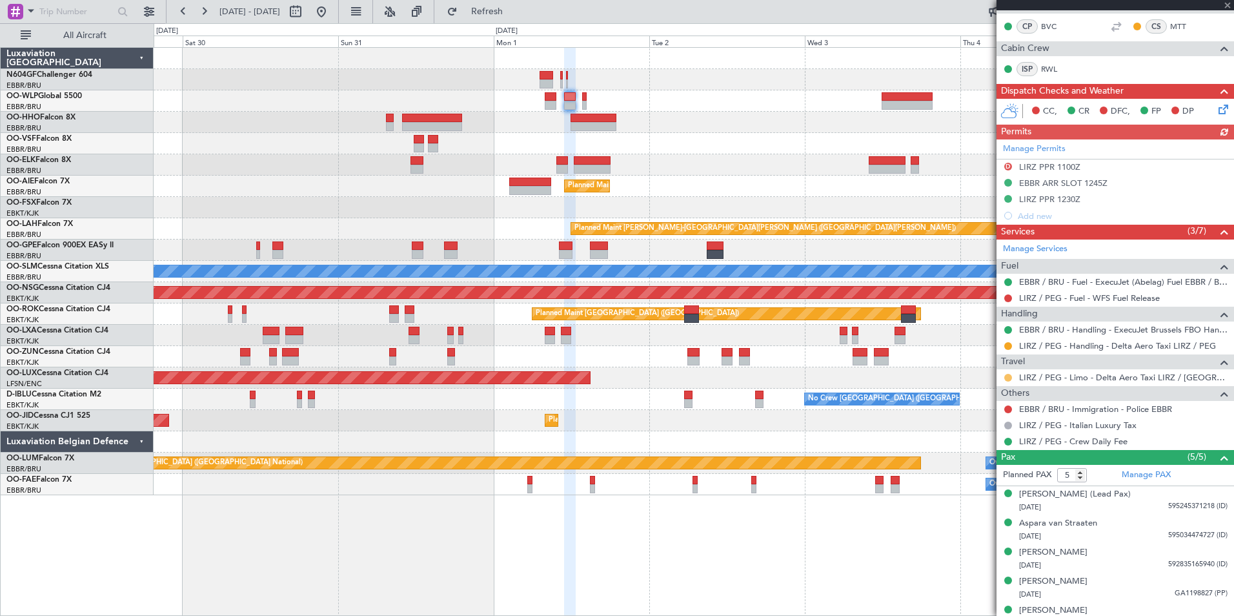
click at [1008, 379] on button at bounding box center [1008, 378] width 8 height 8
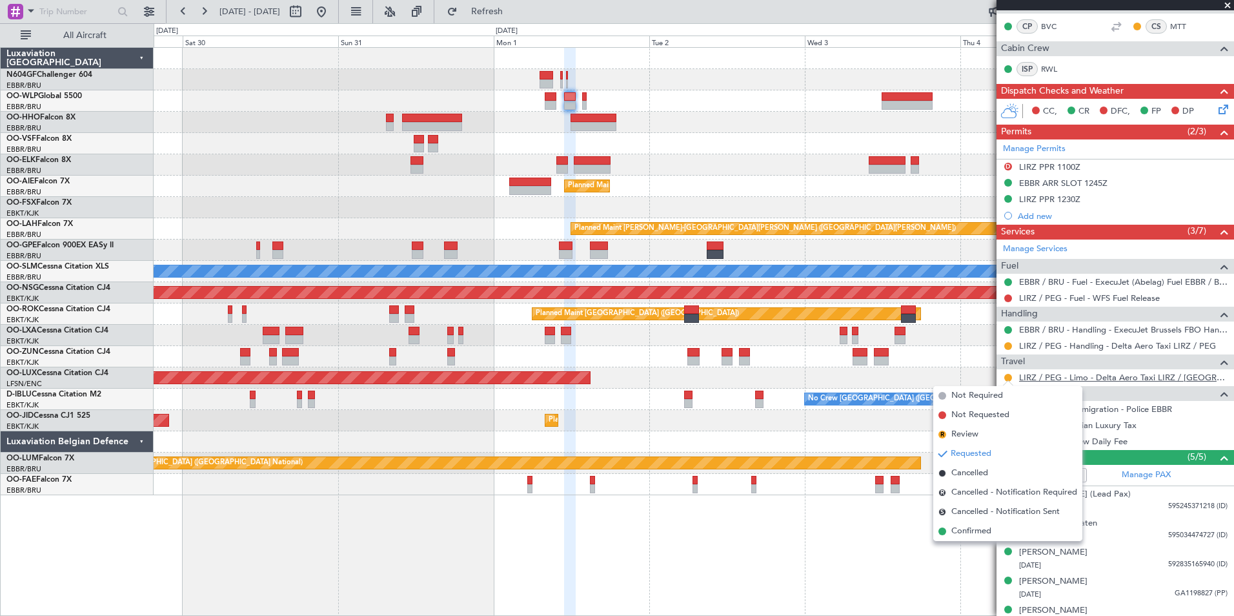
click at [1159, 374] on link "LIRZ / PEG - Limo - Delta Aero Taxi LIRZ / PEG" at bounding box center [1123, 377] width 208 height 11
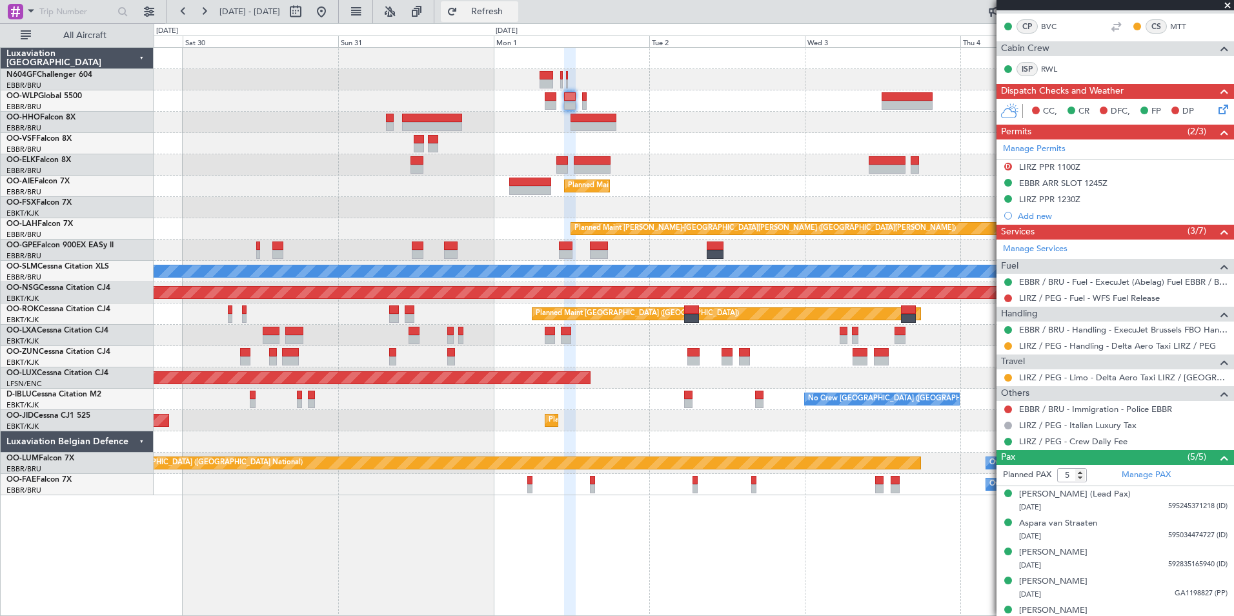
click at [518, 19] on button "Refresh" at bounding box center [479, 11] width 77 height 21
click at [707, 133] on div "Planned Maint Berlin (Brandenburg) Planned Maint London (Farnborough) Planned M…" at bounding box center [693, 271] width 1079 height 447
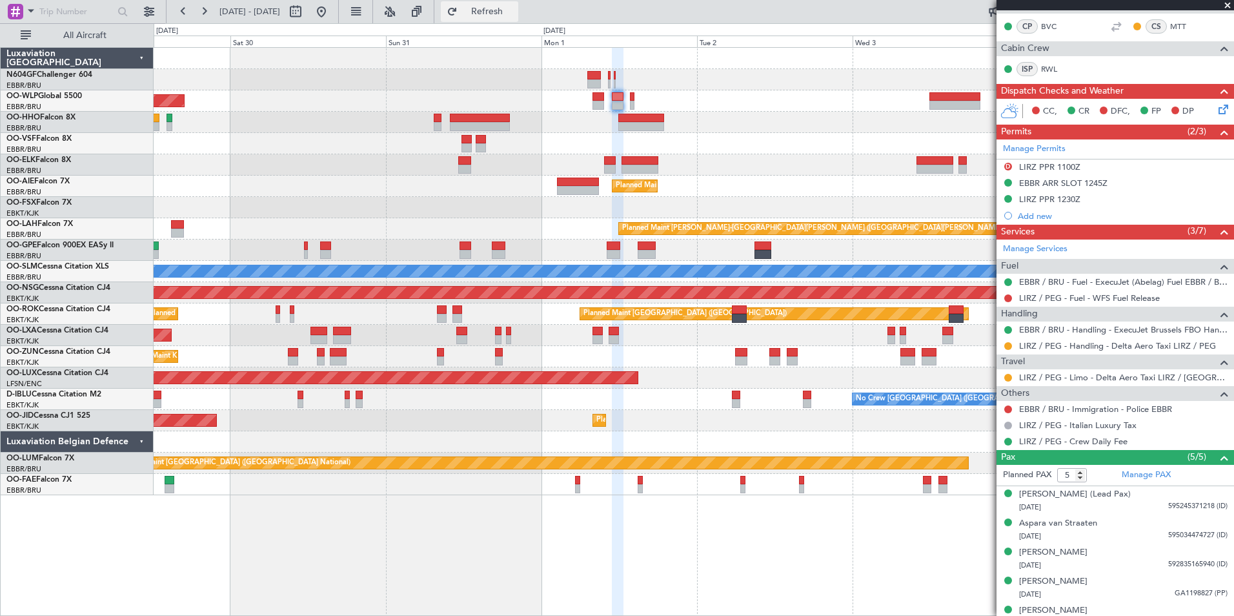
click at [518, 19] on button "Refresh" at bounding box center [479, 11] width 77 height 21
click at [332, 14] on button at bounding box center [321, 11] width 21 height 21
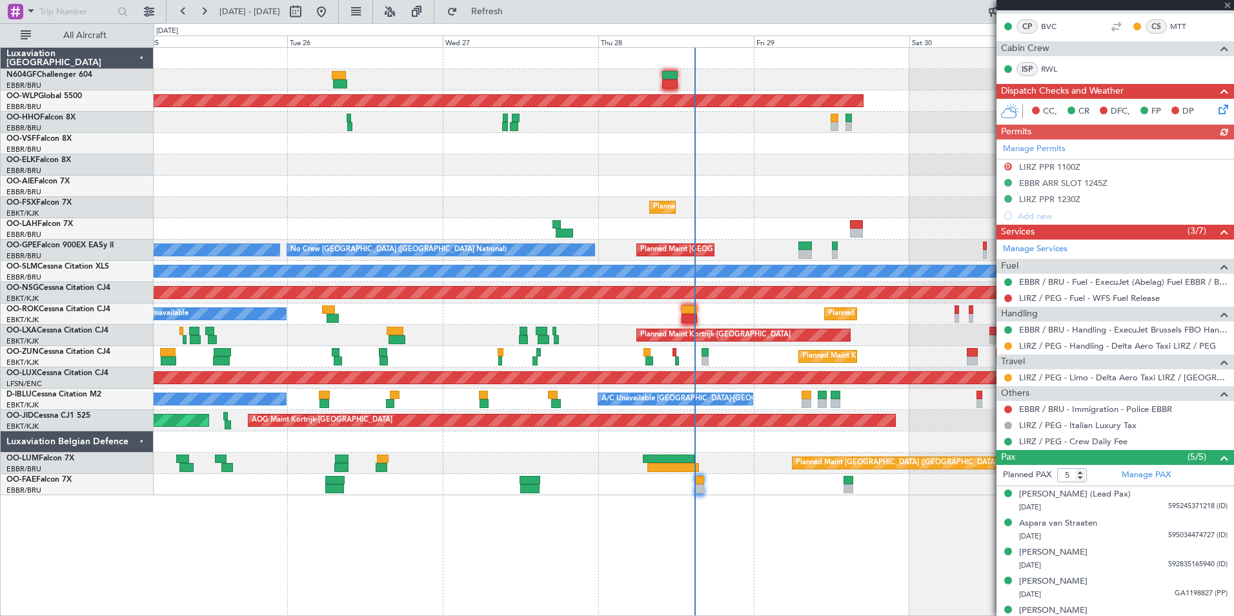
click at [486, 157] on div at bounding box center [693, 164] width 1079 height 21
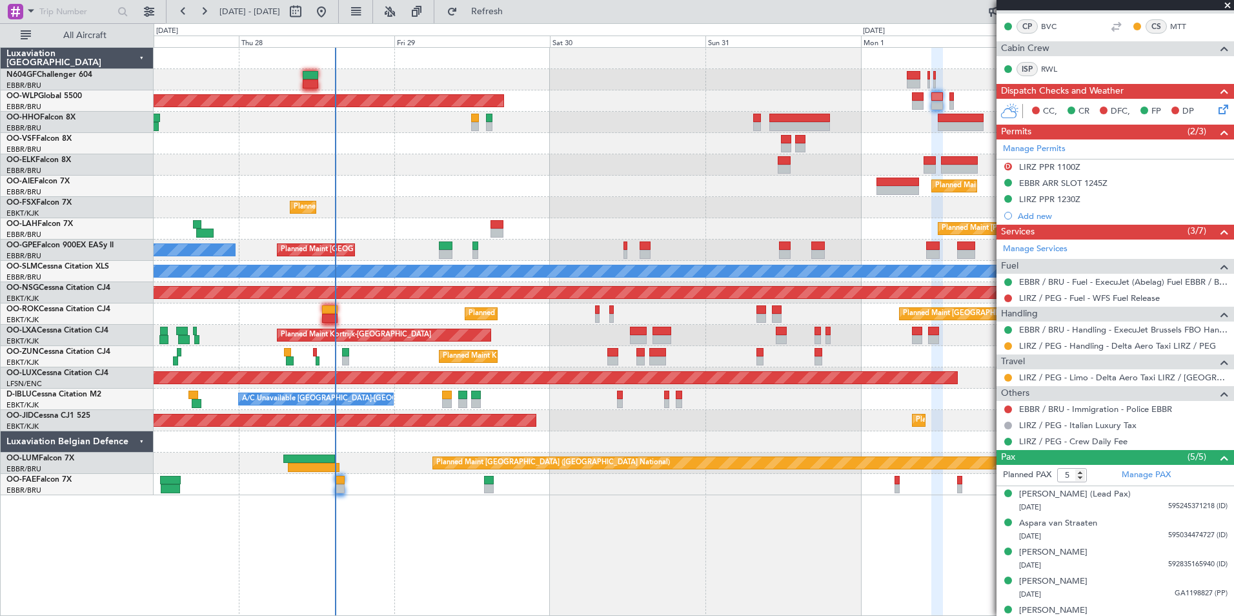
click at [1079, 382] on div "LIRZ / PEG - Limo - Delta Aero Taxi LIRZ / PEG" at bounding box center [1114, 377] width 237 height 16
click at [1083, 376] on link "LIRZ / PEG - Limo - Delta Aero Taxi LIRZ / PEG" at bounding box center [1123, 377] width 208 height 11
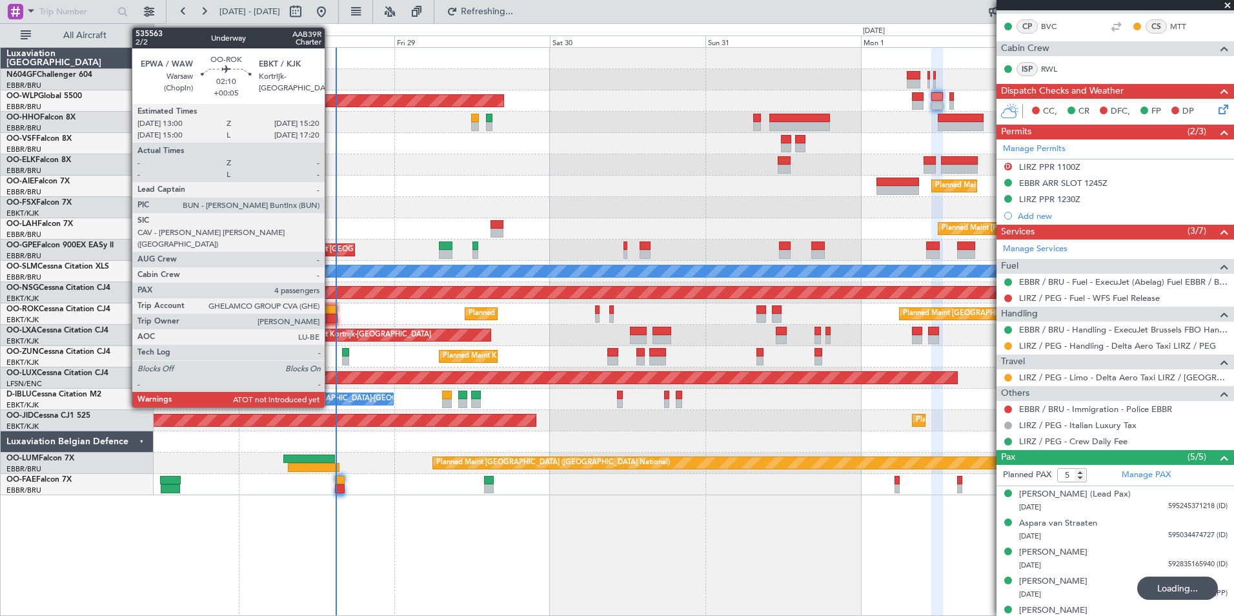
click at [329, 319] on div at bounding box center [329, 318] width 15 height 9
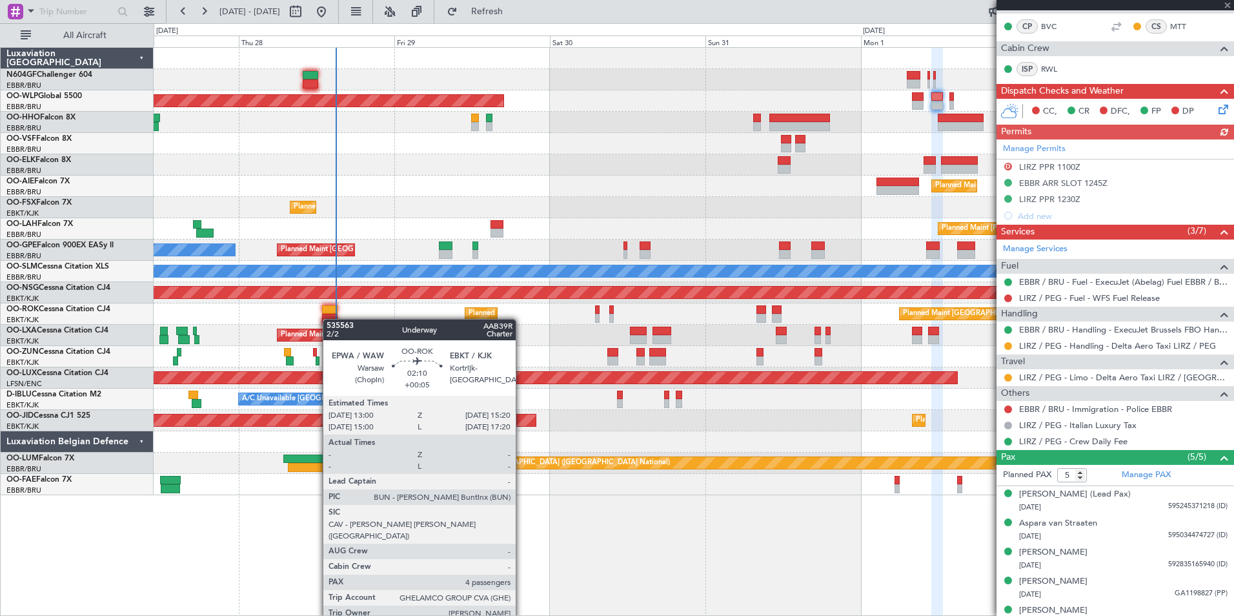
type input "+00:05"
type input "4"
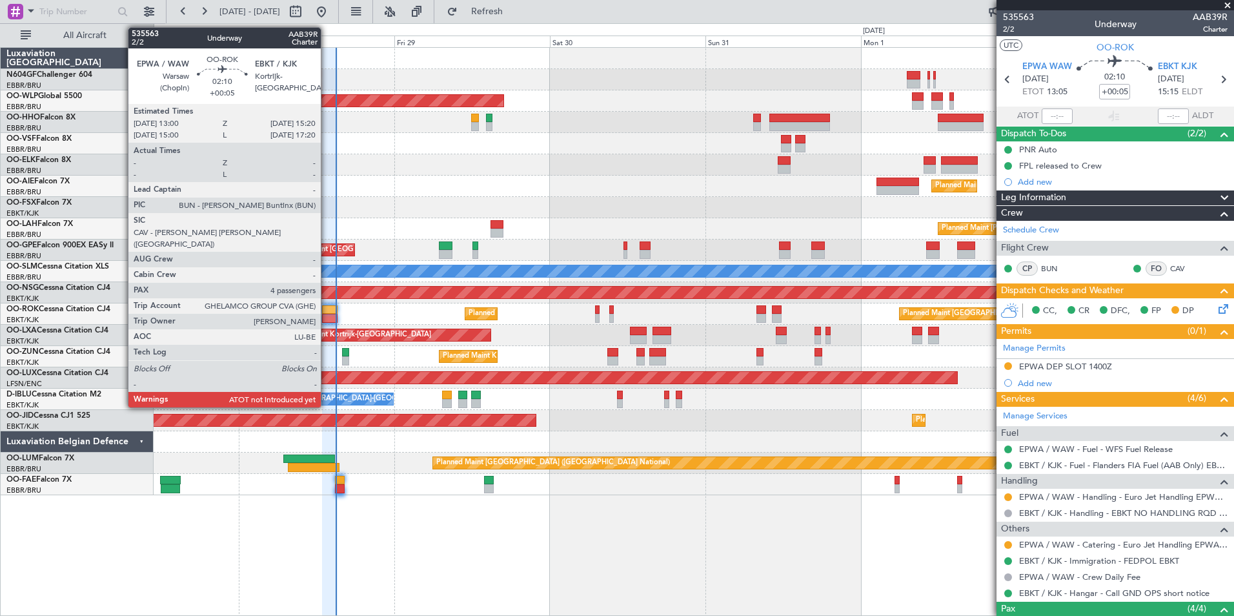
click at [326, 314] on div at bounding box center [329, 318] width 15 height 9
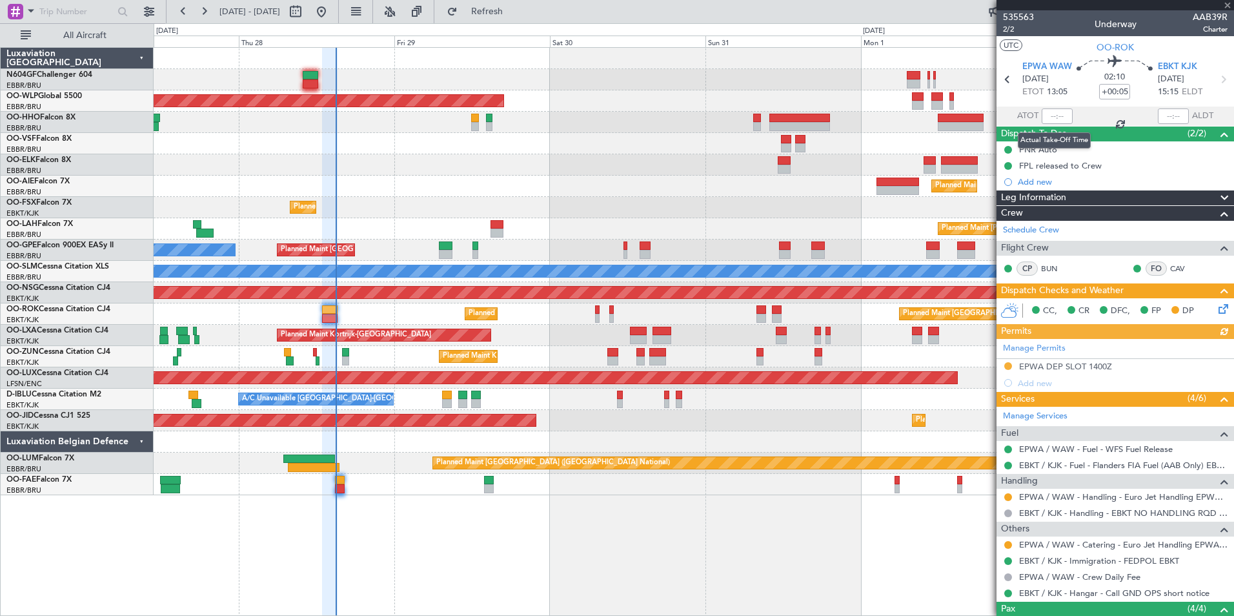
click at [1057, 114] on div at bounding box center [1056, 115] width 31 height 15
click at [1055, 114] on input "text" at bounding box center [1056, 115] width 31 height 15
click at [840, 161] on div at bounding box center [693, 164] width 1079 height 21
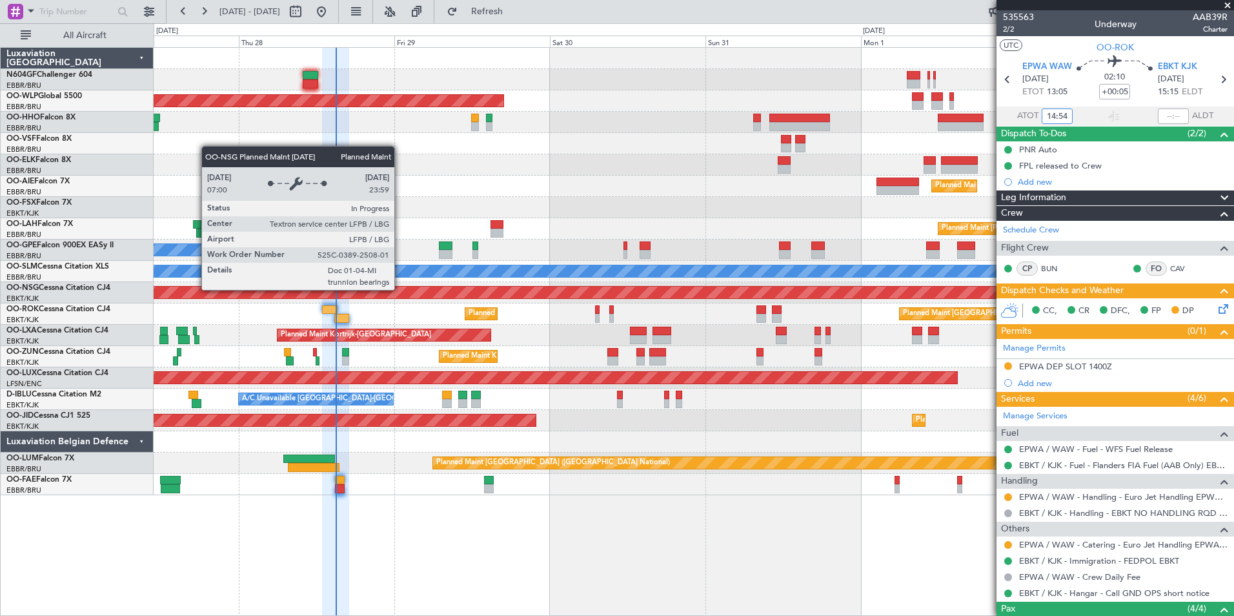
click at [437, 297] on div "Planned Maint [GEOGRAPHIC_DATA] ([GEOGRAPHIC_DATA])" at bounding box center [694, 292] width 3238 height 12
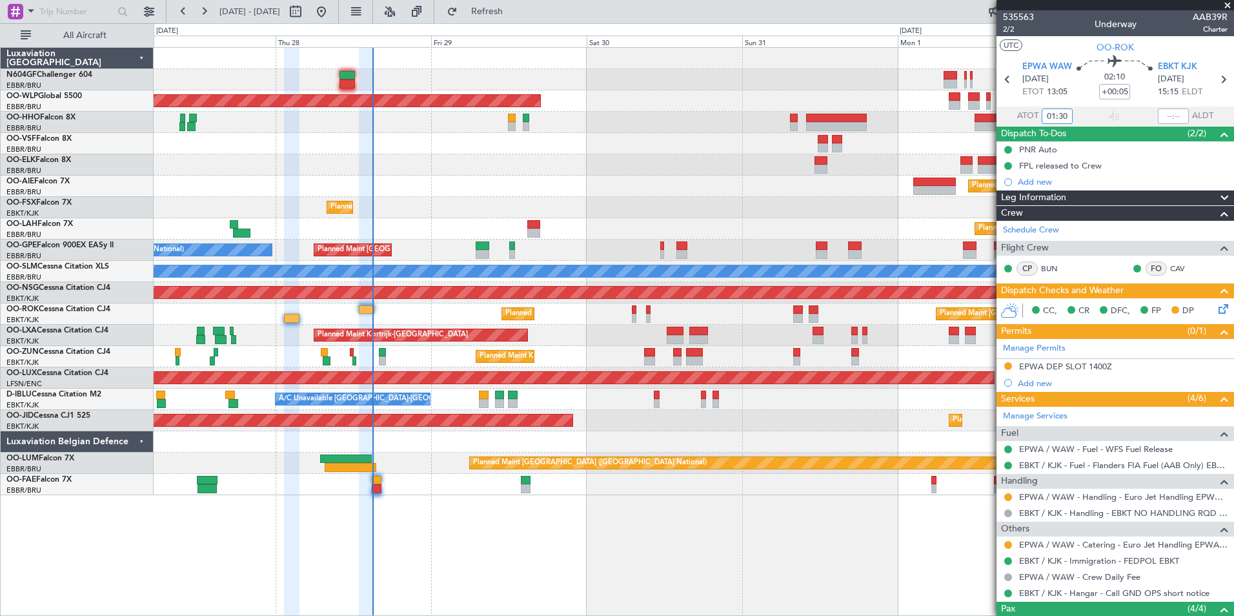
type input "01:30"
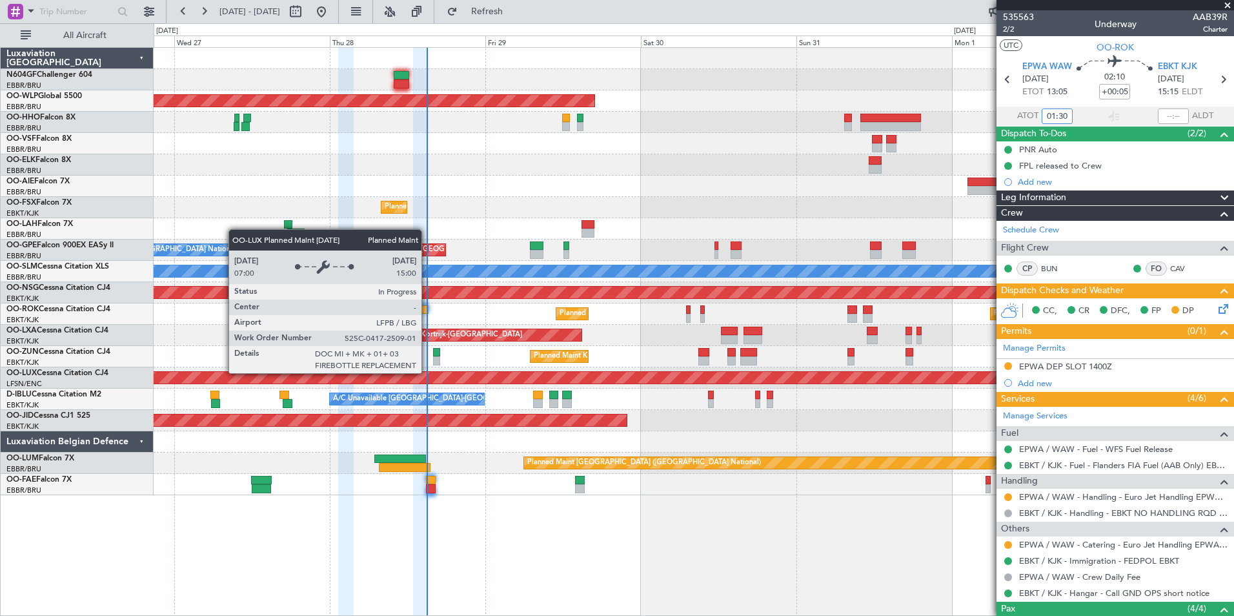
click at [481, 379] on div "Planned Maint [GEOGRAPHIC_DATA] ([GEOGRAPHIC_DATA])" at bounding box center [61, 378] width 1973 height 12
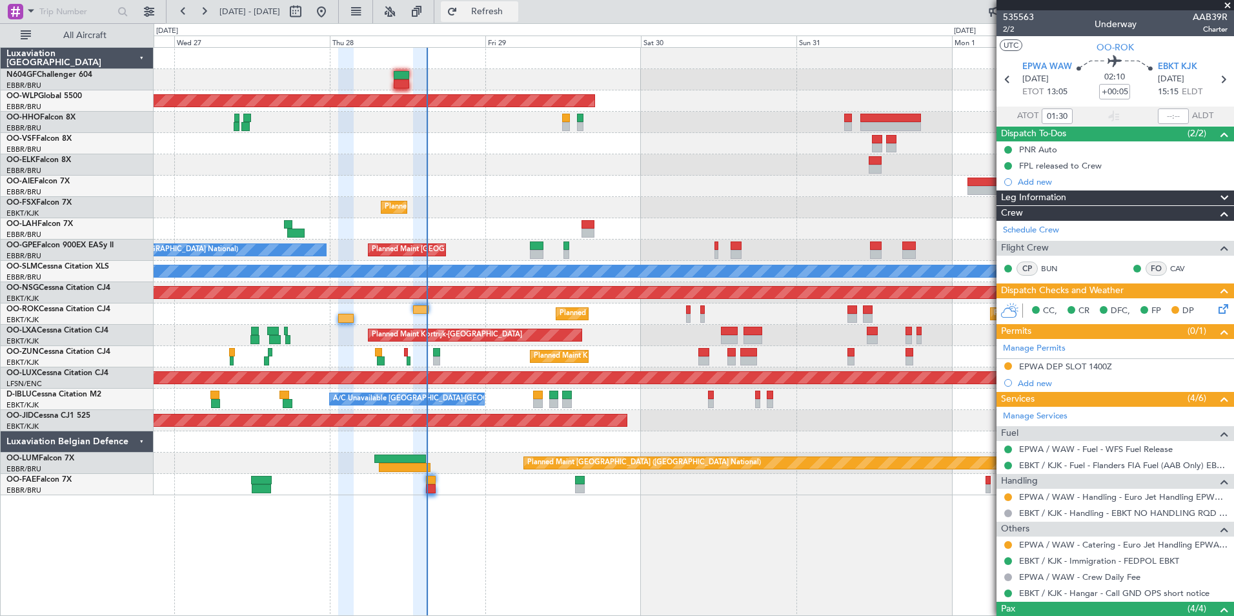
click at [507, 12] on span "Refresh" at bounding box center [487, 11] width 54 height 9
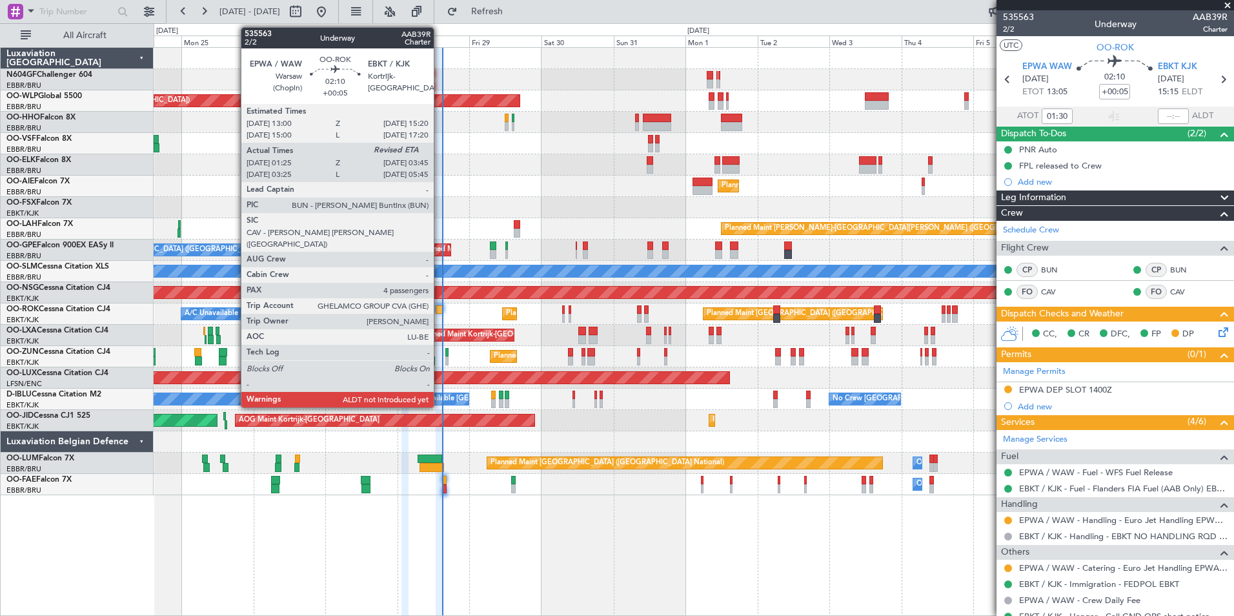
click at [439, 310] on div at bounding box center [439, 309] width 7 height 9
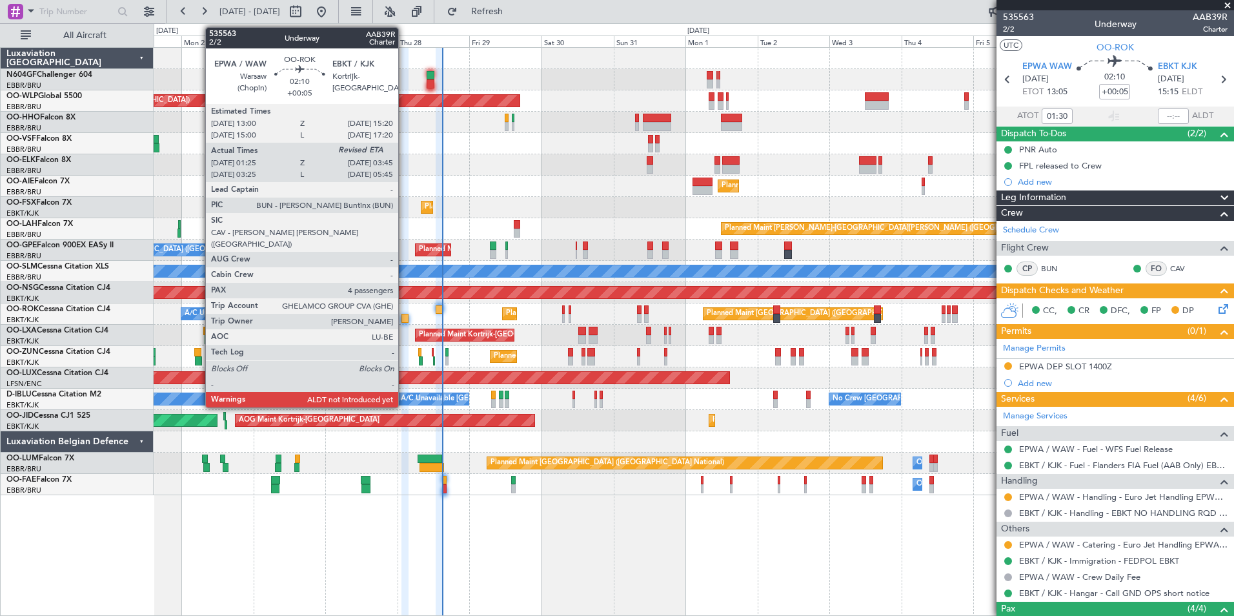
click at [404, 318] on div at bounding box center [404, 318] width 7 height 9
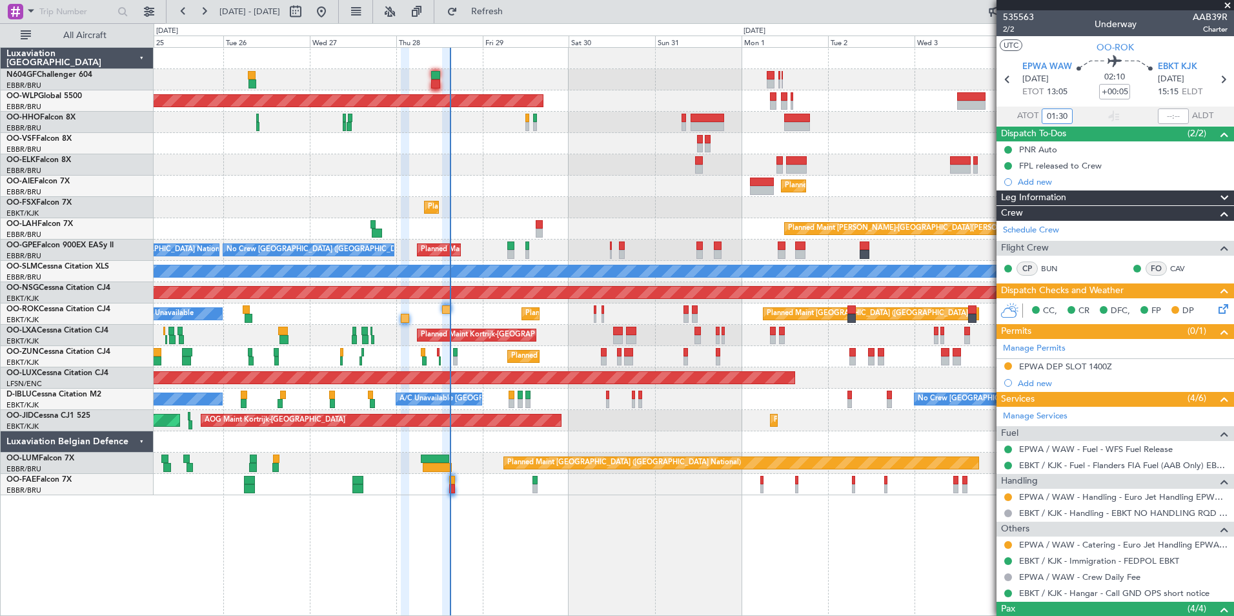
click at [1056, 115] on input "01:30" at bounding box center [1056, 115] width 31 height 15
click at [912, 137] on div at bounding box center [693, 143] width 1079 height 21
type input "14:54"
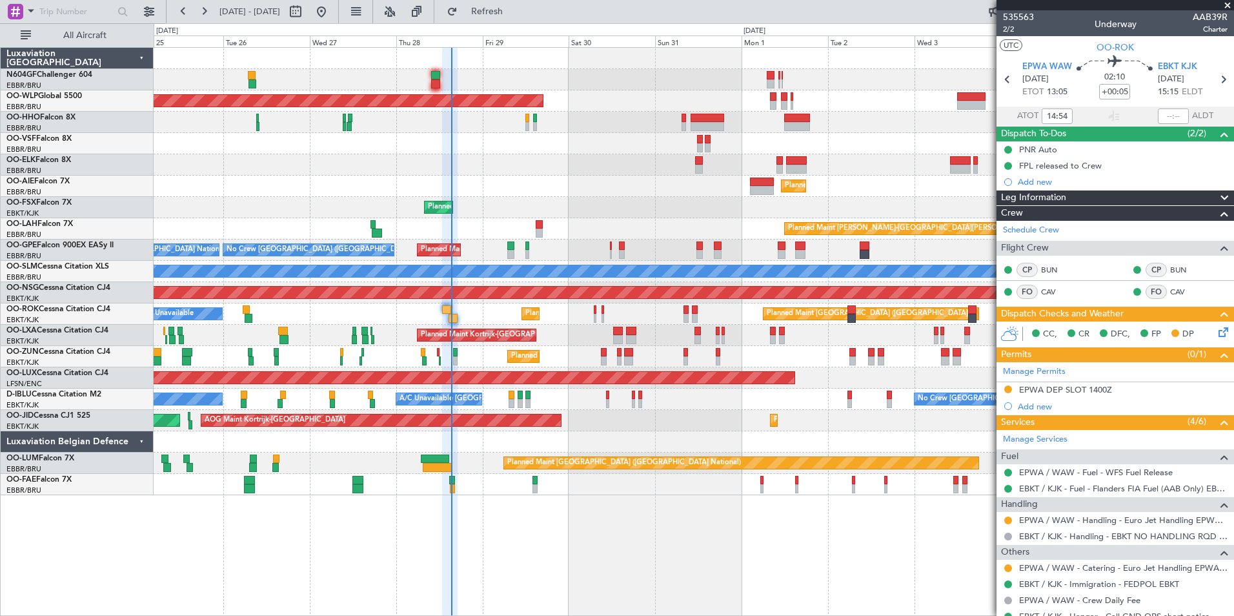
click at [897, 181] on div "Planned Maint [GEOGRAPHIC_DATA] ([GEOGRAPHIC_DATA])" at bounding box center [693, 185] width 1079 height 21
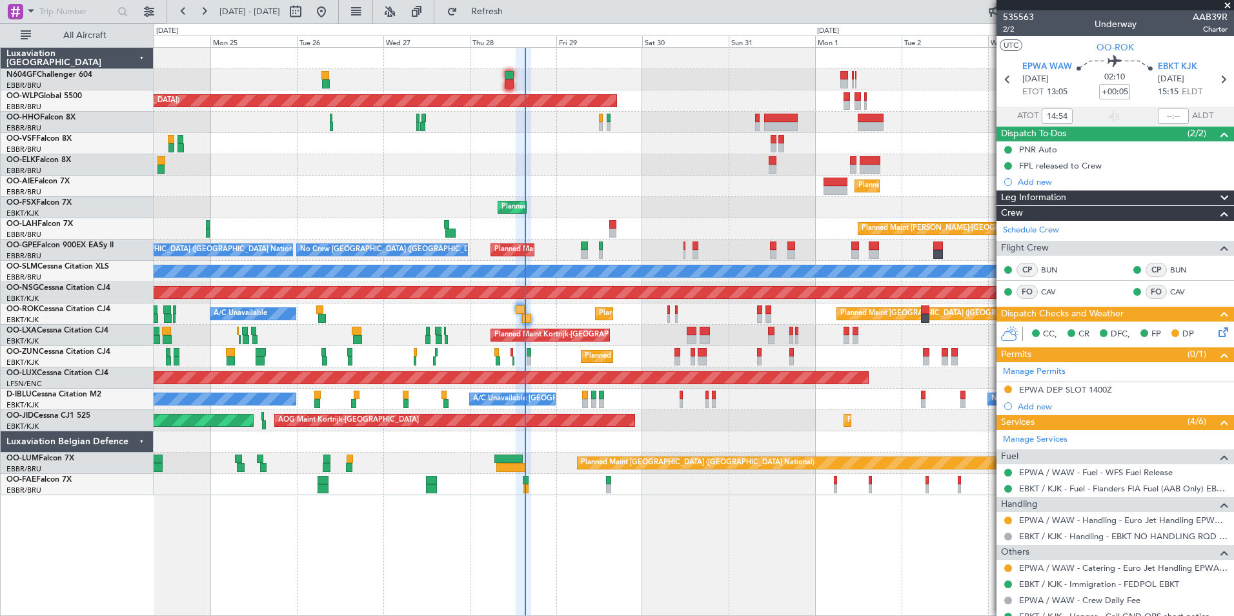
click at [714, 200] on div "Planned Maint Berlin (Brandenburg) Planned Maint Kortrijk-Wevelgem Planned Main…" at bounding box center [693, 271] width 1079 height 447
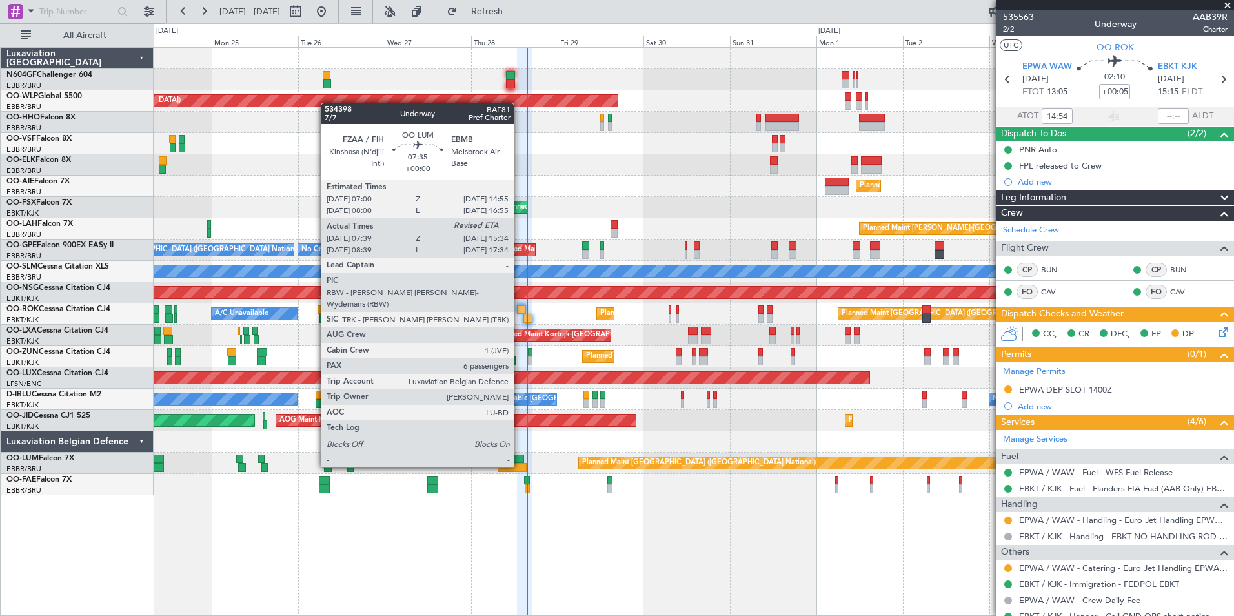
click at [519, 466] on div at bounding box center [511, 467] width 29 height 9
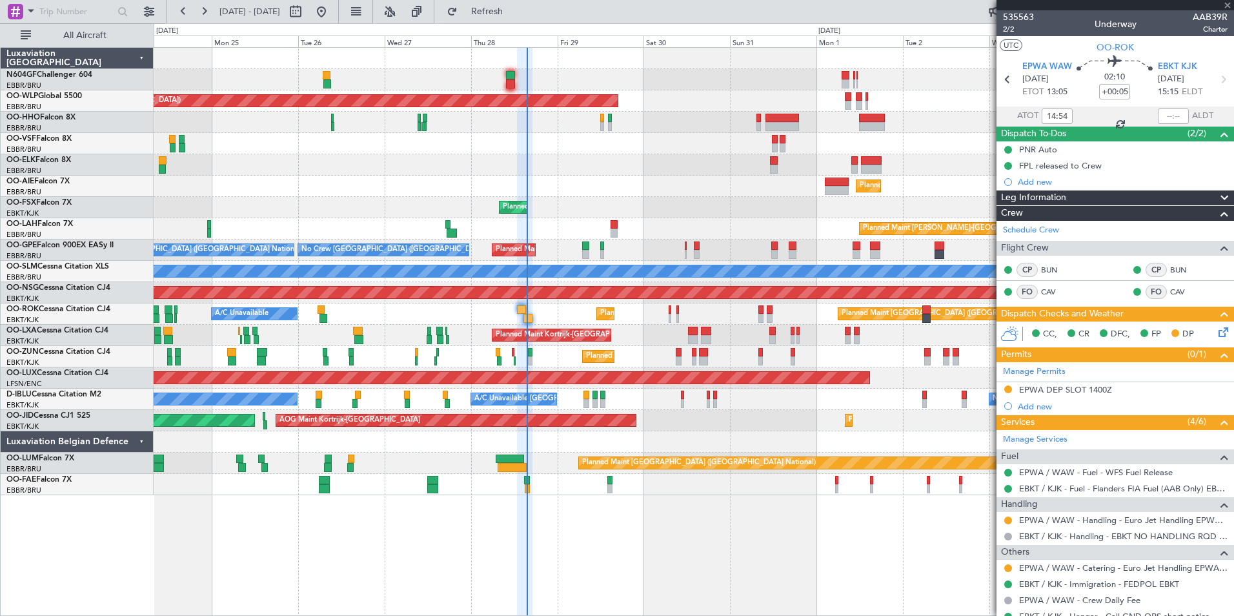
type input "07:49"
type input "6"
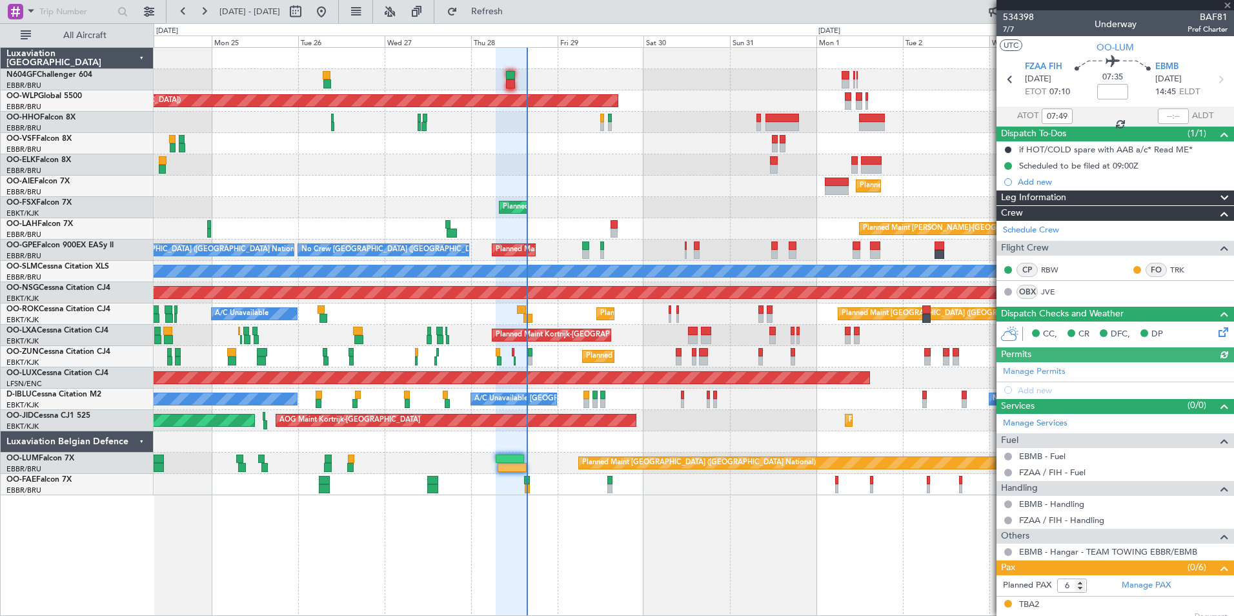
click at [1160, 118] on div at bounding box center [1173, 115] width 31 height 15
click at [1159, 112] on input "text" at bounding box center [1173, 115] width 31 height 15
type input "0"
type input "15:29"
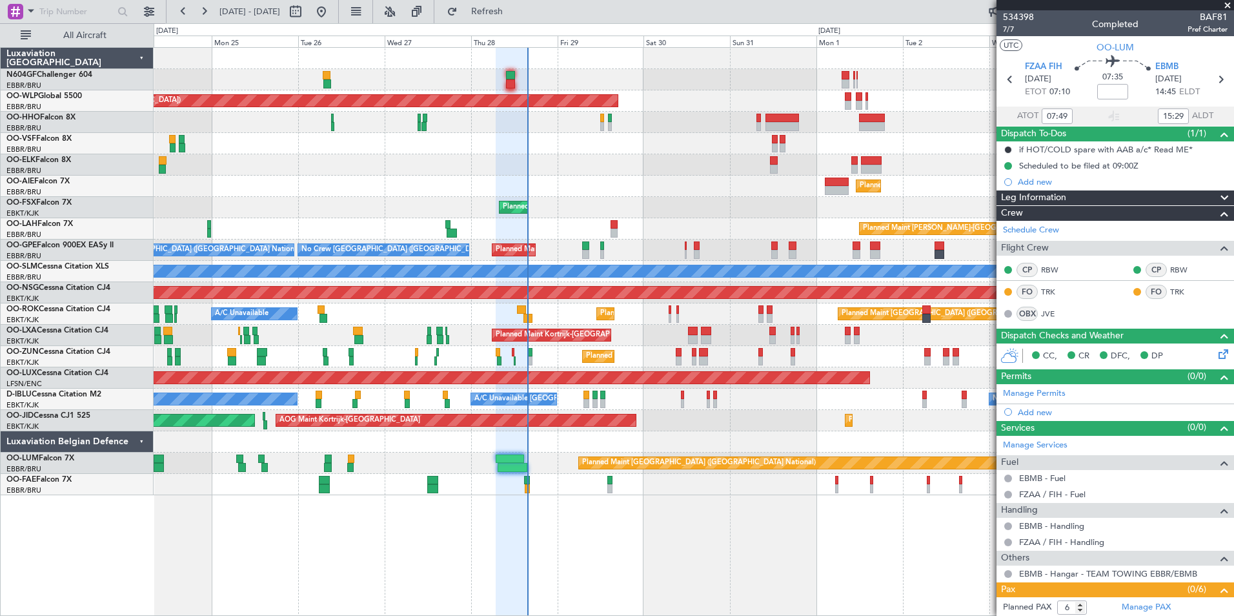
click at [781, 436] on div at bounding box center [693, 441] width 1079 height 21
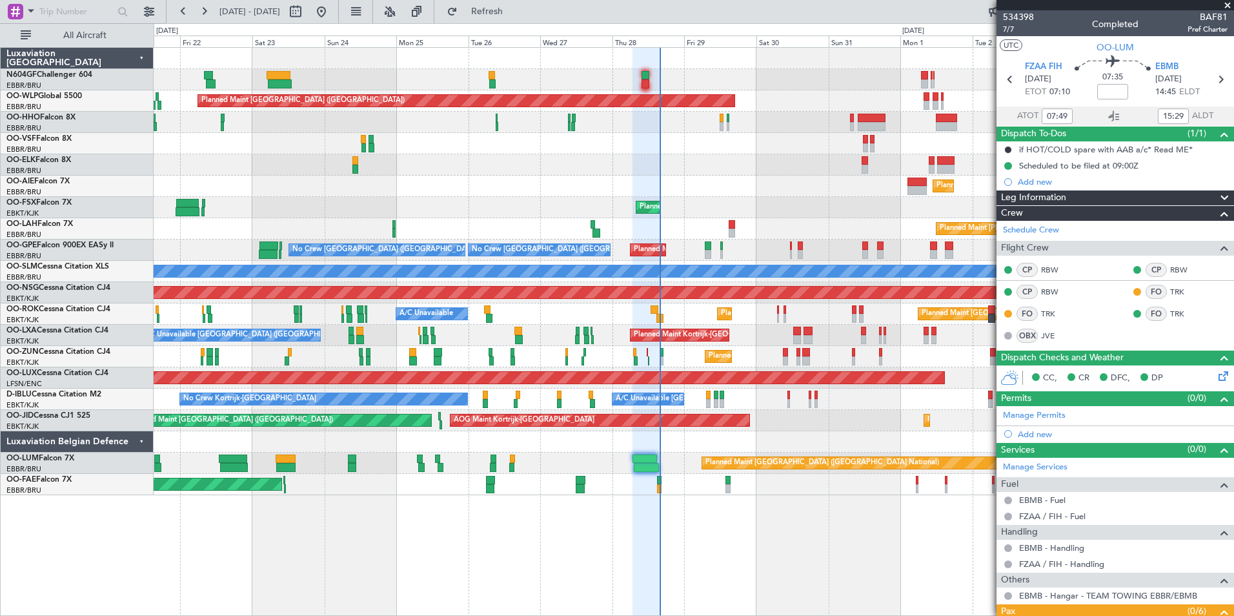
click at [441, 205] on div "Planned Maint Kortrijk-Wevelgem Planned Maint Kortrijk-Wevelgem Planned Maint K…" at bounding box center [693, 207] width 1079 height 21
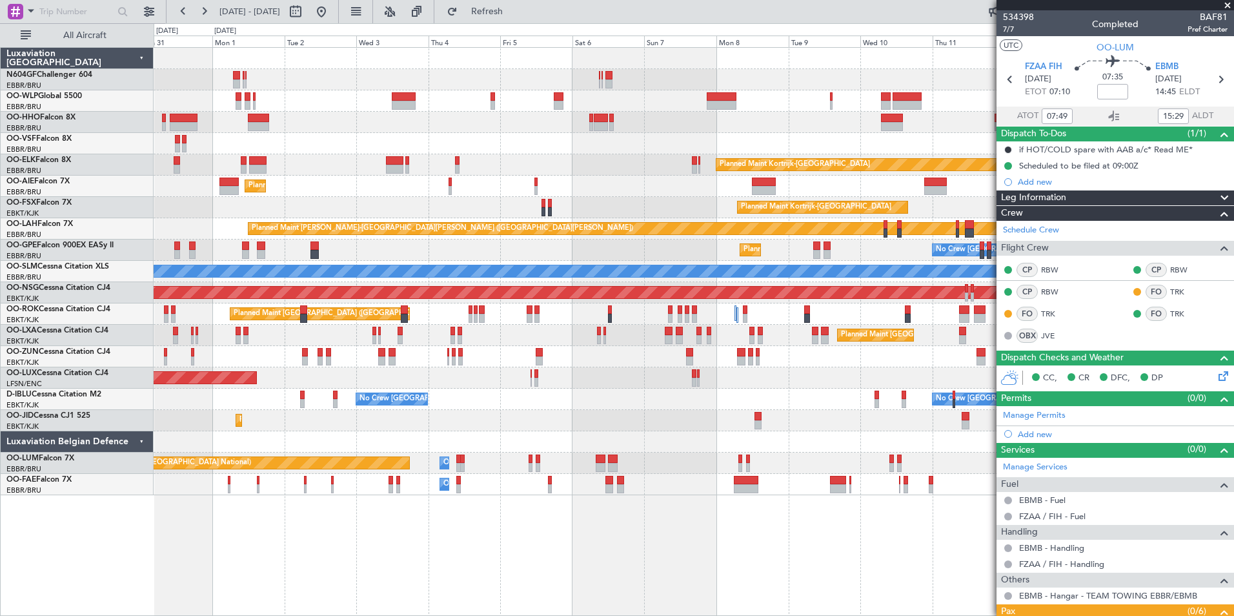
click at [325, 174] on div "Planned Maint Berlin (Brandenburg) Planned Maint Kortrijk-Wevelgem Planned Main…" at bounding box center [693, 271] width 1079 height 447
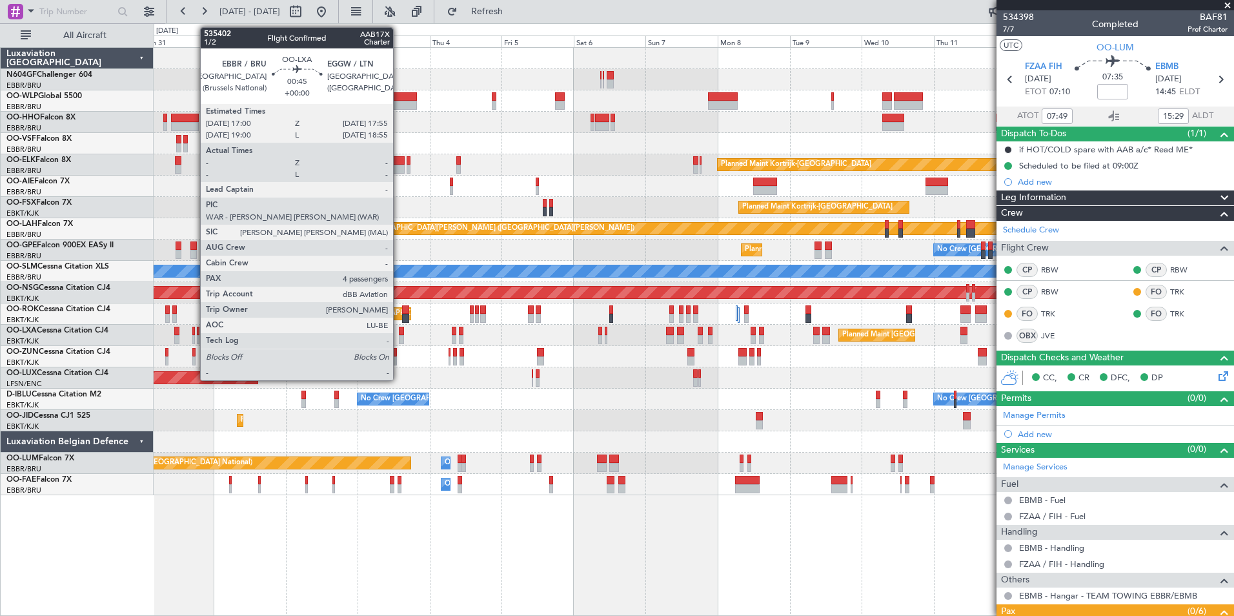
click at [194, 336] on div at bounding box center [193, 339] width 3 height 9
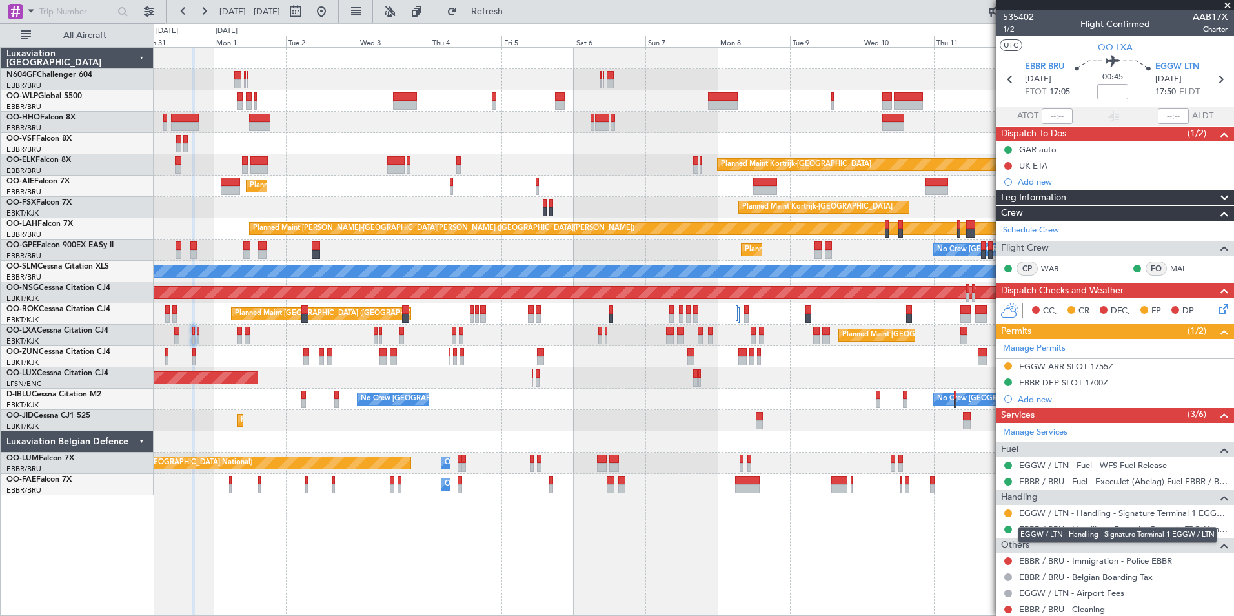
click at [1088, 512] on link "EGGW / LTN - Handling - Signature Terminal 1 EGGW / LTN" at bounding box center [1123, 512] width 208 height 11
click at [518, 19] on button "Refresh" at bounding box center [479, 11] width 77 height 21
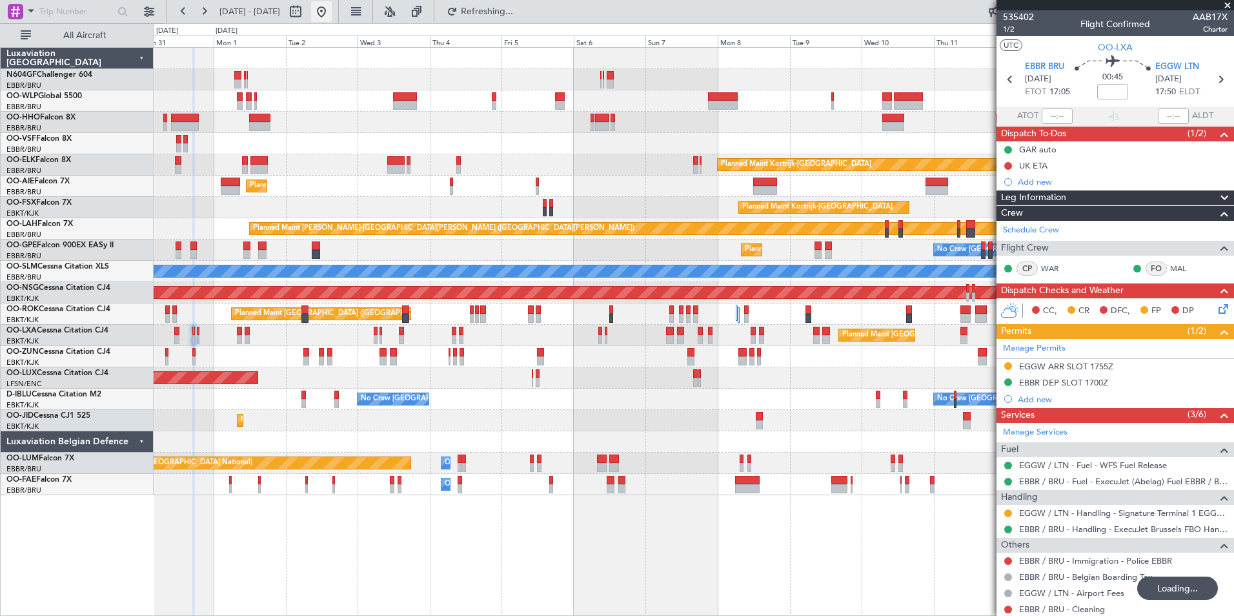
click at [332, 16] on button at bounding box center [321, 11] width 21 height 21
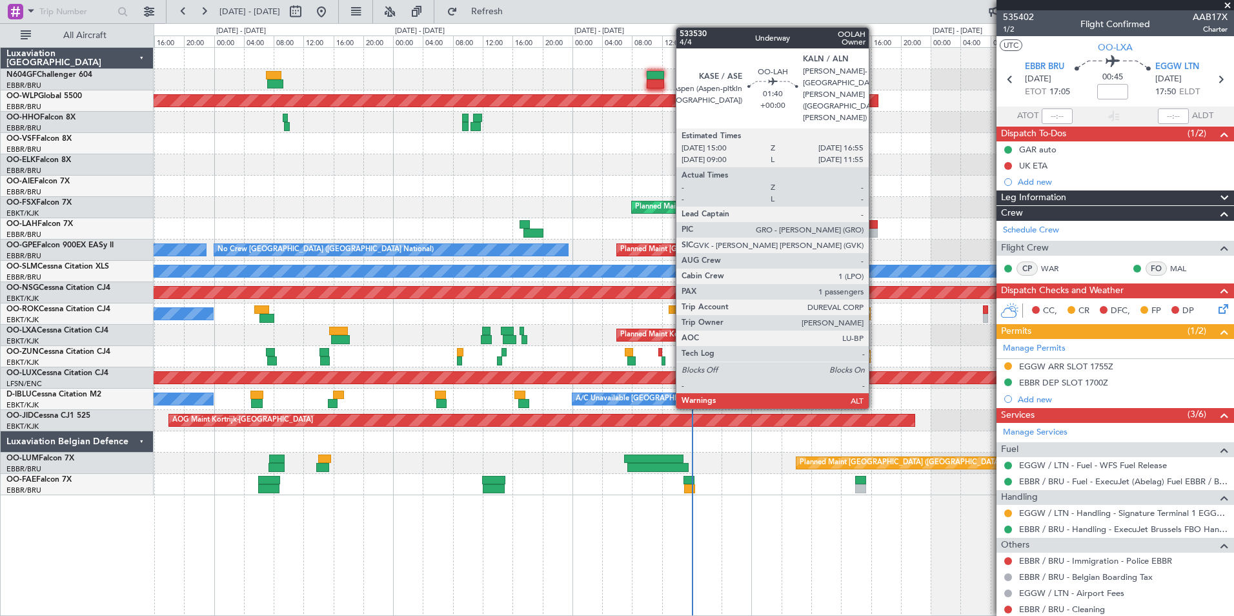
click at [874, 232] on div at bounding box center [870, 232] width 15 height 9
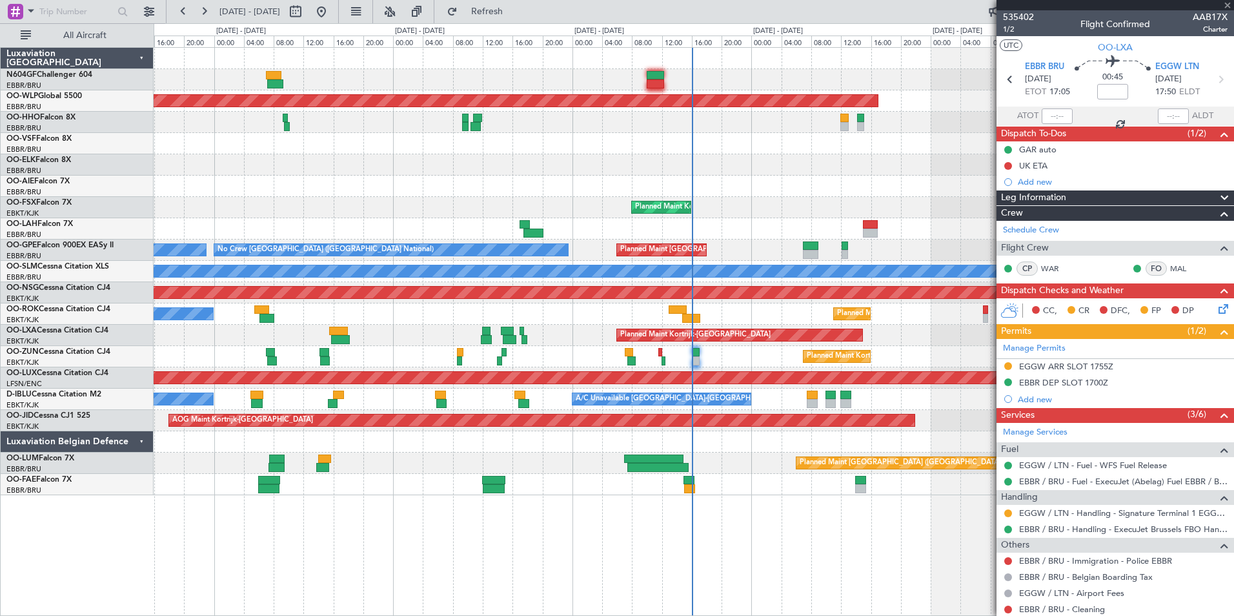
type input "1"
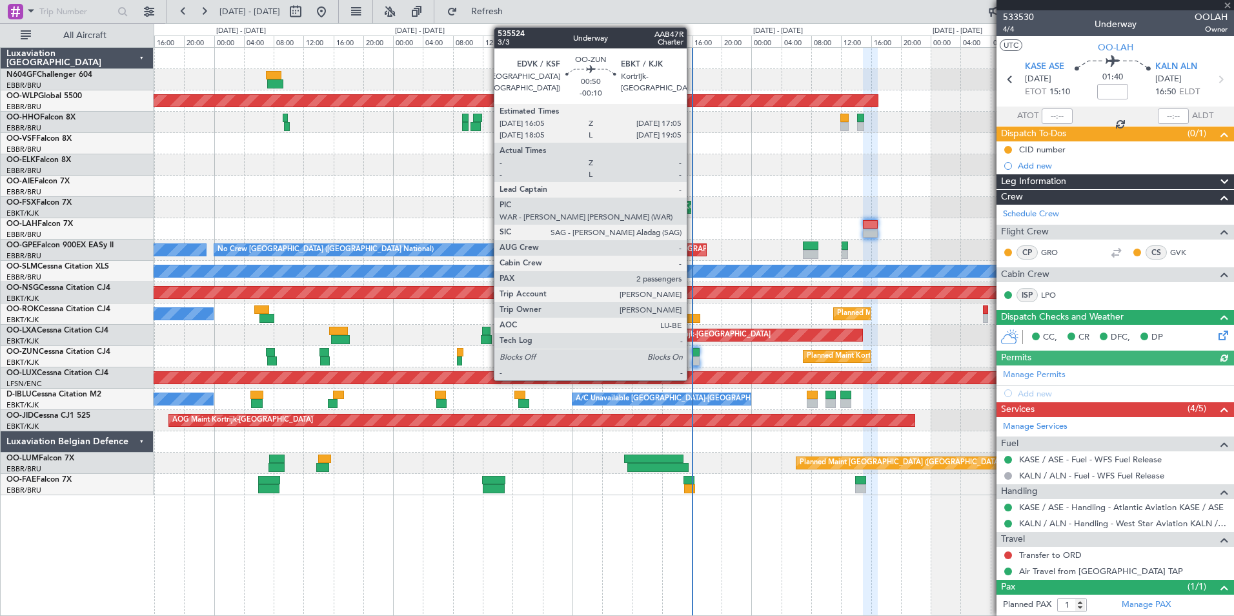
click at [692, 363] on div at bounding box center [696, 360] width 8 height 9
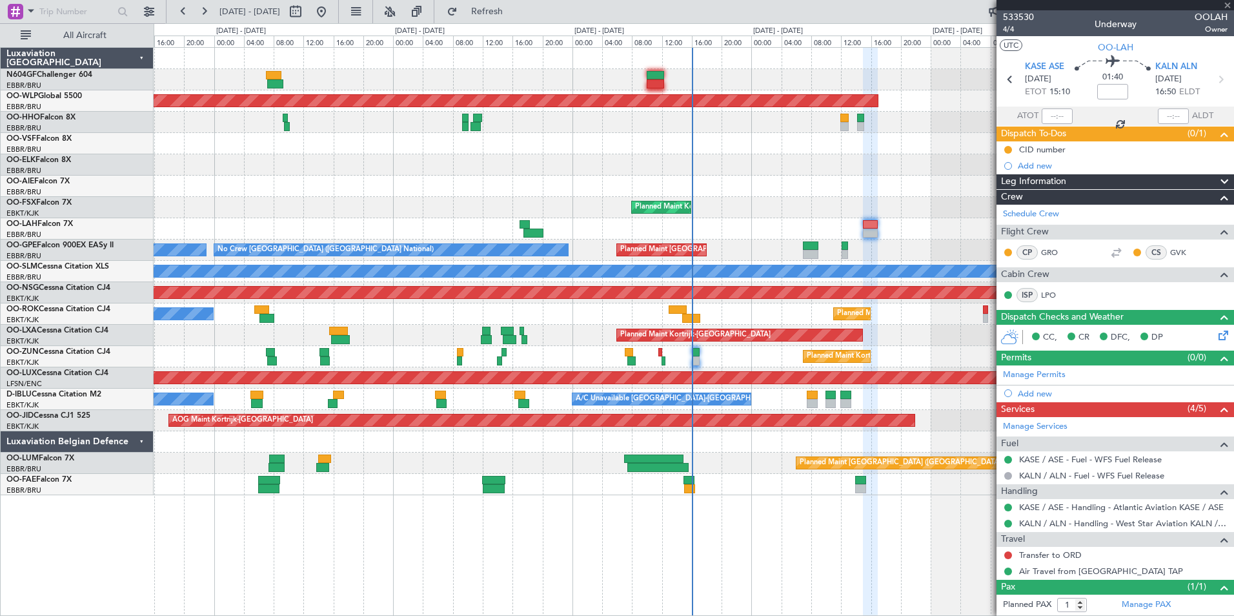
type input "-00:10"
type input "2"
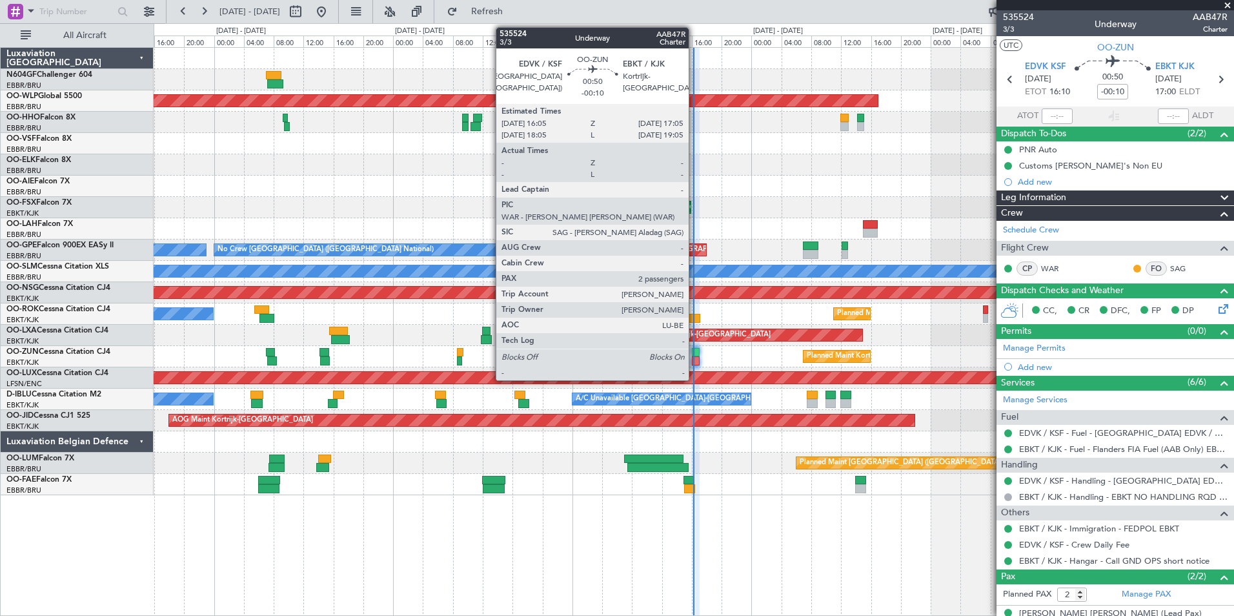
click at [695, 361] on div at bounding box center [696, 360] width 8 height 9
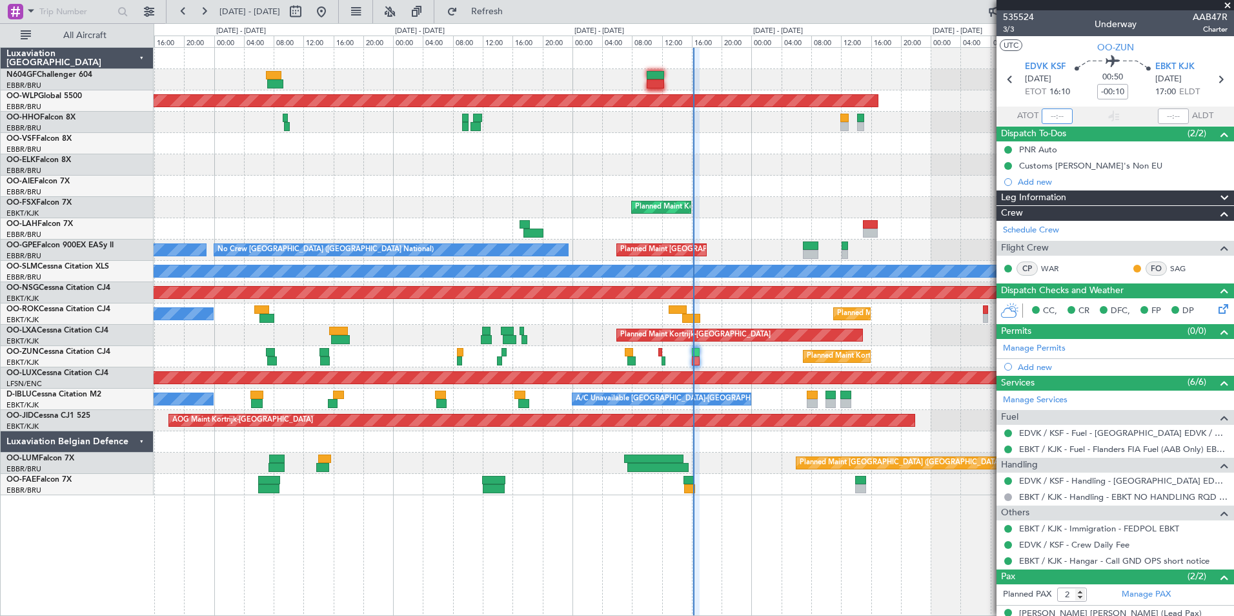
click at [1047, 114] on input "text" at bounding box center [1056, 115] width 31 height 15
click at [823, 159] on div at bounding box center [693, 164] width 1079 height 21
type input "16:05"
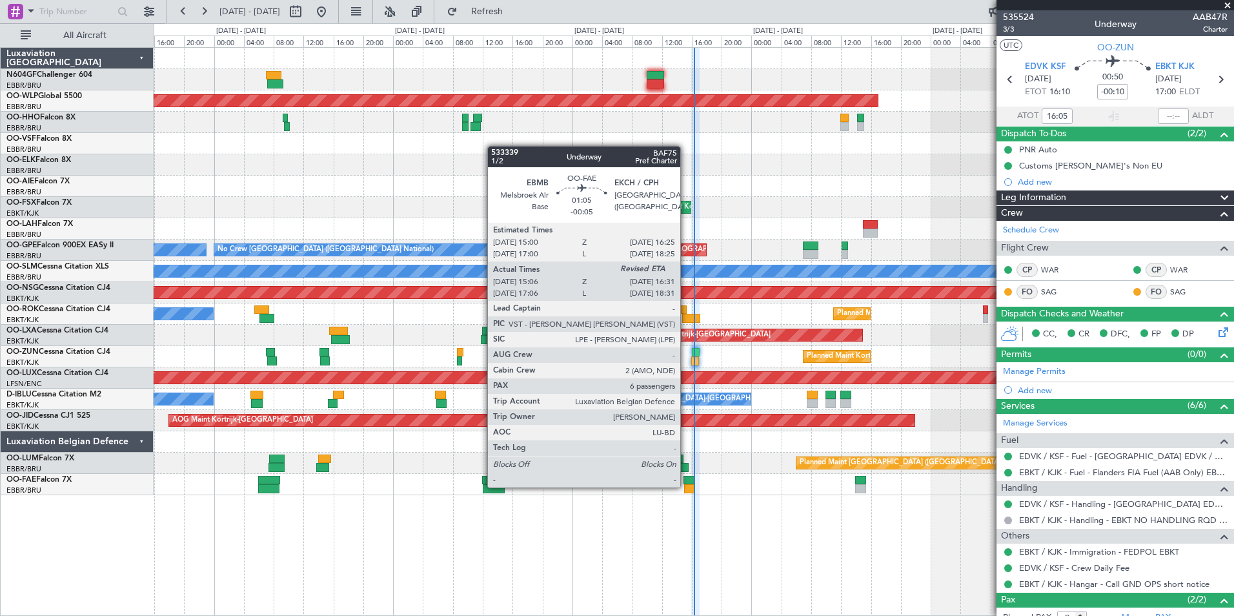
click at [686, 486] on div at bounding box center [689, 488] width 11 height 9
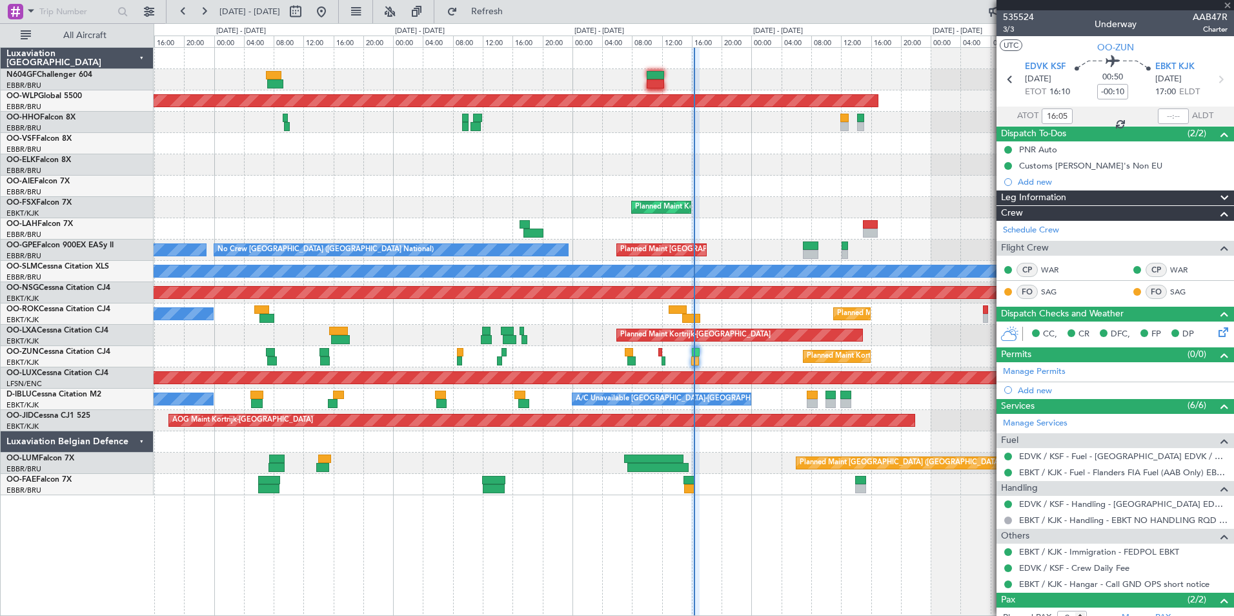
type input "-00:05"
type input "15:16"
type input "6"
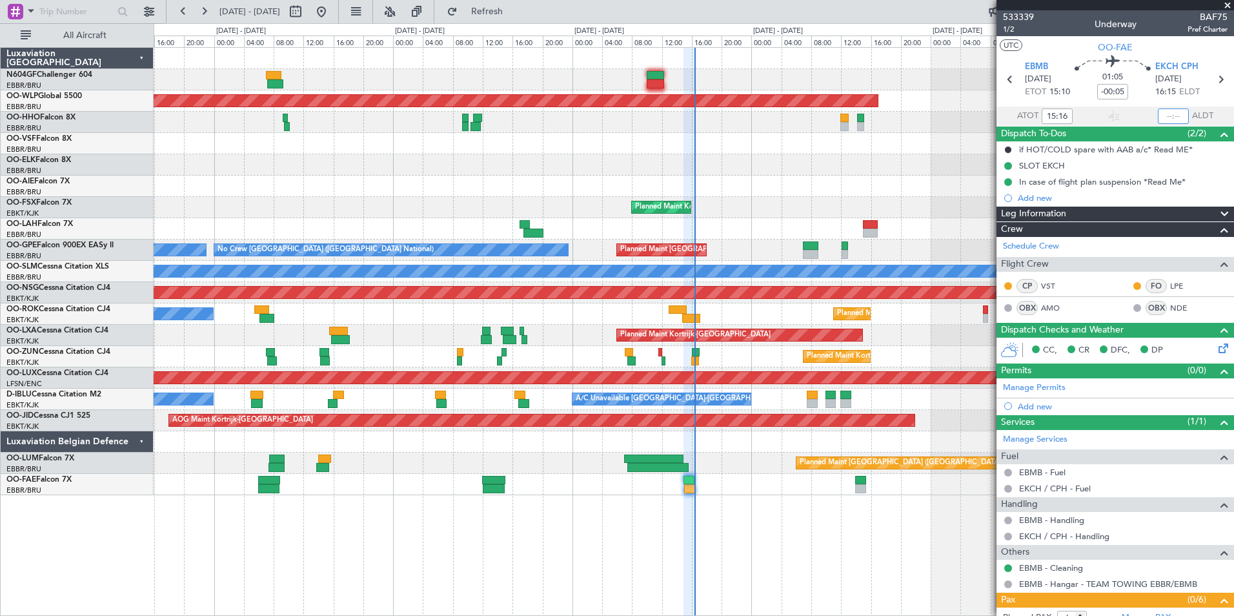
click at [1163, 120] on input "text" at bounding box center [1173, 115] width 31 height 15
click at [890, 184] on div "Planned Maint [GEOGRAPHIC_DATA] ([GEOGRAPHIC_DATA])" at bounding box center [693, 185] width 1079 height 21
type input "16:20"
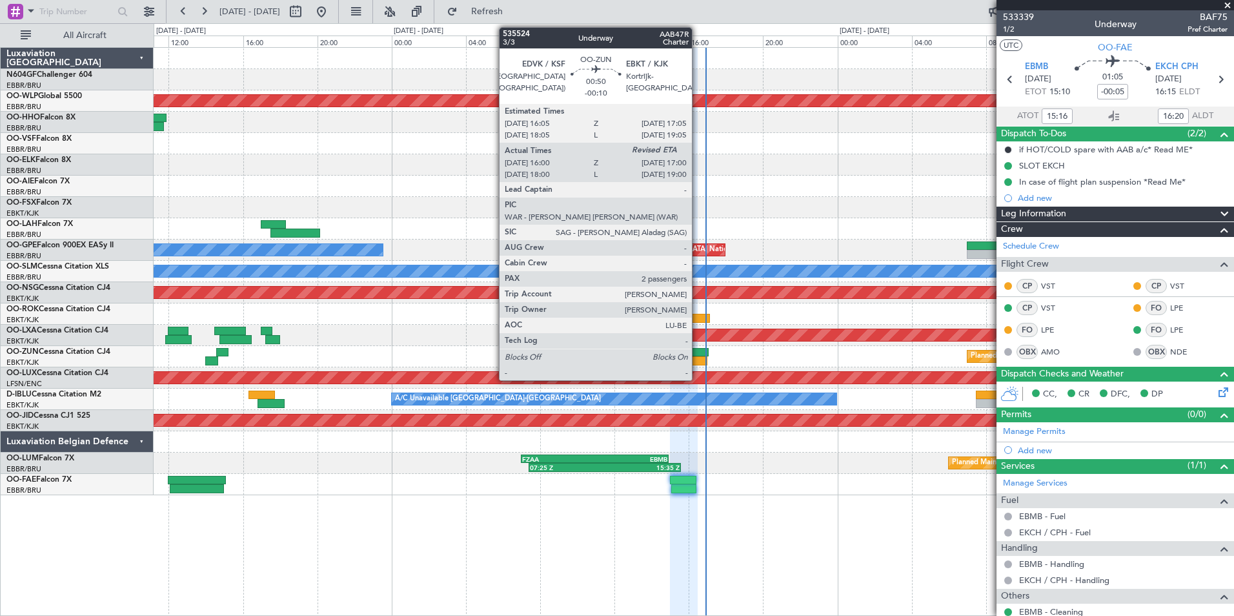
click at [697, 357] on div at bounding box center [697, 360] width 19 height 9
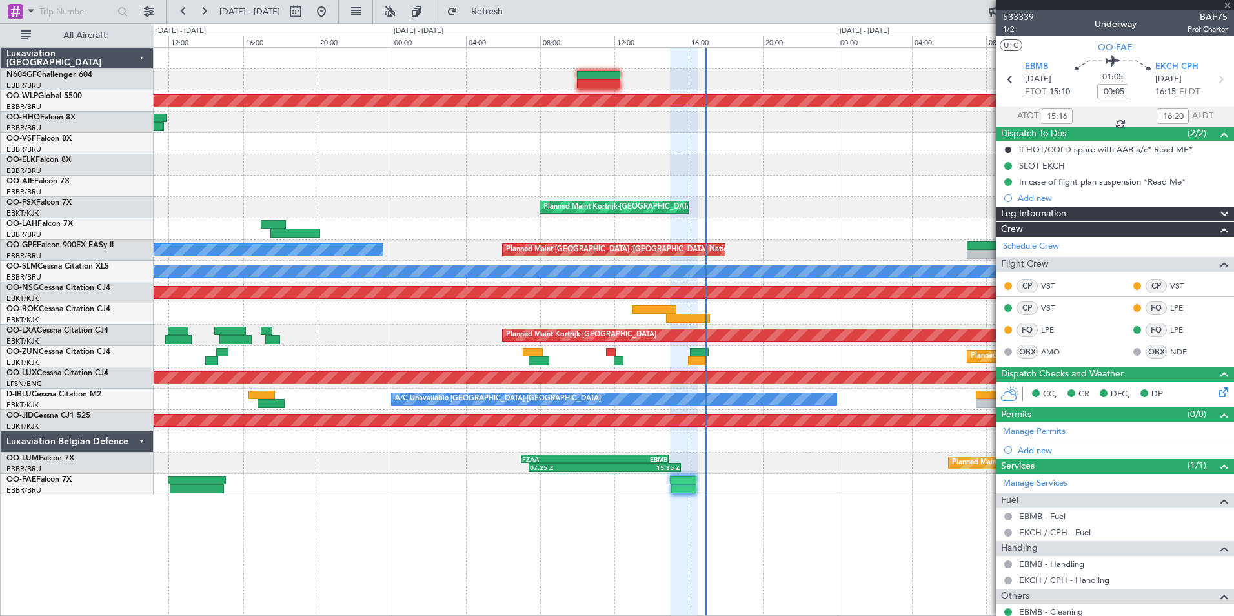
type input "-00:10"
type input "16:05"
type input "2"
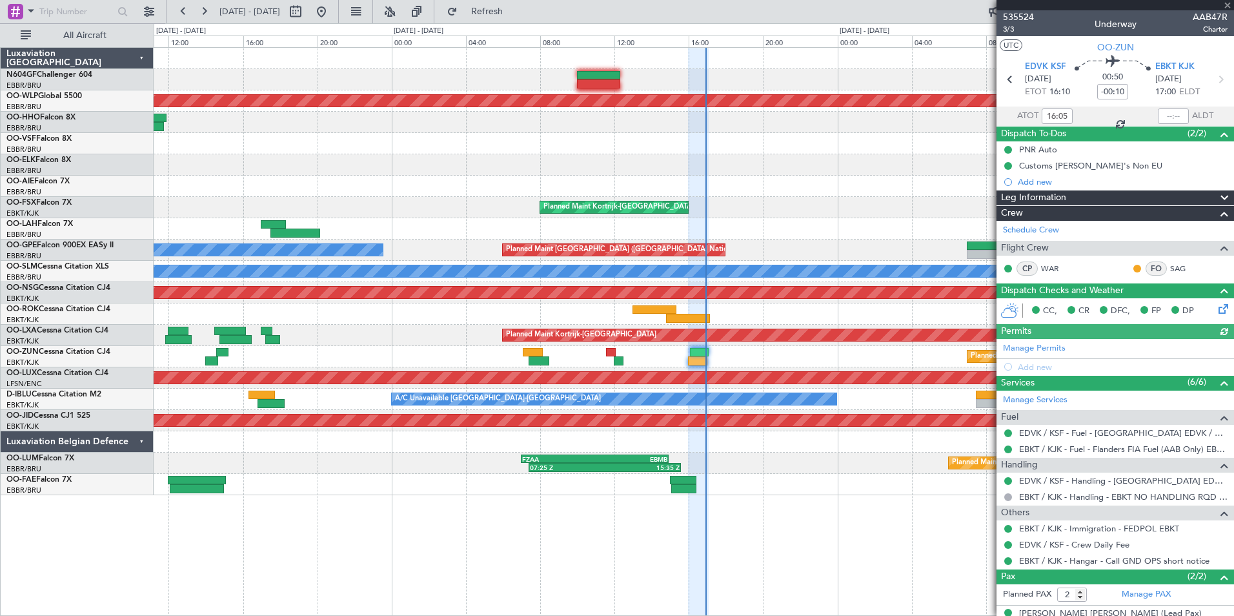
click at [1165, 121] on div at bounding box center [1173, 115] width 31 height 15
click at [1160, 117] on input "text" at bounding box center [1173, 115] width 31 height 15
type input "16:50"
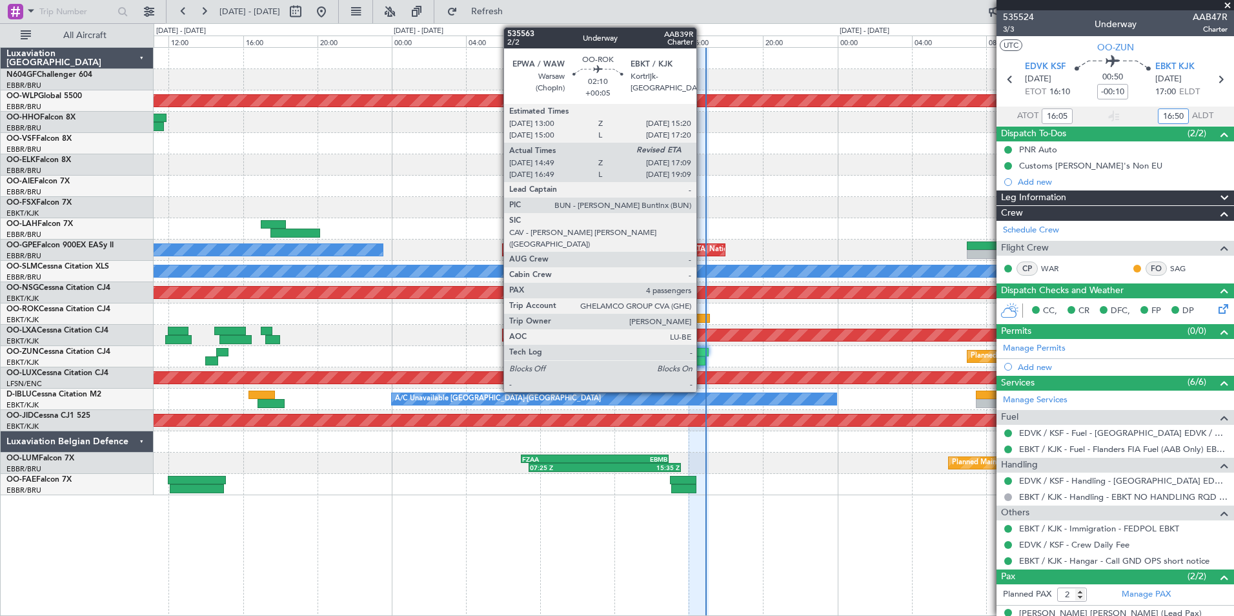
click at [702, 315] on div at bounding box center [688, 318] width 44 height 9
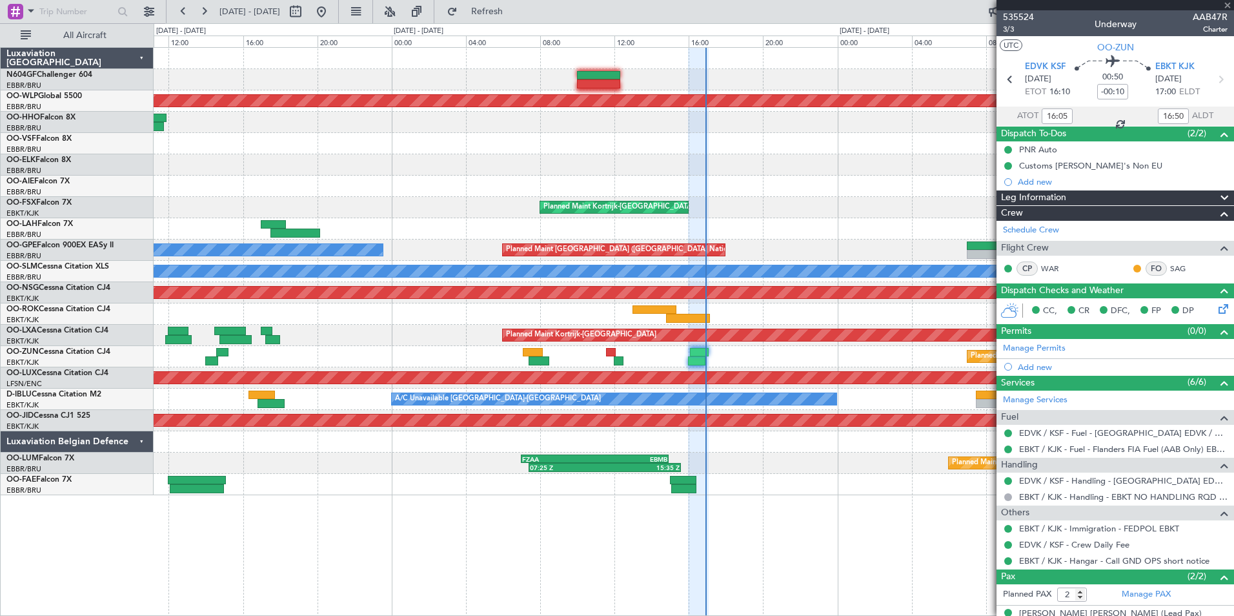
type input "+00:05"
type input "14:54"
type input "4"
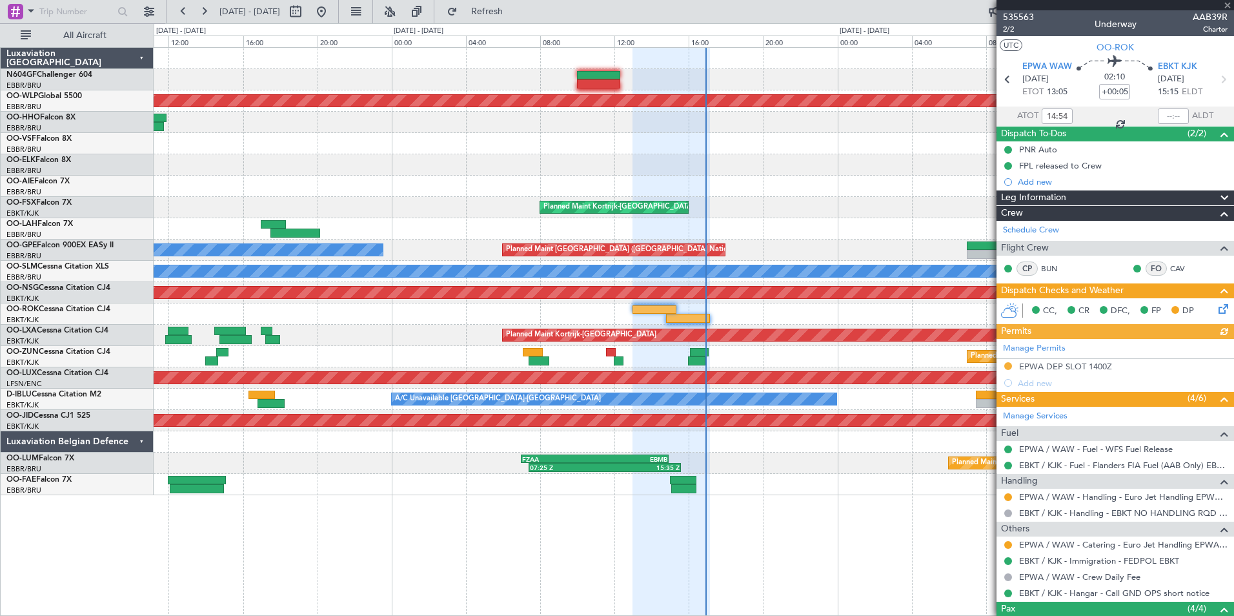
click at [1165, 112] on div at bounding box center [1173, 115] width 31 height 15
click at [1164, 115] on input "text" at bounding box center [1173, 115] width 31 height 15
click at [855, 194] on div at bounding box center [693, 185] width 1079 height 21
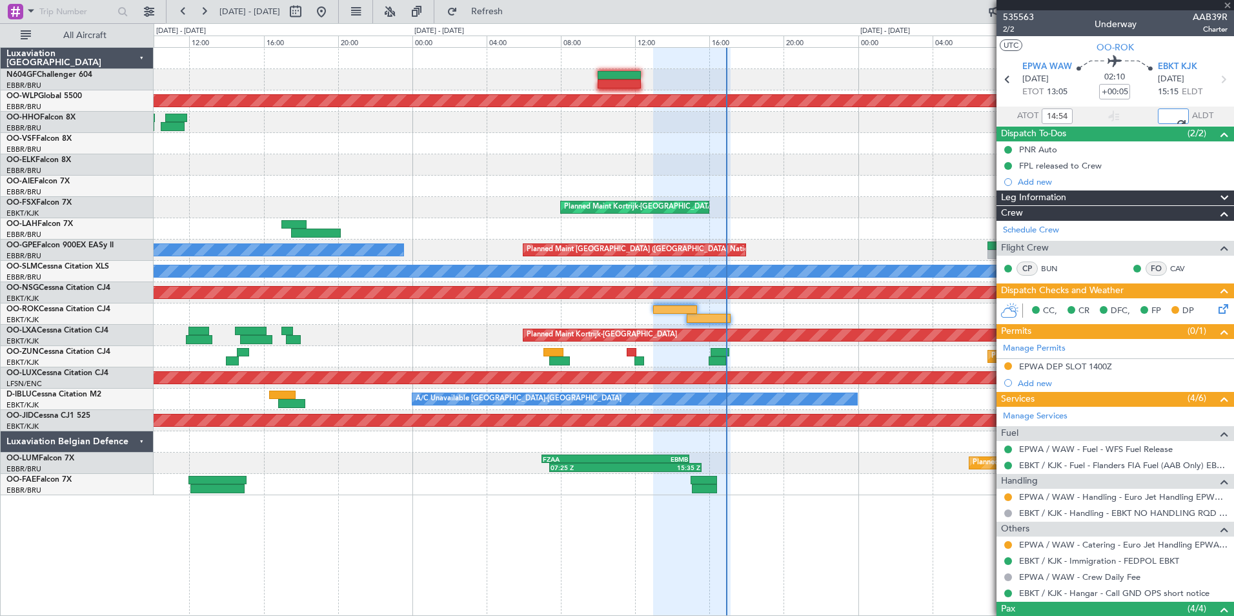
click at [743, 175] on div at bounding box center [693, 164] width 1079 height 21
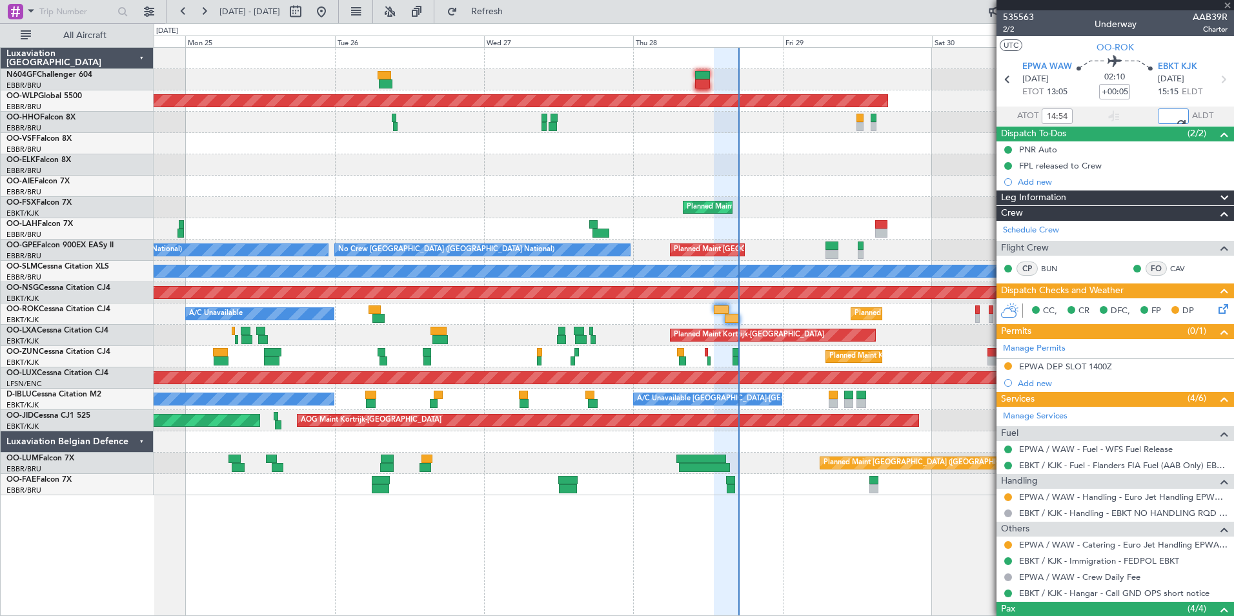
click at [825, 205] on div "Planned Maint Kortrijk-[GEOGRAPHIC_DATA]" at bounding box center [693, 207] width 1079 height 21
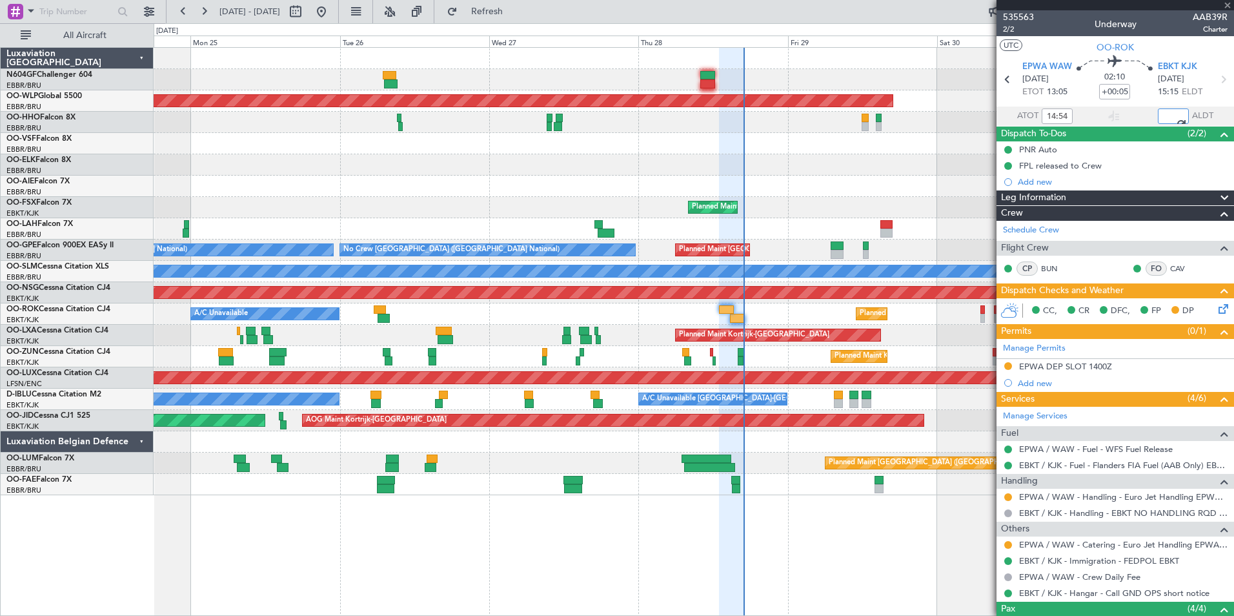
type input "16:54"
drag, startPoint x: 825, startPoint y: 205, endPoint x: 856, endPoint y: 208, distance: 30.6
click at [825, 174] on div at bounding box center [693, 164] width 1079 height 21
click at [757, 211] on div "Planned Maint Kortrijk-[GEOGRAPHIC_DATA]" at bounding box center [693, 207] width 1079 height 21
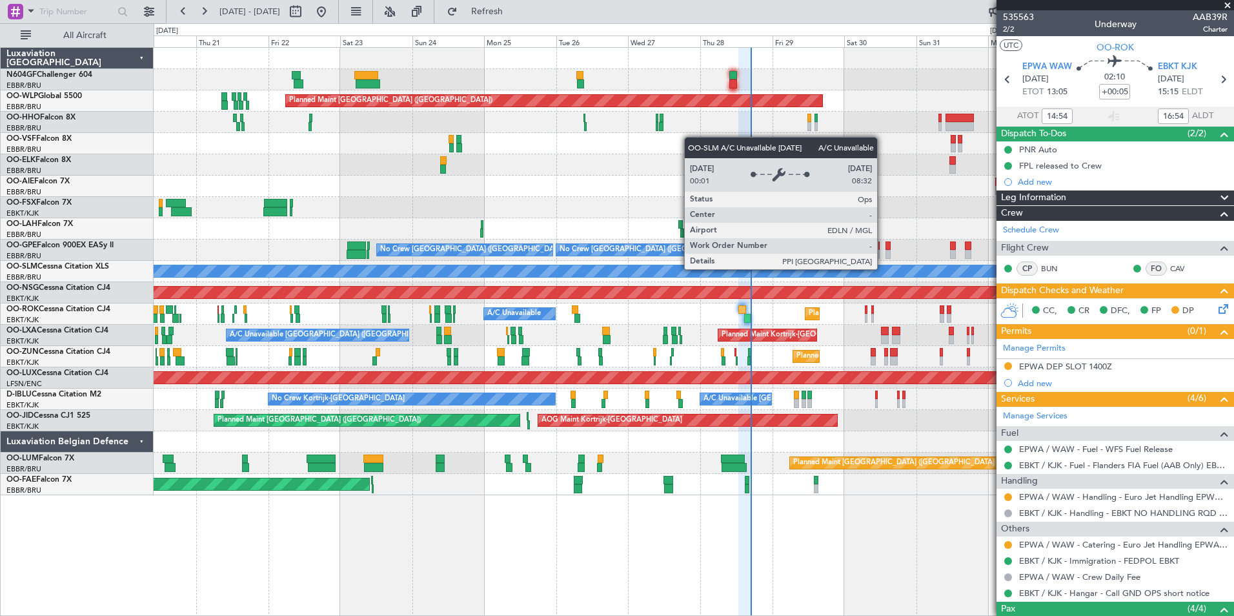
click at [675, 263] on div "A/C Unavailable [GEOGRAPHIC_DATA]" at bounding box center [693, 271] width 1079 height 21
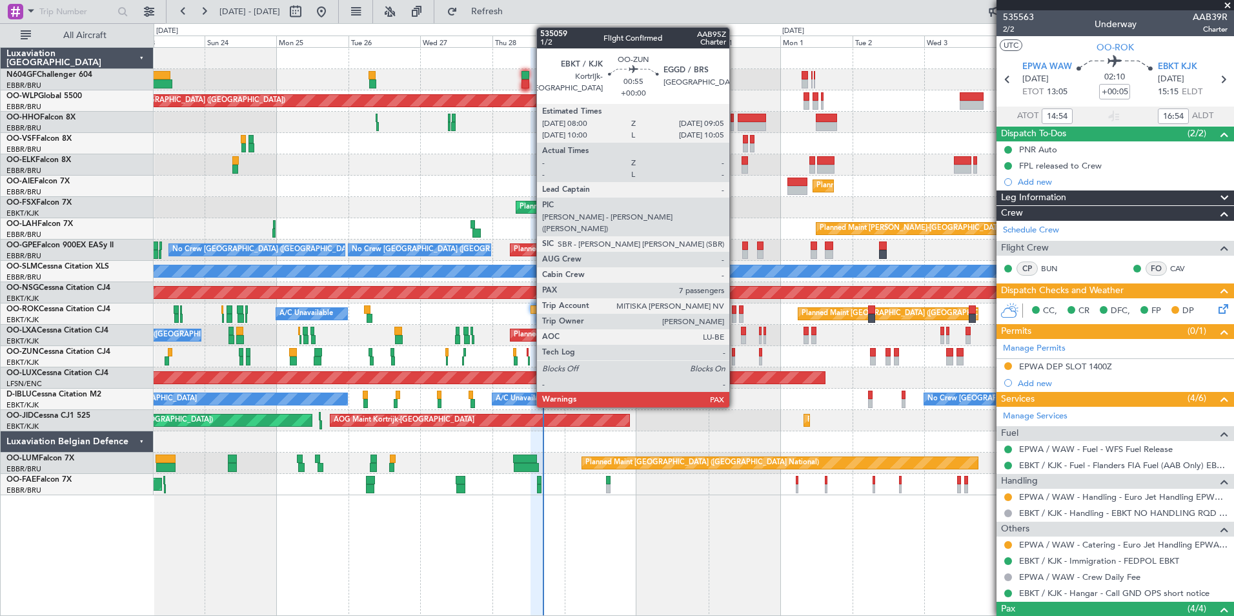
click at [735, 357] on div at bounding box center [734, 360] width 4 height 9
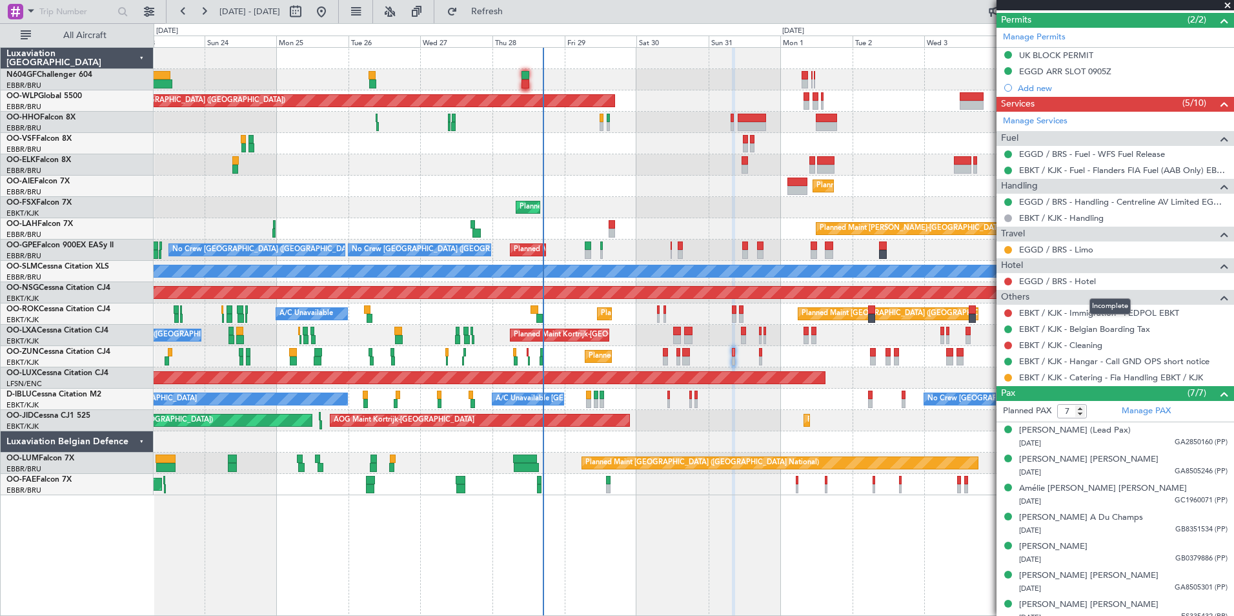
scroll to position [352, 0]
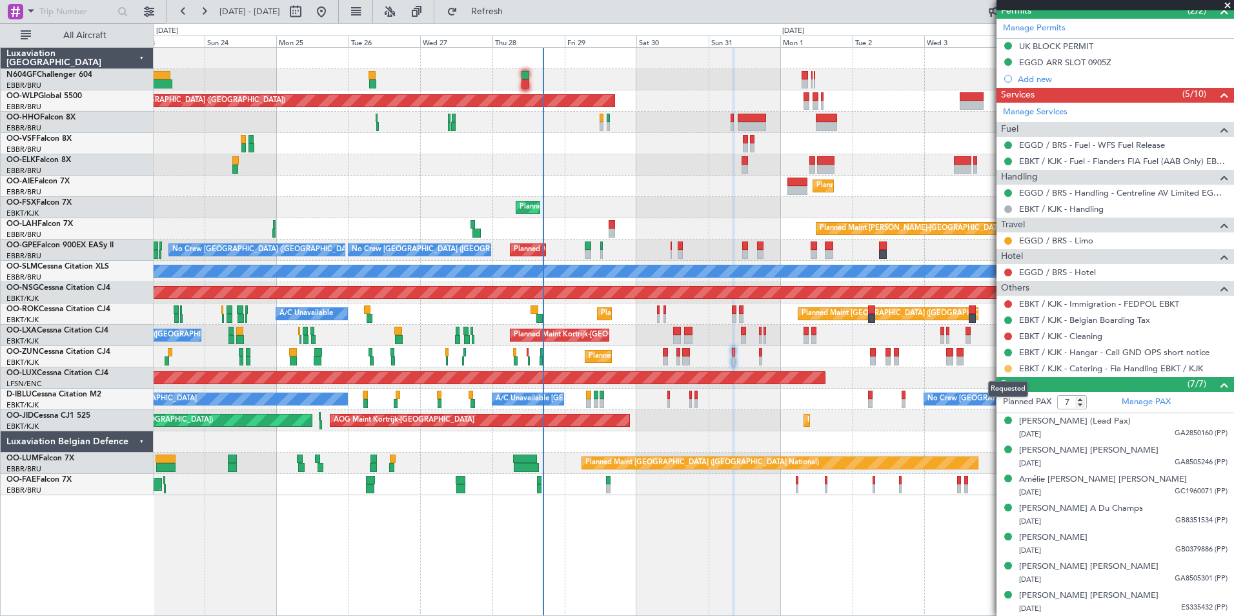
click at [1010, 369] on button at bounding box center [1008, 369] width 8 height 8
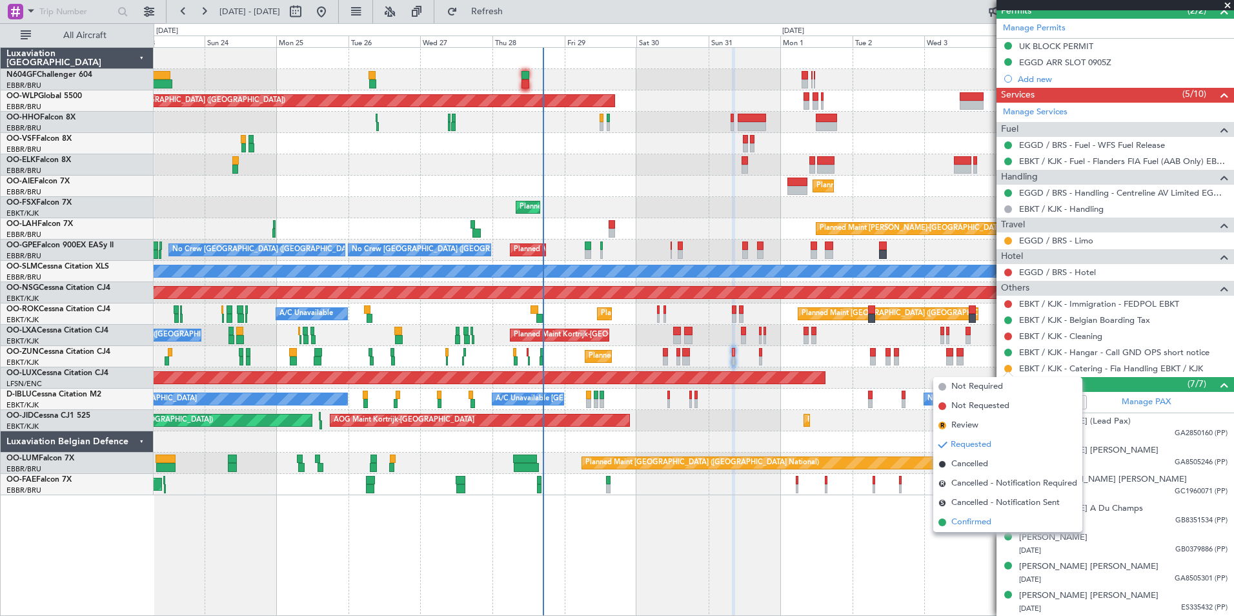
click at [988, 524] on span "Confirmed" at bounding box center [971, 522] width 40 height 13
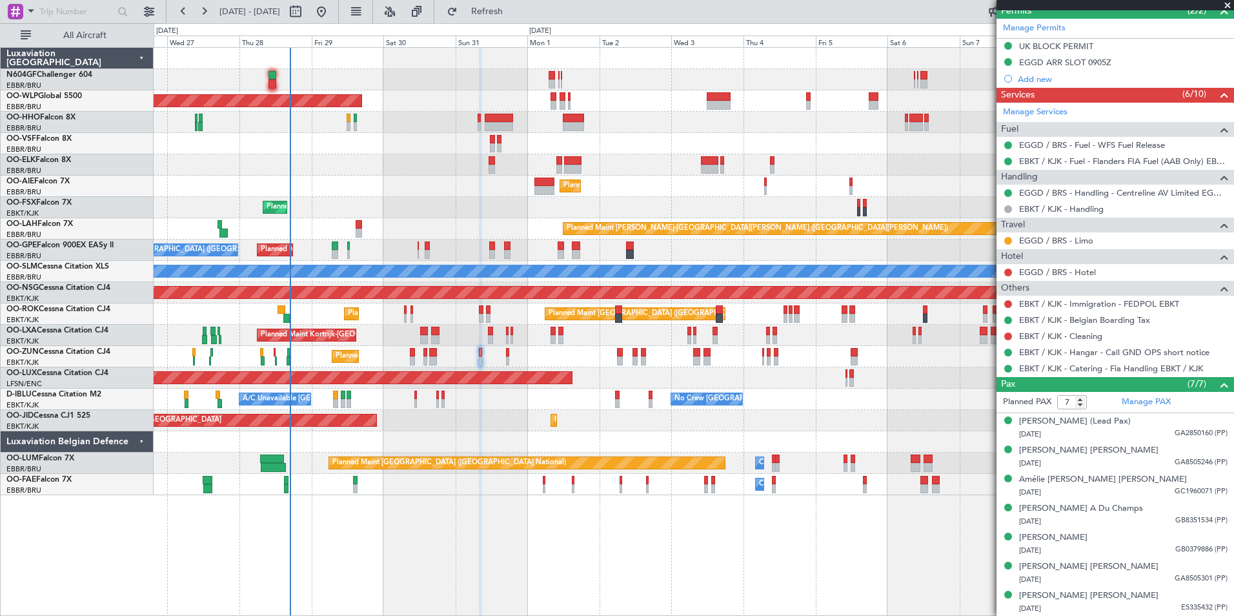
click at [373, 446] on div "Planned Maint [GEOGRAPHIC_DATA] ([GEOGRAPHIC_DATA]) Planned Maint [GEOGRAPHIC_D…" at bounding box center [693, 271] width 1079 height 447
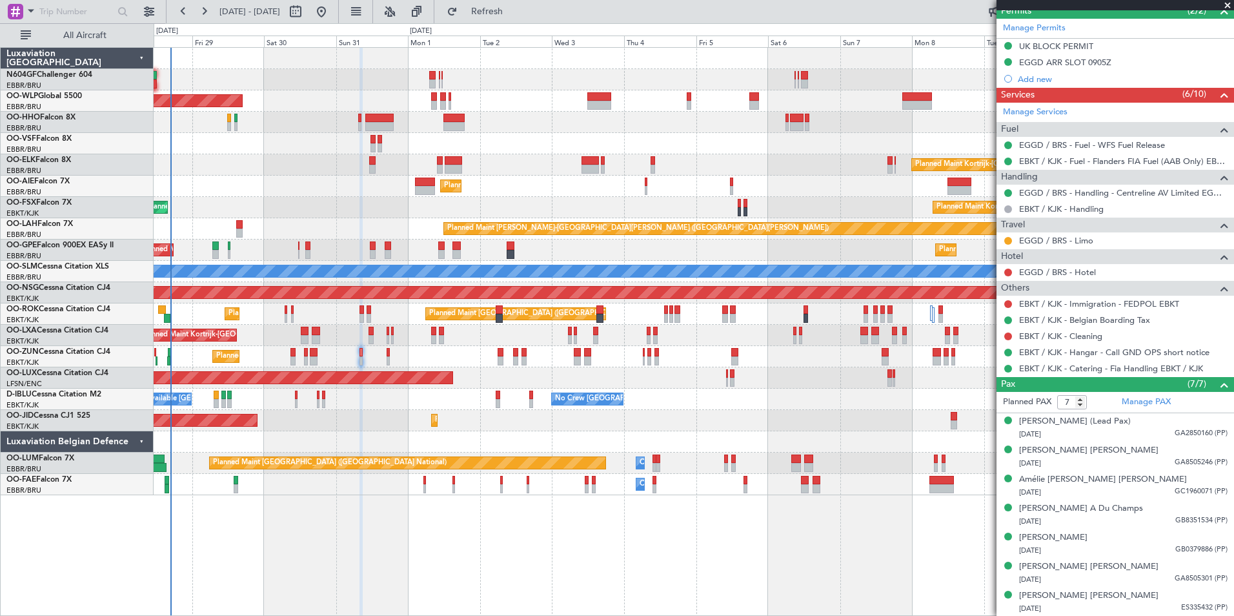
click at [351, 436] on div at bounding box center [693, 441] width 1079 height 21
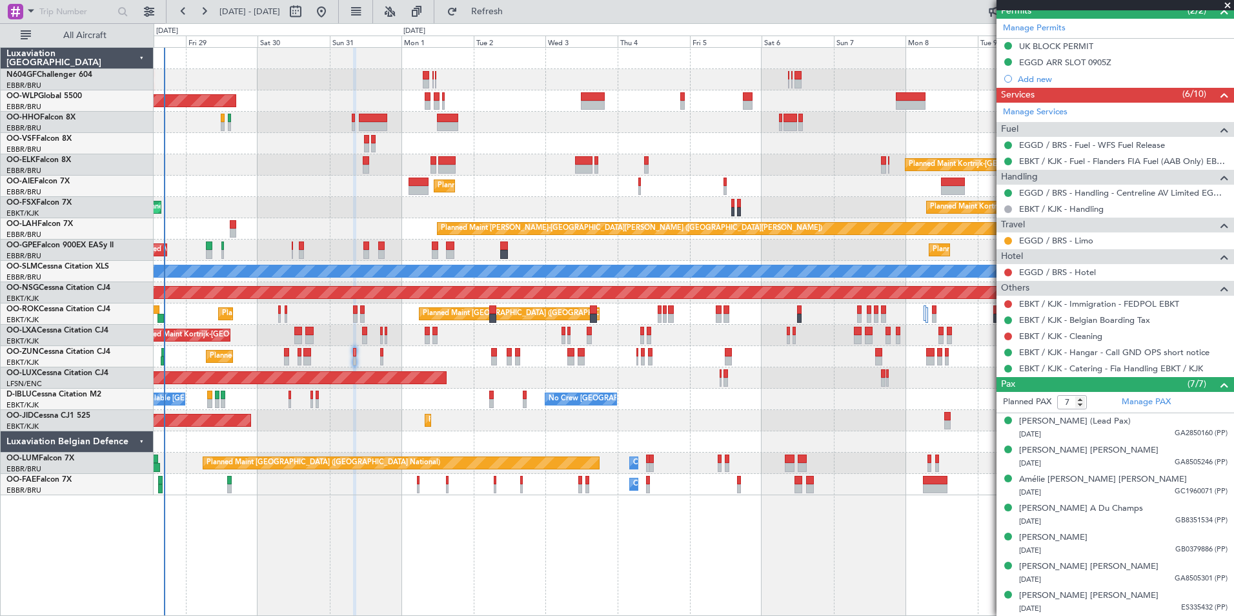
drag, startPoint x: 351, startPoint y: 436, endPoint x: 301, endPoint y: 434, distance: 49.7
click at [479, 500] on div "Planned Maint [GEOGRAPHIC_DATA] ([GEOGRAPHIC_DATA]) Planned Maint [GEOGRAPHIC_D…" at bounding box center [694, 331] width 1080 height 568
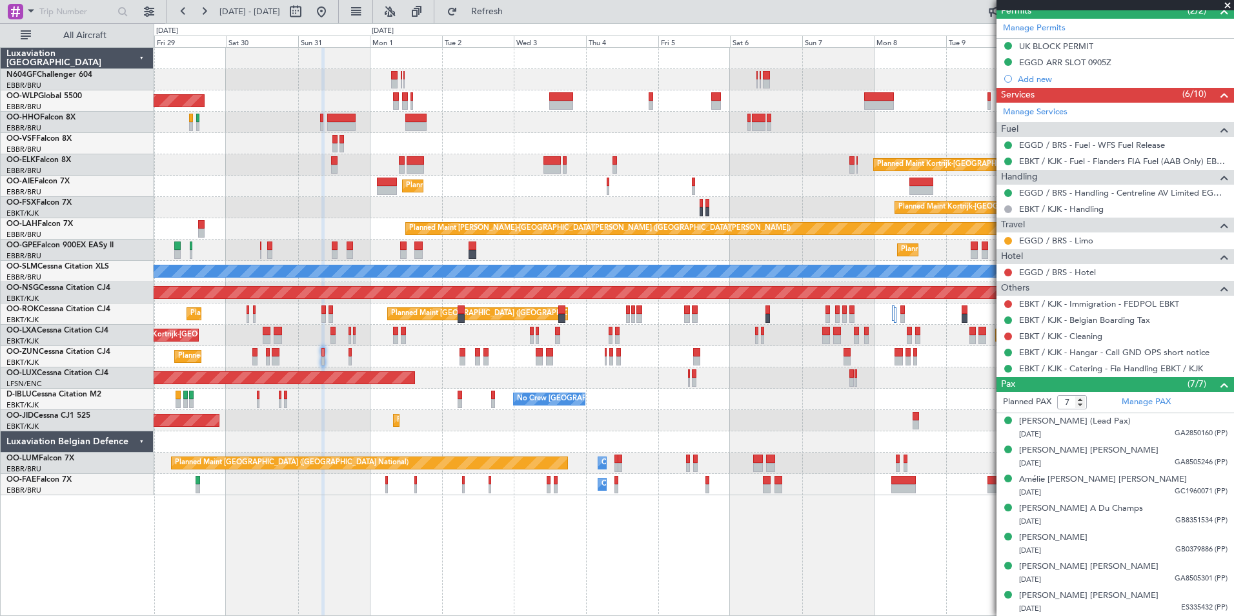
click at [503, 529] on div "Planned Maint [GEOGRAPHIC_DATA] ([GEOGRAPHIC_DATA]) Planned Maint [GEOGRAPHIC_D…" at bounding box center [694, 331] width 1080 height 568
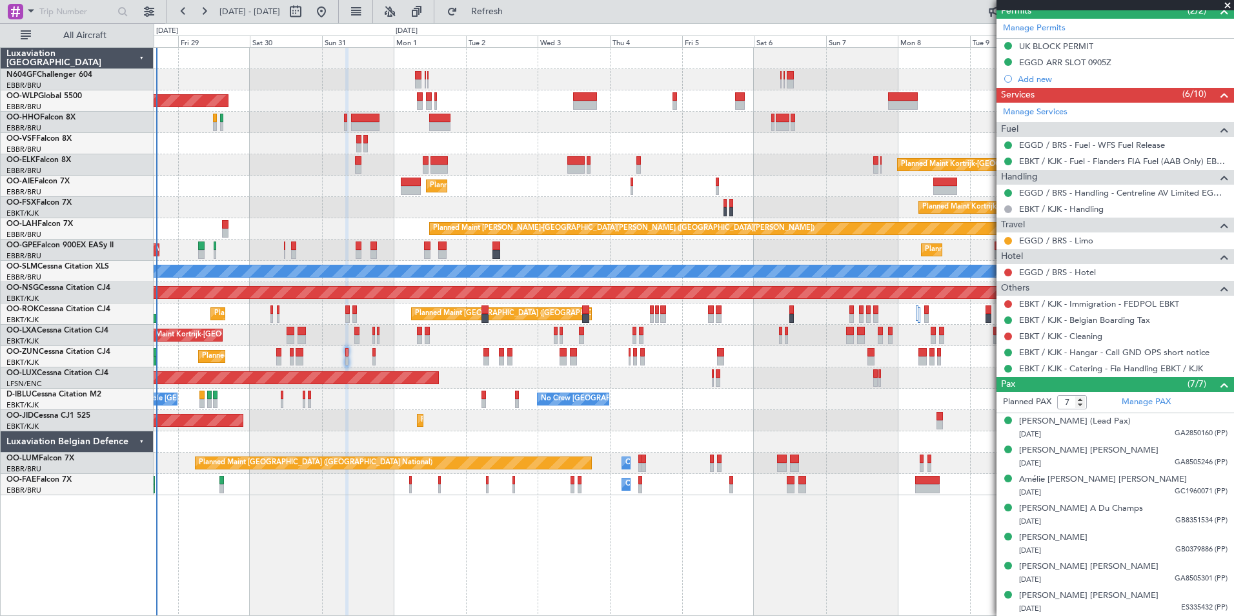
click at [370, 485] on div "Owner Melsbroek Air Base" at bounding box center [693, 484] width 1079 height 21
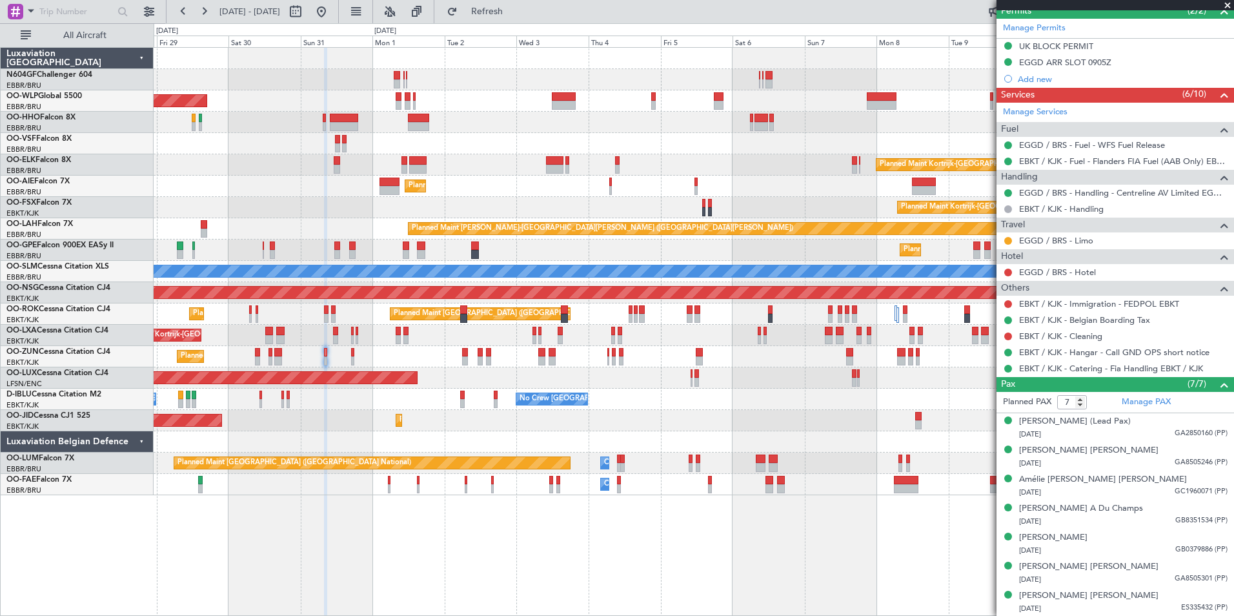
click at [283, 248] on div "Planned Maint [GEOGRAPHIC_DATA] ([GEOGRAPHIC_DATA] National) No Crew [GEOGRAPHI…" at bounding box center [693, 249] width 1079 height 21
click at [251, 248] on div "Planned Maint [GEOGRAPHIC_DATA] ([GEOGRAPHIC_DATA] National) No Crew [GEOGRAPHI…" at bounding box center [693, 249] width 1079 height 21
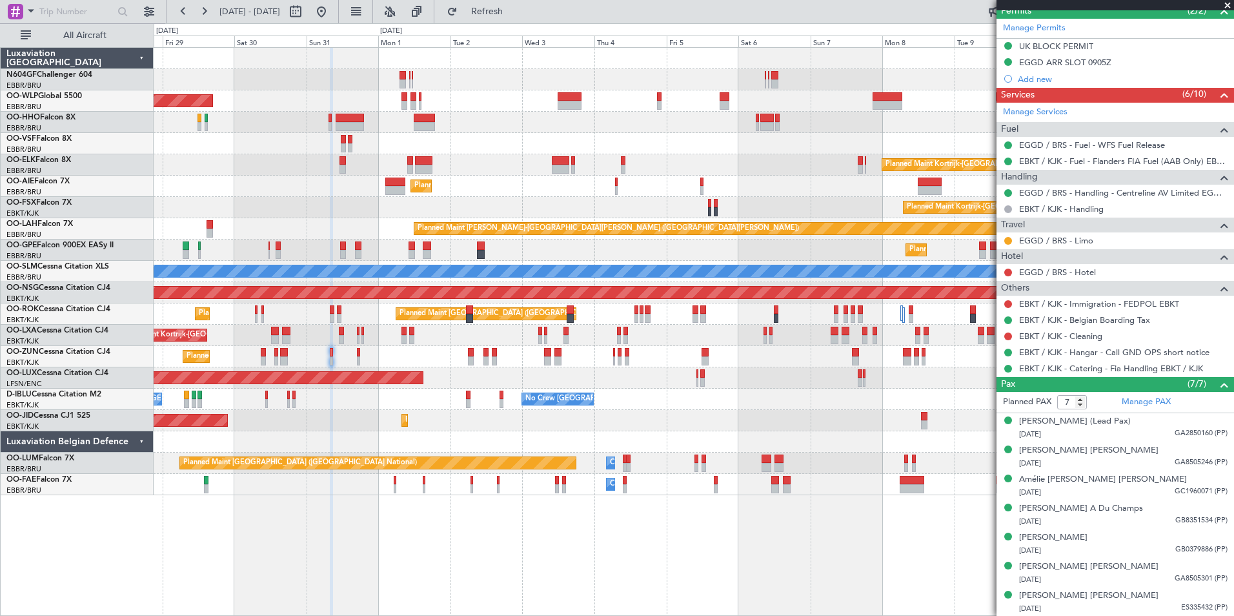
click at [219, 223] on div "Planned Maint [PERSON_NAME]-[GEOGRAPHIC_DATA][PERSON_NAME] ([GEOGRAPHIC_DATA][P…" at bounding box center [693, 228] width 1079 height 21
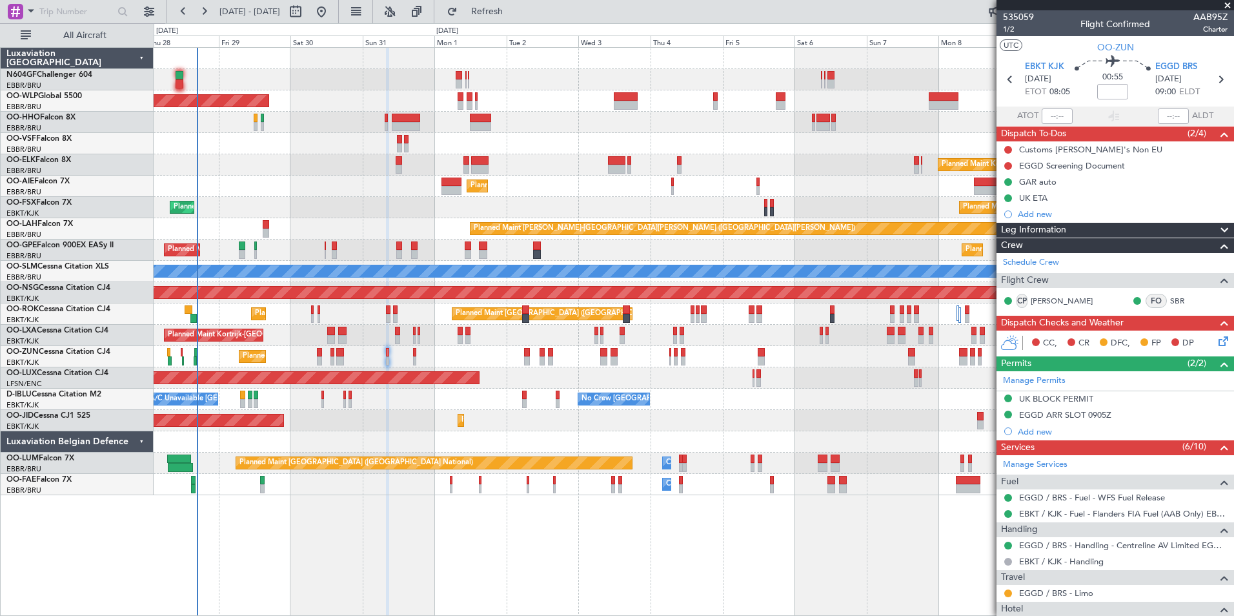
click at [319, 241] on div "Planned Maint [GEOGRAPHIC_DATA] ([GEOGRAPHIC_DATA]) Planned Maint [GEOGRAPHIC_D…" at bounding box center [693, 271] width 1079 height 447
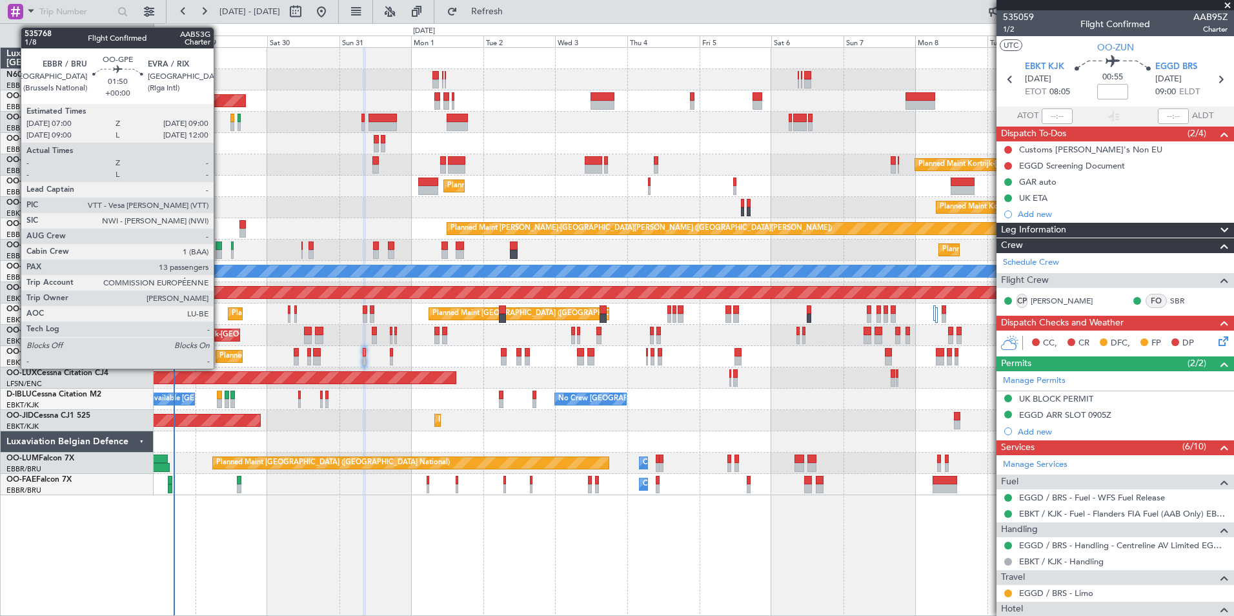
click at [219, 245] on div at bounding box center [219, 245] width 6 height 9
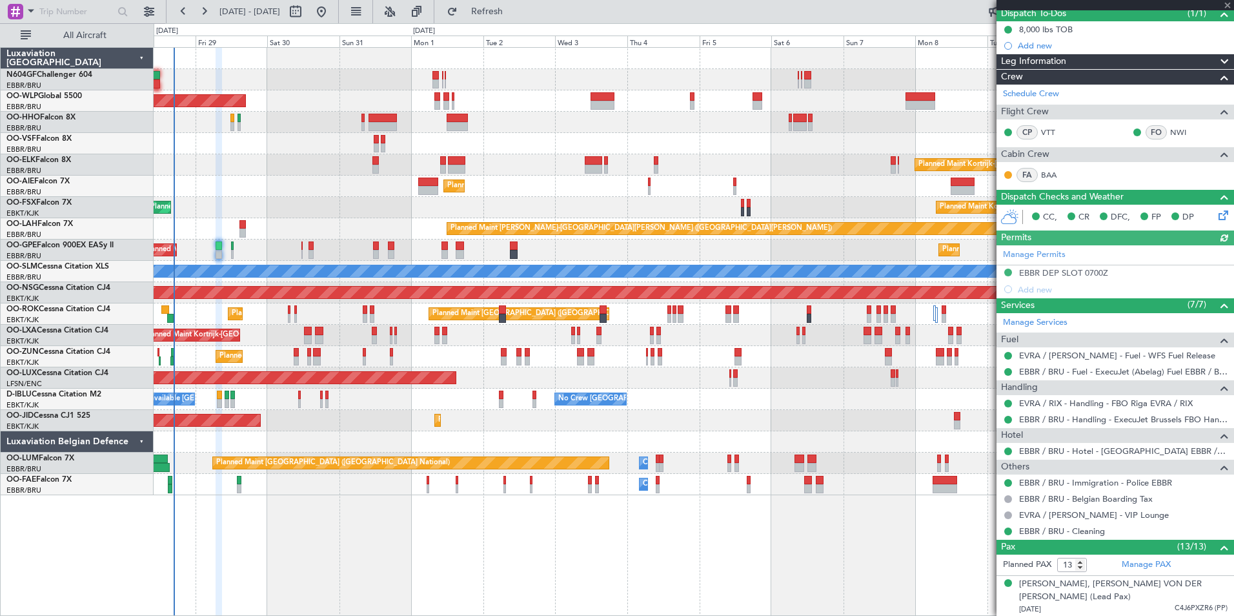
scroll to position [122, 0]
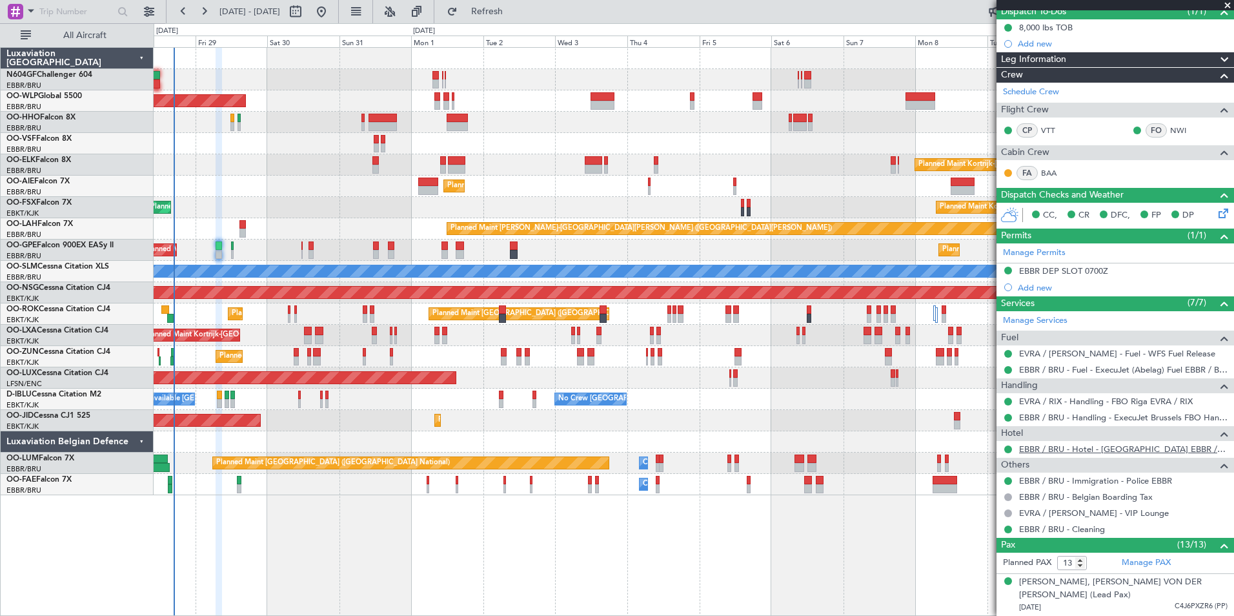
click at [1138, 447] on link "EBBR / BRU - Hotel - [GEOGRAPHIC_DATA] EBBR / [GEOGRAPHIC_DATA]" at bounding box center [1123, 448] width 208 height 11
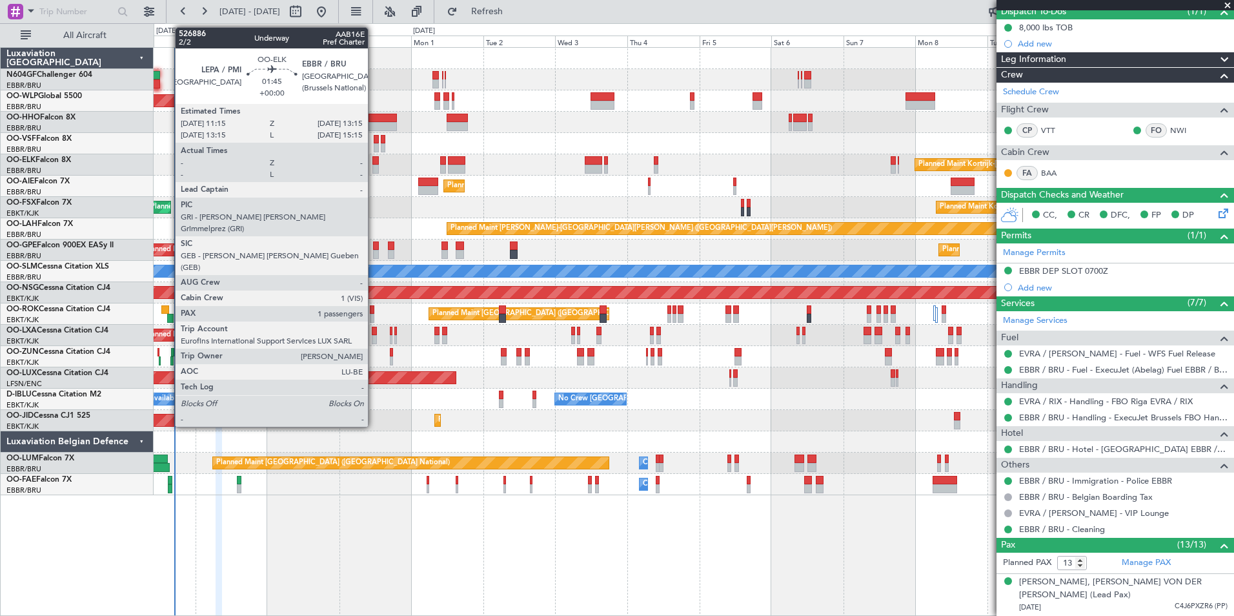
click at [374, 165] on div at bounding box center [375, 169] width 6 height 9
type input "1"
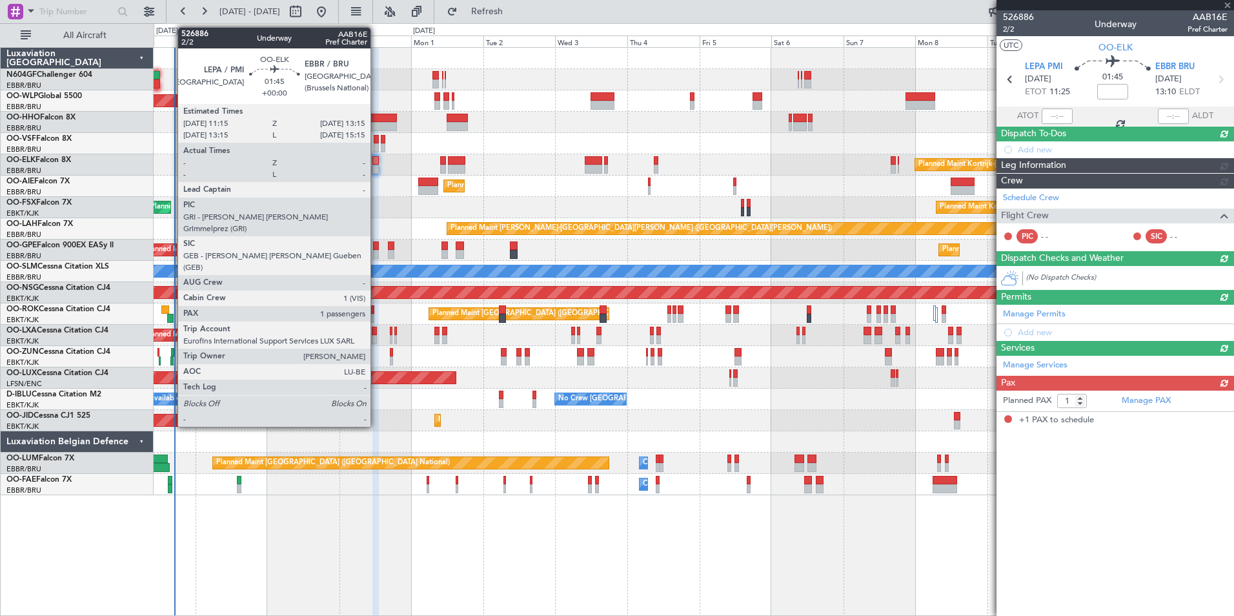
scroll to position [0, 0]
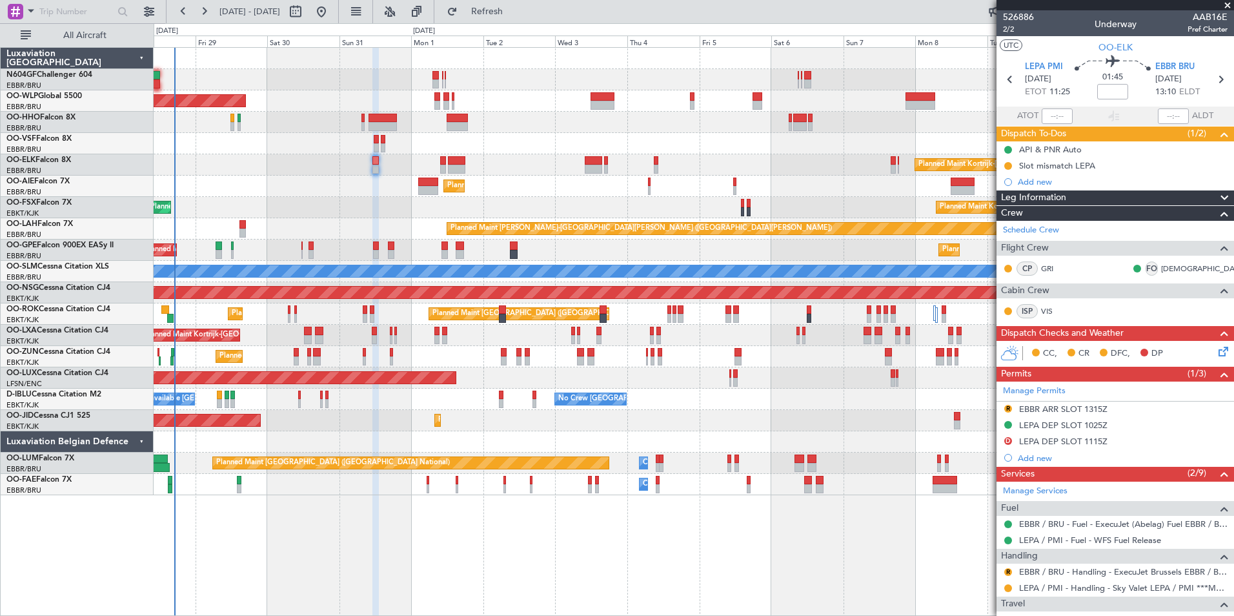
click at [406, 355] on div "Planned Maint [GEOGRAPHIC_DATA] ([GEOGRAPHIC_DATA]) Planned Maint [GEOGRAPHIC_D…" at bounding box center [693, 271] width 1079 height 447
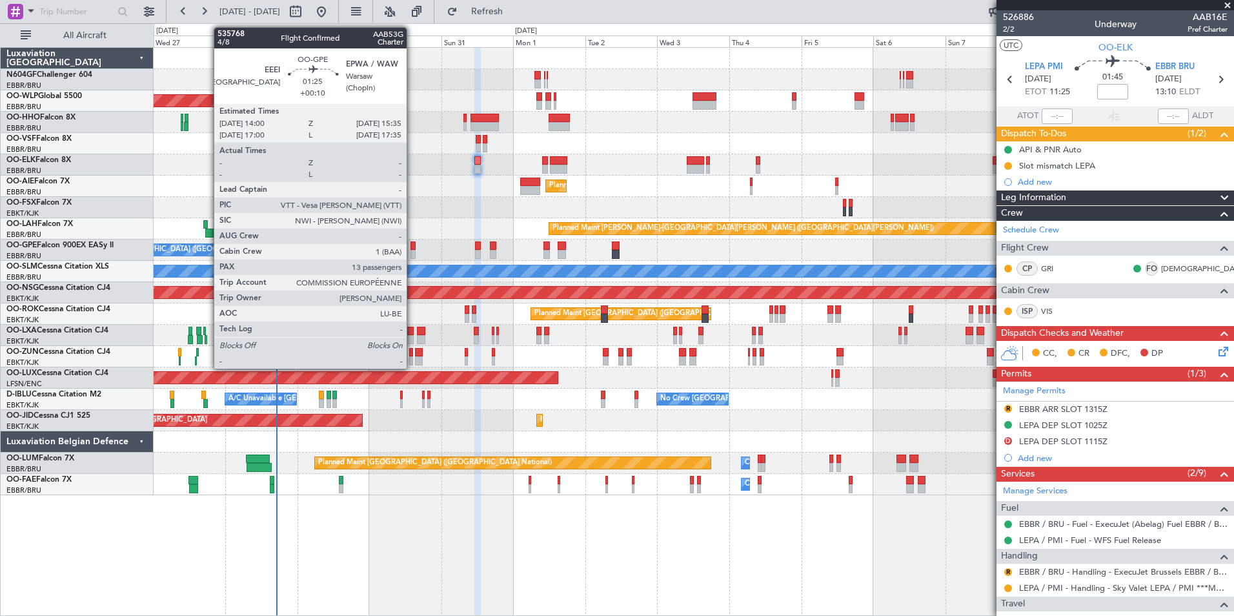
click at [412, 246] on div at bounding box center [412, 245] width 5 height 9
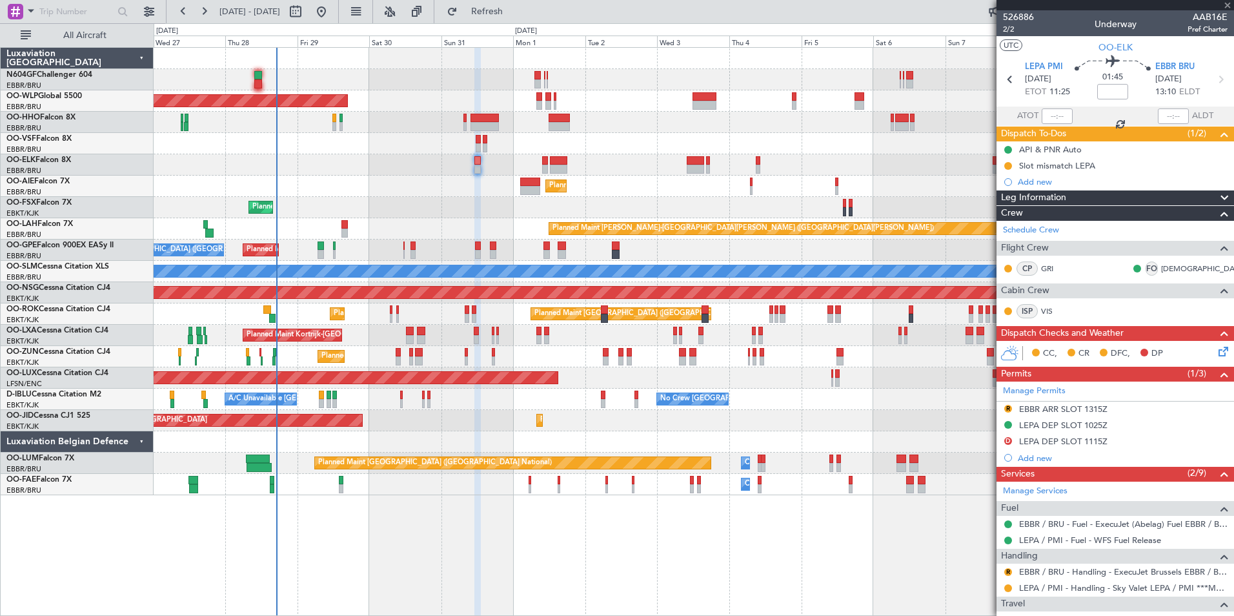
type input "+00:10"
type input "13"
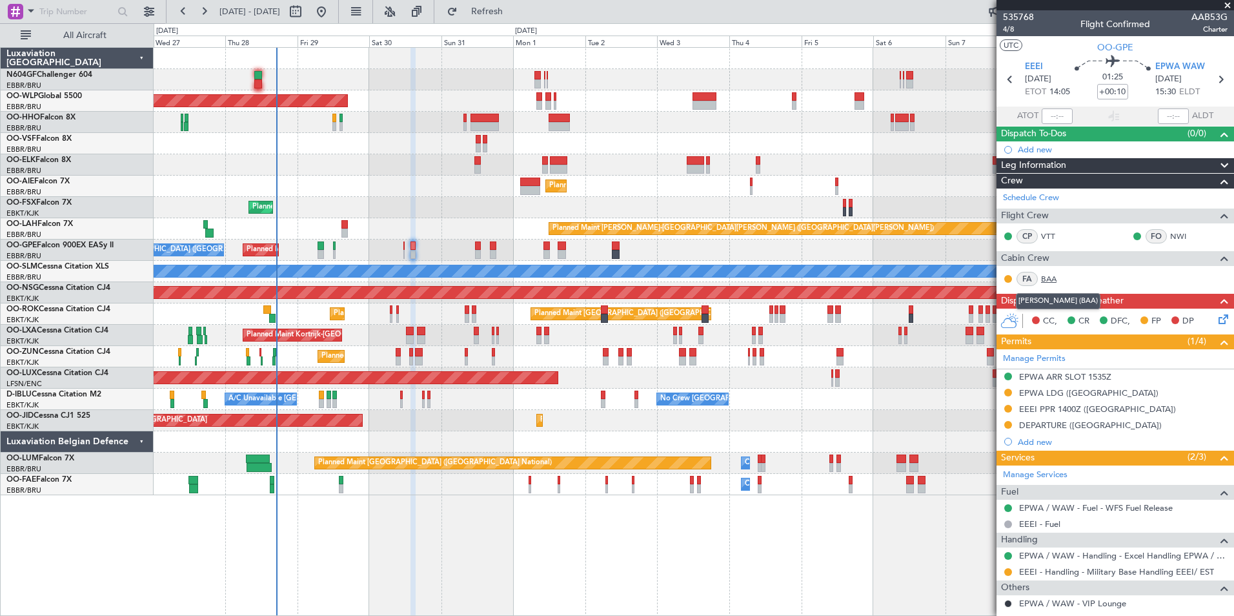
click at [1050, 276] on link "BAA" at bounding box center [1055, 279] width 29 height 12
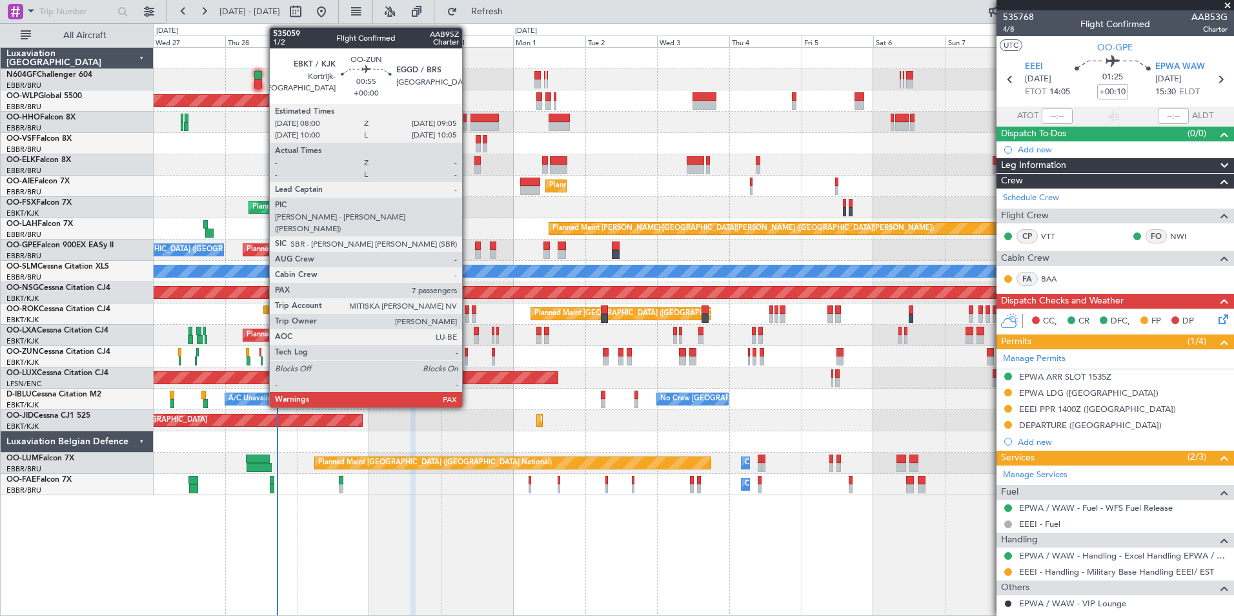
click at [655, 377] on div "Planned Maint [GEOGRAPHIC_DATA] ([GEOGRAPHIC_DATA]) Planned Maint [GEOGRAPHIC_D…" at bounding box center [693, 271] width 1079 height 447
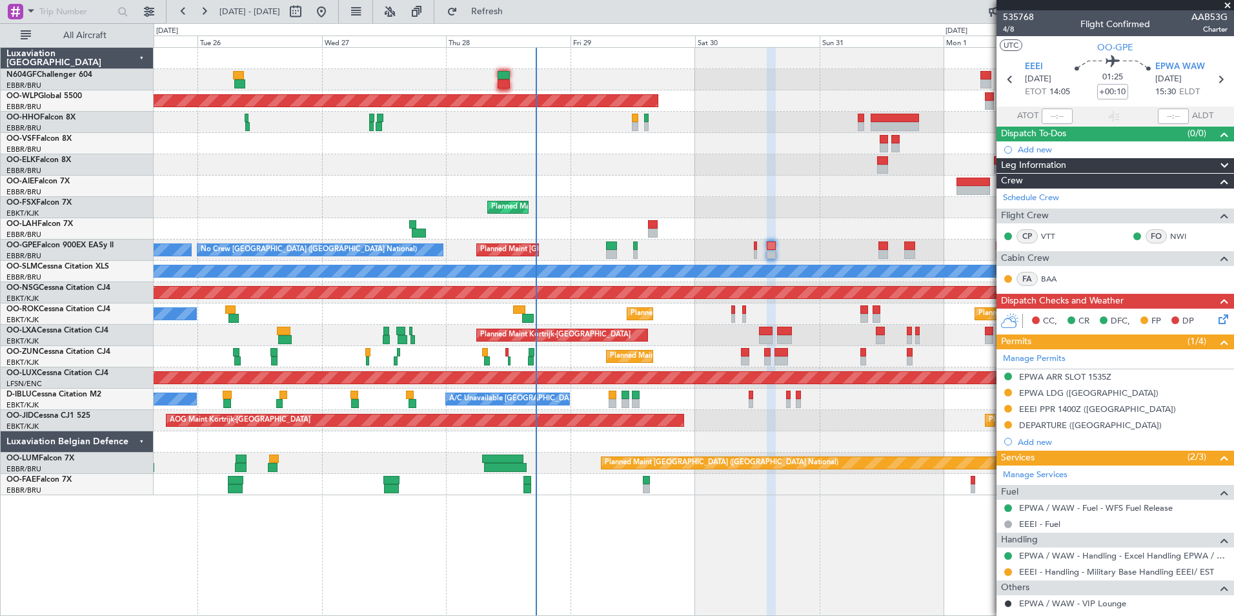
click at [599, 179] on div "Planned Maint [GEOGRAPHIC_DATA] ([GEOGRAPHIC_DATA])" at bounding box center [693, 185] width 1079 height 21
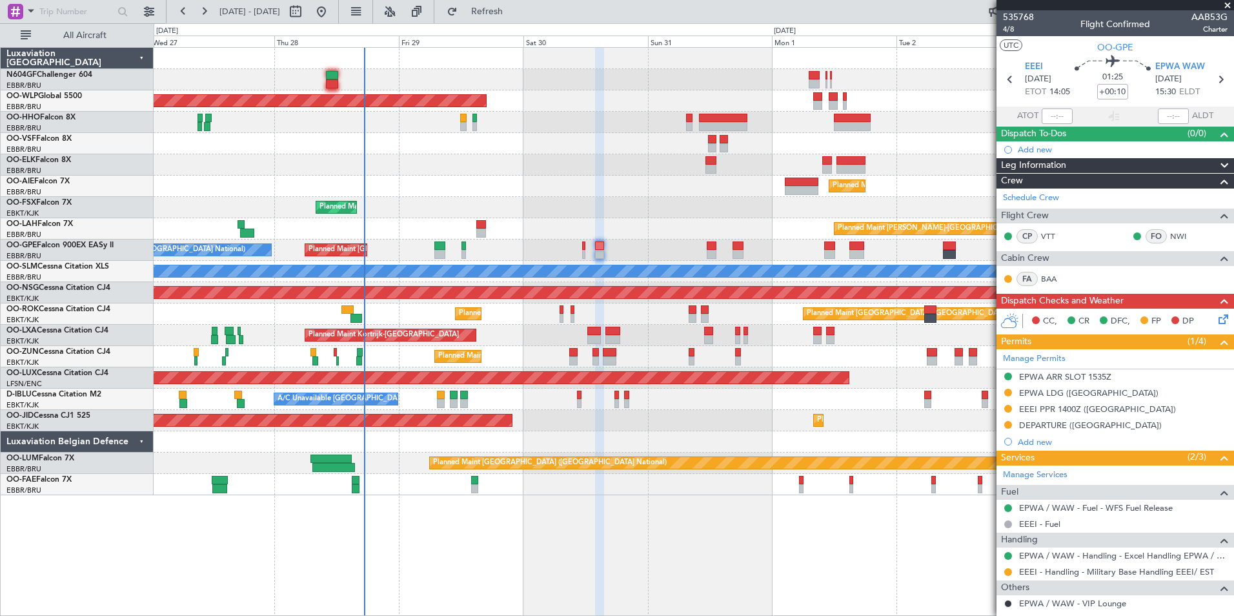
click at [301, 175] on div "Planned Maint [GEOGRAPHIC_DATA] ([GEOGRAPHIC_DATA]) Planned Maint [GEOGRAPHIC_D…" at bounding box center [693, 271] width 1079 height 447
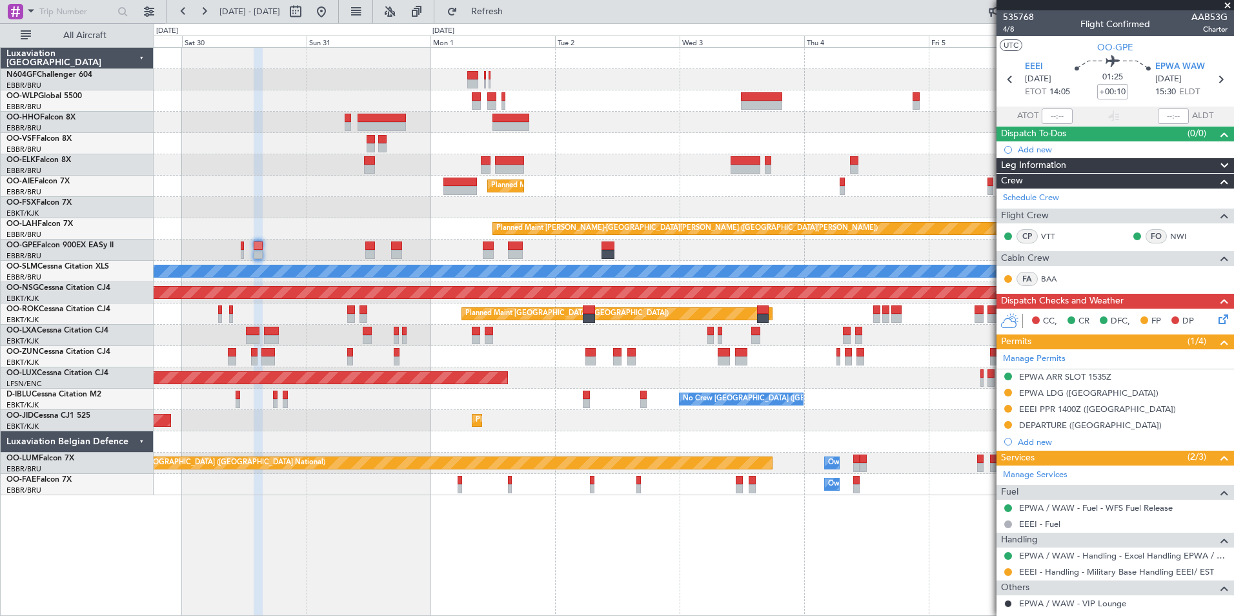
click at [263, 192] on div "Planned Maint [GEOGRAPHIC_DATA] ([GEOGRAPHIC_DATA]) Planned Maint [GEOGRAPHIC_D…" at bounding box center [693, 271] width 1079 height 447
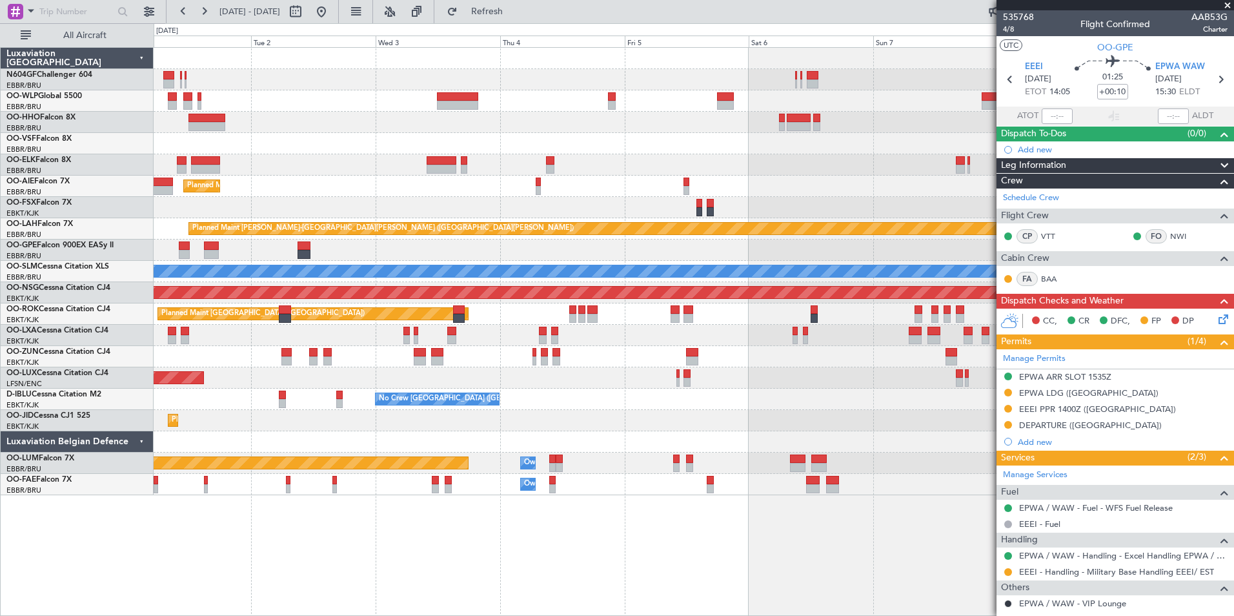
click at [293, 172] on div "Planned Maint Kortrijk-[GEOGRAPHIC_DATA] Planned Maint [GEOGRAPHIC_DATA] ([GEOG…" at bounding box center [693, 271] width 1079 height 447
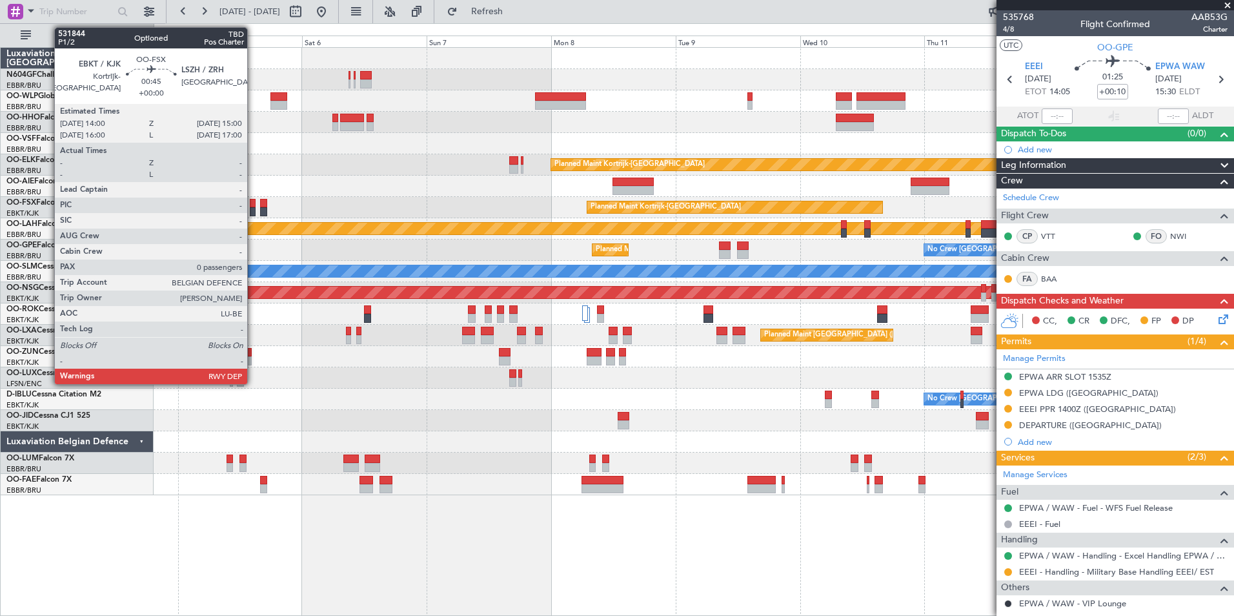
click at [253, 208] on div at bounding box center [253, 211] width 6 height 9
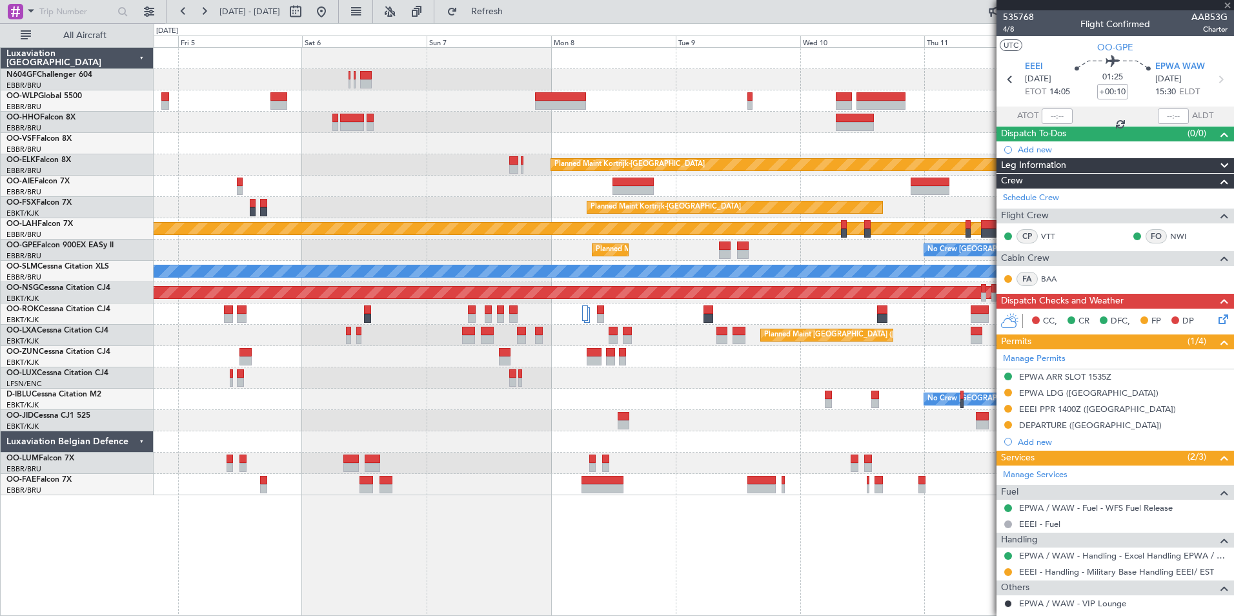
type input "0"
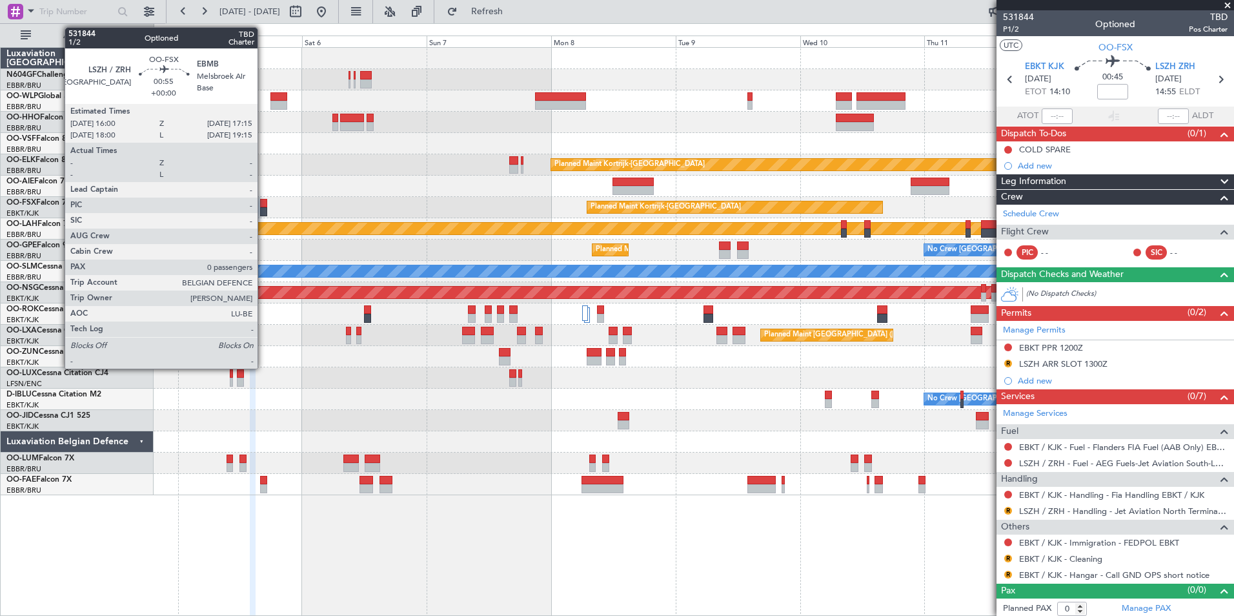
click at [263, 207] on div at bounding box center [263, 211] width 7 height 9
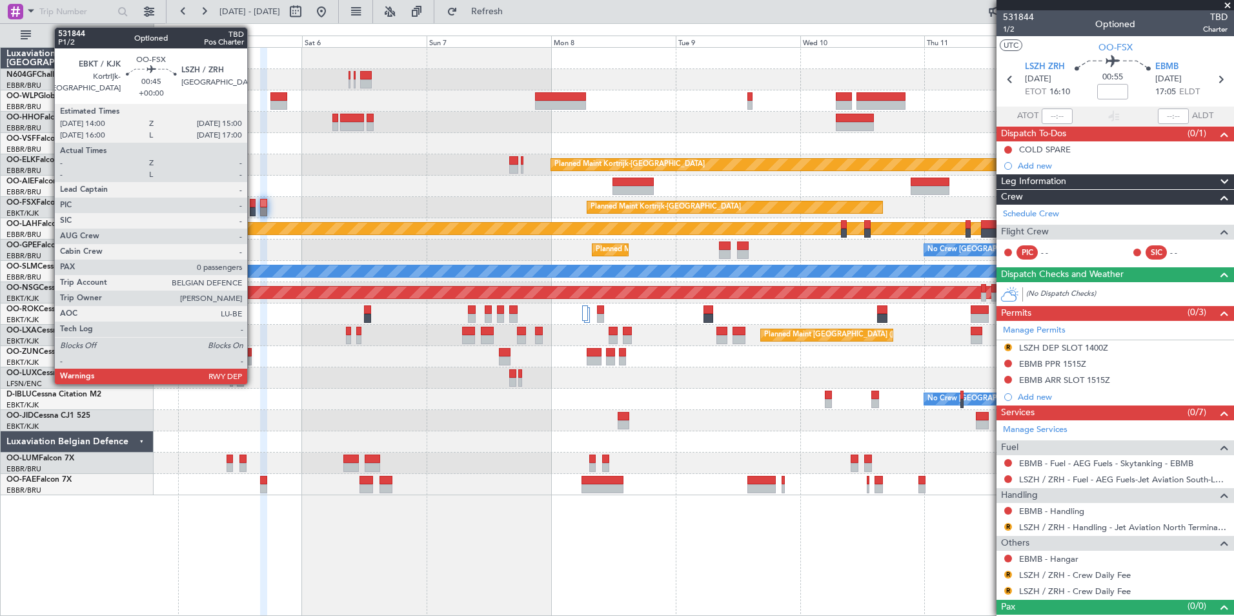
click at [253, 214] on div at bounding box center [253, 211] width 6 height 9
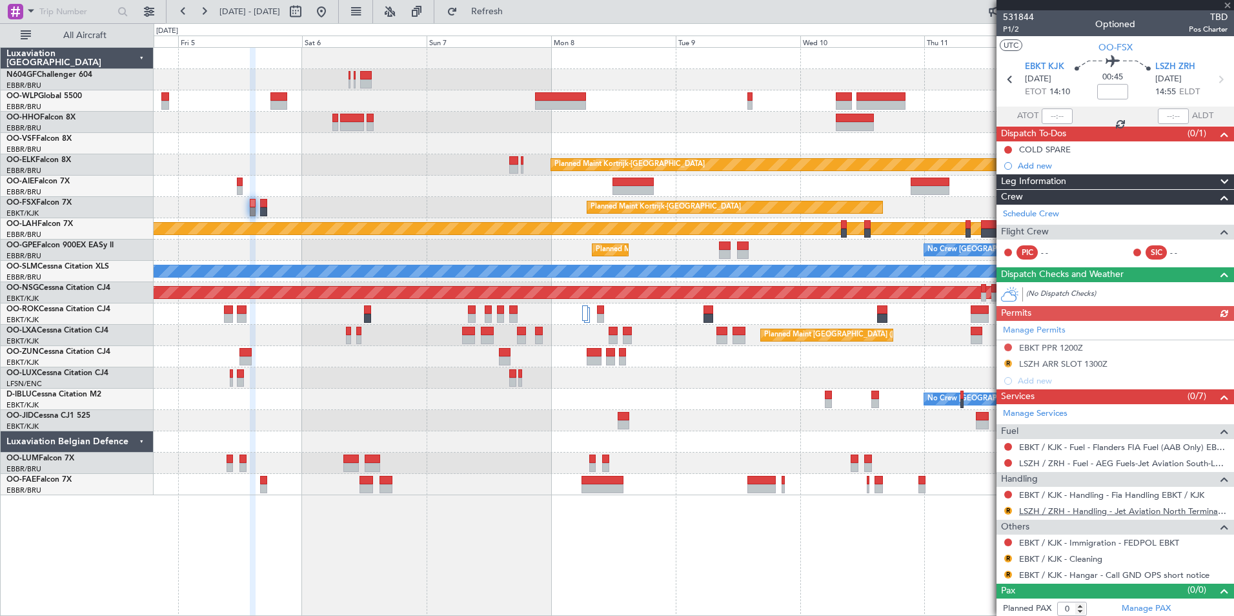
click at [1082, 513] on link "LSZH / ZRH - Handling - Jet Aviation North Terminal LSZH / ZRH" at bounding box center [1123, 510] width 208 height 11
click at [1093, 366] on div "LSZH ARR SLOT 1300Z" at bounding box center [1063, 363] width 88 height 11
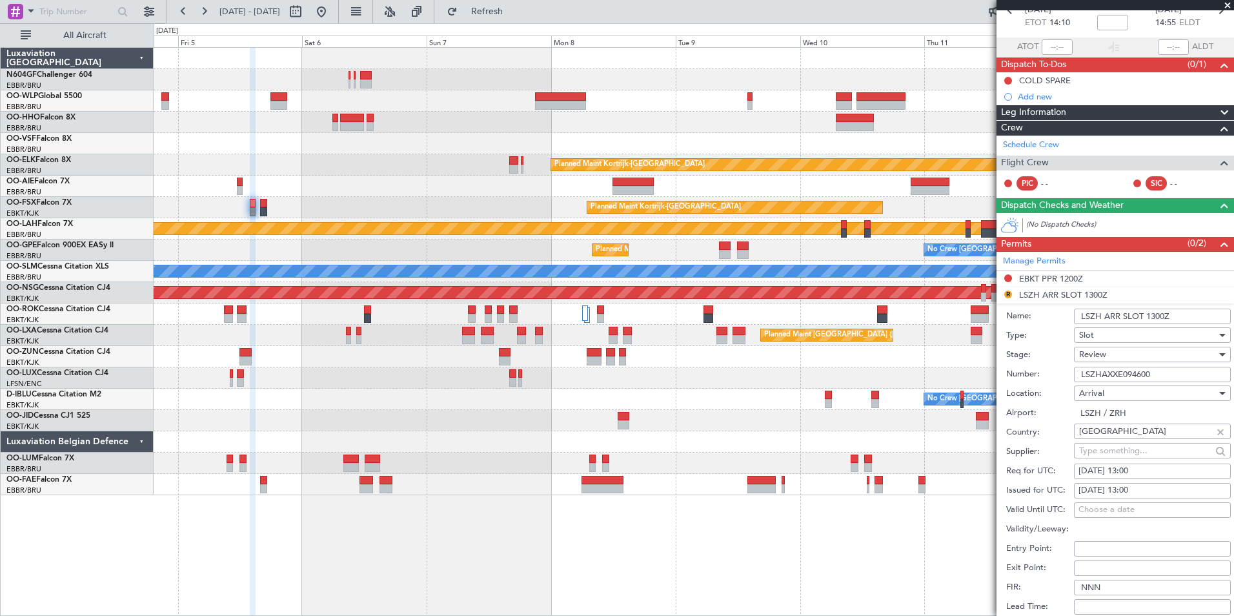
scroll to position [72, 0]
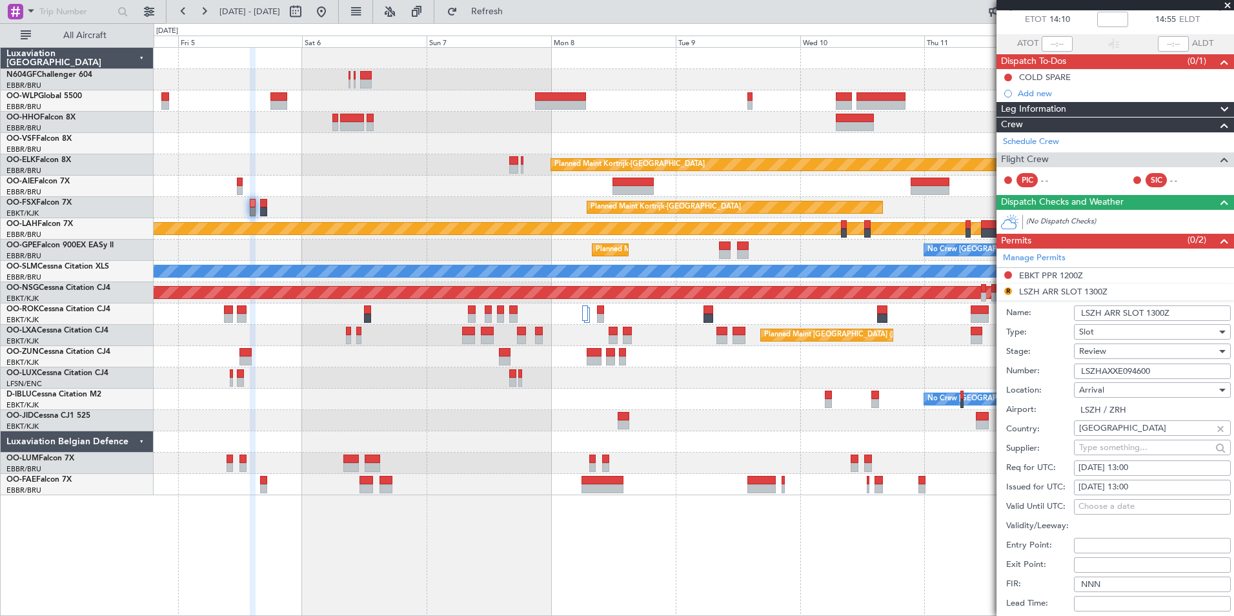
click at [1160, 468] on div "[DATE] 13:00" at bounding box center [1152, 467] width 148 height 13
select select "9"
select select "2025"
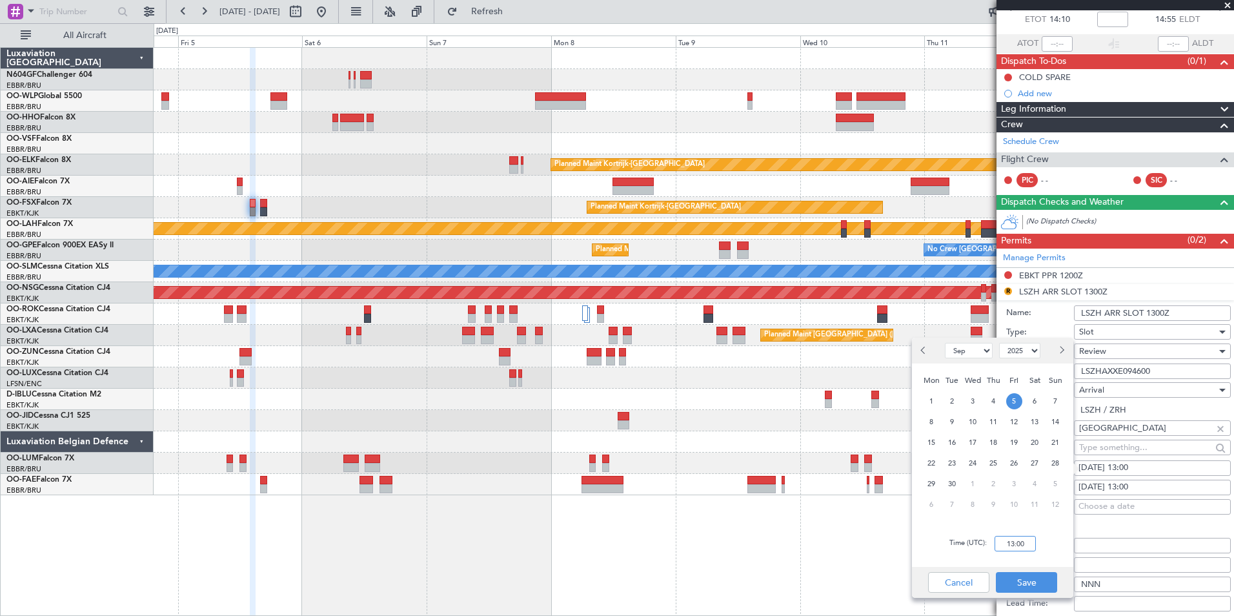
click at [1016, 548] on input "13:00" at bounding box center [1014, 543] width 41 height 15
type input "15:00"
click at [1030, 581] on button "Save" at bounding box center [1026, 582] width 61 height 21
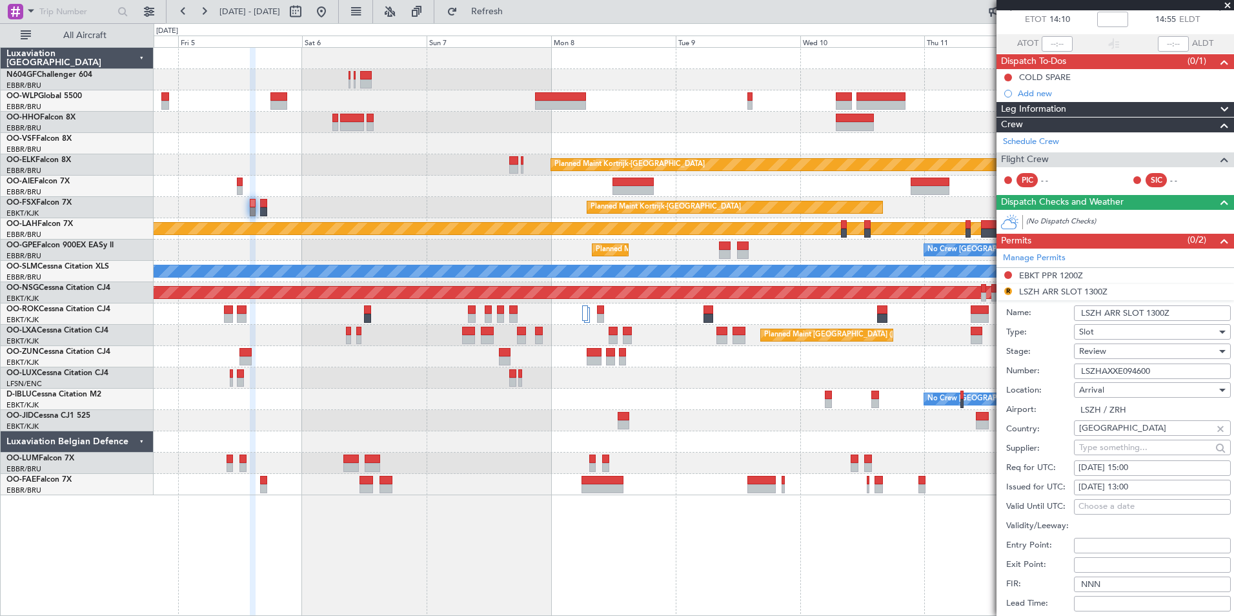
click at [1156, 487] on div "[DATE] 13:00" at bounding box center [1152, 487] width 148 height 13
select select "9"
select select "2025"
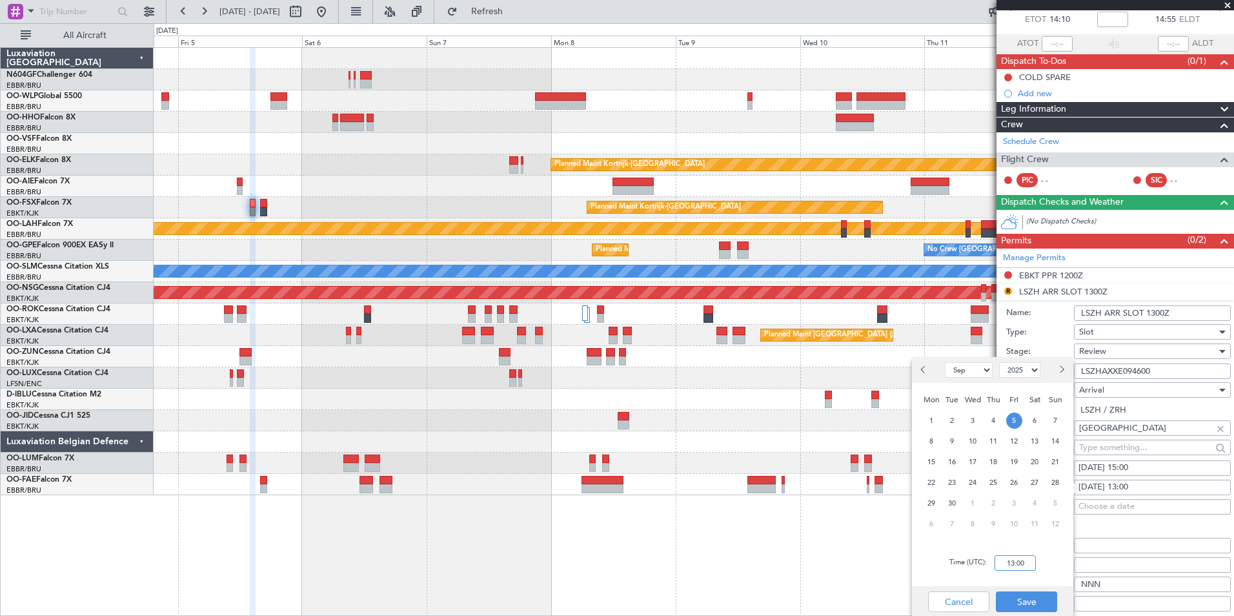
click at [1028, 565] on input "13:00" at bounding box center [1014, 562] width 41 height 15
type input "15:00"
click at [1040, 596] on button "Save" at bounding box center [1026, 601] width 61 height 21
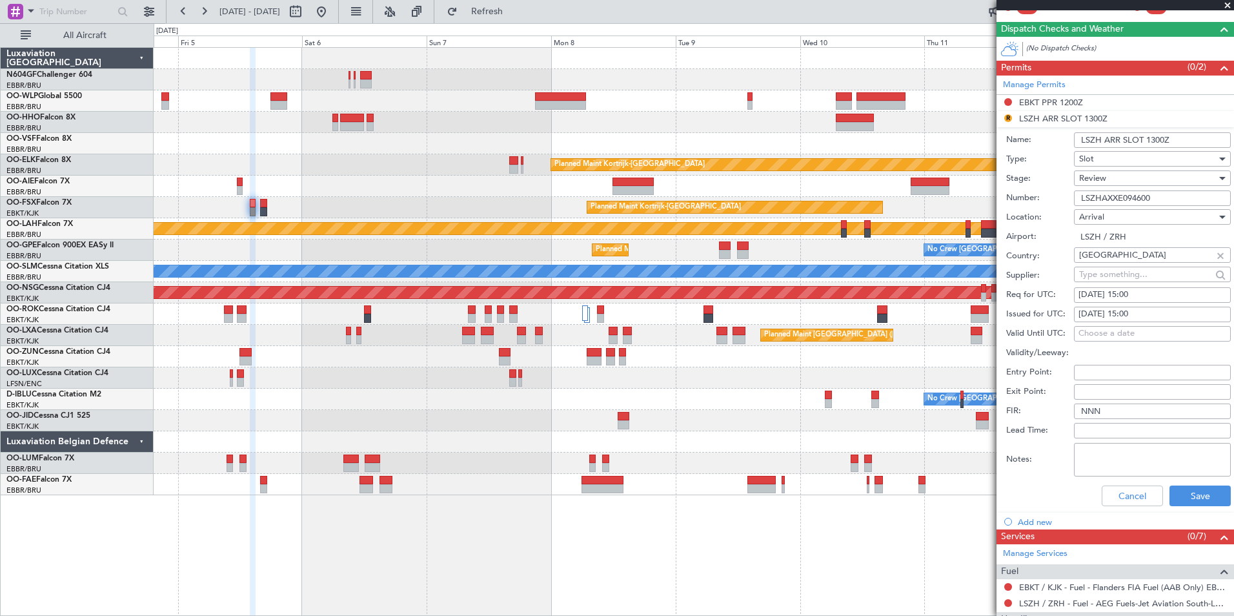
scroll to position [246, 0]
click at [1099, 179] on span "Review" at bounding box center [1092, 178] width 27 height 12
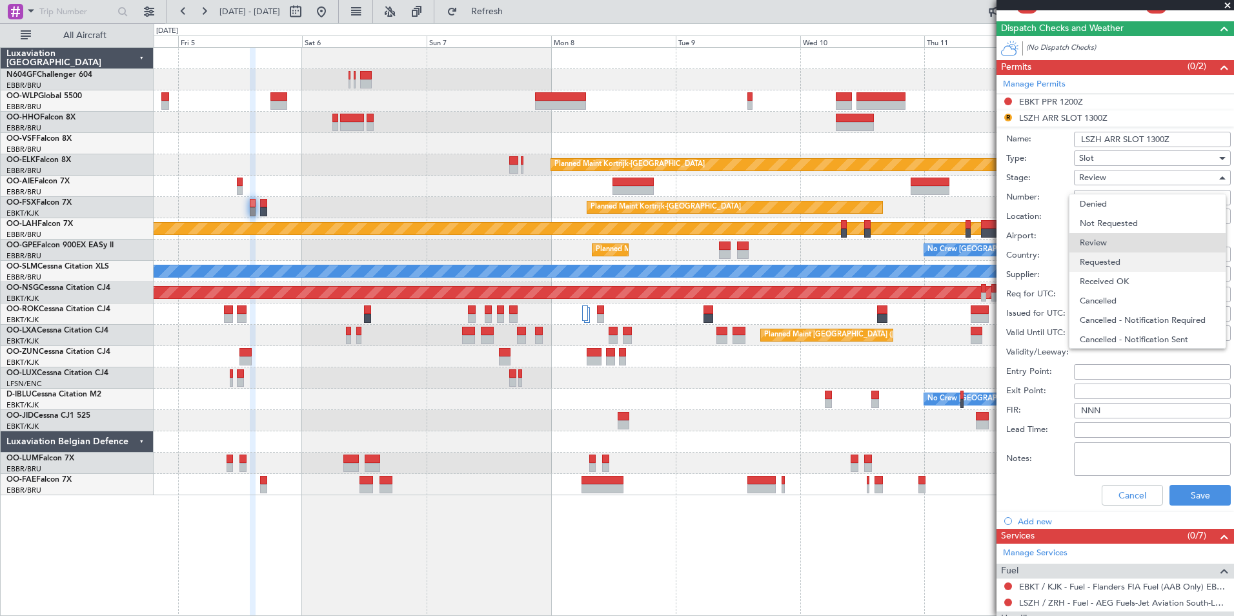
click at [1106, 265] on span "Requested" at bounding box center [1146, 261] width 135 height 19
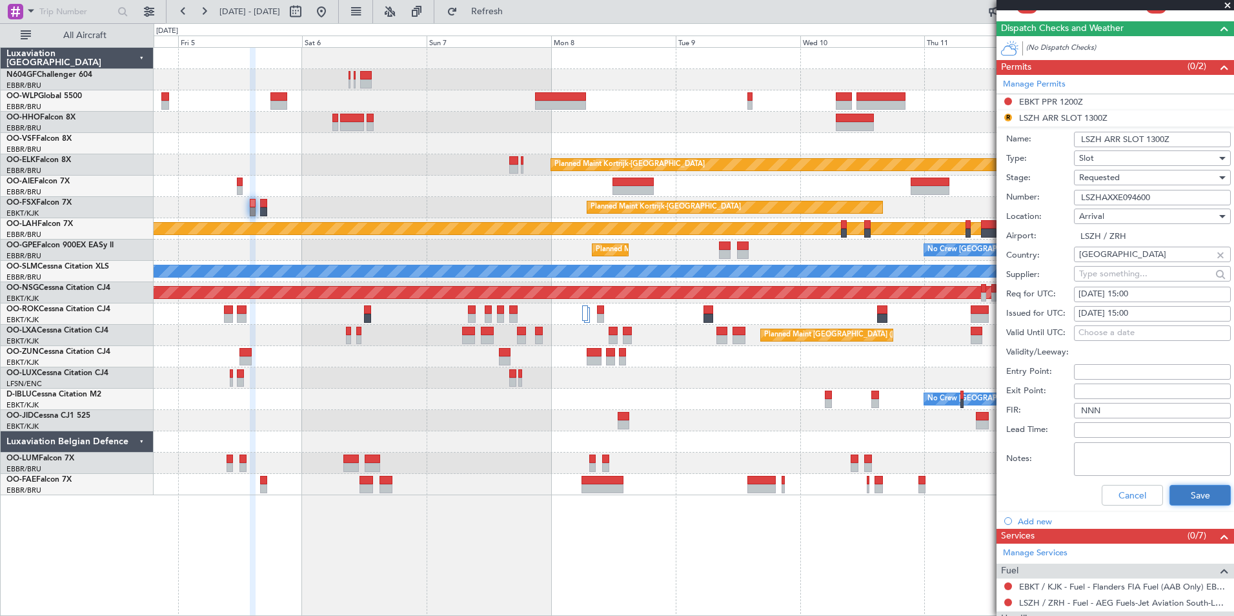
click at [1200, 499] on button "Save" at bounding box center [1199, 495] width 61 height 21
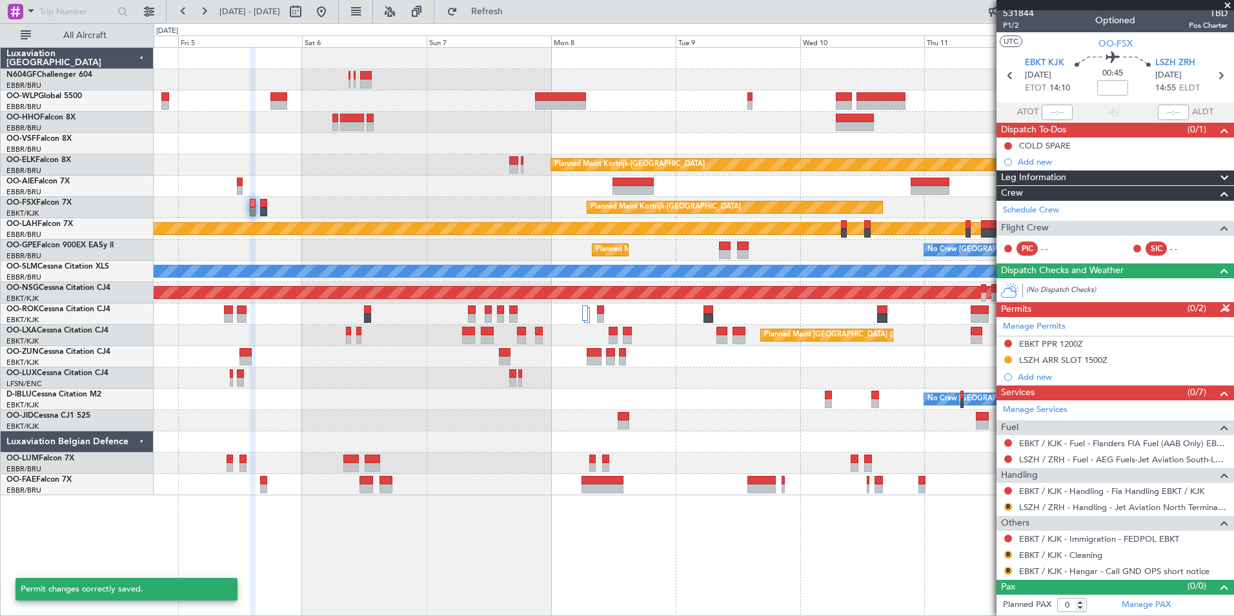
scroll to position [3, 0]
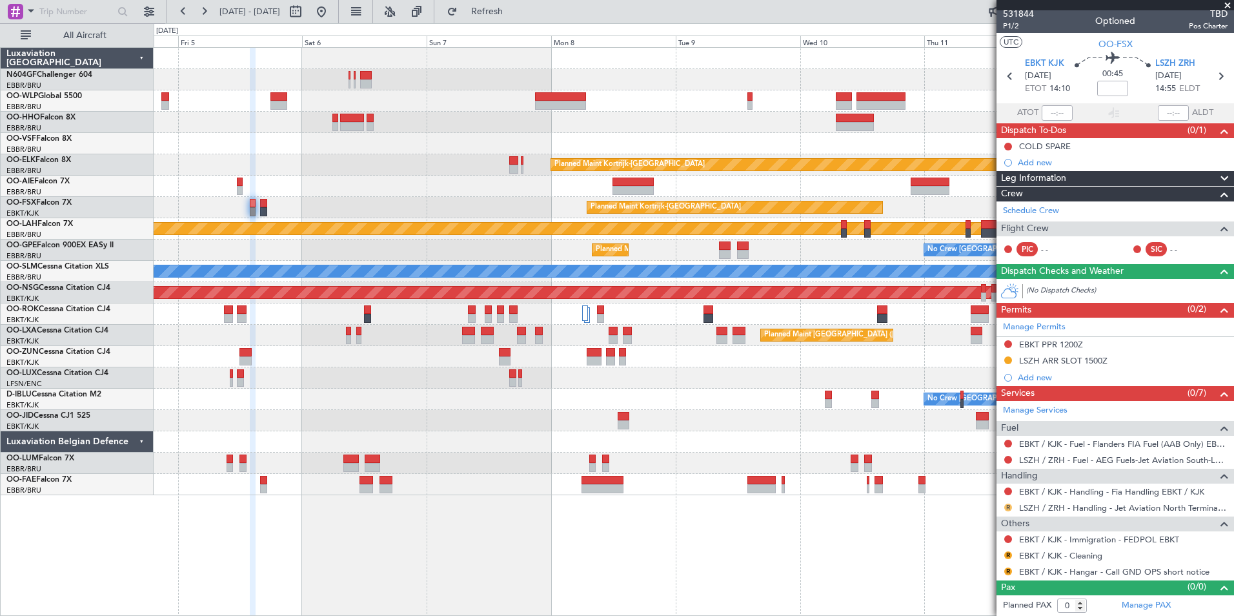
click at [1007, 507] on button "R" at bounding box center [1008, 507] width 8 height 8
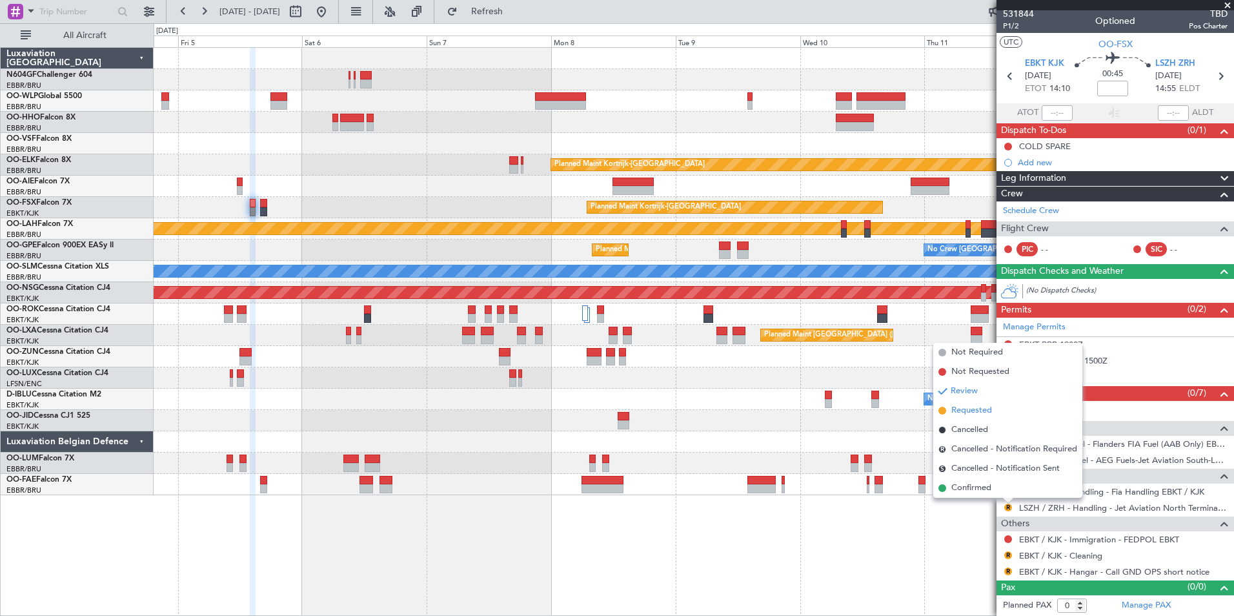
click at [985, 416] on span "Requested" at bounding box center [971, 410] width 41 height 13
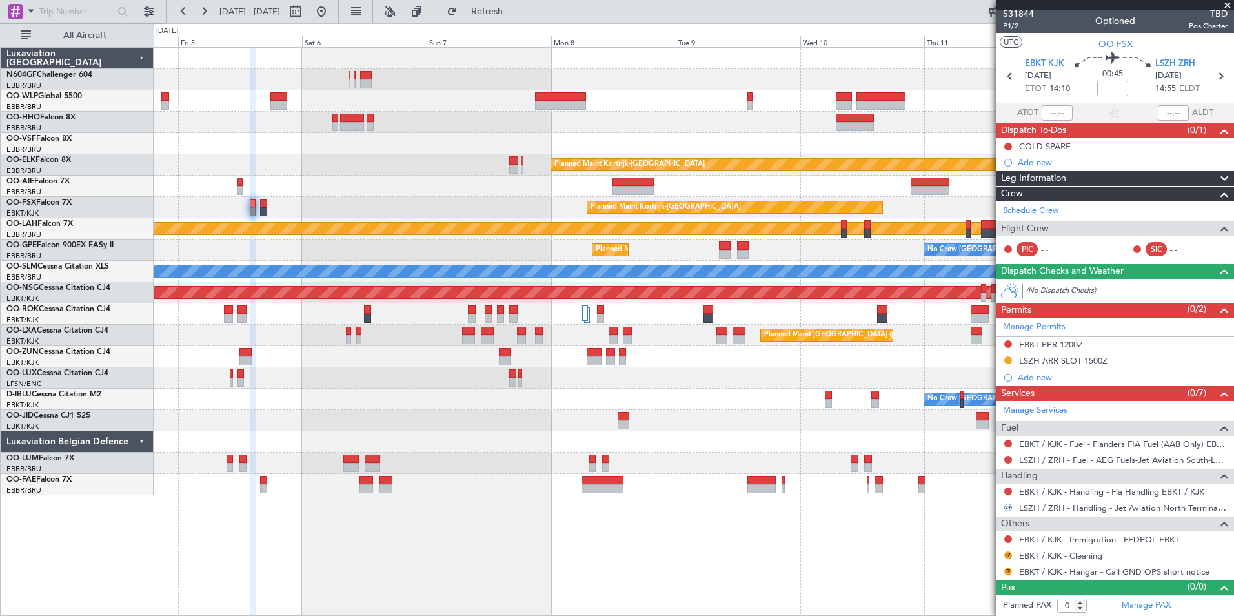
click at [1007, 574] on div "R" at bounding box center [1008, 571] width 10 height 10
click at [1007, 570] on button "R" at bounding box center [1008, 571] width 8 height 8
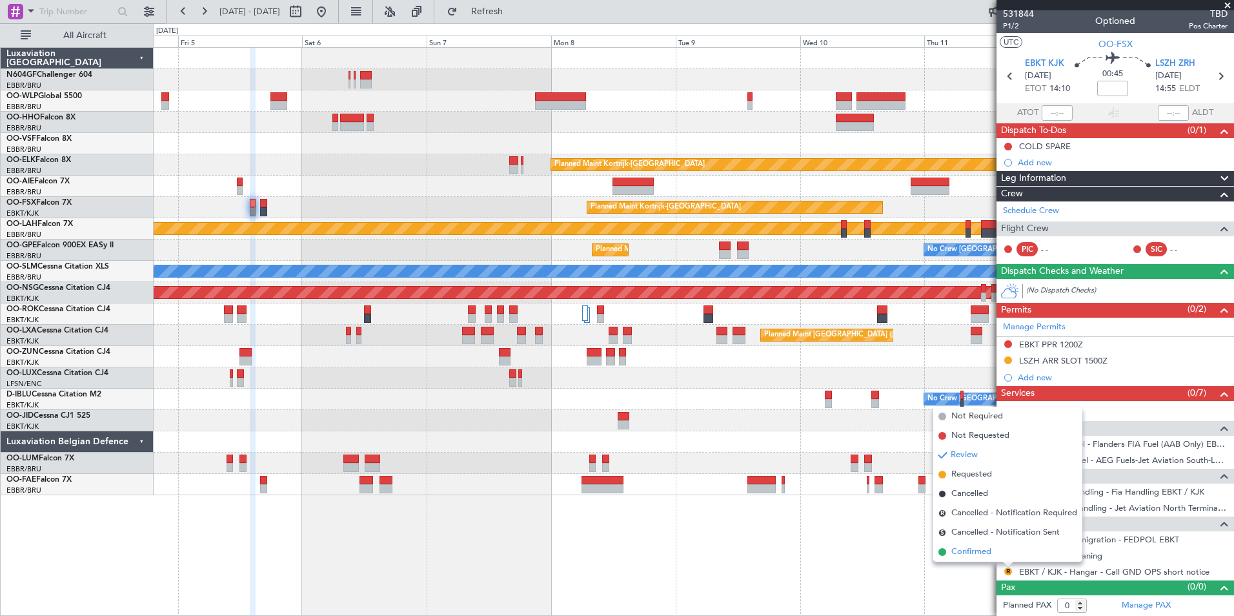
click at [978, 549] on span "Confirmed" at bounding box center [971, 551] width 40 height 13
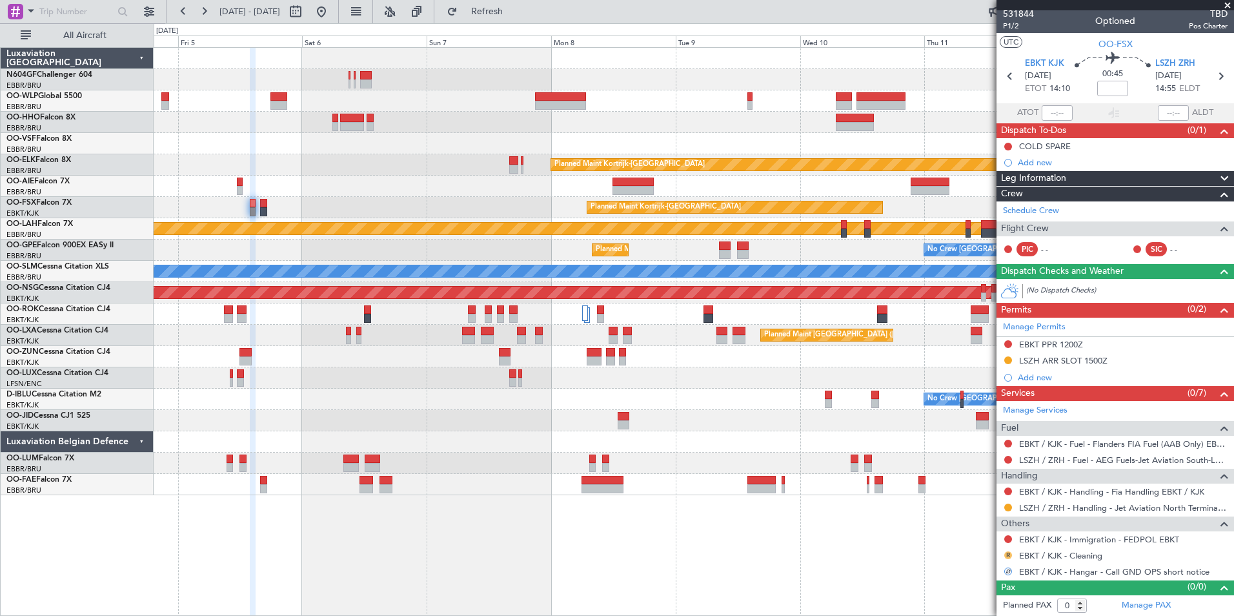
click at [1004, 553] on button "R" at bounding box center [1008, 555] width 8 height 8
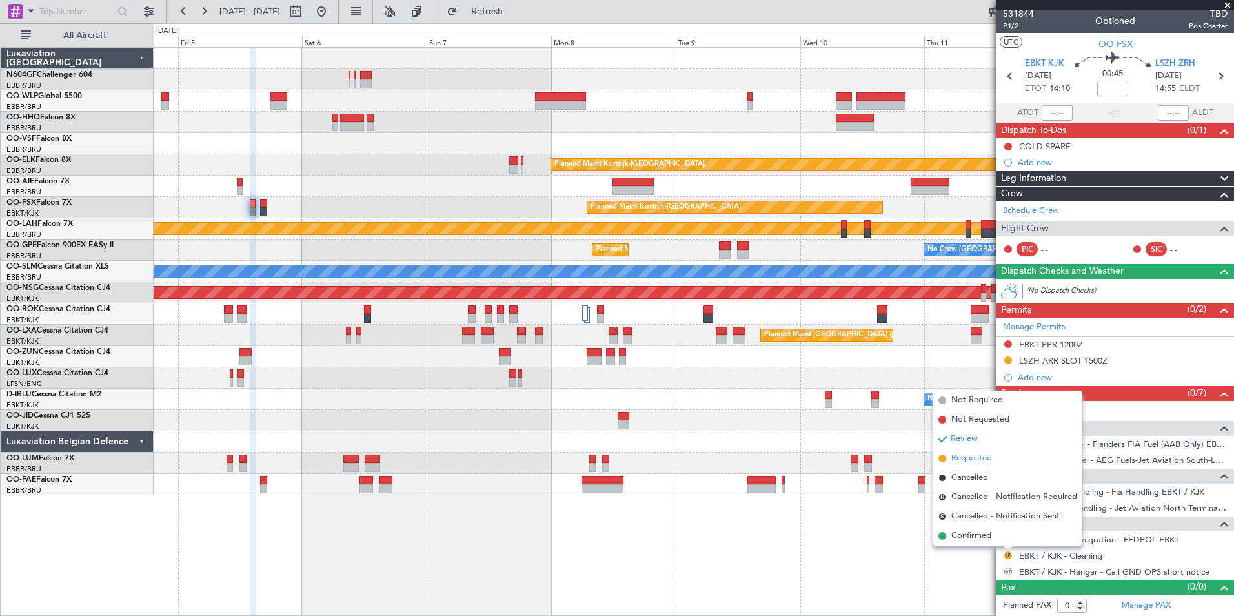
click at [973, 464] on span "Requested" at bounding box center [971, 458] width 41 height 13
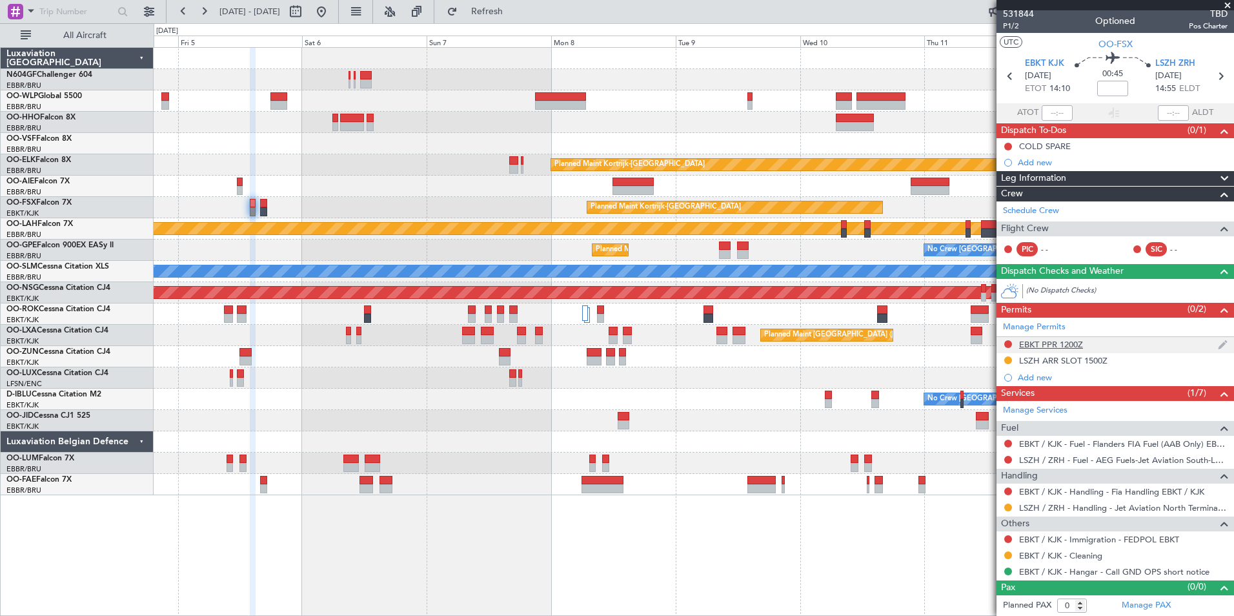
click at [1069, 343] on div "EBKT PPR 1200Z" at bounding box center [1051, 344] width 64 height 11
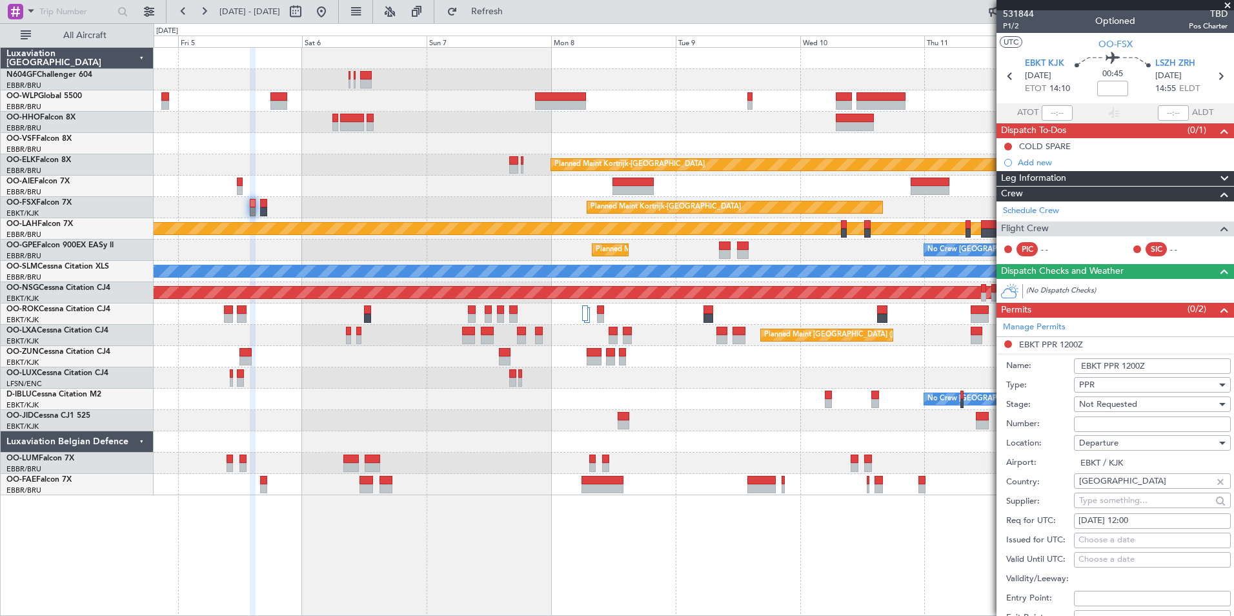
click at [1163, 519] on div "10/07/2025 12:00" at bounding box center [1152, 520] width 148 height 13
select select "7"
select select "2025"
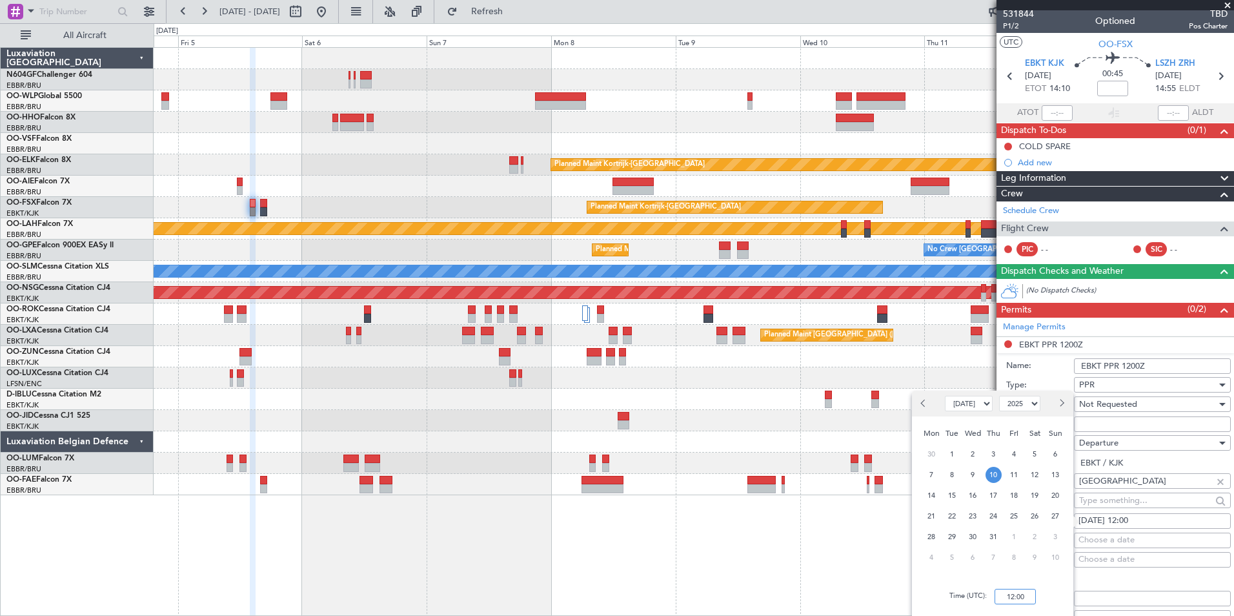
click at [1021, 601] on input "12:00" at bounding box center [1014, 595] width 41 height 15
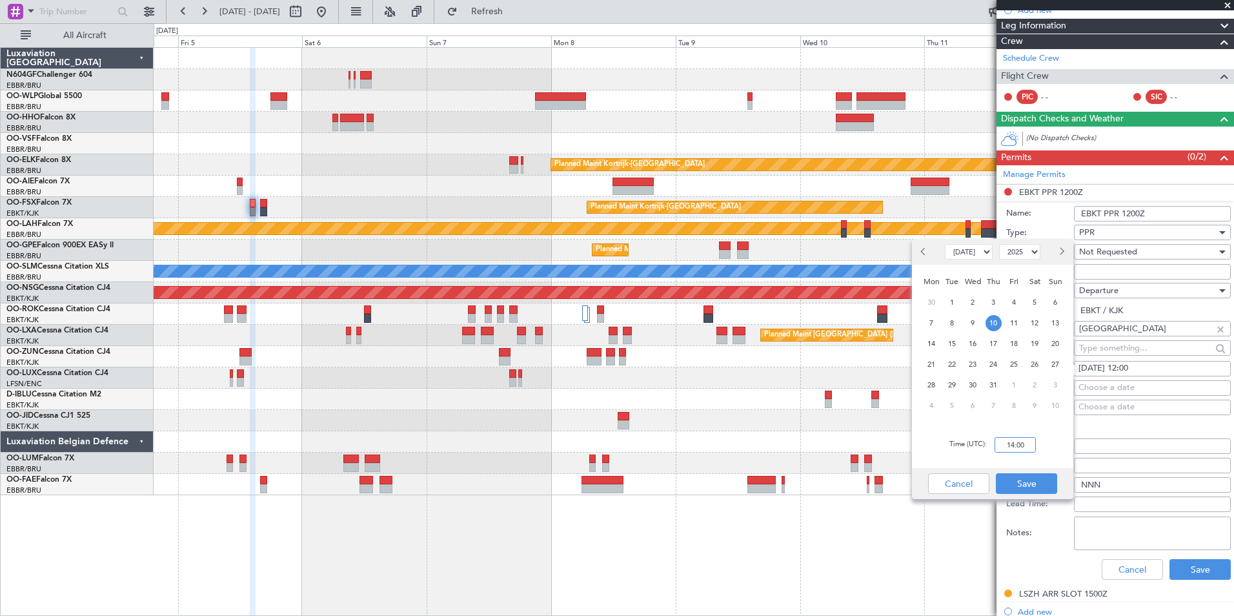
scroll to position [156, 0]
type input "14:00"
click at [1034, 490] on button "Save" at bounding box center [1026, 482] width 61 height 21
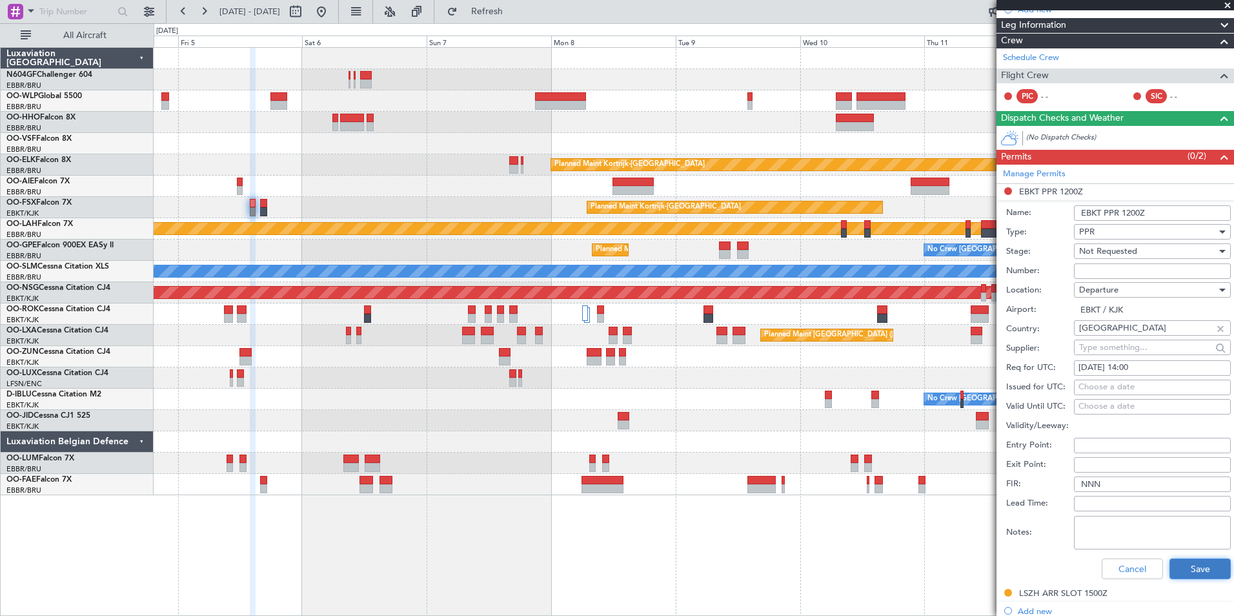
click at [1183, 568] on button "Save" at bounding box center [1199, 568] width 61 height 21
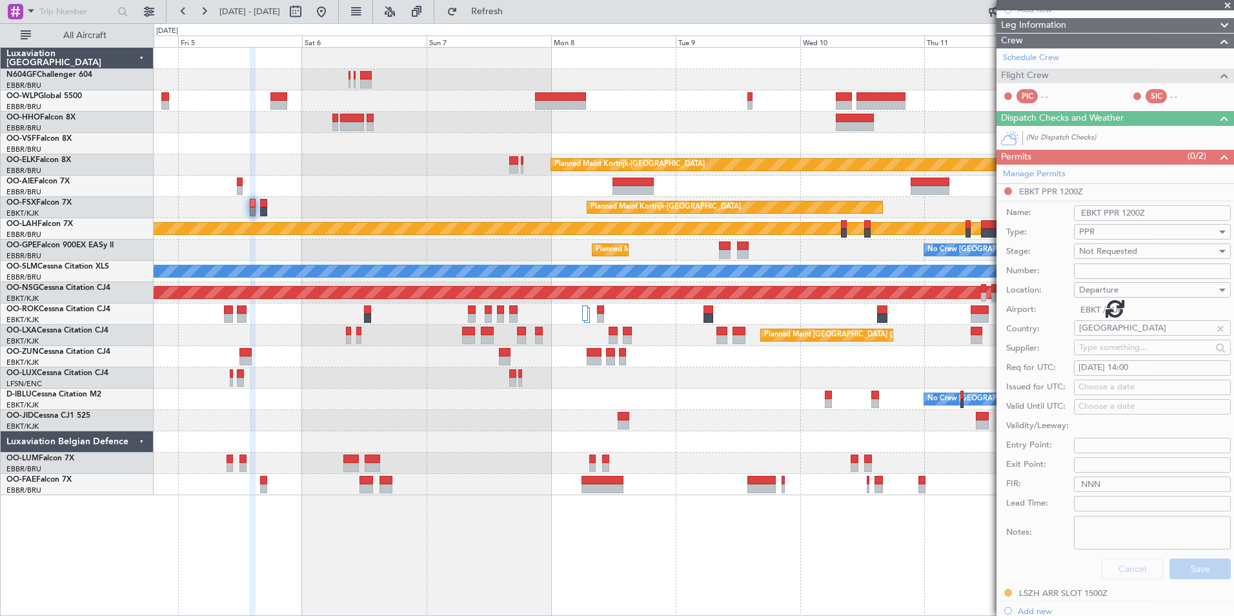
scroll to position [3, 0]
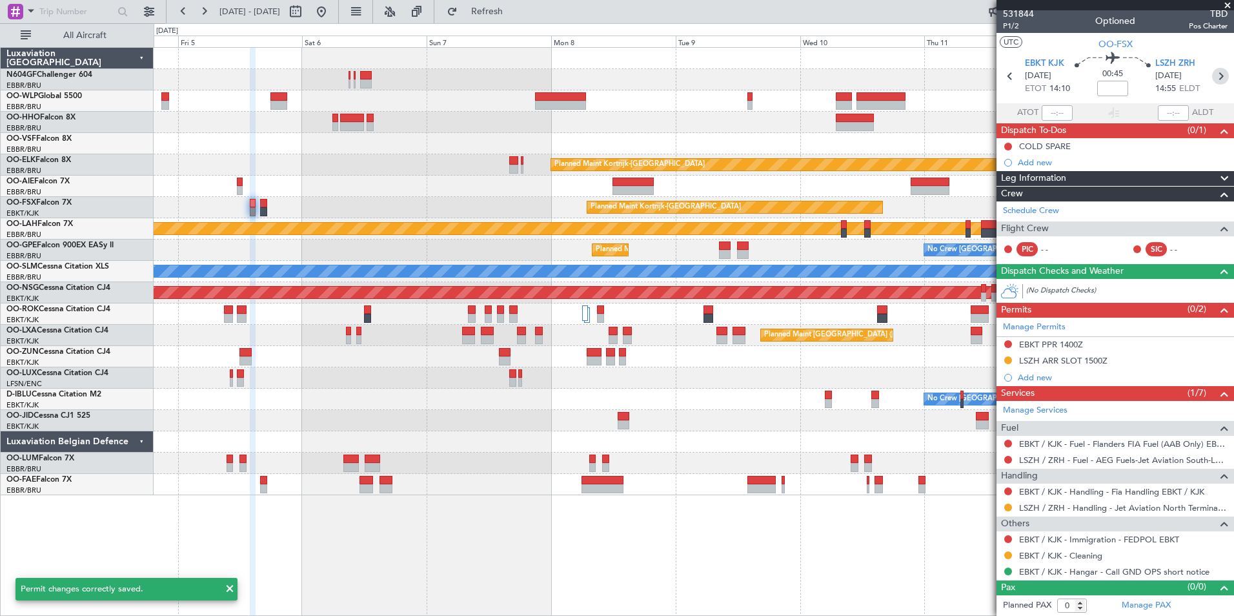
click at [1212, 81] on icon at bounding box center [1220, 76] width 17 height 17
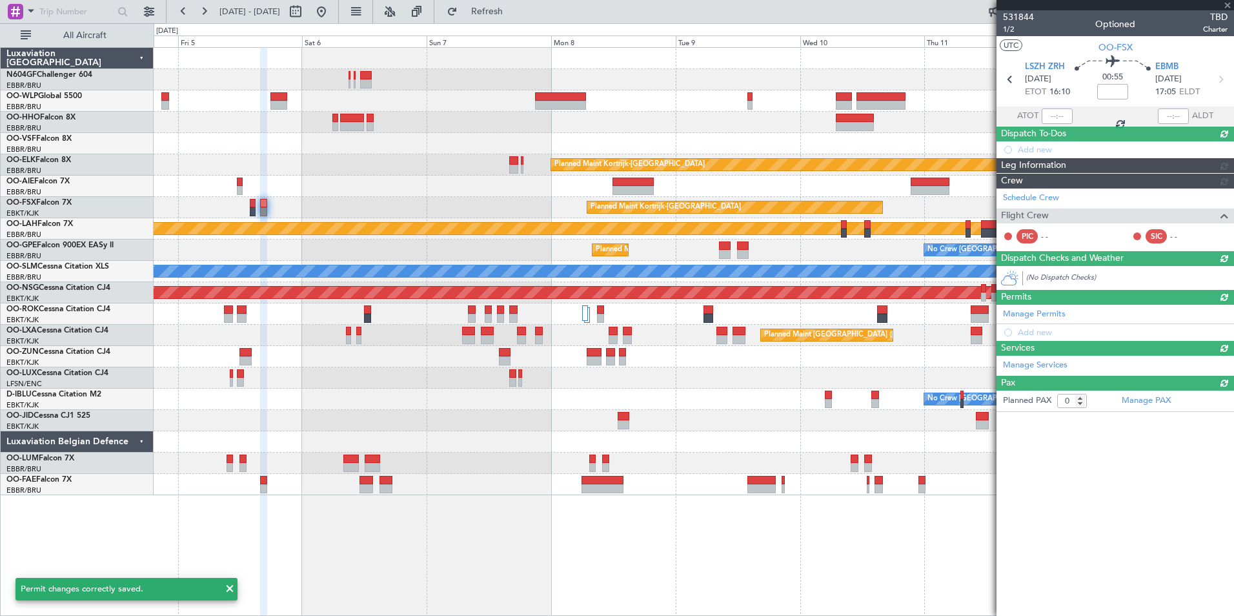
scroll to position [0, 0]
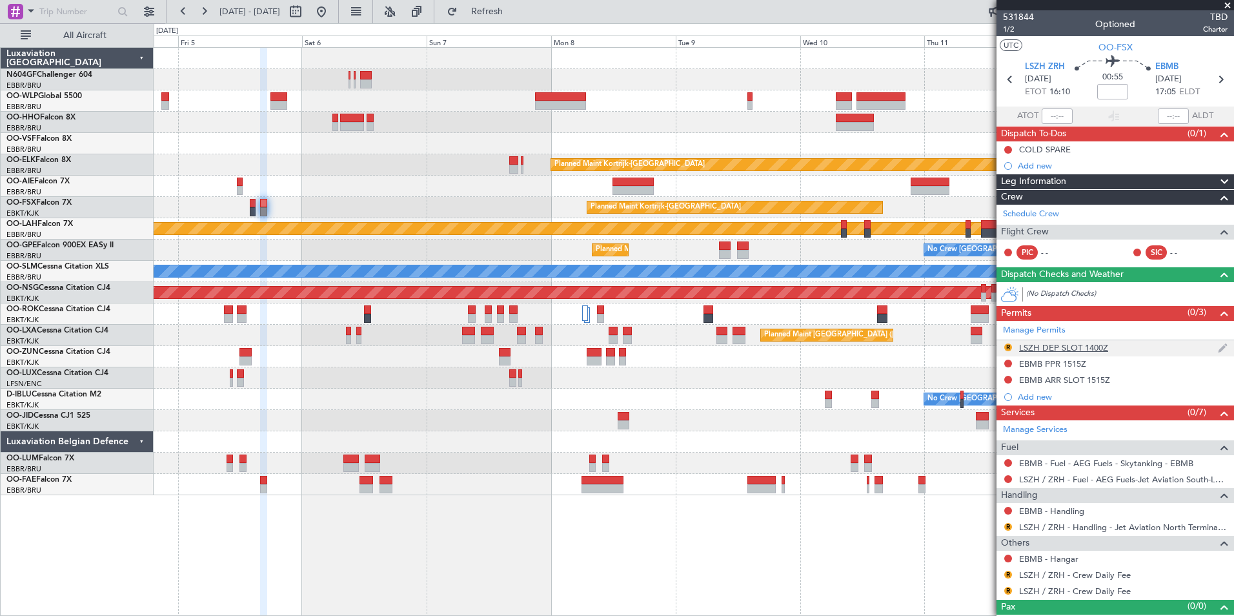
click at [1052, 351] on div "LSZH DEP SLOT 1400Z" at bounding box center [1063, 347] width 89 height 11
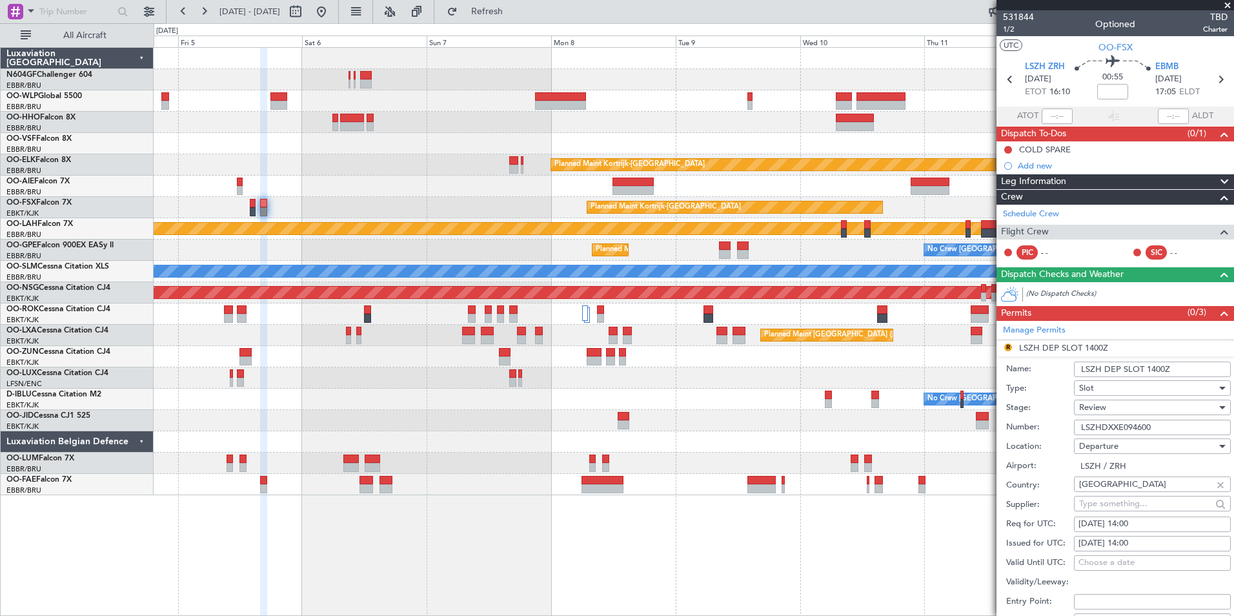
click at [1154, 523] on div "05/09/2025 14:00" at bounding box center [1152, 523] width 148 height 13
select select "9"
select select "2025"
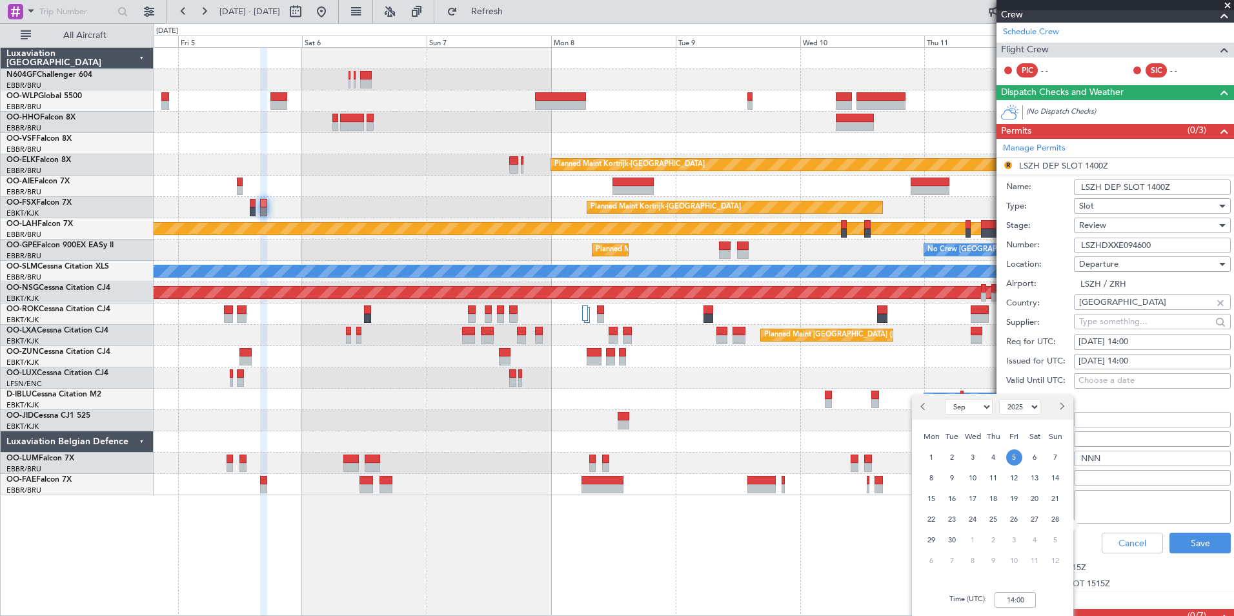
scroll to position [184, 0]
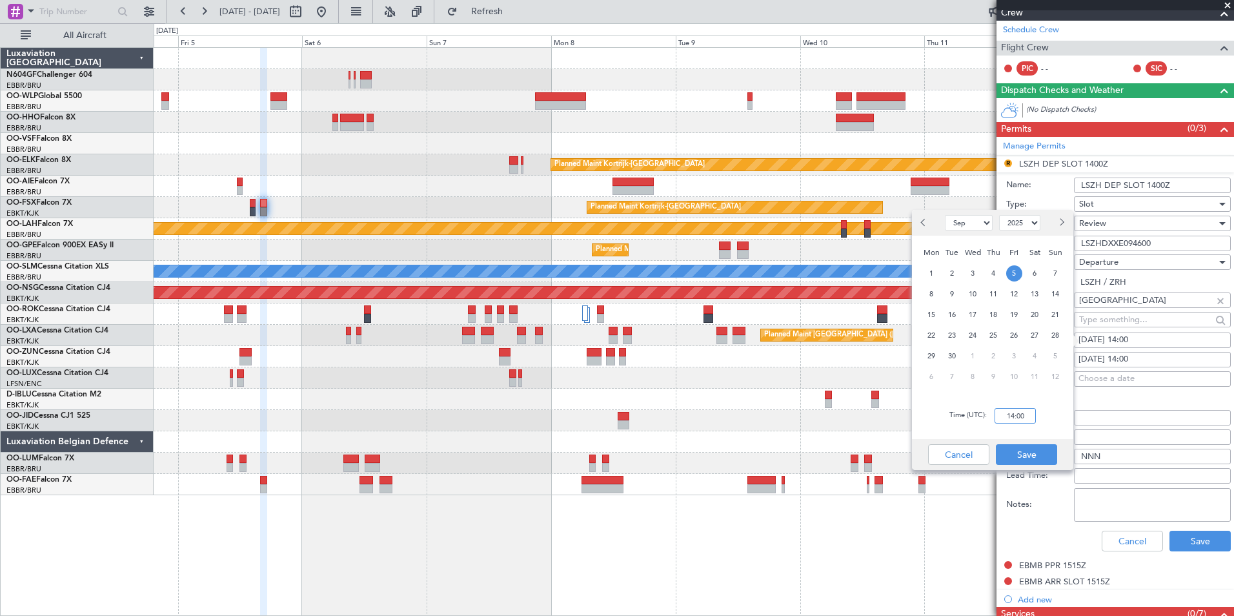
click at [1013, 414] on input "14:00" at bounding box center [1014, 415] width 41 height 15
type input "16:00"
click at [1035, 452] on button "Save" at bounding box center [1026, 454] width 61 height 21
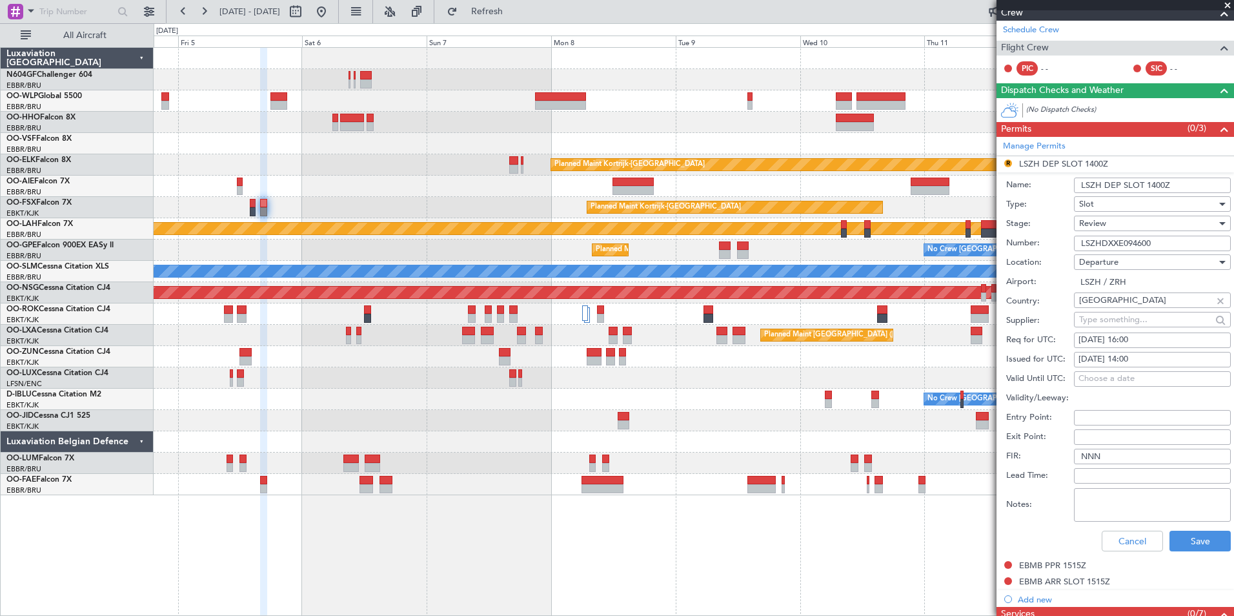
click at [1169, 359] on div "05/09/2025 14:00" at bounding box center [1152, 359] width 148 height 13
select select "9"
select select "2025"
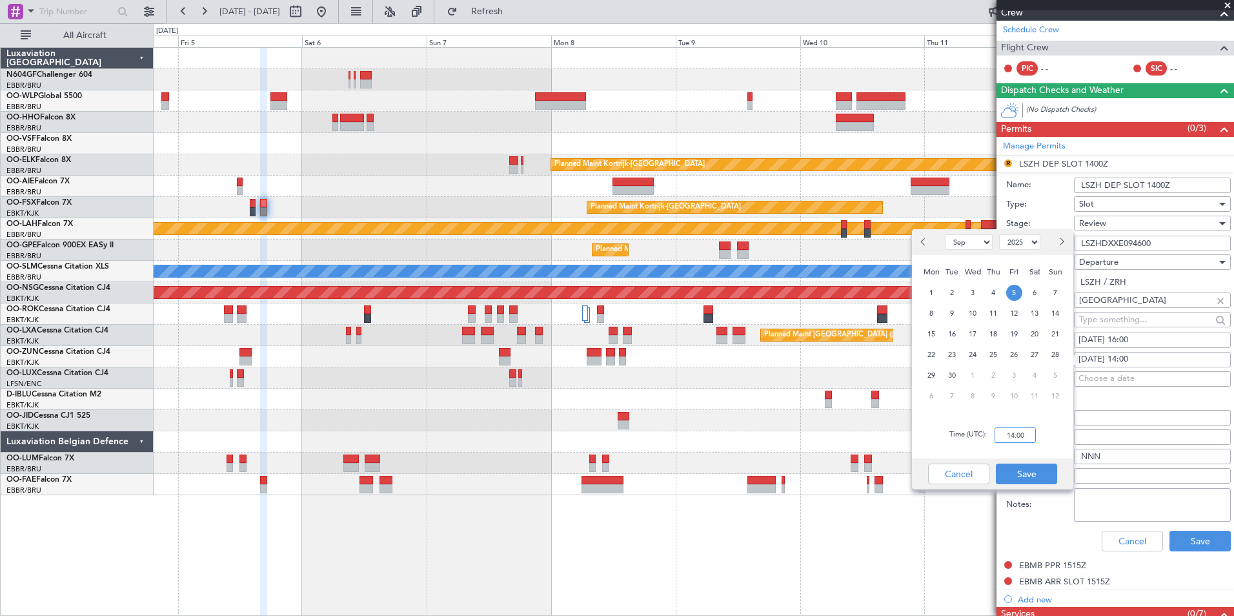
click at [1028, 432] on input "14:00" at bounding box center [1014, 434] width 41 height 15
type input "16:00"
click at [1028, 468] on button "Save" at bounding box center [1026, 473] width 61 height 21
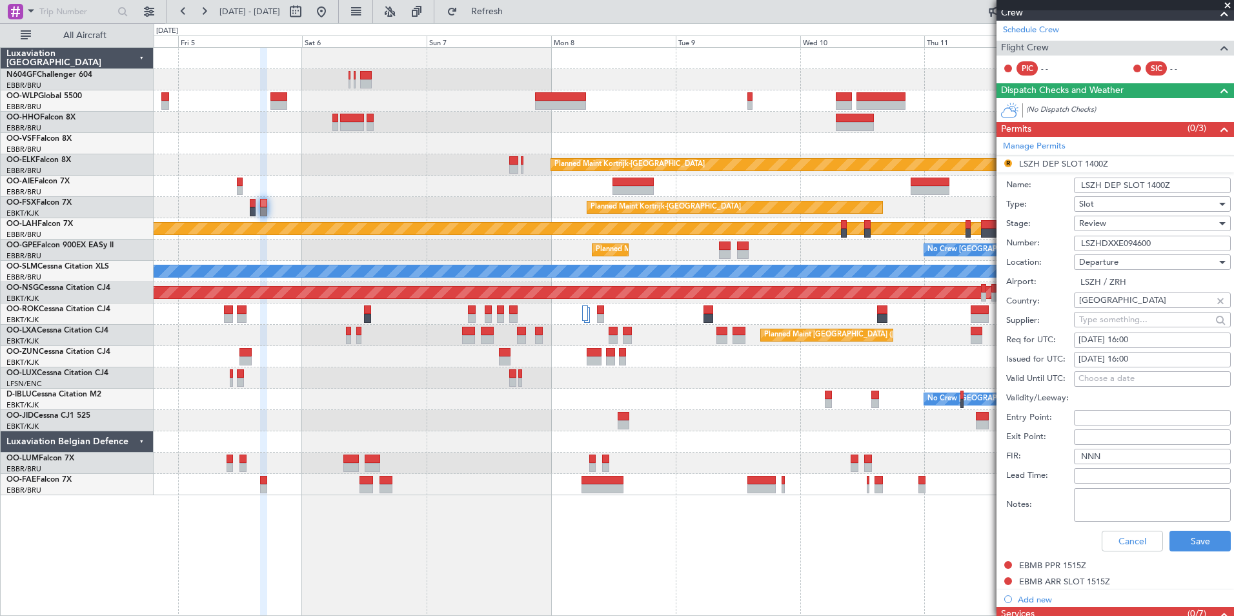
click at [1162, 222] on div "Review" at bounding box center [1147, 223] width 137 height 19
click at [1148, 308] on span "Requested" at bounding box center [1146, 307] width 135 height 19
click at [1197, 541] on button "Save" at bounding box center [1199, 540] width 61 height 21
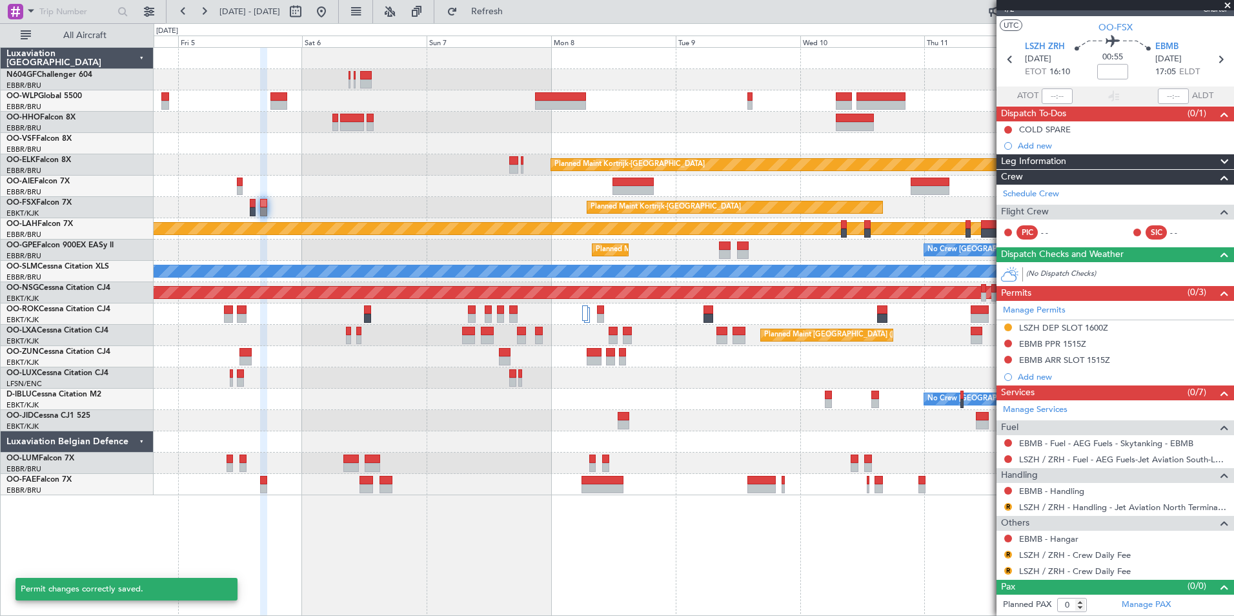
scroll to position [19, 0]
click at [1010, 504] on button "R" at bounding box center [1008, 507] width 8 height 8
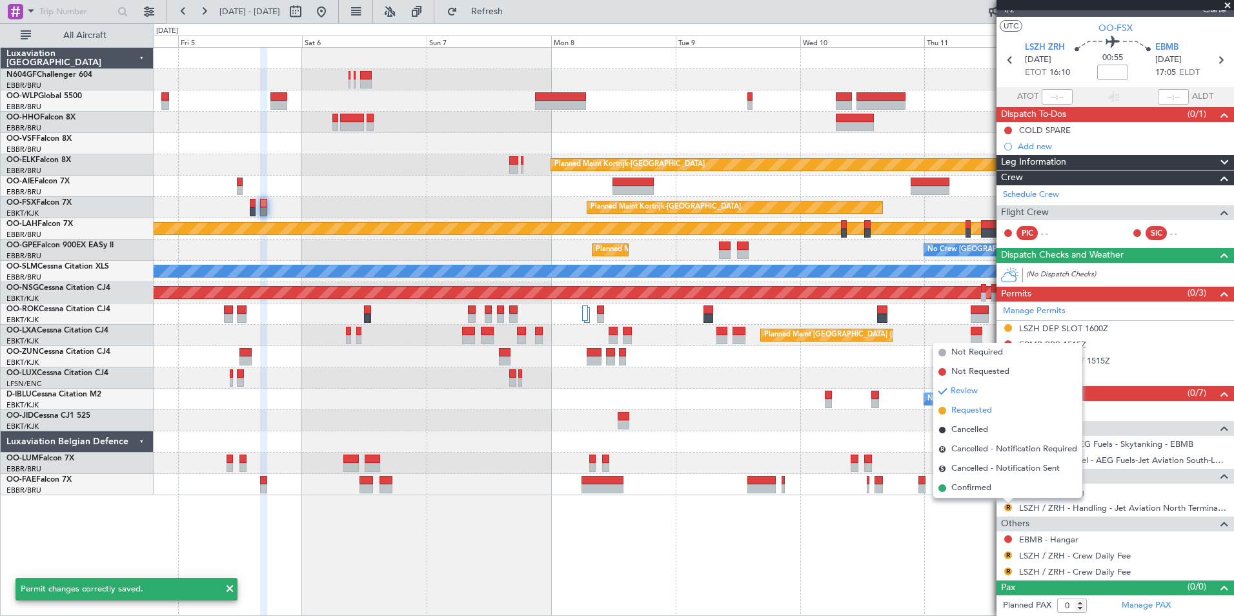
click at [965, 414] on span "Requested" at bounding box center [971, 410] width 41 height 13
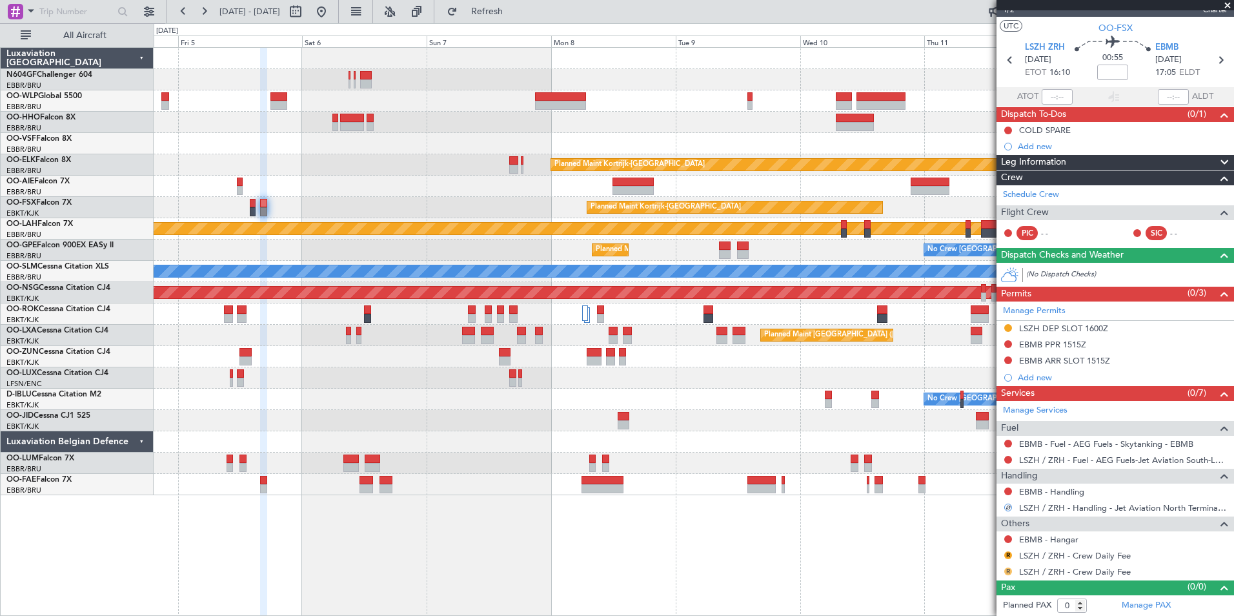
click at [1007, 570] on button "R" at bounding box center [1008, 571] width 8 height 8
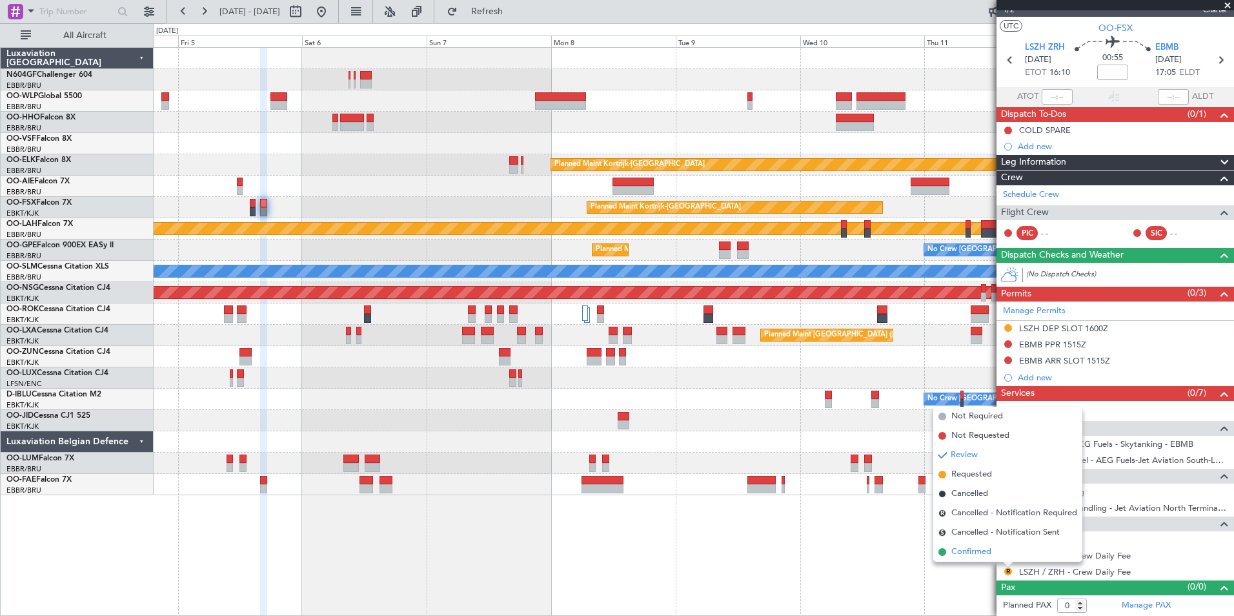
click at [979, 553] on span "Confirmed" at bounding box center [971, 551] width 40 height 13
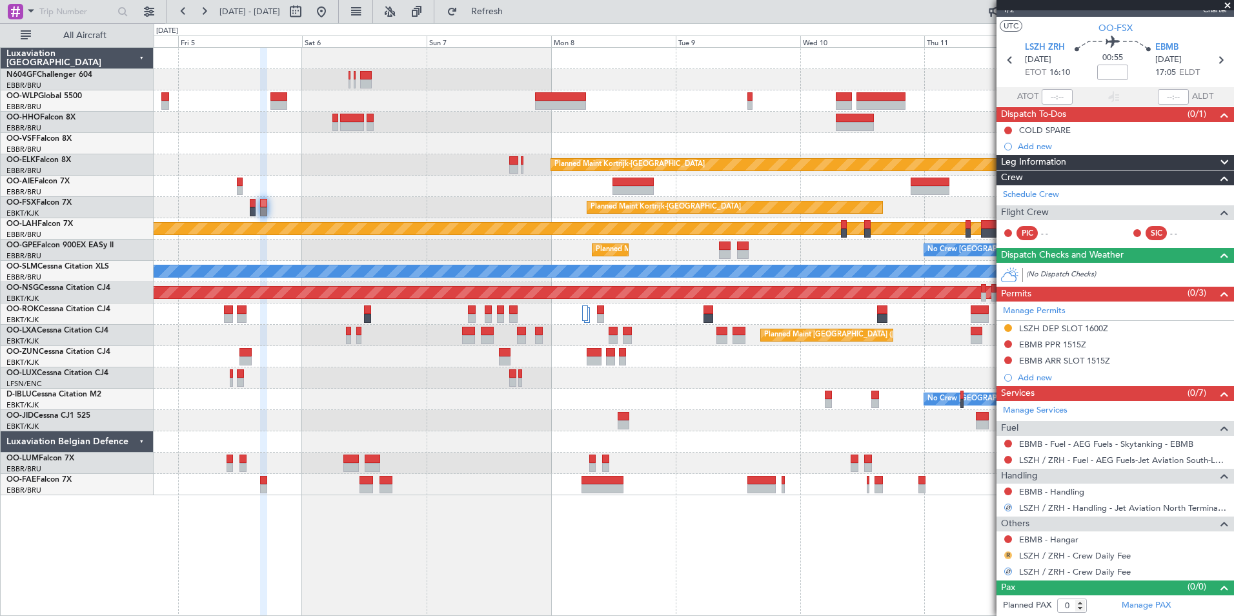
click at [1010, 556] on button "R" at bounding box center [1008, 555] width 8 height 8
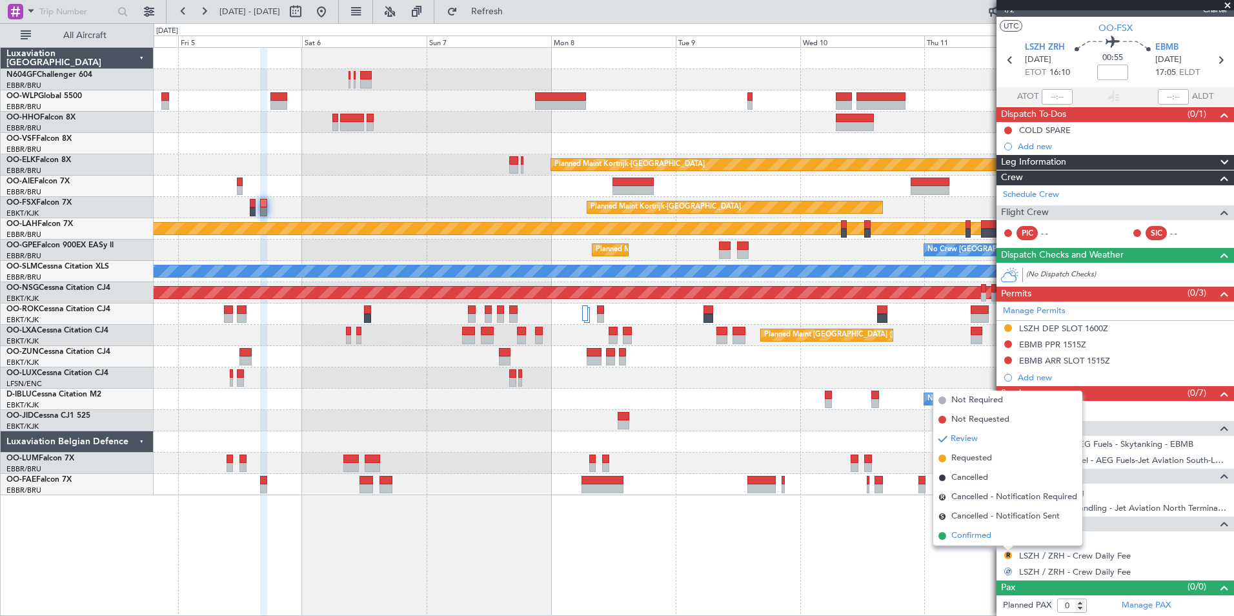
click at [987, 539] on span "Confirmed" at bounding box center [971, 535] width 40 height 13
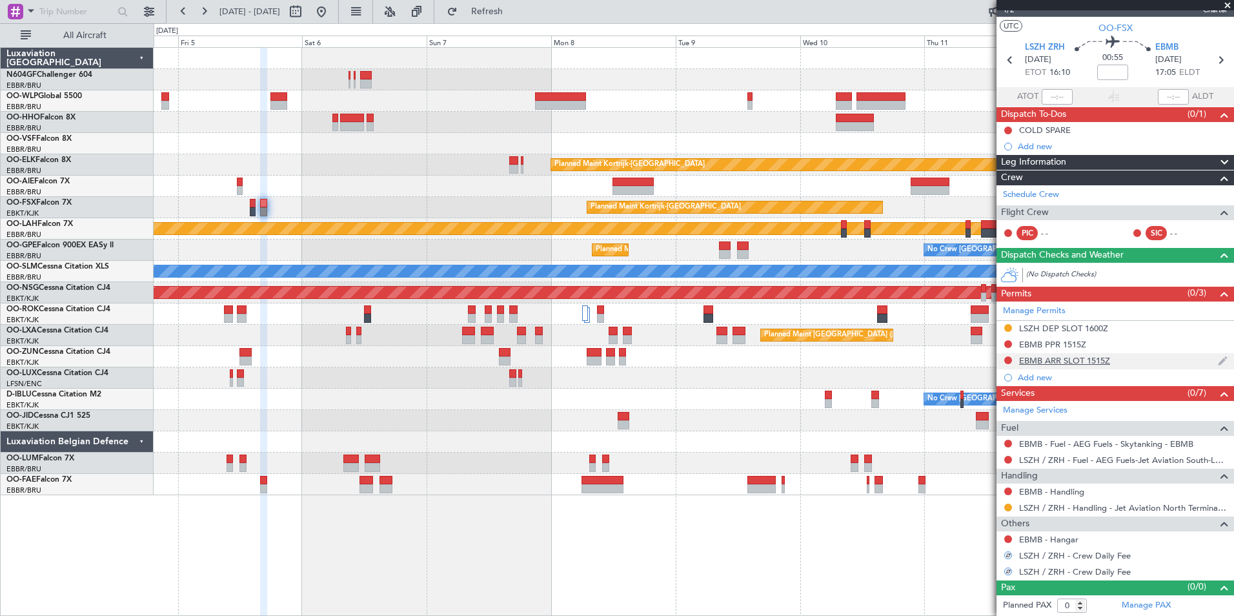
scroll to position [0, 0]
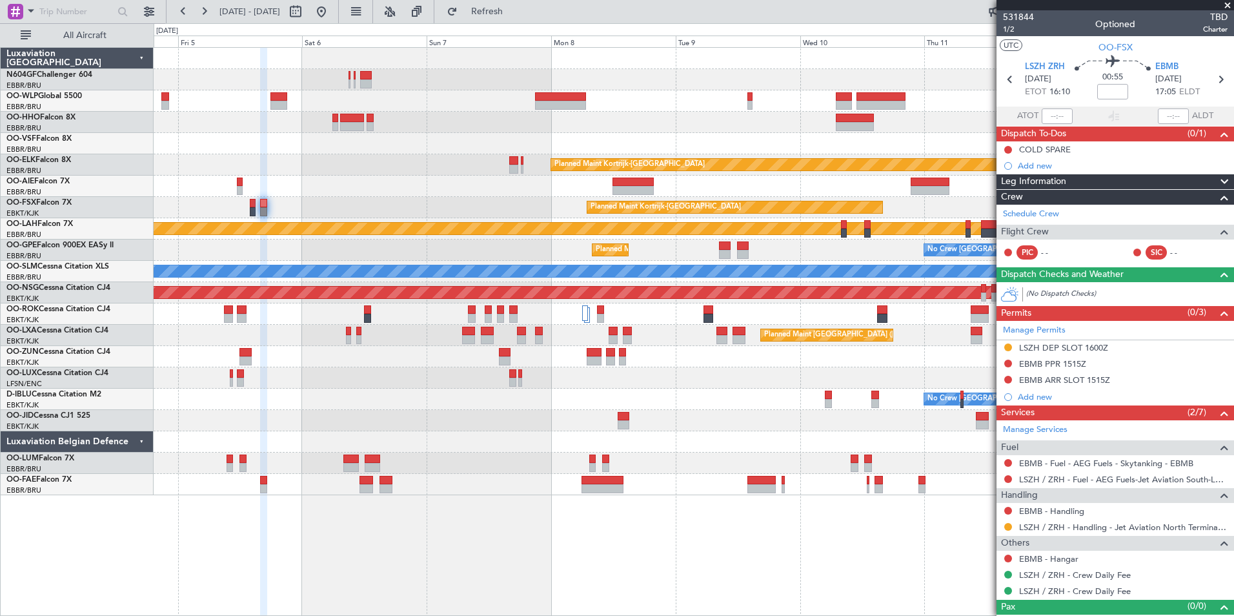
click at [535, 168] on div "Planned Maint Kortrijk-Wevelgem Planned Maint Kortrijk-Wevelgem Planned Maint A…" at bounding box center [693, 271] width 1079 height 447
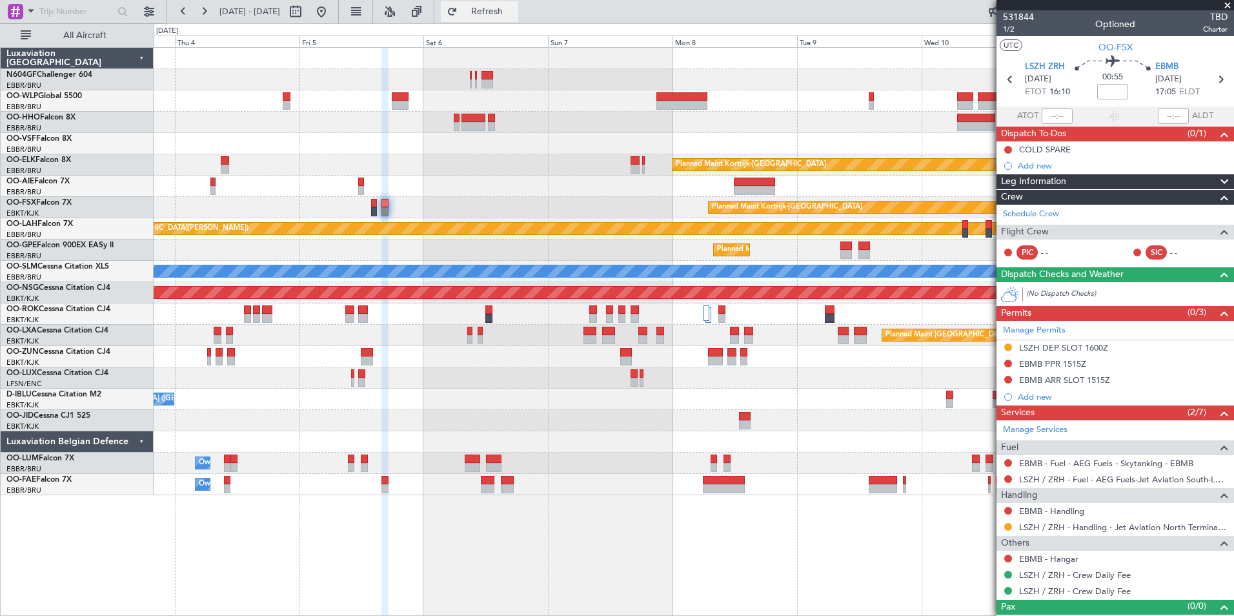
click at [514, 7] on span "Refresh" at bounding box center [487, 11] width 54 height 9
click at [332, 7] on button at bounding box center [321, 11] width 21 height 21
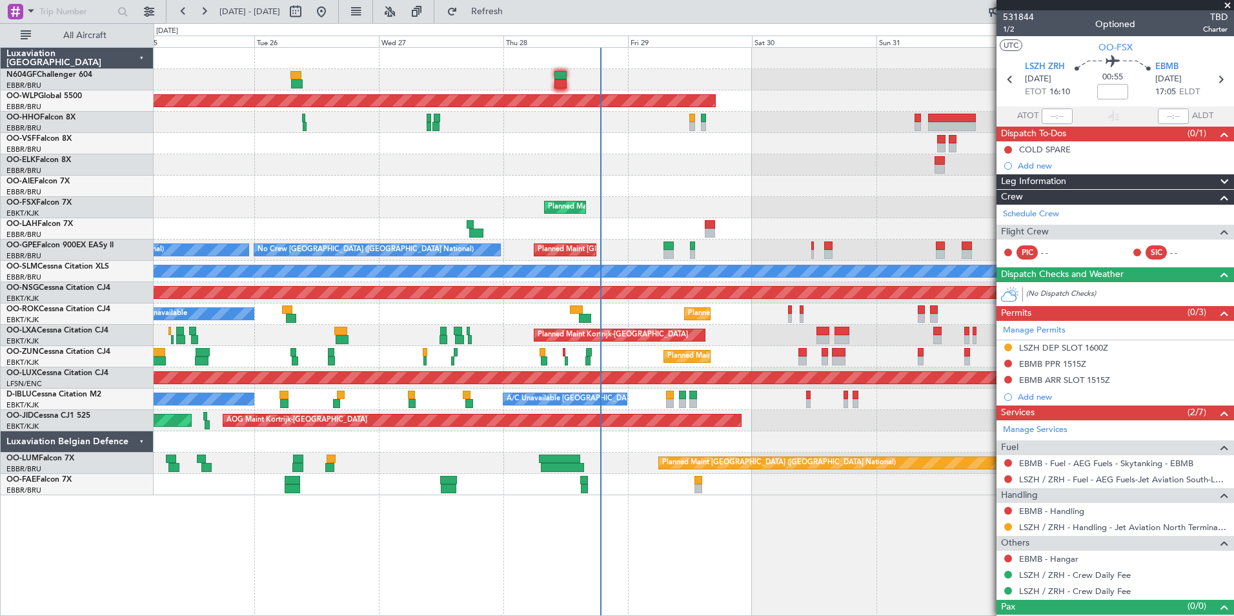
click at [808, 301] on div "Planned Maint [GEOGRAPHIC_DATA] ([GEOGRAPHIC_DATA])" at bounding box center [693, 292] width 1079 height 21
click at [675, 304] on div "Planned Maint Kortrijk-Wevelgem A/C Unavailable Planned Maint Paris (Le Bourget)" at bounding box center [693, 313] width 1079 height 21
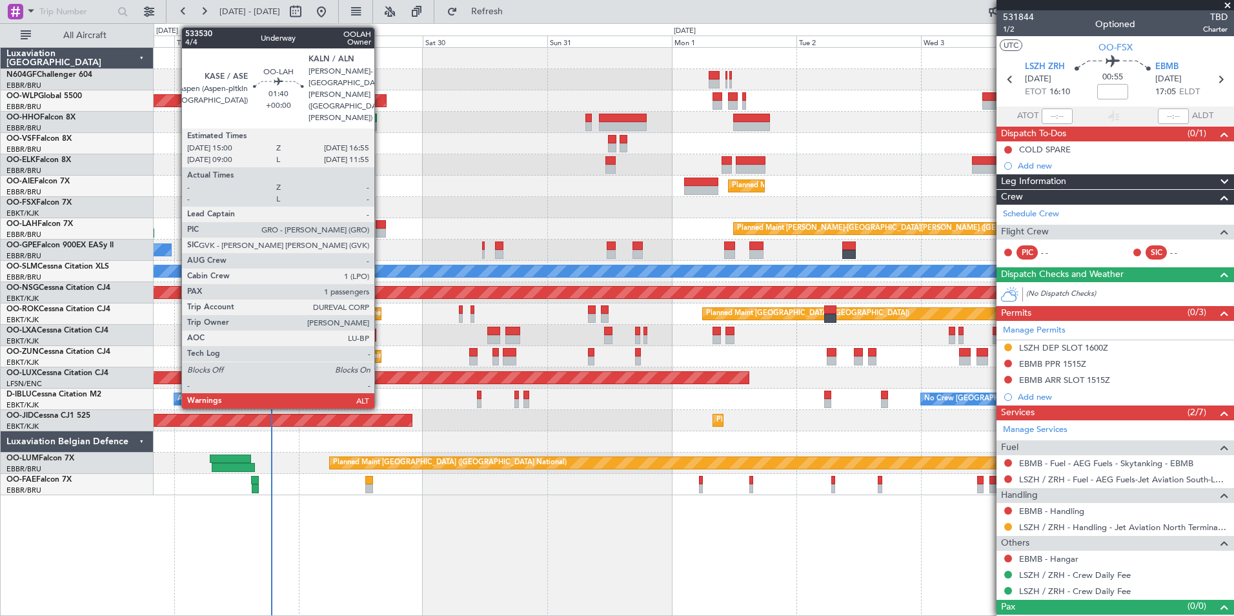
click at [380, 230] on div at bounding box center [381, 232] width 10 height 9
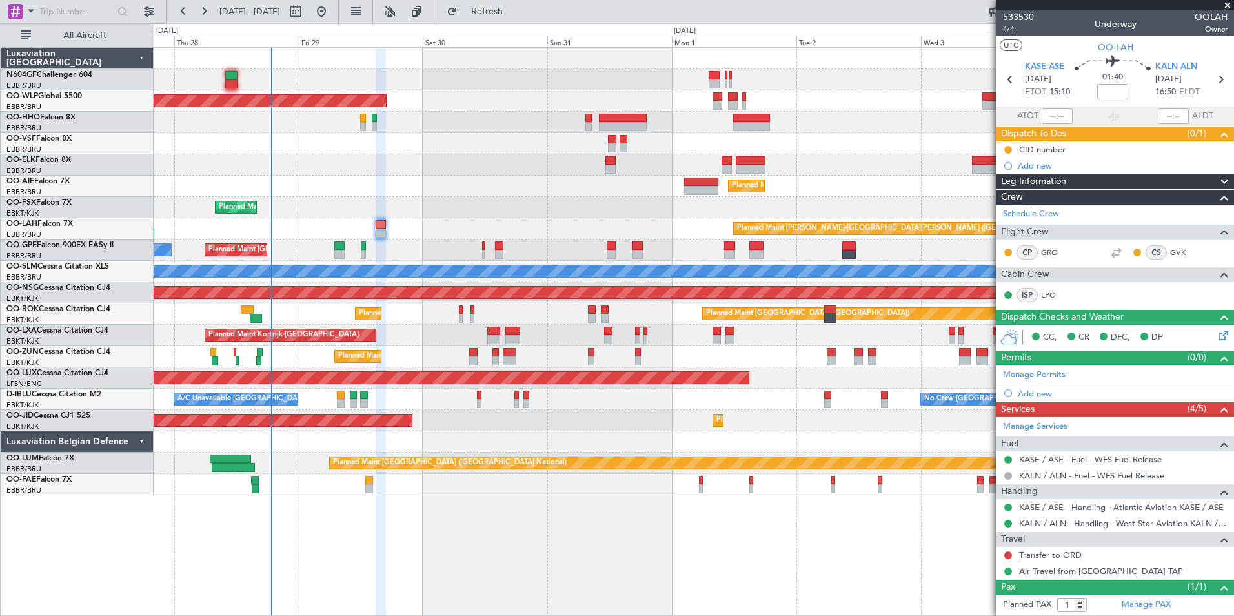
click at [1039, 554] on link "Transfer to ORD" at bounding box center [1050, 554] width 63 height 11
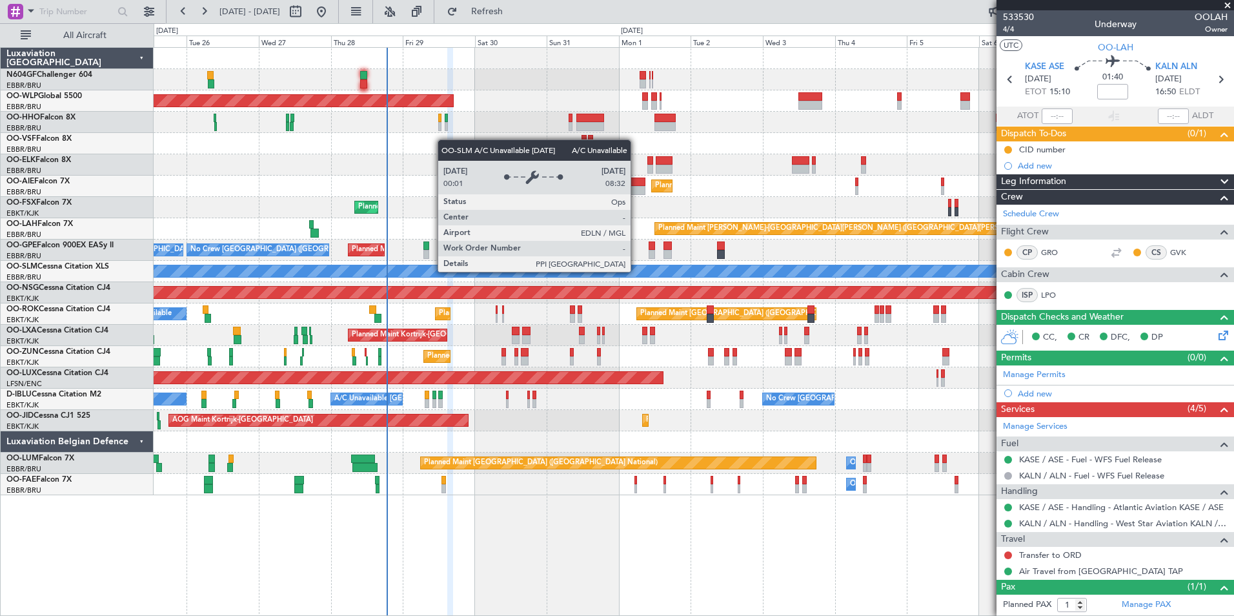
click at [408, 349] on div "Planned Maint Berlin (Brandenburg) Planned Maint Kortrijk-Wevelgem Planned Main…" at bounding box center [693, 271] width 1079 height 447
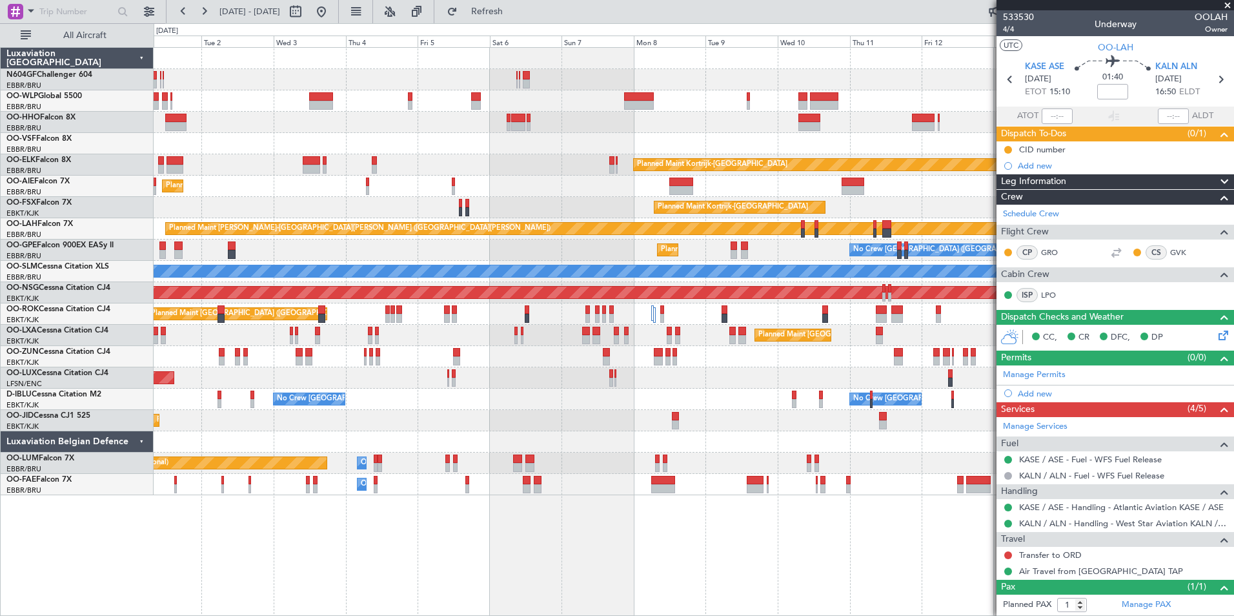
click at [372, 379] on div "Planned Maint Berlin (Brandenburg) Planned Maint Kortrijk-Wevelgem Planned Main…" at bounding box center [693, 271] width 1079 height 447
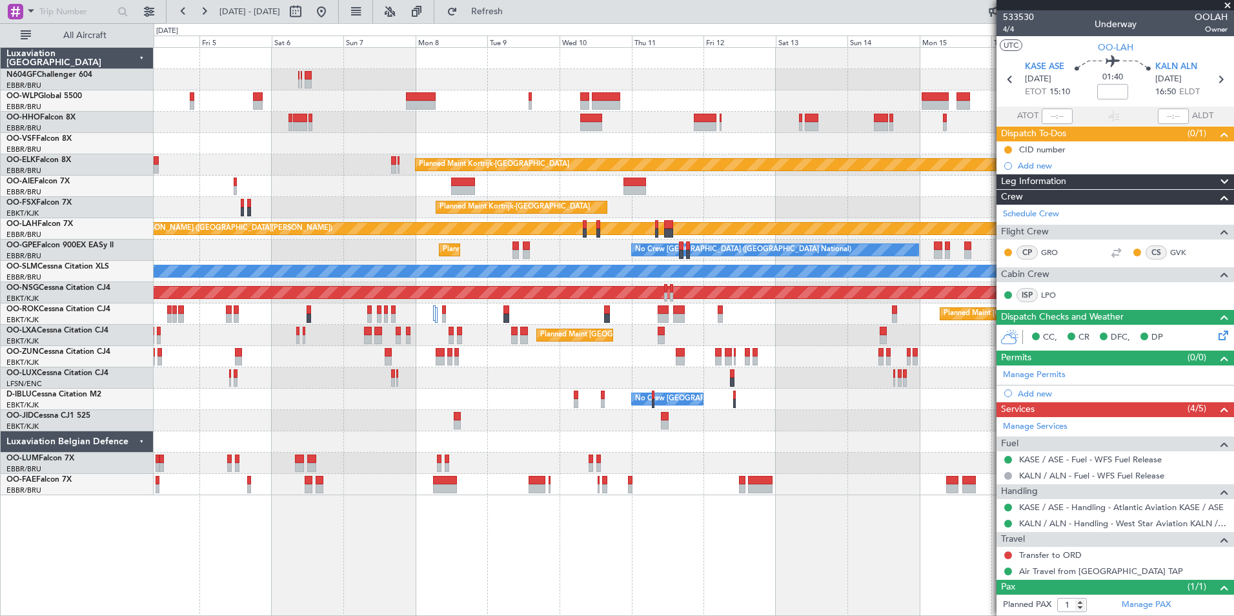
click at [425, 412] on div "Planned Maint Kortrijk-Wevelgem Planned Maint London (Farnborough) Planned Main…" at bounding box center [693, 271] width 1079 height 447
click at [665, 151] on div "Planned Maint Kortrijk-Wevelgem Planned Maint London (Farnborough) Planned Main…" at bounding box center [693, 271] width 1079 height 447
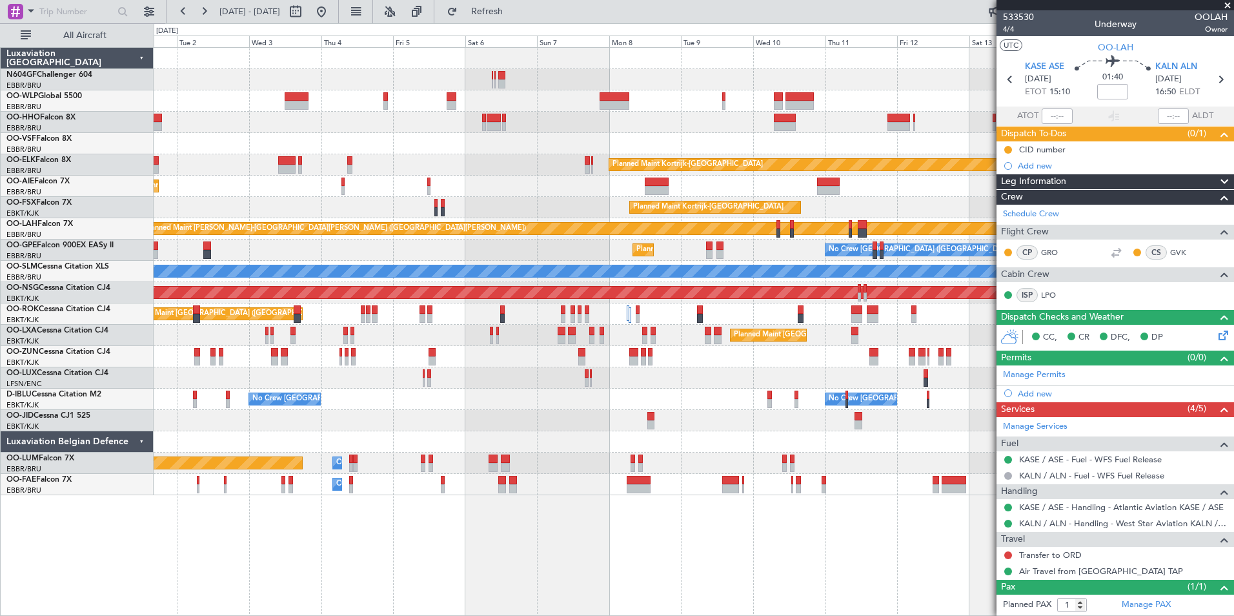
click at [647, 207] on div "Planned Maint Berlin (Brandenburg) Planned Maint Kortrijk-Wevelgem Planned Main…" at bounding box center [693, 271] width 1079 height 447
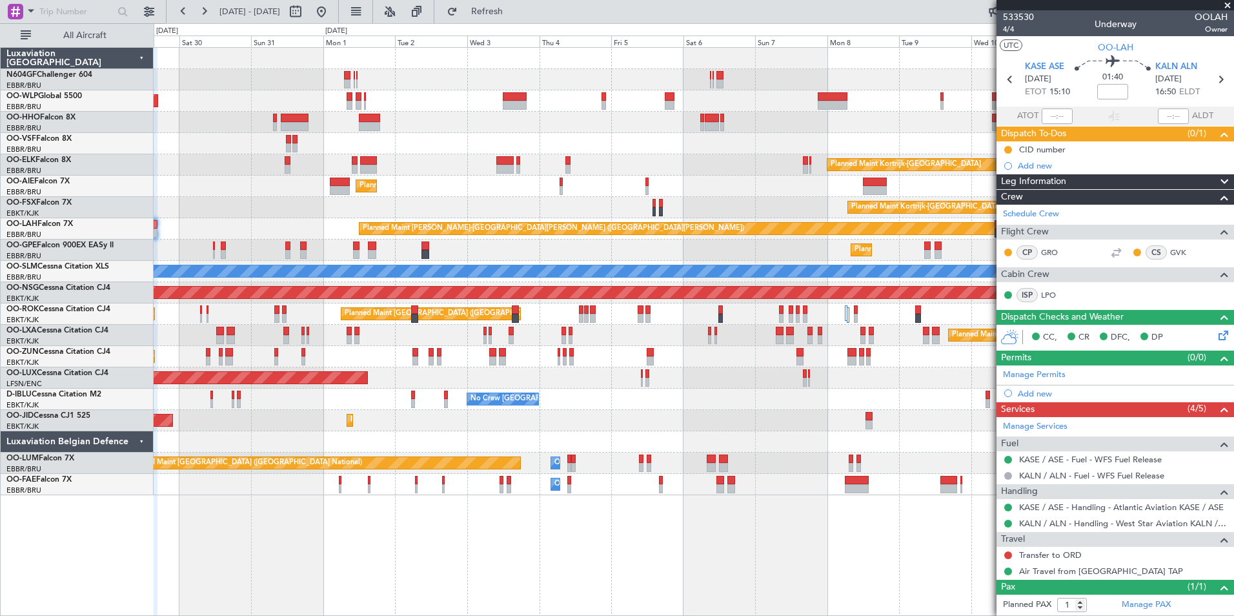
click at [608, 224] on div "Planned Maint Berlin (Brandenburg) Planned Maint Kortrijk-Wevelgem Planned Main…" at bounding box center [693, 271] width 1079 height 447
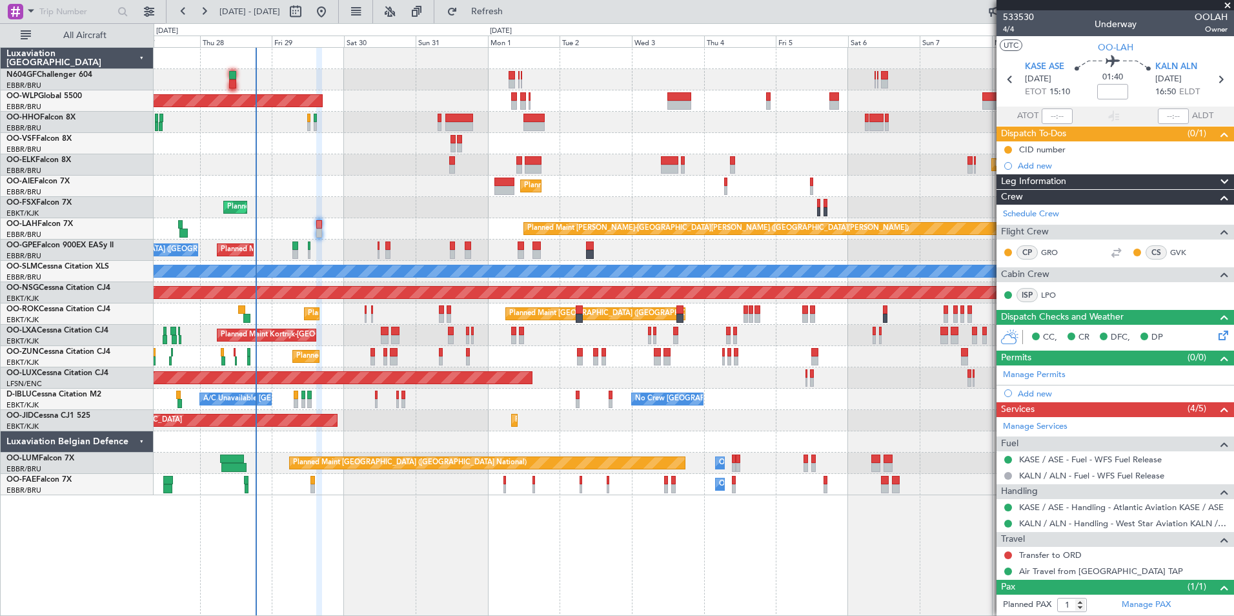
click at [473, 187] on div "Planned Maint Berlin (Brandenburg) Planned Maint Kortrijk-Wevelgem Planned Main…" at bounding box center [693, 271] width 1079 height 447
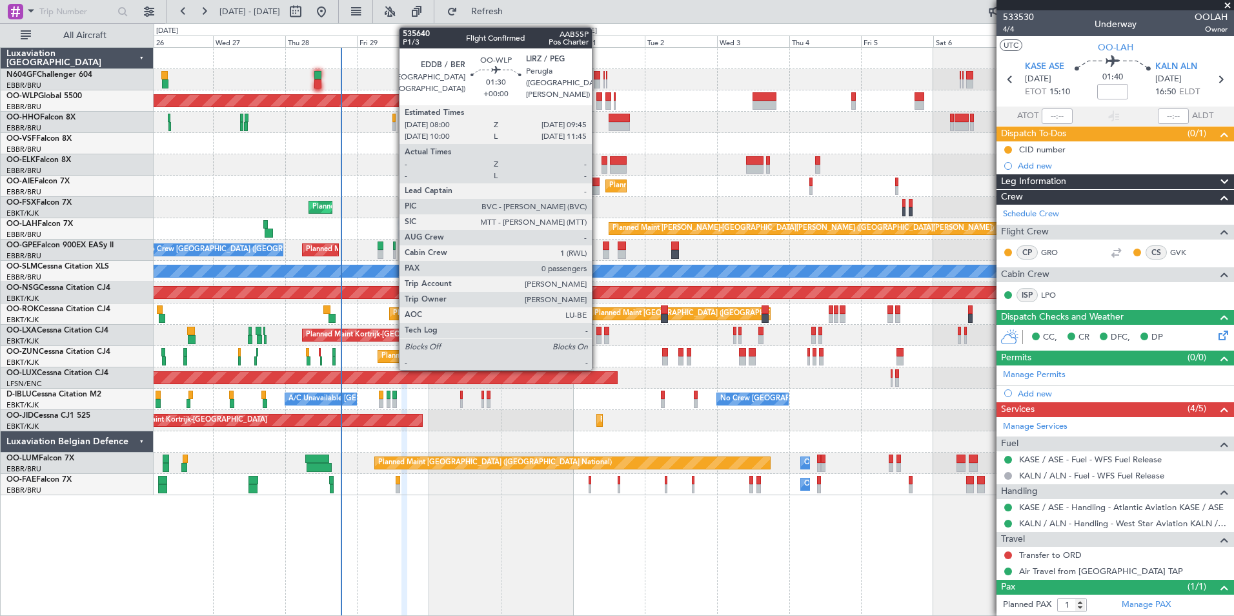
click at [597, 101] on div at bounding box center [599, 105] width 6 height 9
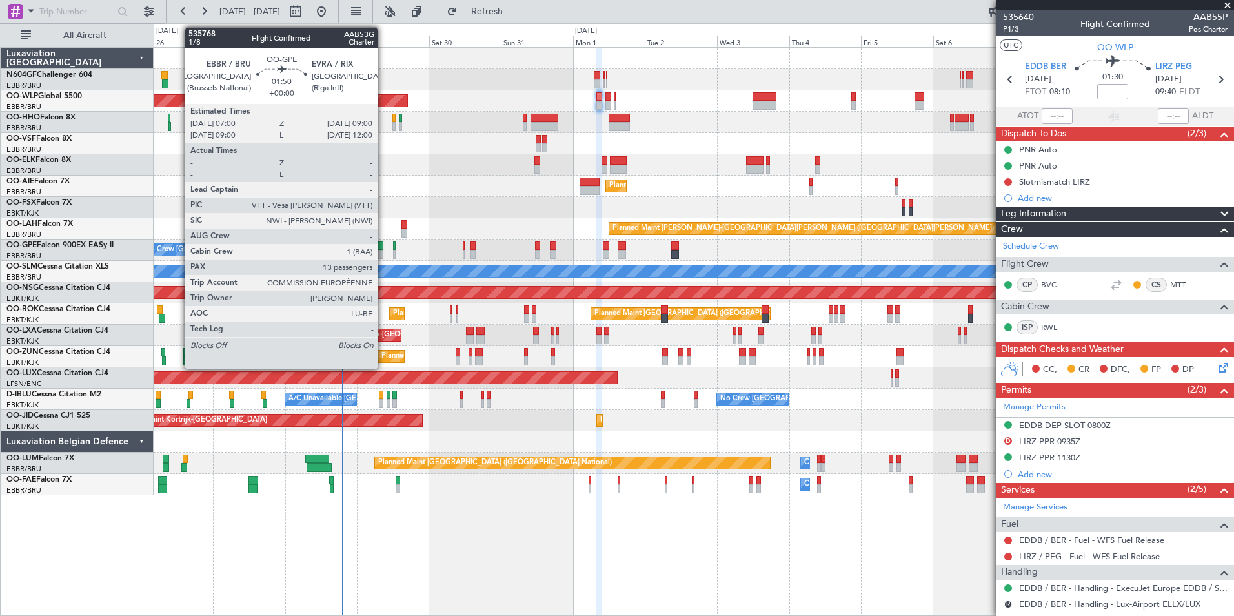
click at [383, 247] on div at bounding box center [380, 245] width 6 height 9
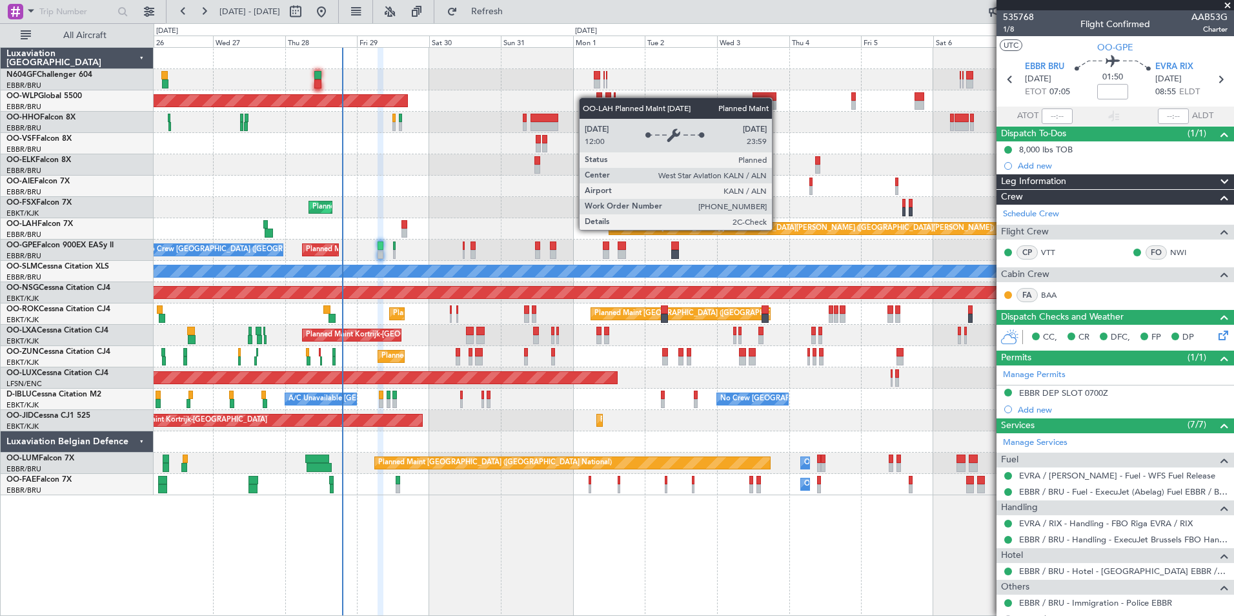
click at [517, 252] on div "Planned Maint Berlin (Brandenburg) Planned Maint Kortrijk-Wevelgem Planned Main…" at bounding box center [693, 271] width 1079 height 447
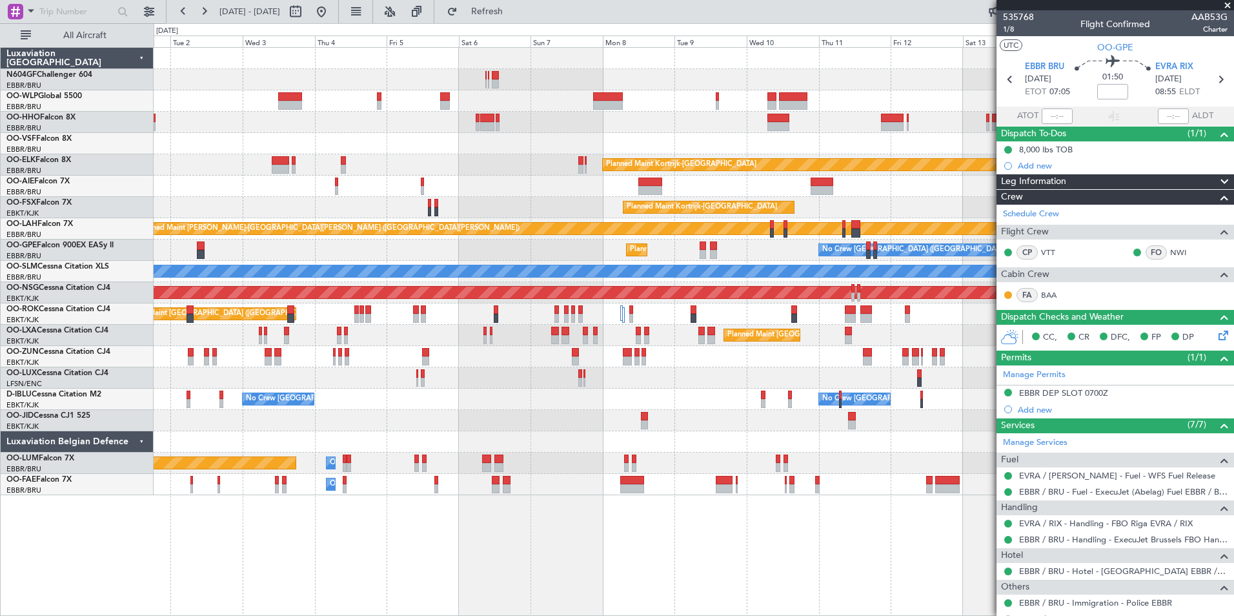
click at [437, 246] on div "Planned Maint Berlin (Brandenburg) Planned Maint Kortrijk-Wevelgem Planned Main…" at bounding box center [693, 271] width 1079 height 447
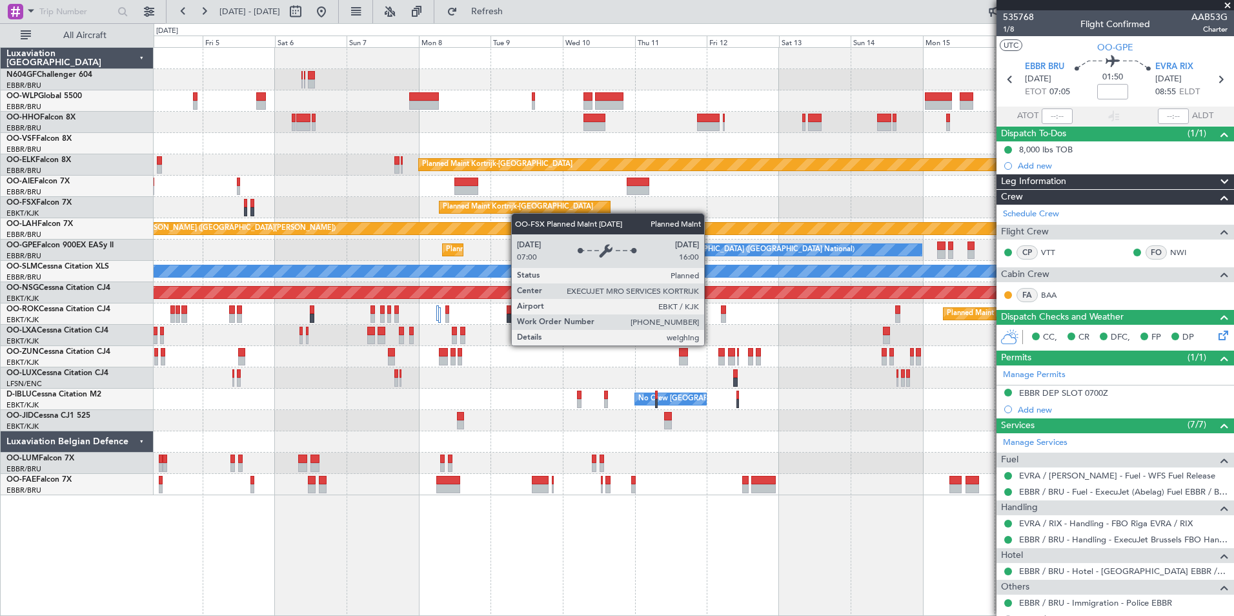
click at [488, 198] on div "Planned Maint Kortrijk-[GEOGRAPHIC_DATA]" at bounding box center [693, 207] width 1079 height 21
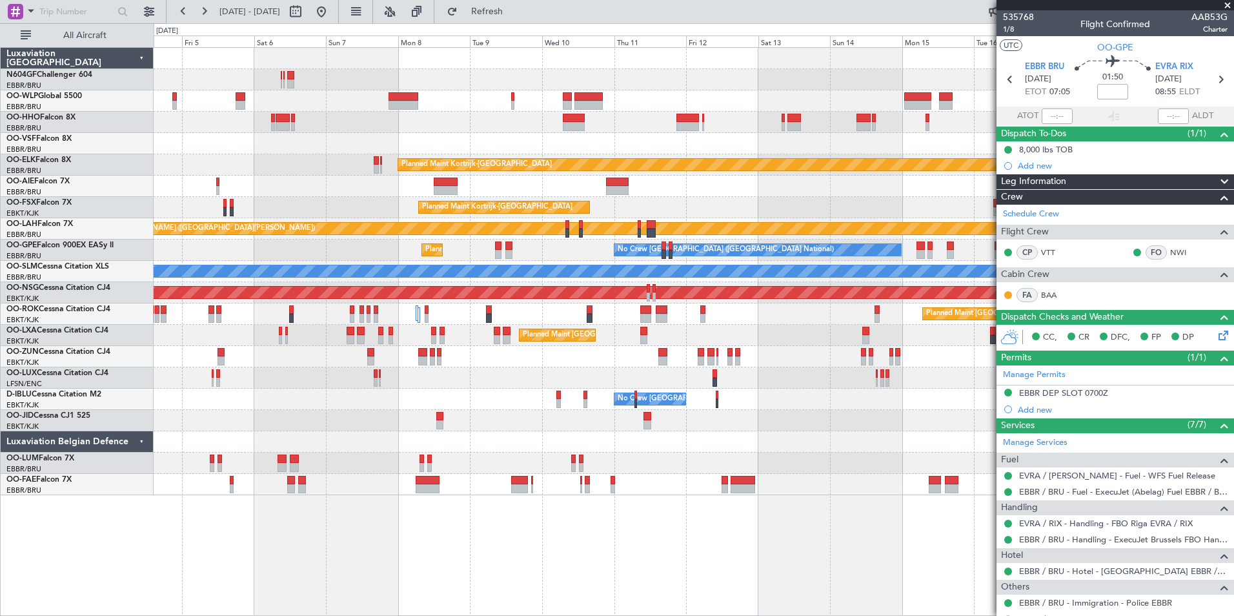
click at [222, 208] on div "Planned Maint Kortrijk-[GEOGRAPHIC_DATA]" at bounding box center [693, 207] width 1079 height 21
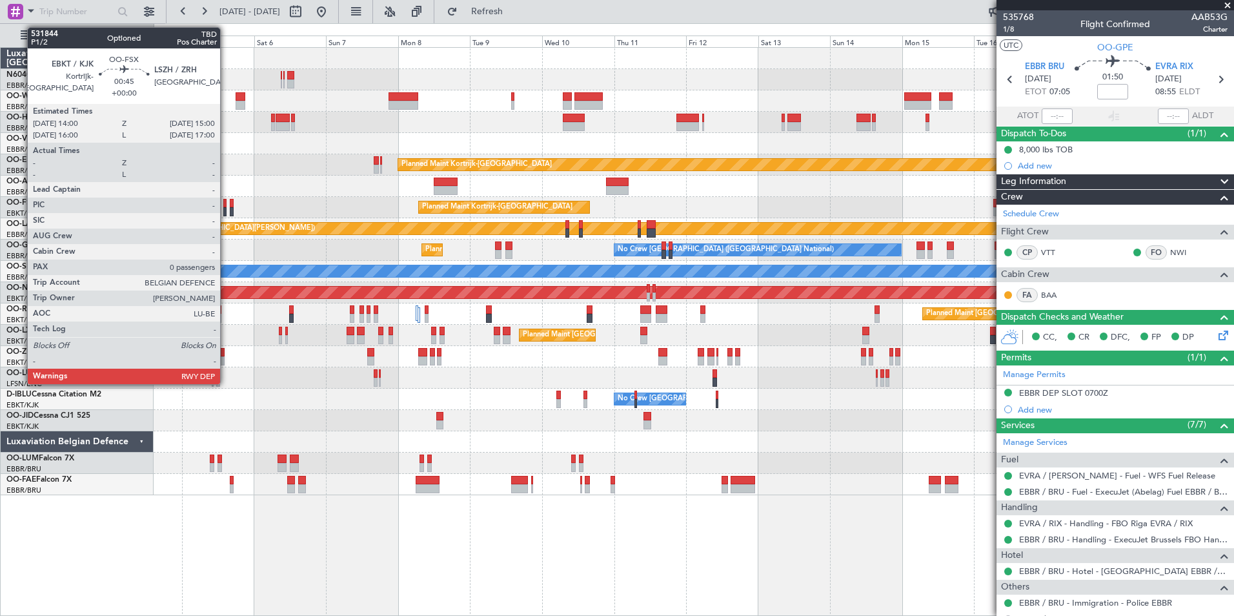
click at [226, 210] on div at bounding box center [224, 211] width 3 height 9
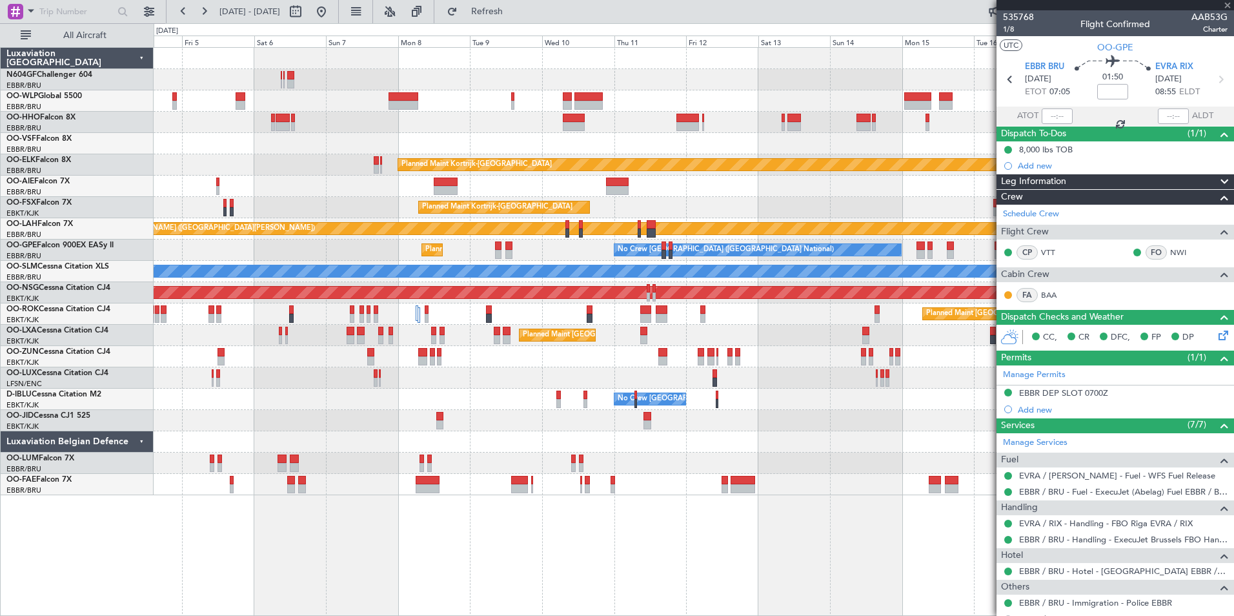
type input "0"
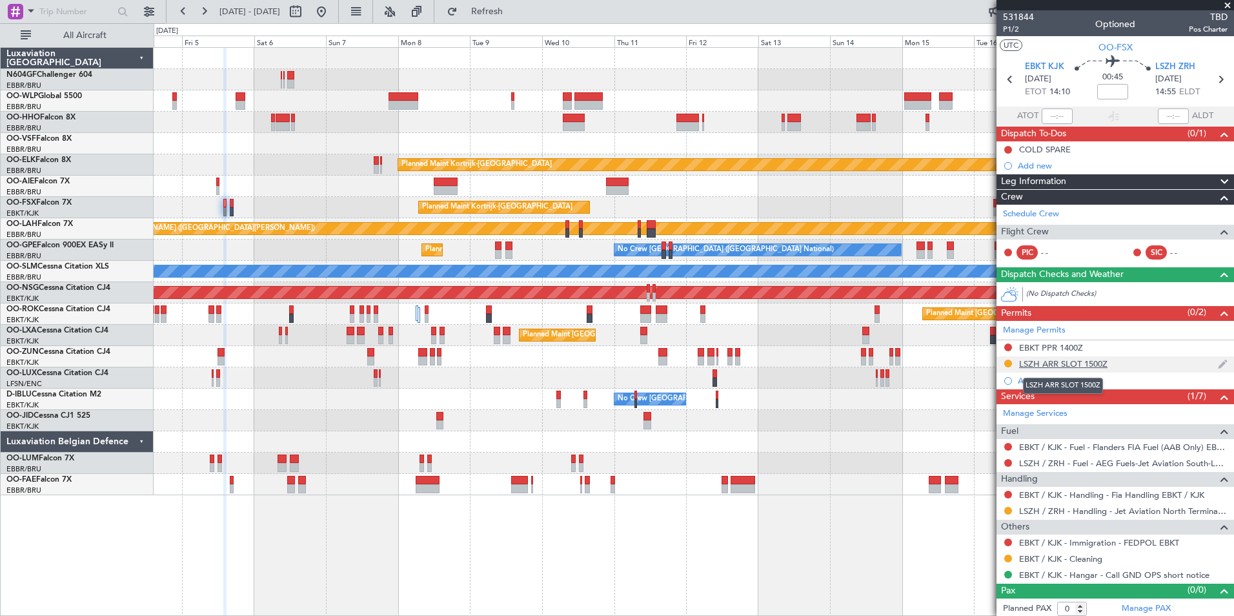
click at [1100, 368] on div "LSZH ARR SLOT 1500Z" at bounding box center [1063, 363] width 88 height 11
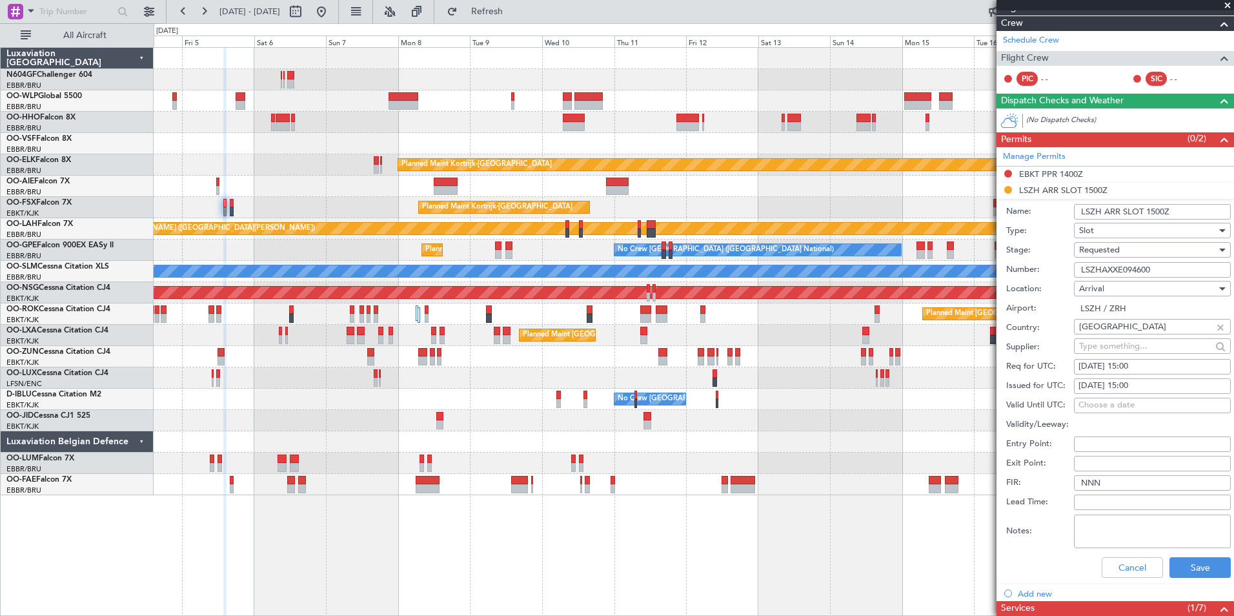
scroll to position [201, 0]
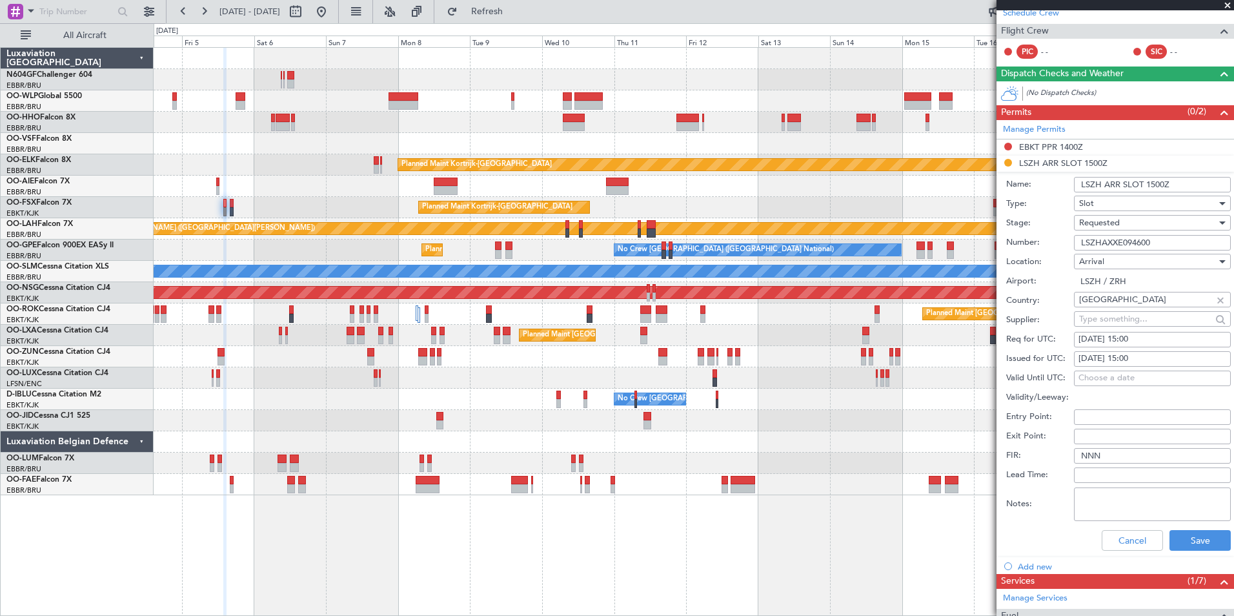
click at [1178, 360] on div "05/09/2025 15:00" at bounding box center [1152, 358] width 148 height 13
select select "9"
select select "2025"
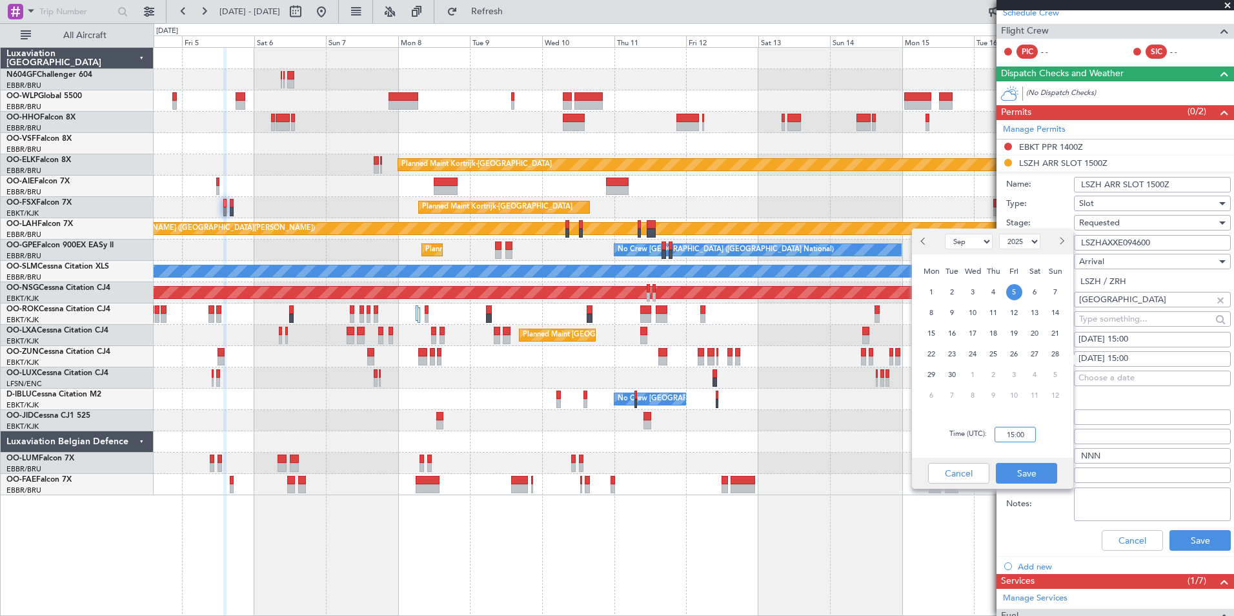
click at [1019, 432] on input "15:00" at bounding box center [1014, 433] width 41 height 15
type input "15:05"
click at [1021, 476] on button "Save" at bounding box center [1026, 473] width 61 height 21
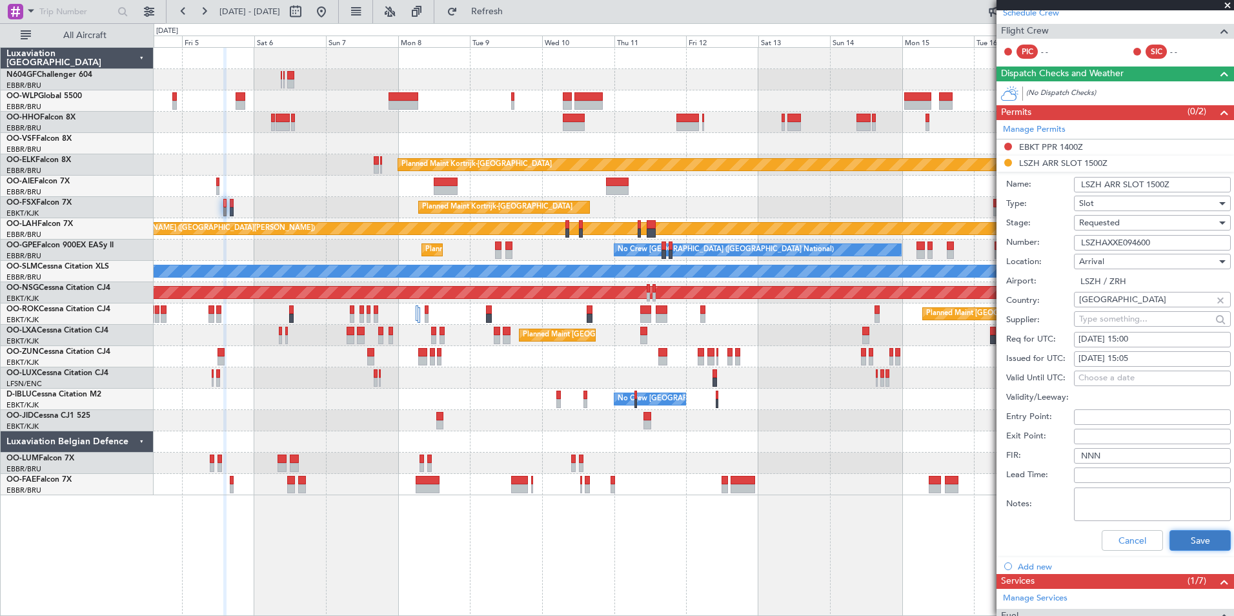
click at [1200, 535] on button "Save" at bounding box center [1199, 540] width 61 height 21
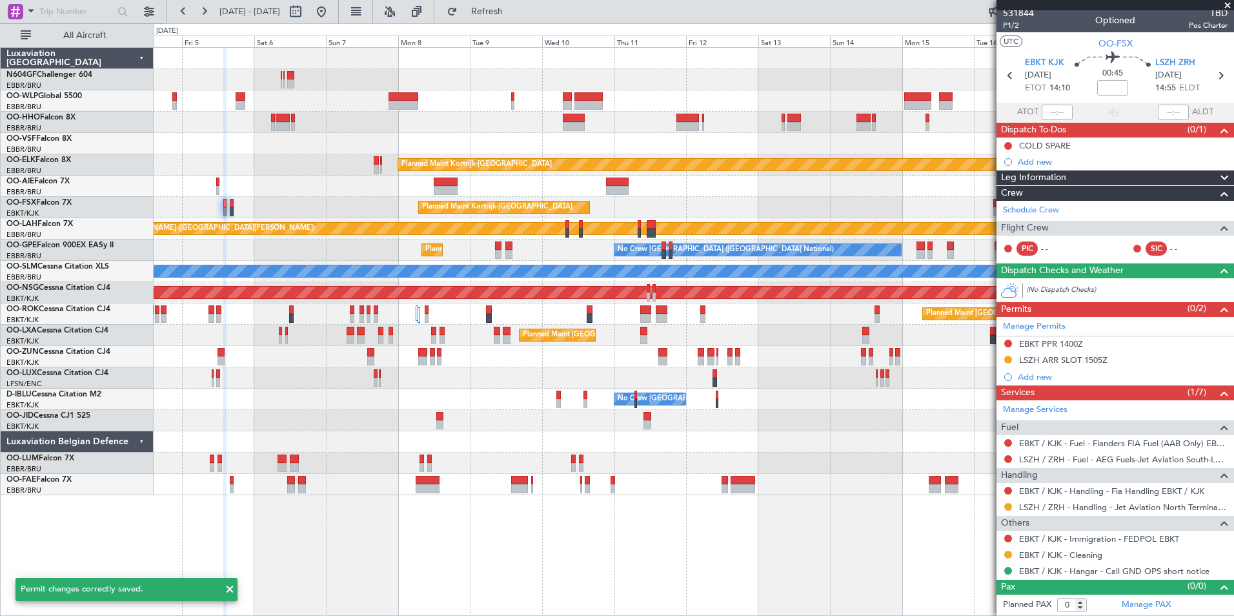
scroll to position [3, 0]
click at [1010, 358] on button at bounding box center [1008, 360] width 8 height 8
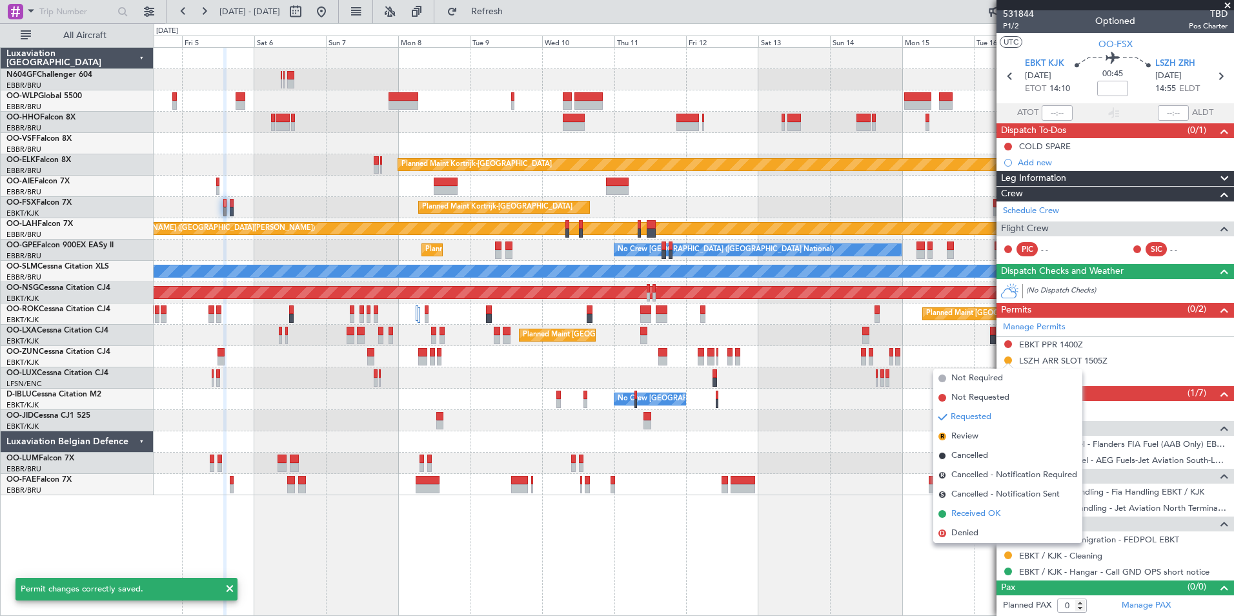
click at [998, 509] on span "Received OK" at bounding box center [975, 513] width 49 height 13
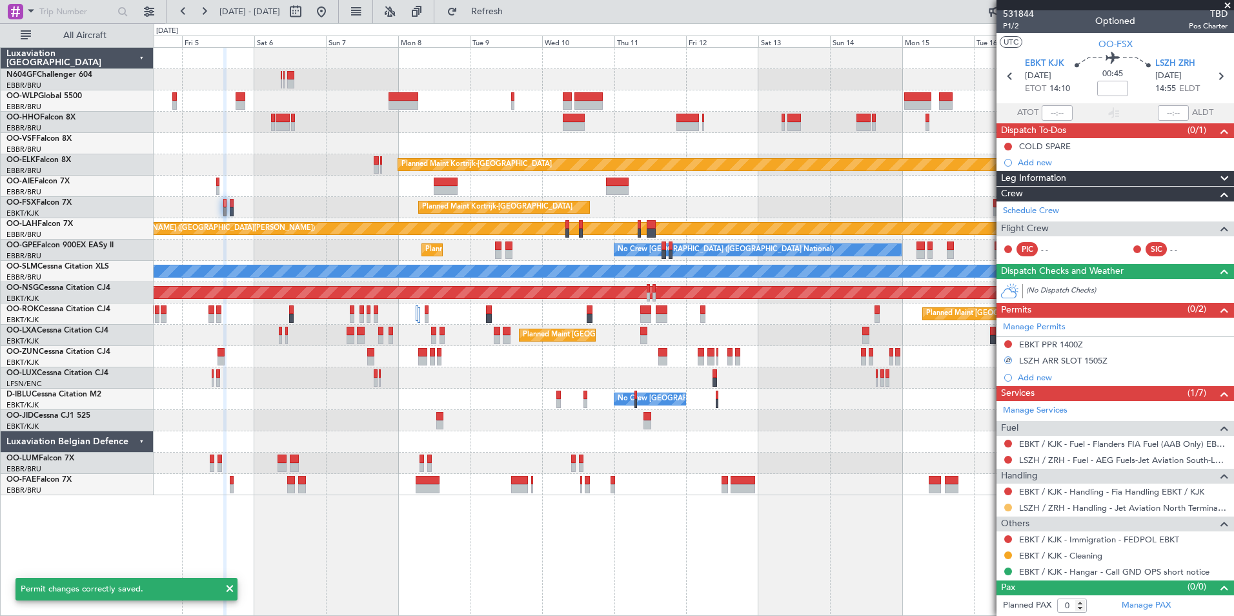
click at [1008, 508] on button at bounding box center [1008, 507] width 8 height 8
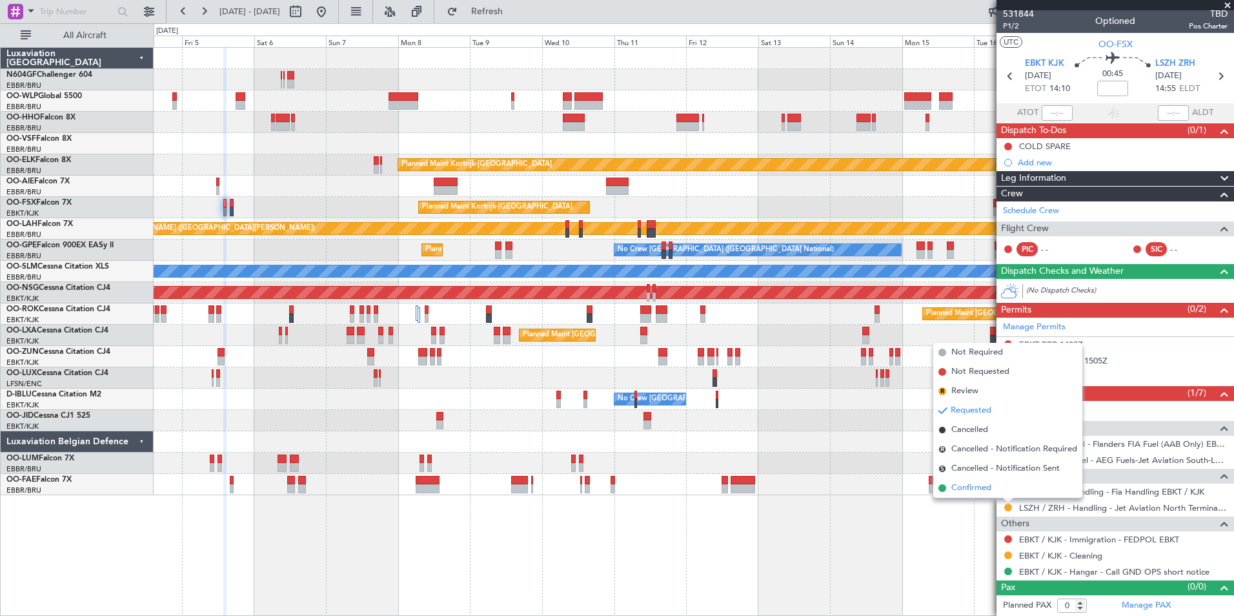
click at [981, 485] on span "Confirmed" at bounding box center [971, 487] width 40 height 13
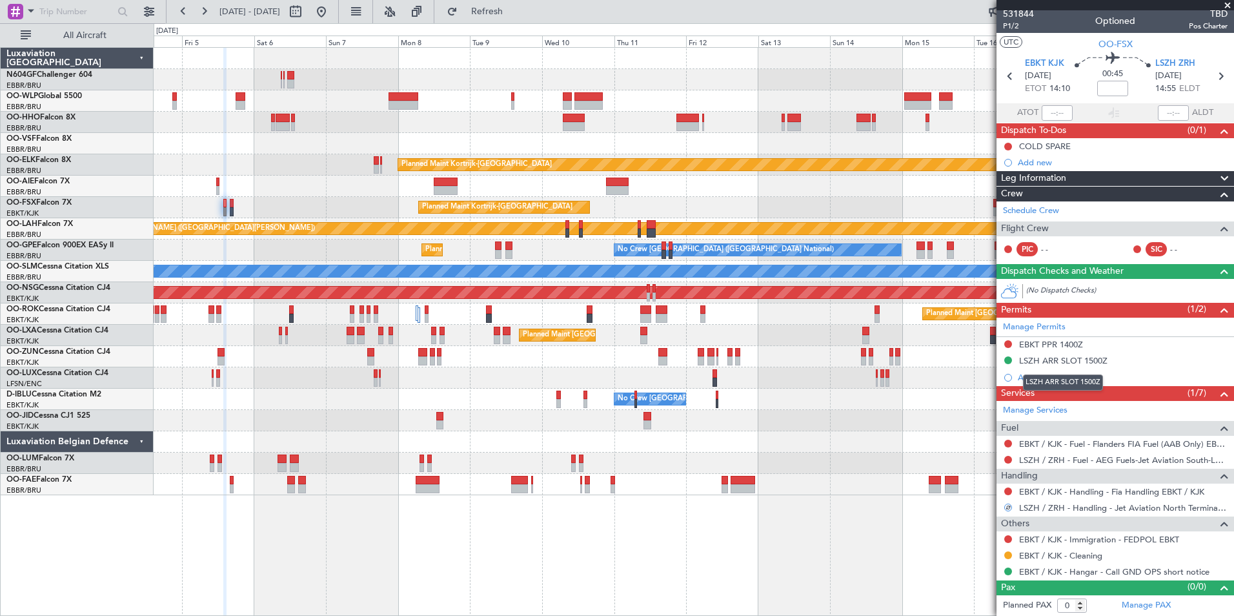
click at [1067, 361] on div "LSZH ARR SLOT 1500Z" at bounding box center [1063, 360] width 88 height 11
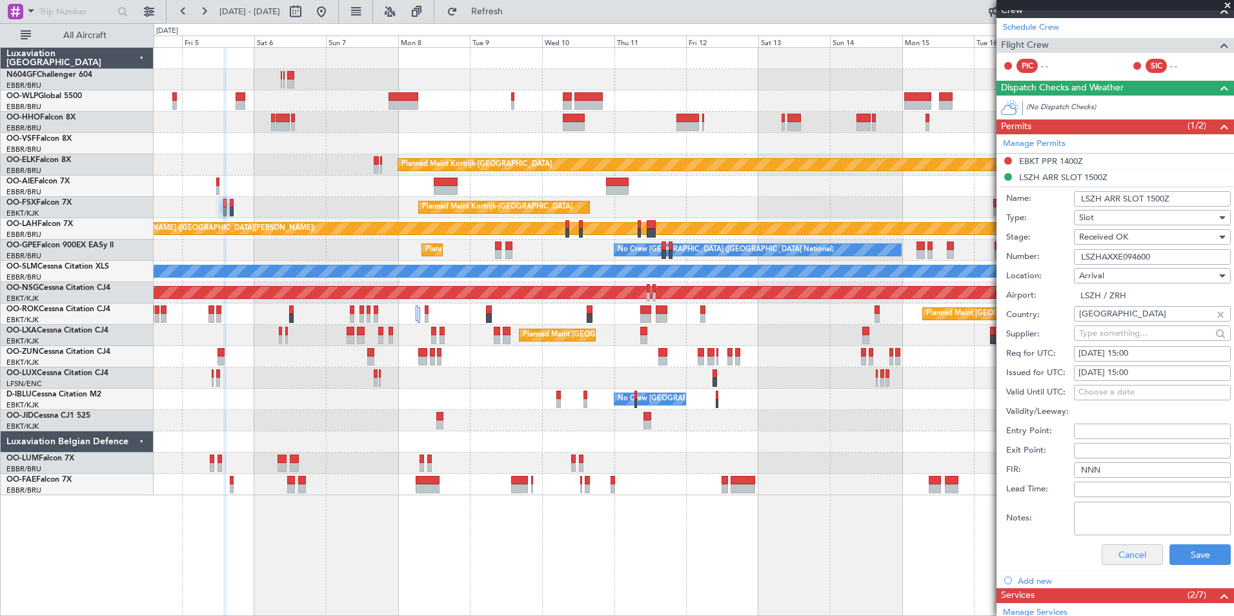
scroll to position [192, 0]
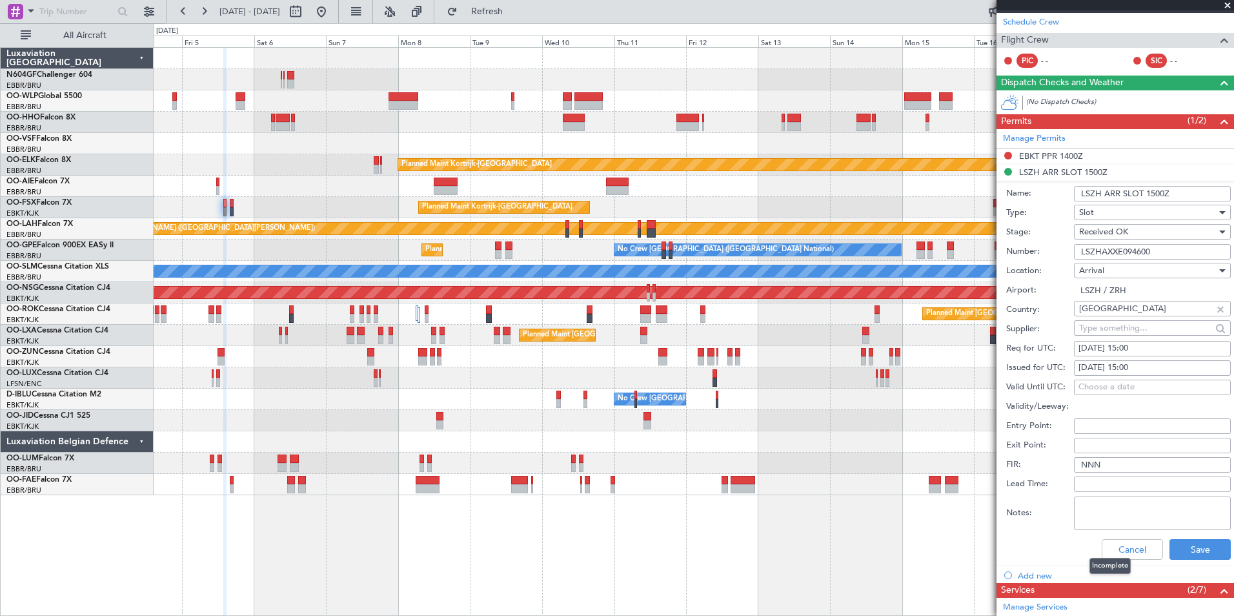
click at [1128, 550] on mat-tooltip-component "Incomplete" at bounding box center [1109, 565] width 59 height 34
click at [1130, 543] on button "Cancel" at bounding box center [1131, 549] width 61 height 21
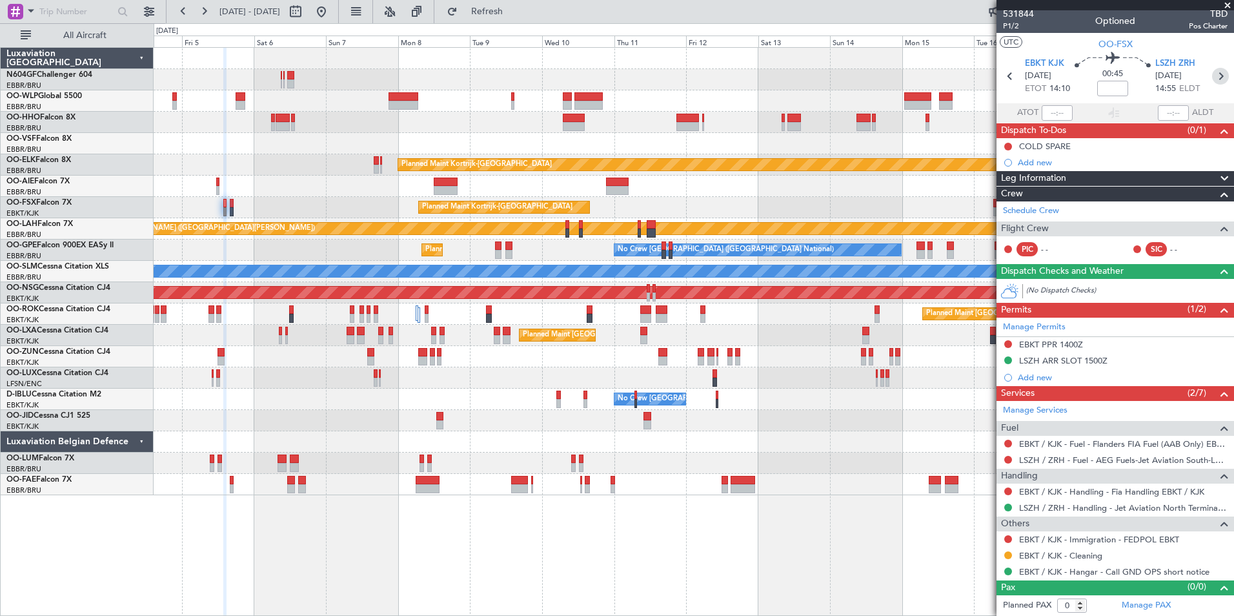
click at [1216, 78] on icon at bounding box center [1220, 76] width 17 height 17
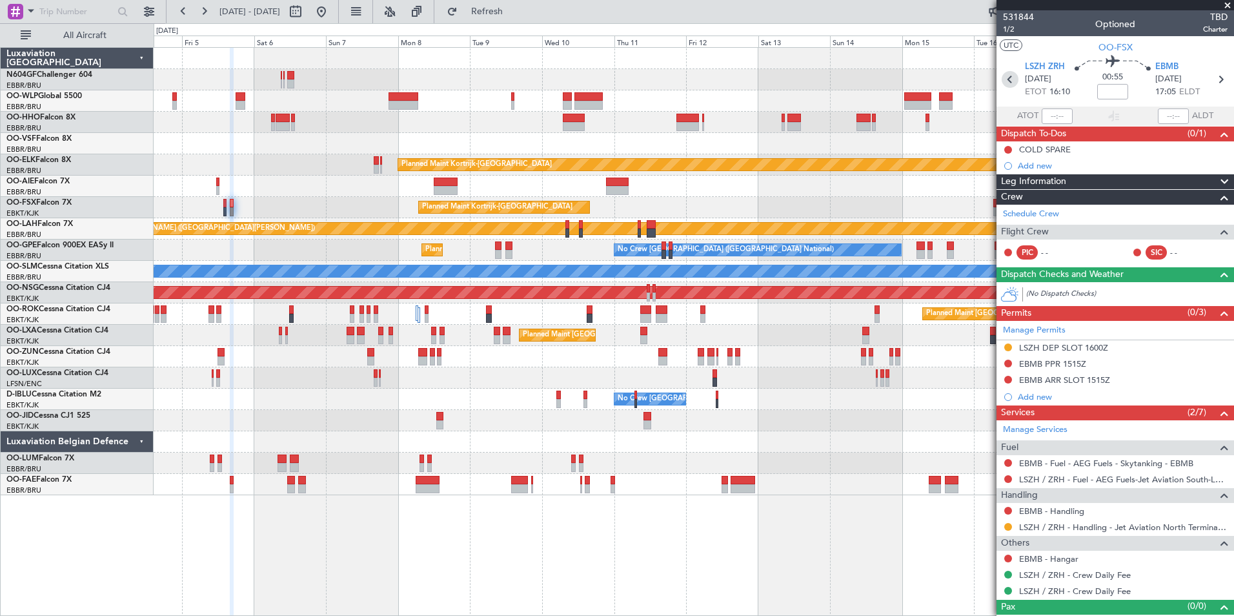
click at [1003, 77] on icon at bounding box center [1009, 79] width 17 height 17
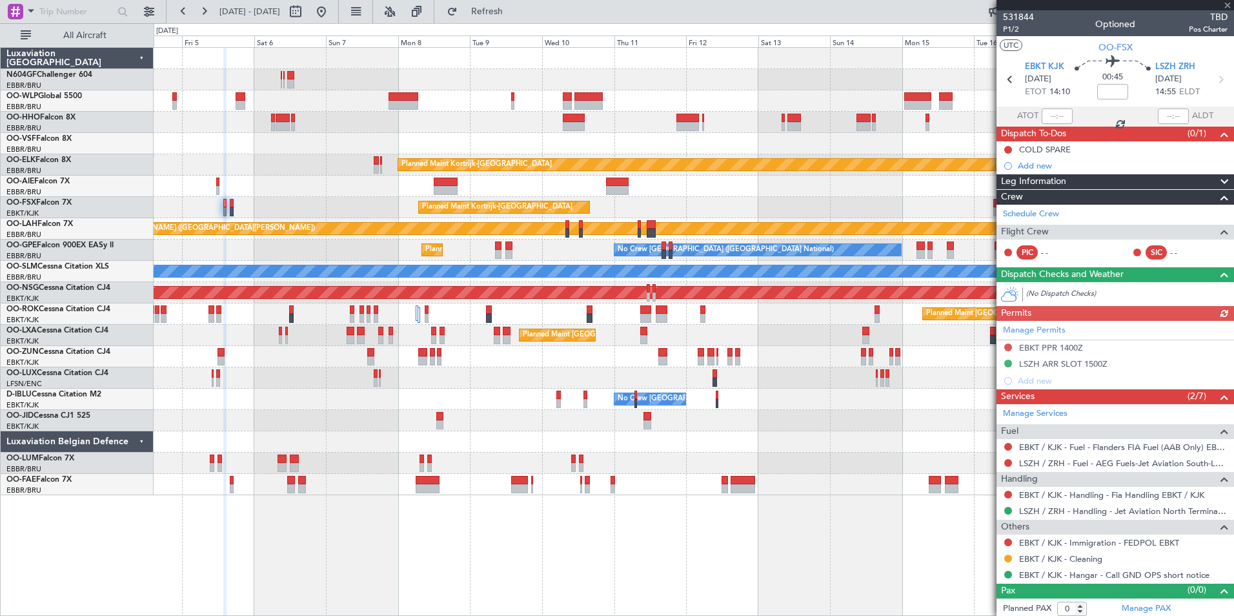
click at [1068, 359] on div "Manage Permits EBKT PPR 1400Z LSZH ARR SLOT 1500Z Add new" at bounding box center [1114, 355] width 237 height 68
click at [1092, 364] on div "Manage Permits EBKT PPR 1400Z LSZH ARR SLOT 1500Z Add new" at bounding box center [1114, 355] width 237 height 68
click at [1092, 364] on div "LSZH ARR SLOT 1500Z" at bounding box center [1063, 363] width 88 height 11
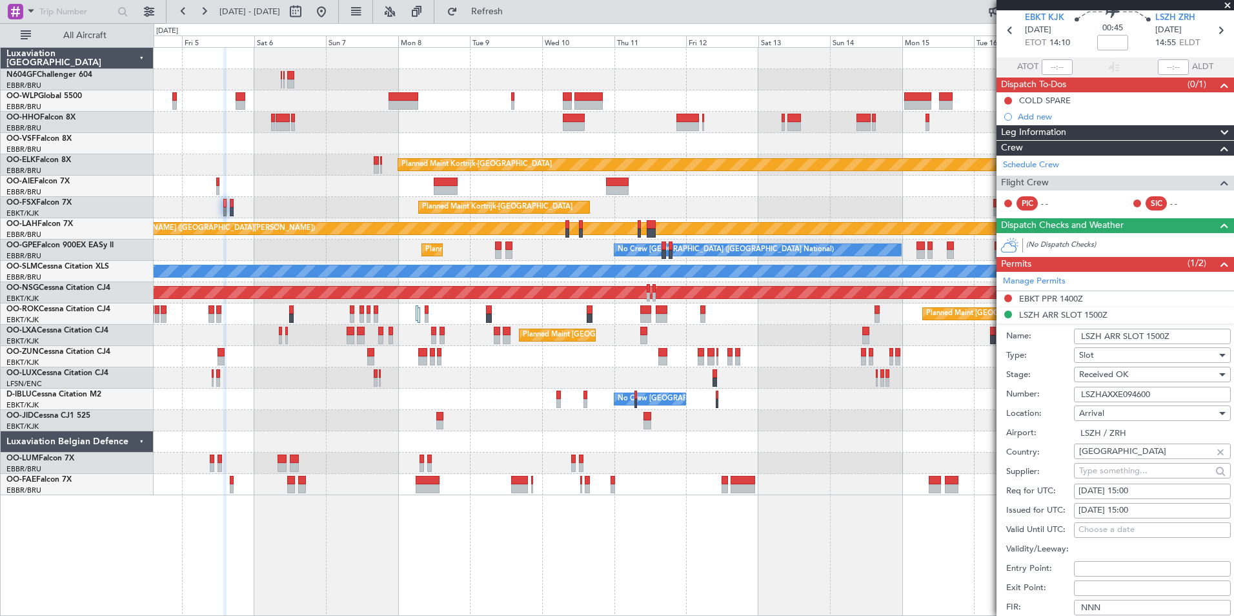
scroll to position [51, 0]
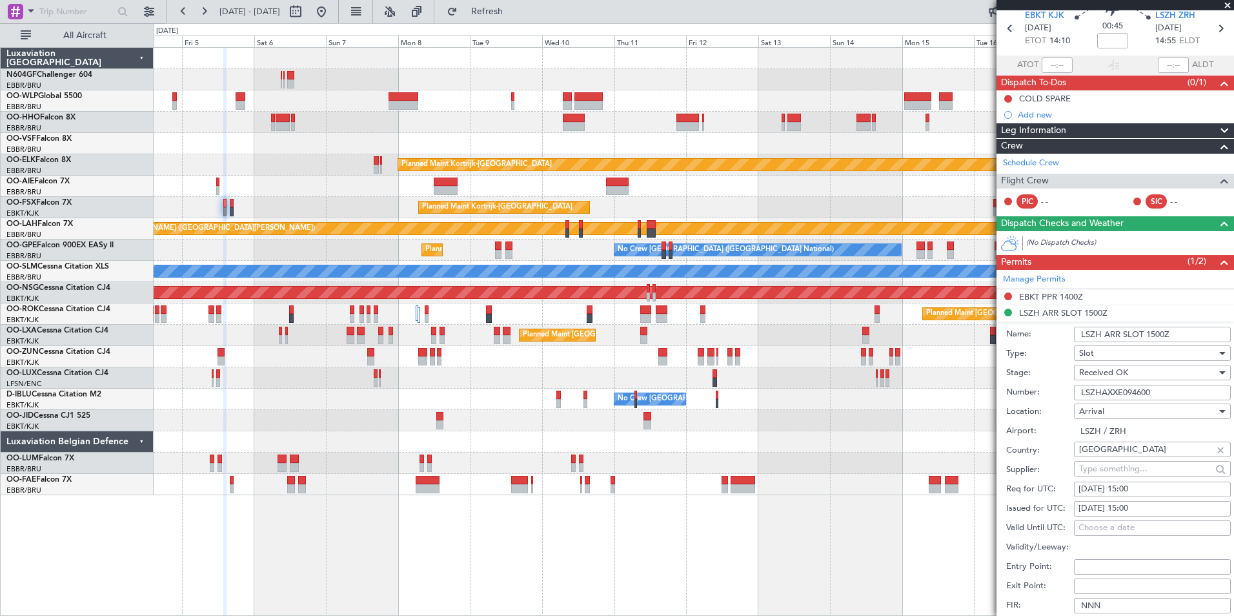
click at [1163, 517] on div "Issued for UTC: 05/09/2025 15:00" at bounding box center [1118, 508] width 225 height 19
click at [1167, 510] on div "05/09/2025 15:00" at bounding box center [1152, 508] width 148 height 13
select select "9"
select select "2025"
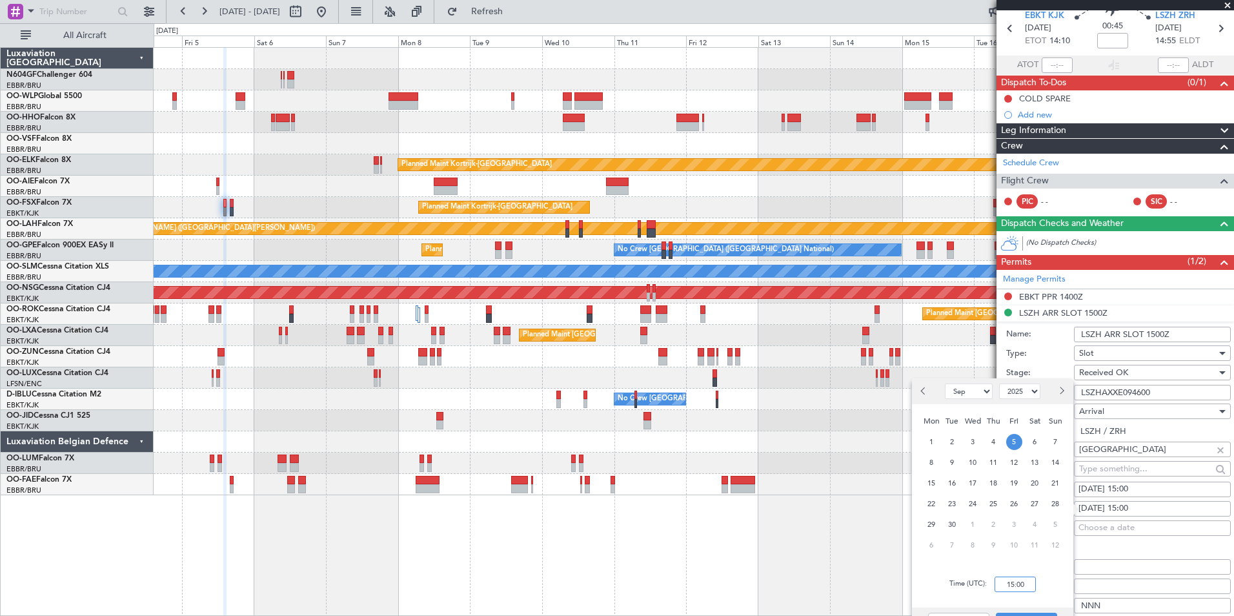
click at [1025, 586] on input "15:00" at bounding box center [1014, 583] width 41 height 15
type input "1"
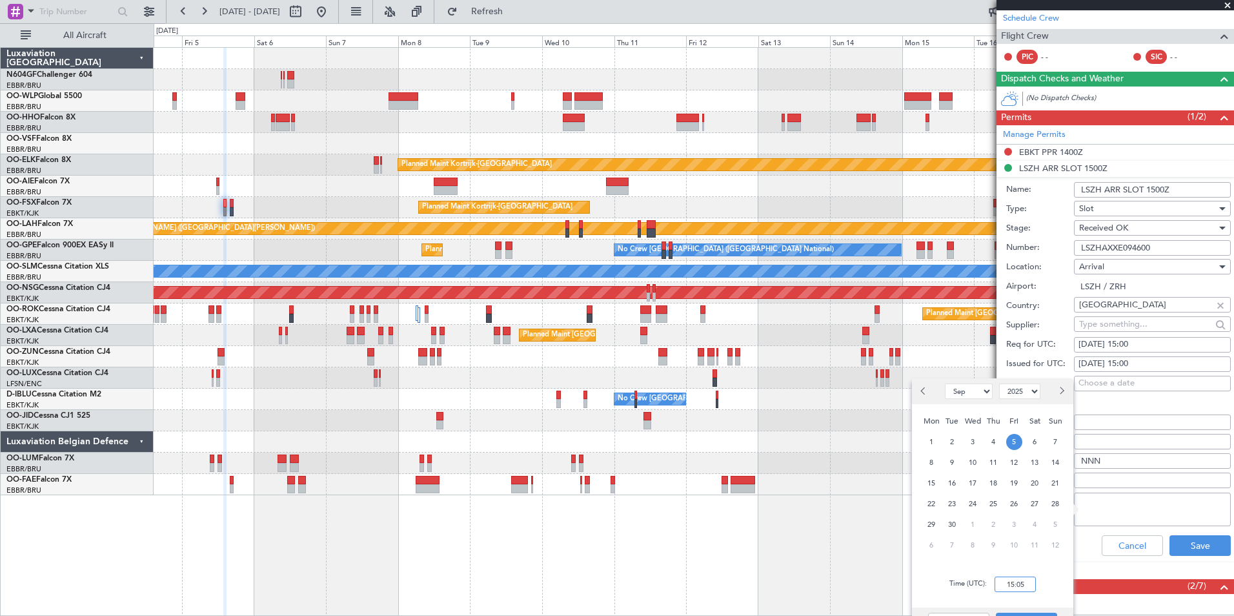
scroll to position [200, 0]
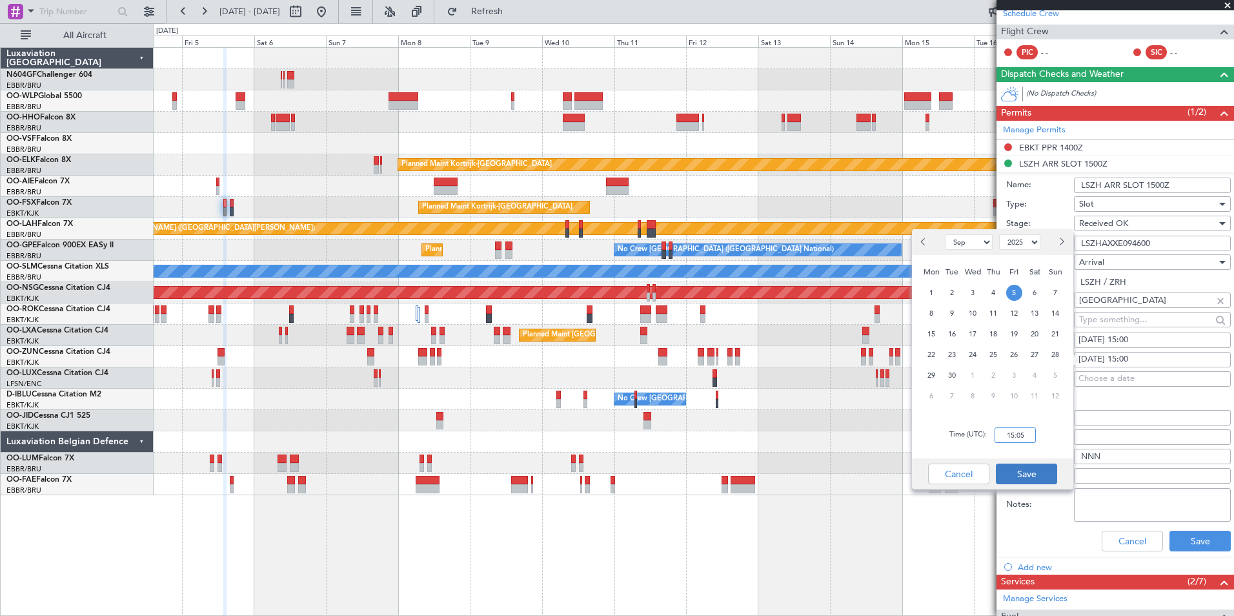
type input "15:05"
click at [1038, 469] on button "Save" at bounding box center [1026, 473] width 61 height 21
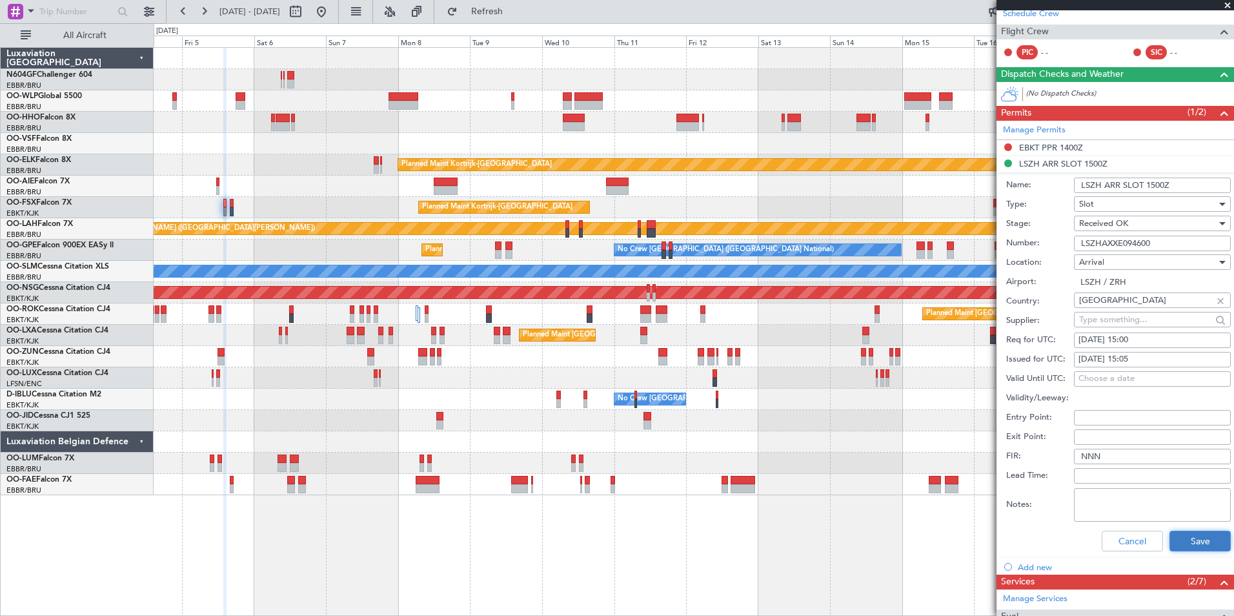
click at [1198, 544] on button "Save" at bounding box center [1199, 540] width 61 height 21
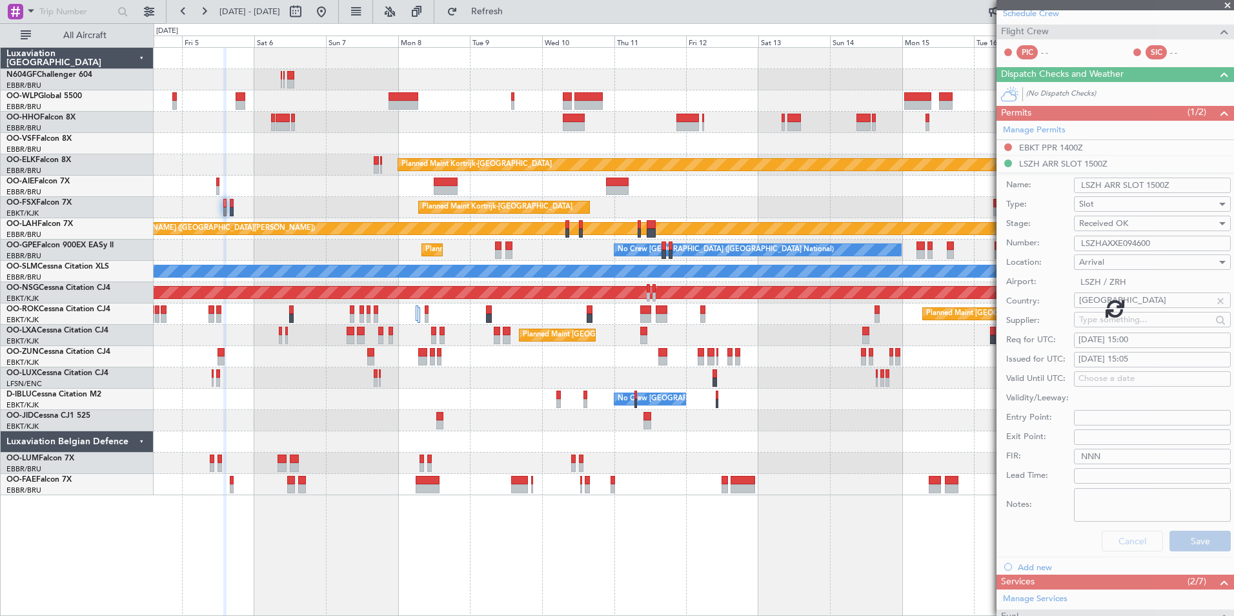
scroll to position [3, 0]
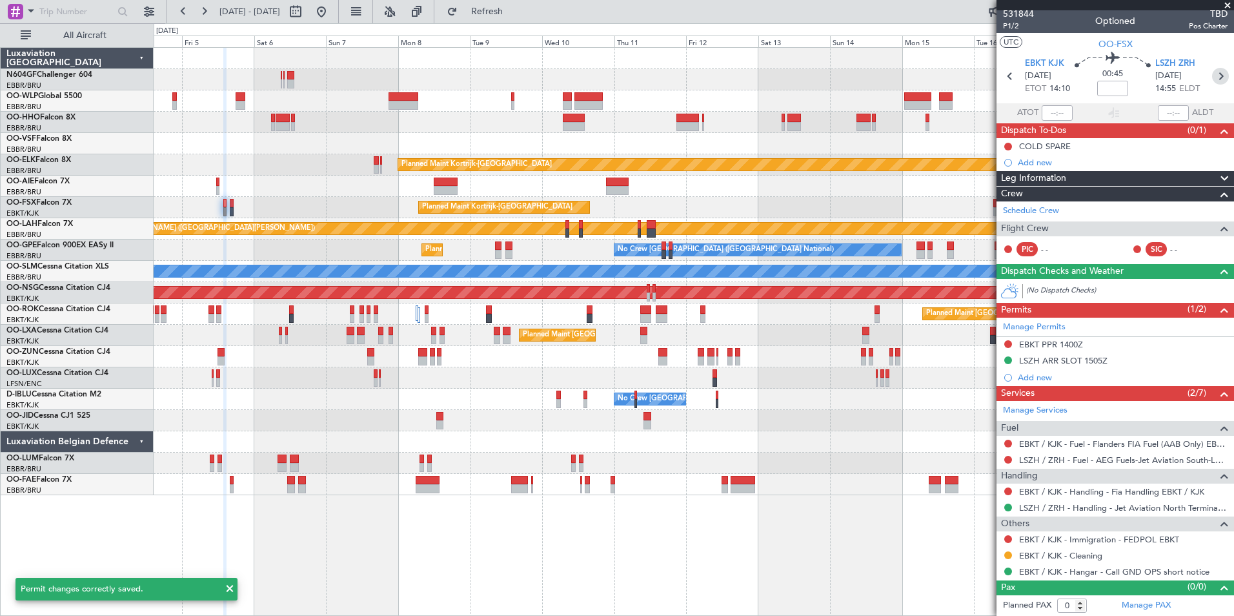
click at [1212, 78] on icon at bounding box center [1220, 76] width 17 height 17
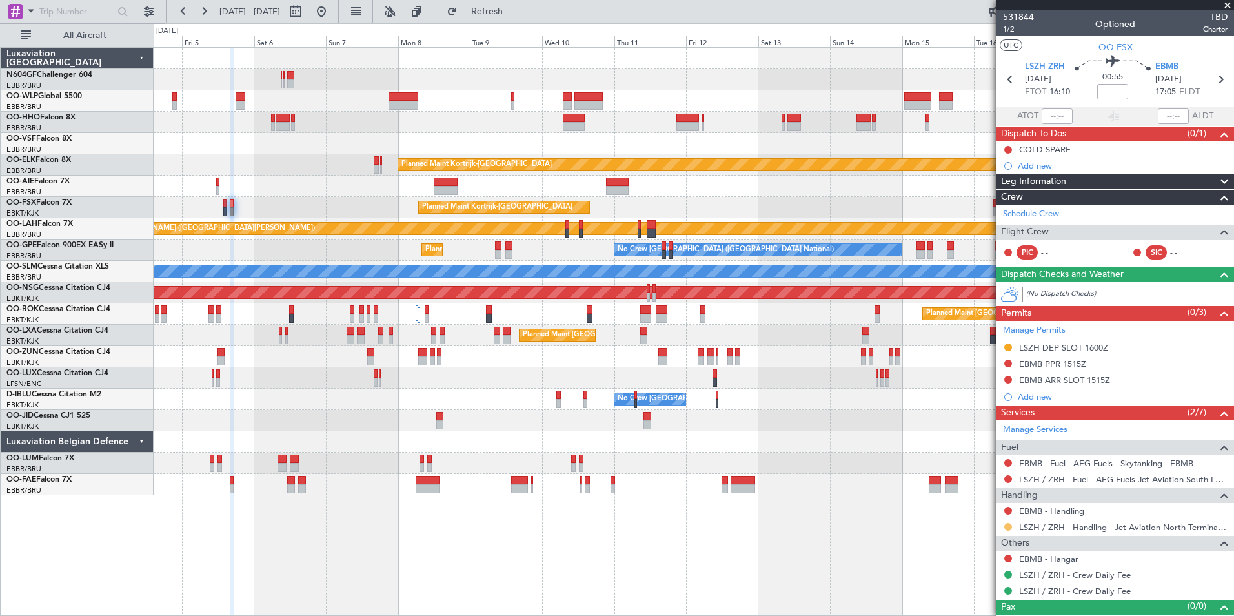
click at [1006, 526] on button at bounding box center [1008, 527] width 8 height 8
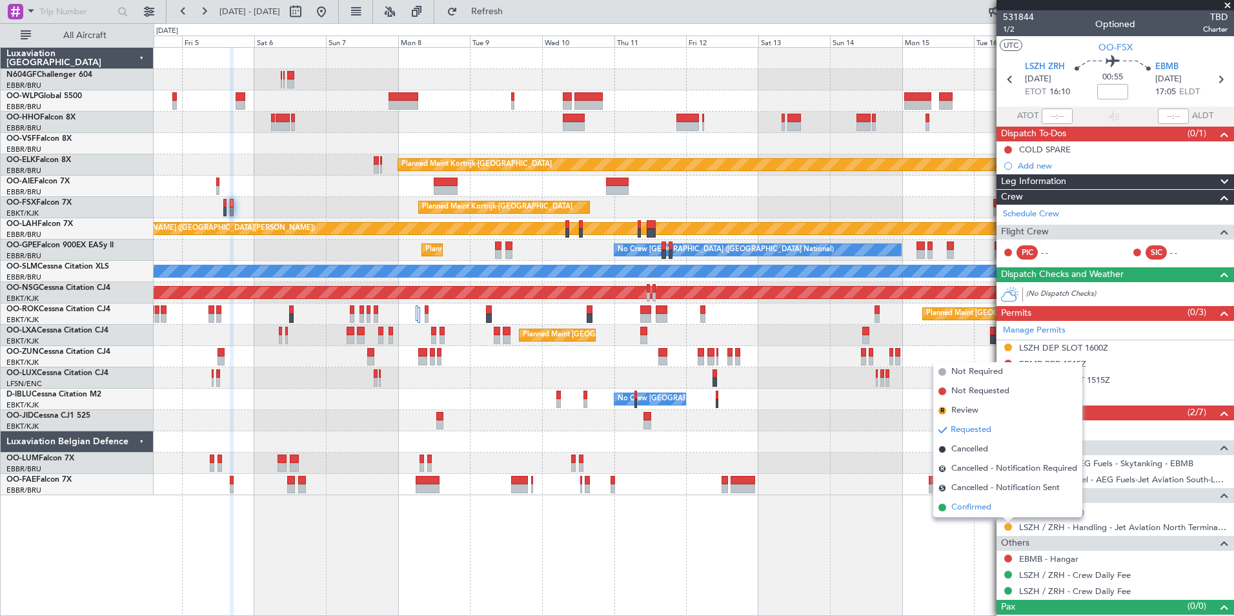
click at [998, 506] on li "Confirmed" at bounding box center [1007, 506] width 149 height 19
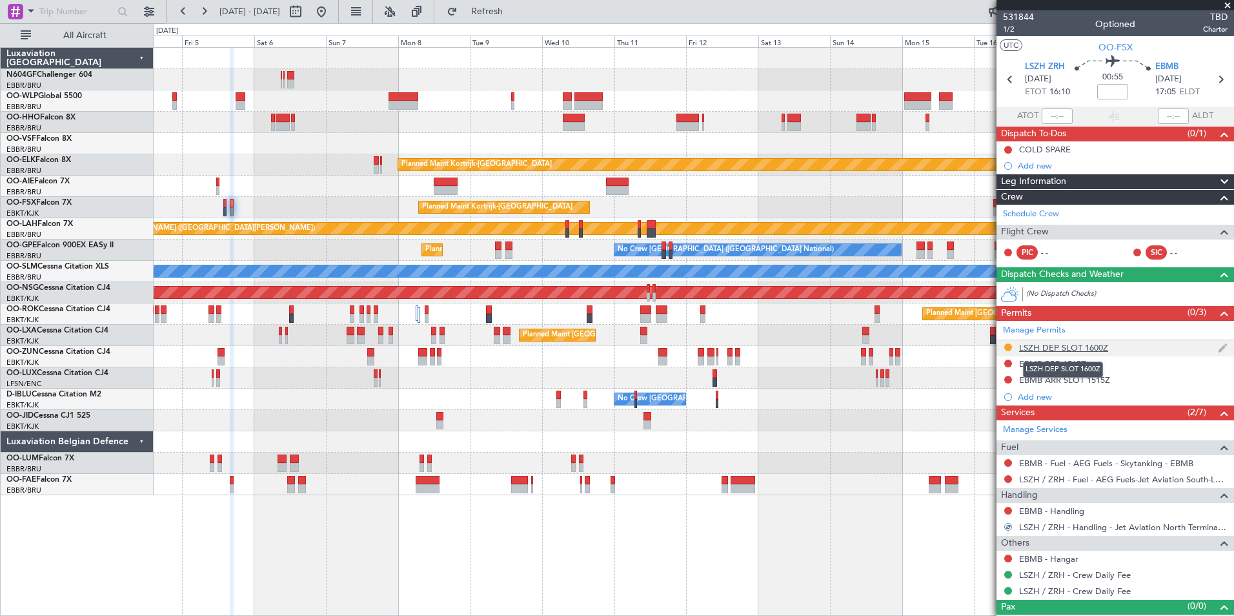
click at [1085, 343] on div "LSZH DEP SLOT 1600Z" at bounding box center [1063, 347] width 89 height 11
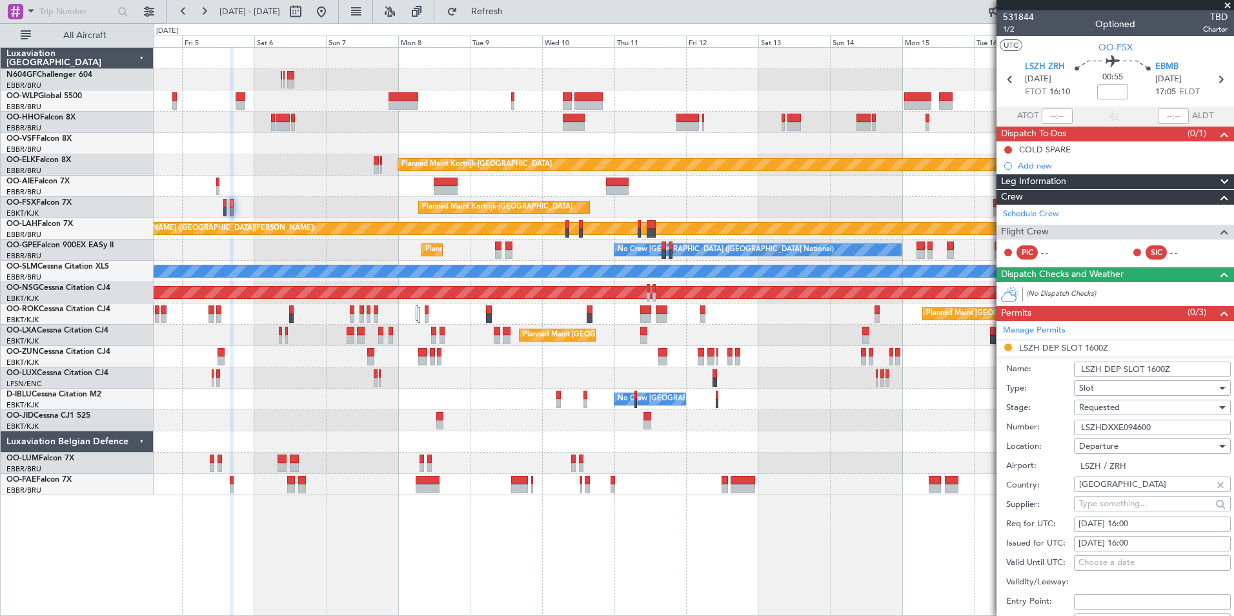
scroll to position [87, 0]
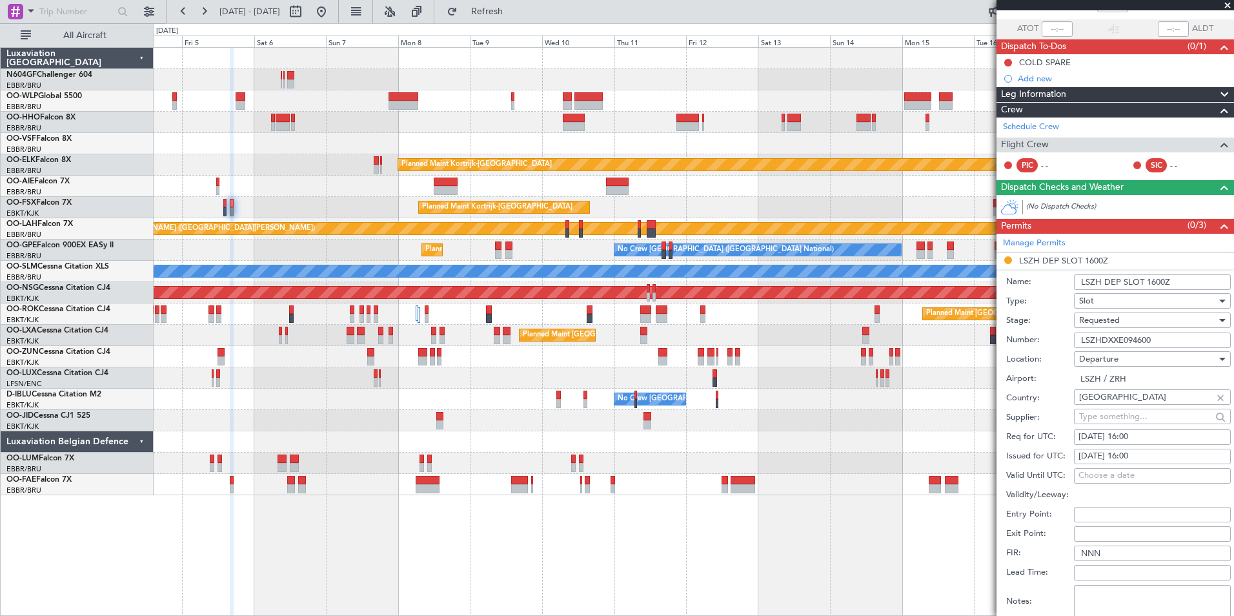
click at [1161, 438] on div "[DATE] 16:00" at bounding box center [1152, 436] width 148 height 13
select select "9"
select select "2025"
click at [1125, 466] on div "Valid Until UTC: Choose a date" at bounding box center [1118, 475] width 225 height 19
click at [1149, 321] on div "Requested" at bounding box center [1147, 319] width 137 height 19
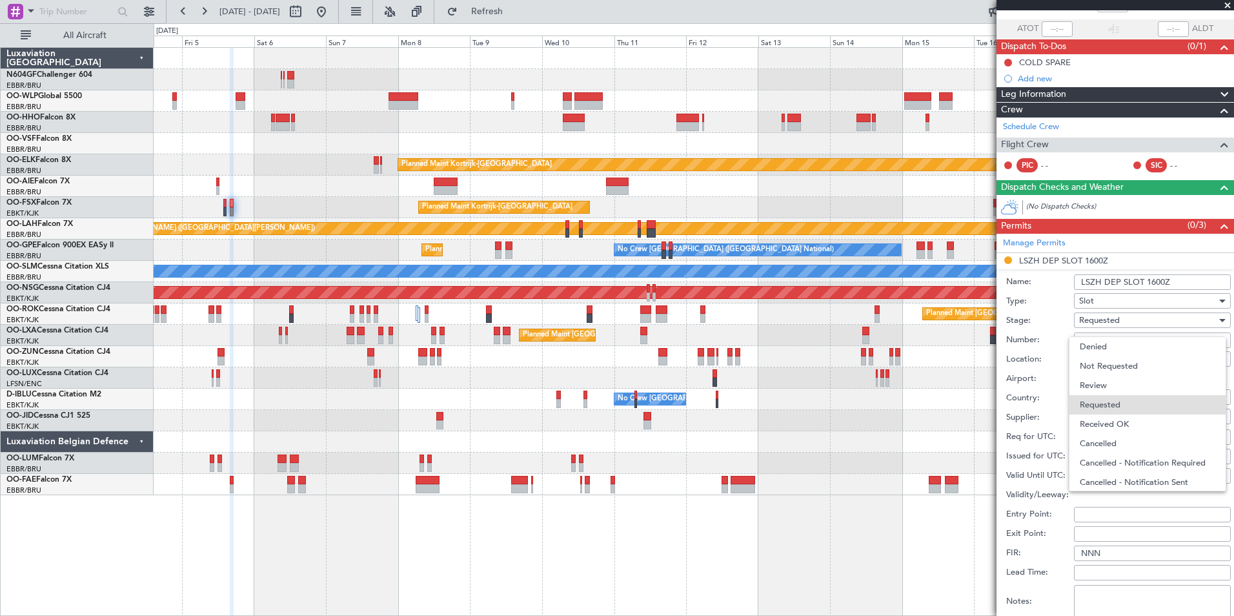
scroll to position [6, 0]
click at [1134, 412] on span "Received OK" at bounding box center [1146, 417] width 135 height 19
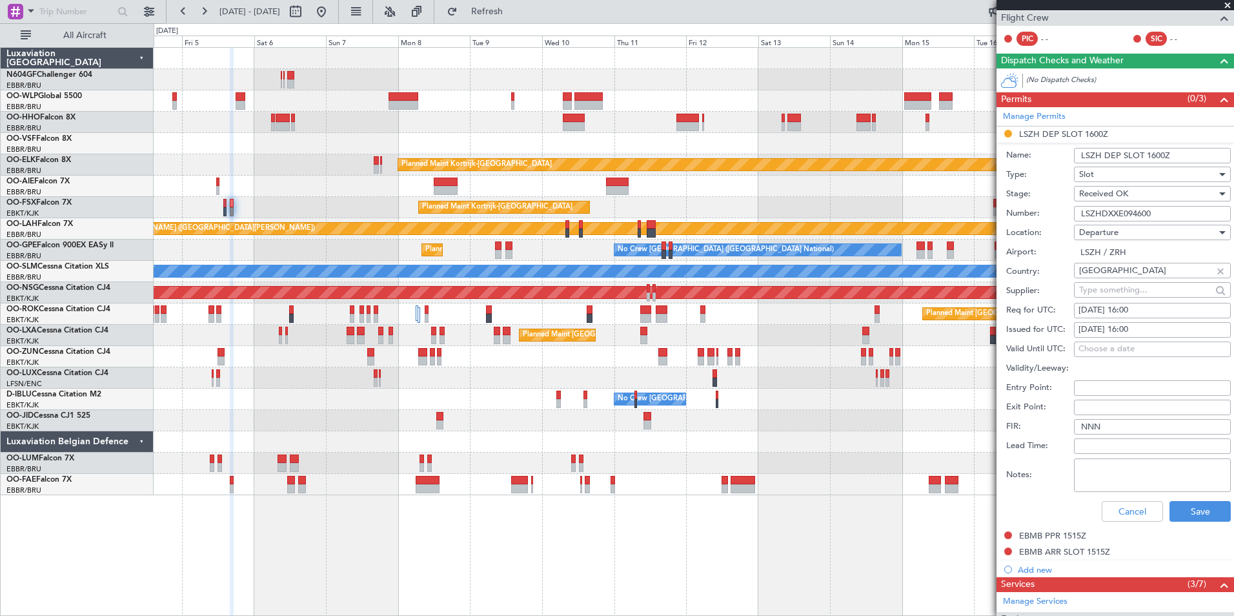
scroll to position [226, 0]
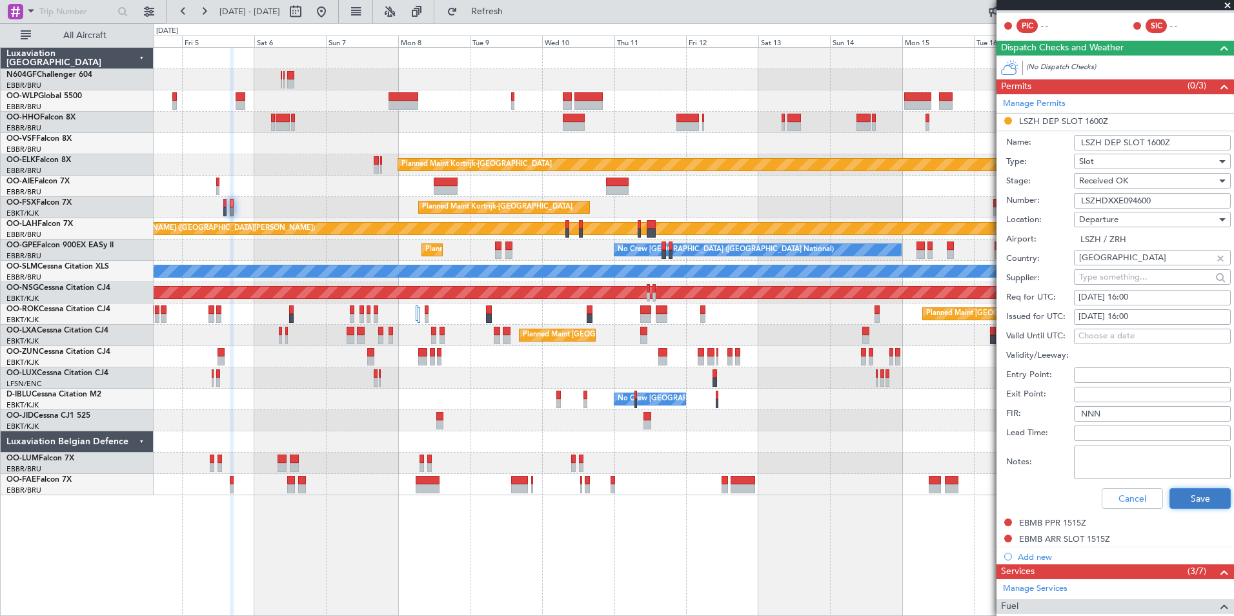
click at [1187, 506] on button "Save" at bounding box center [1199, 498] width 61 height 21
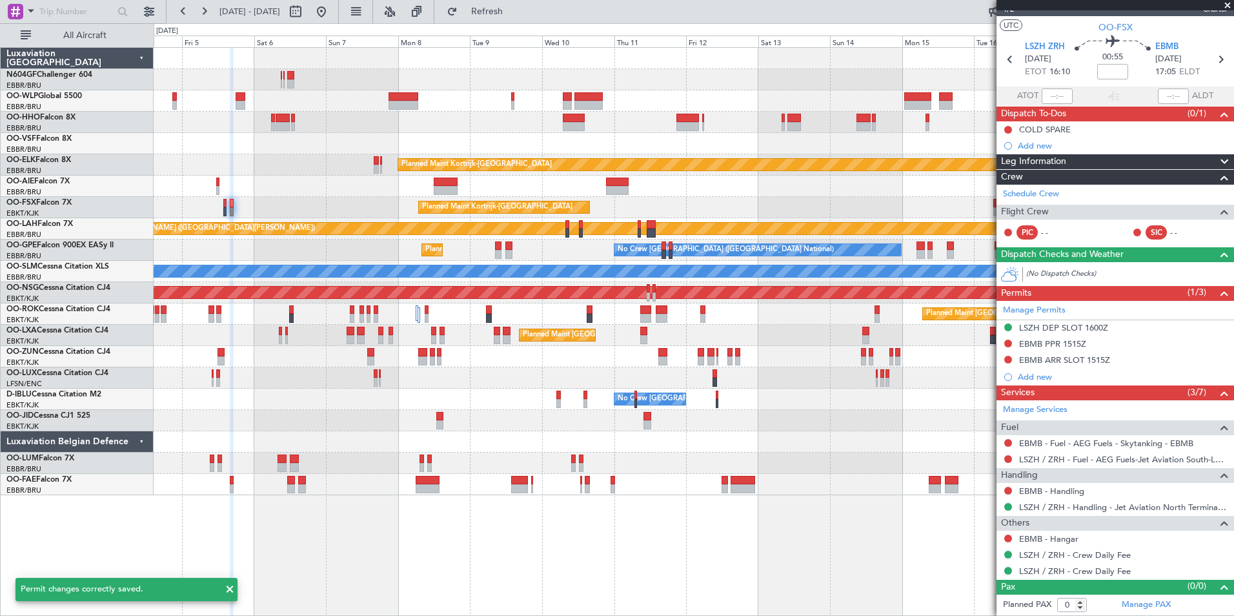
scroll to position [19, 0]
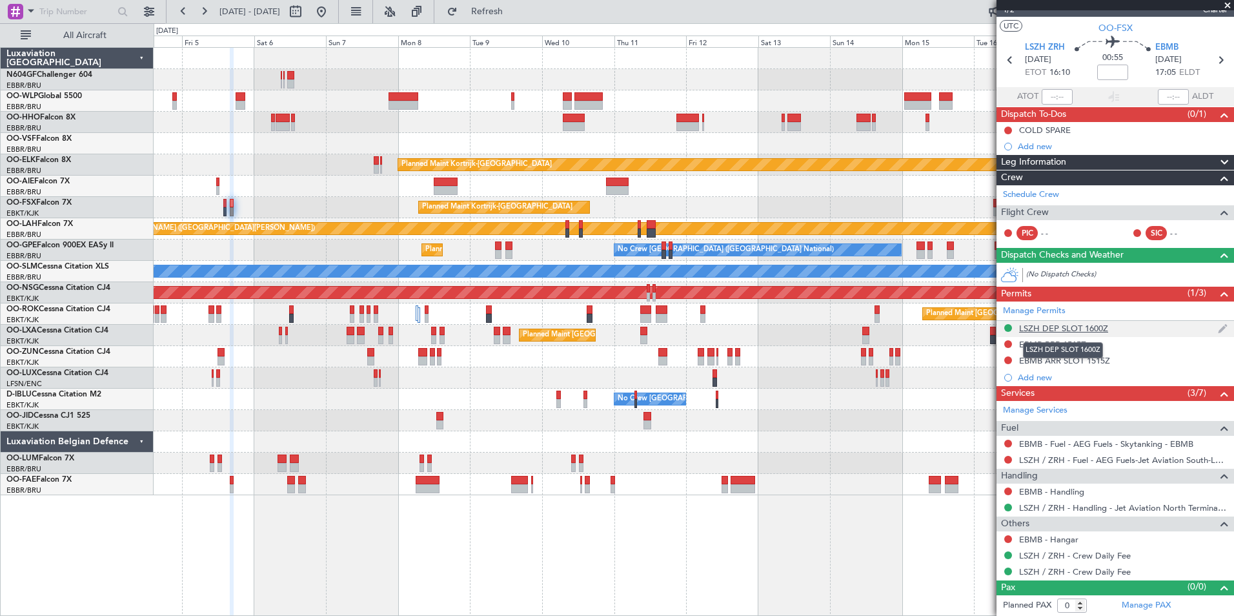
click at [1079, 325] on div "LSZH DEP SLOT 1600Z" at bounding box center [1063, 328] width 89 height 11
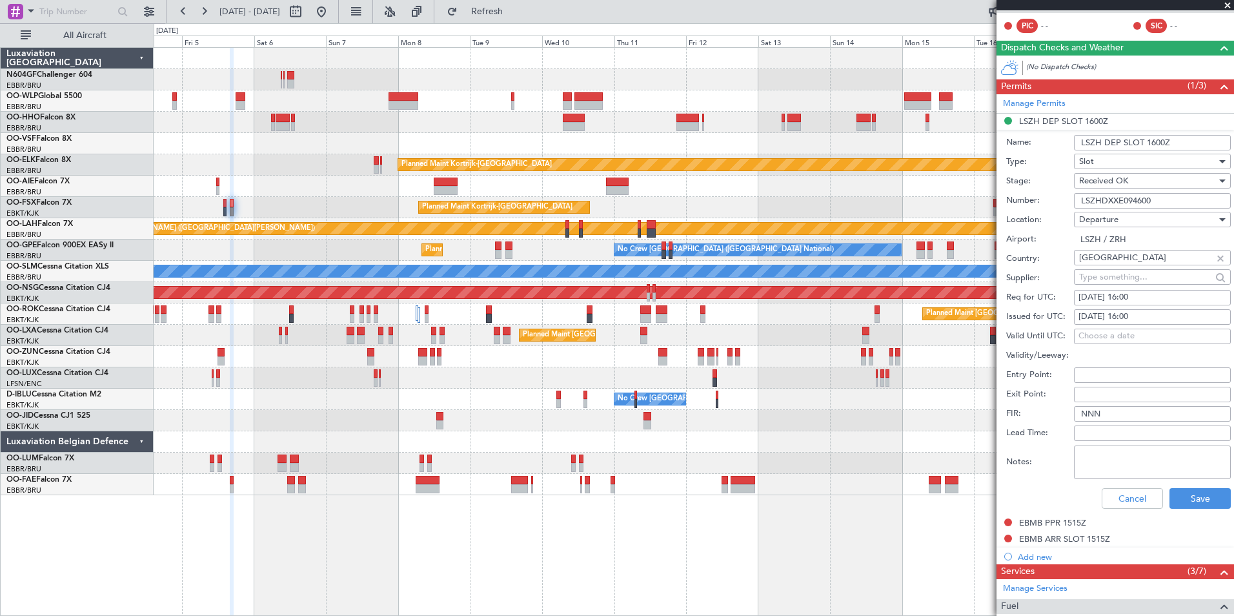
click at [1159, 317] on div "[DATE] 16:00" at bounding box center [1152, 316] width 148 height 13
select select "9"
select select "2025"
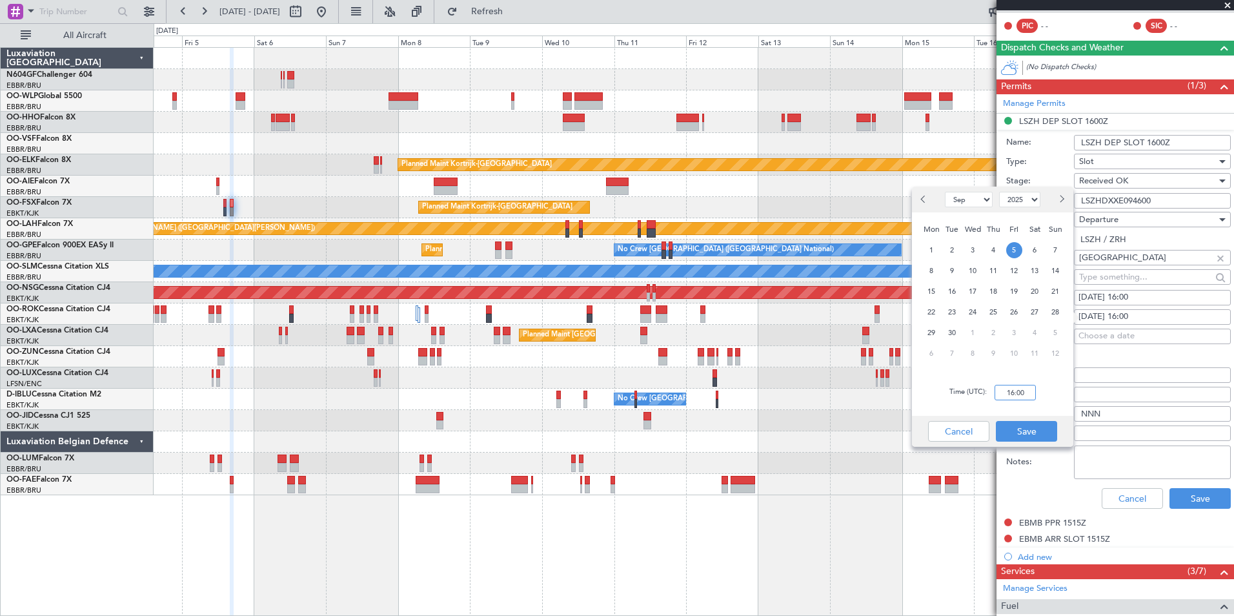
click at [1023, 392] on input "16:00" at bounding box center [1014, 392] width 41 height 15
type input "16:05"
click at [1034, 429] on button "Save" at bounding box center [1026, 431] width 61 height 21
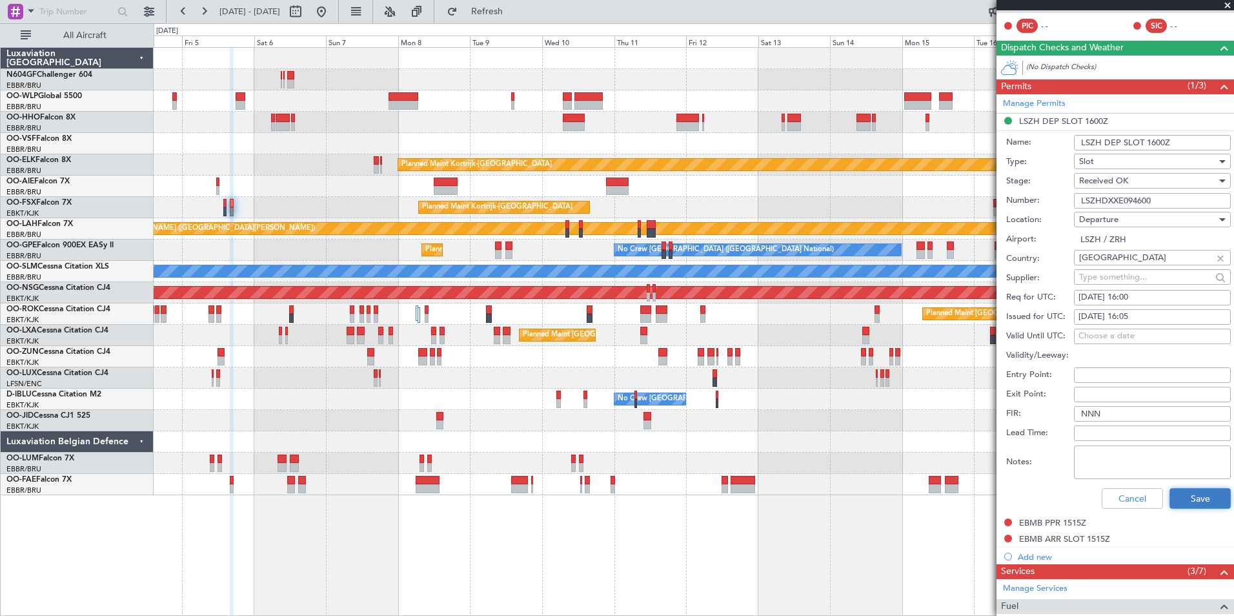
click at [1178, 498] on button "Save" at bounding box center [1199, 498] width 61 height 21
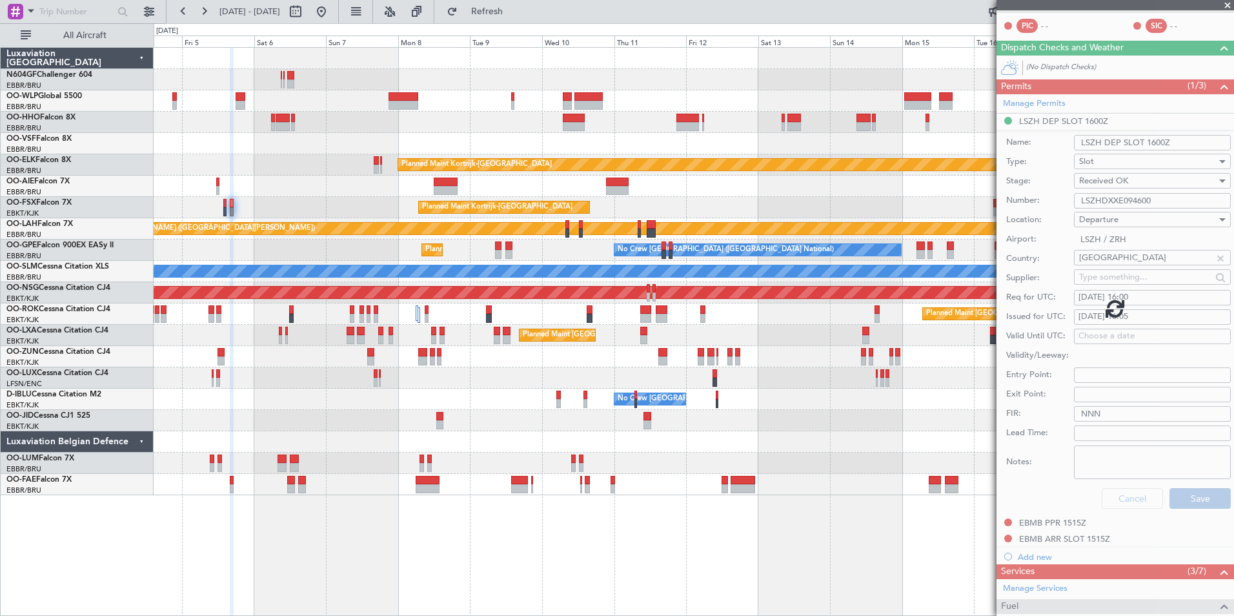
scroll to position [19, 0]
